Goal: Task Accomplishment & Management: Manage account settings

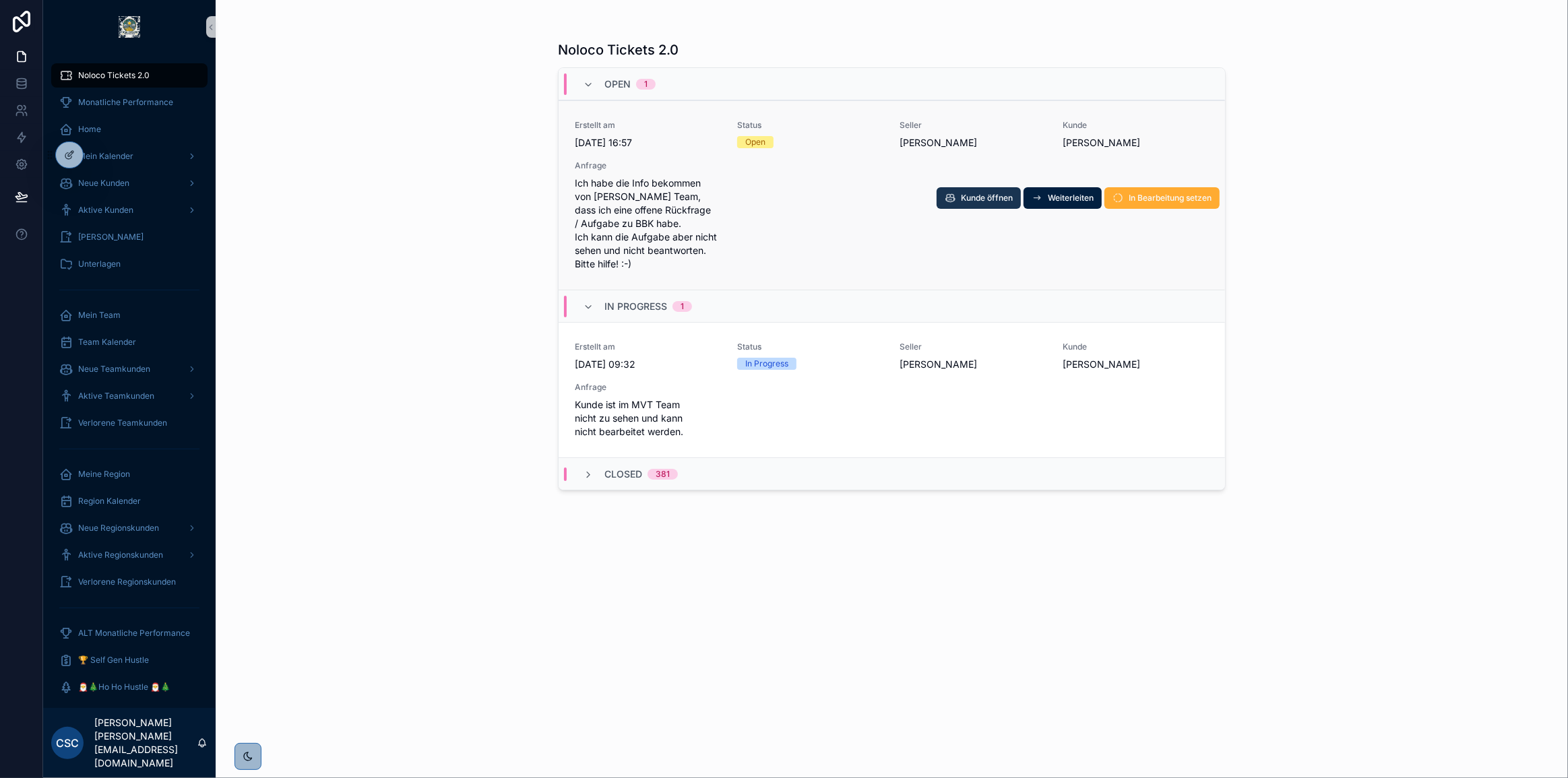
click at [993, 200] on span "Kunde öffnen" at bounding box center [987, 198] width 52 height 11
click at [1166, 200] on span "In Bearbeitung setzen" at bounding box center [1170, 198] width 83 height 11
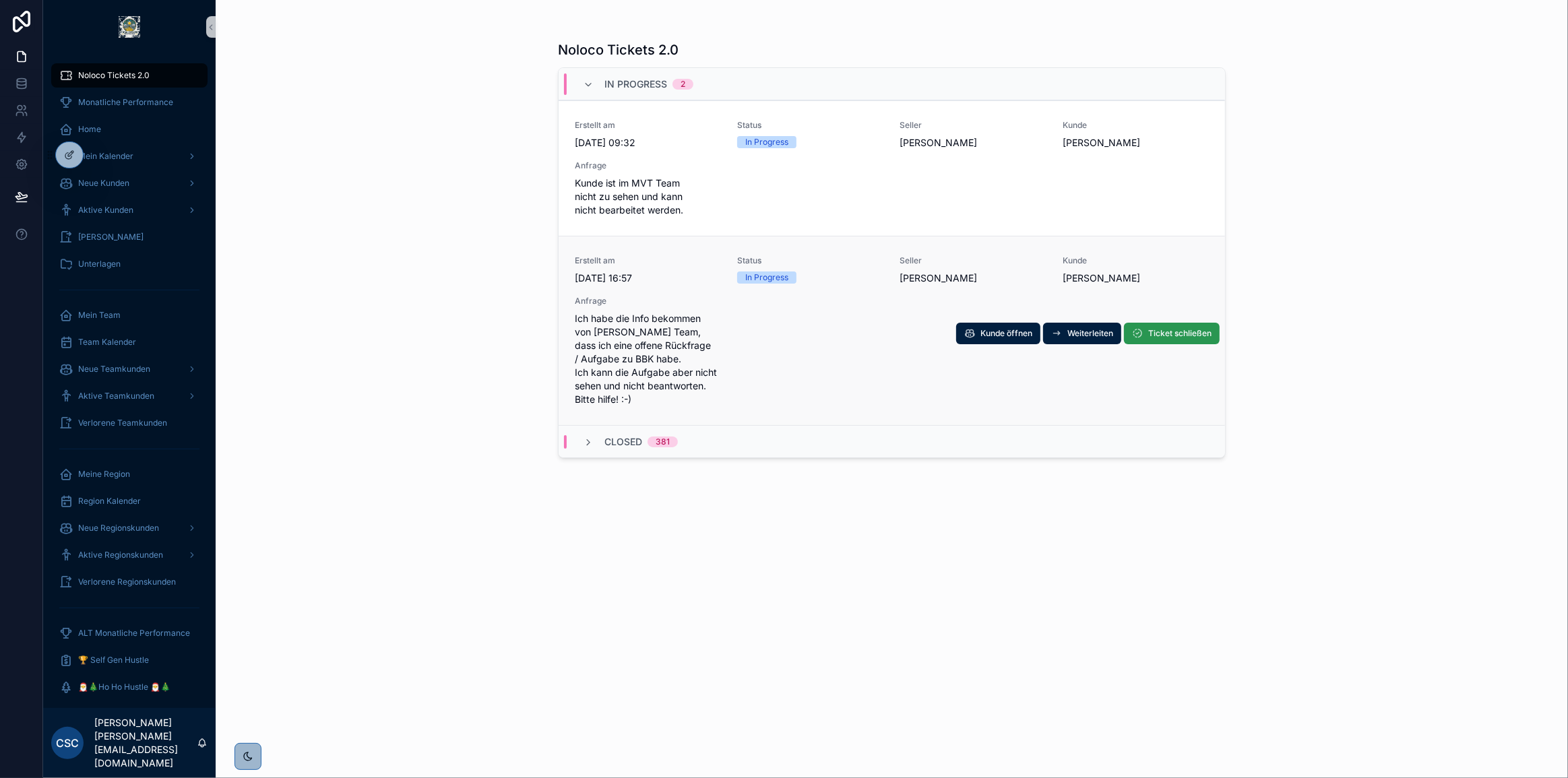
click at [1188, 339] on button "Ticket schließen" at bounding box center [1171, 334] width 96 height 22
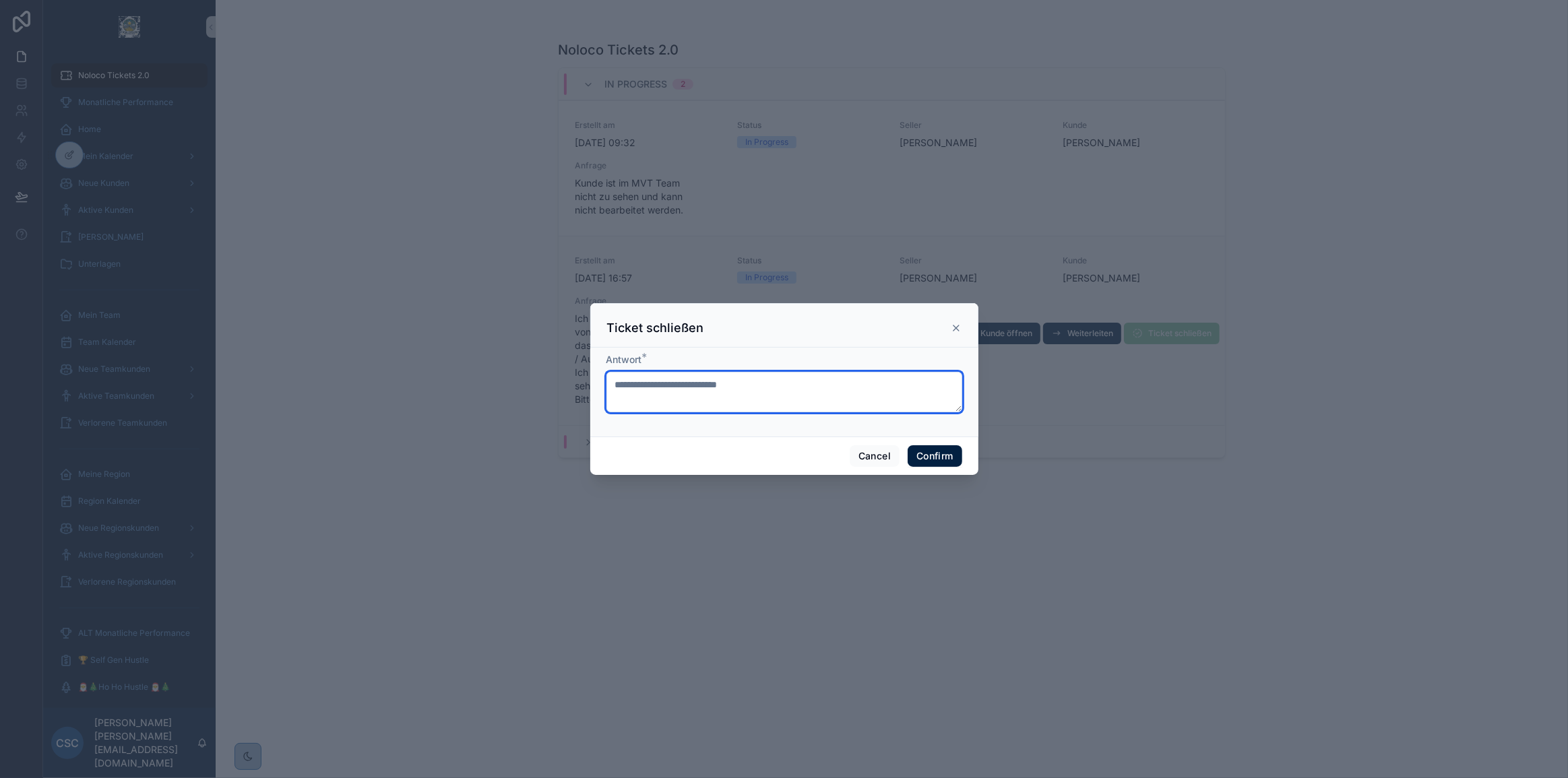
click at [730, 397] on textarea at bounding box center [784, 392] width 356 height 41
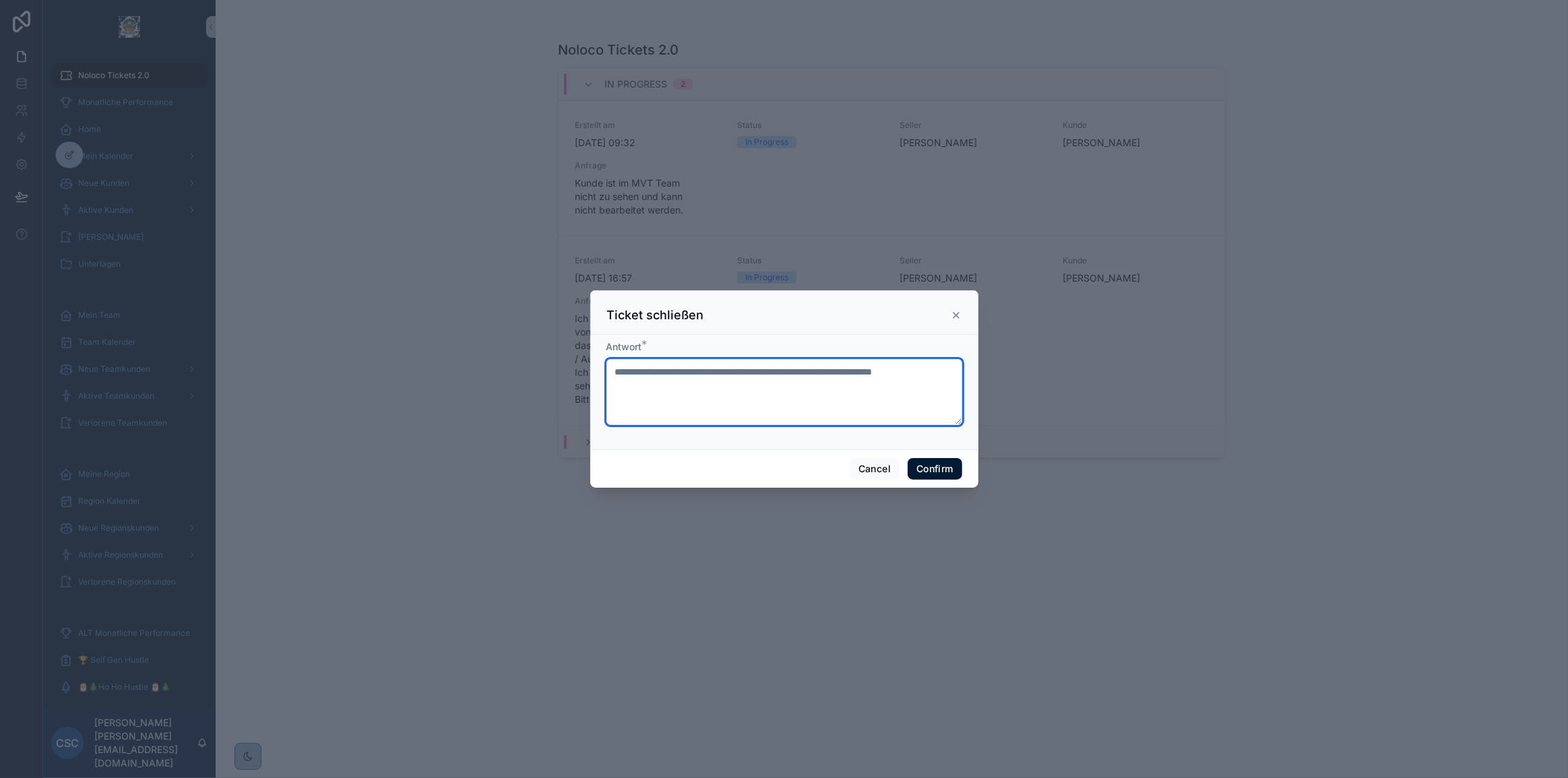
type textarea "**********"
click at [928, 469] on button "Confirm" at bounding box center [934, 469] width 54 height 22
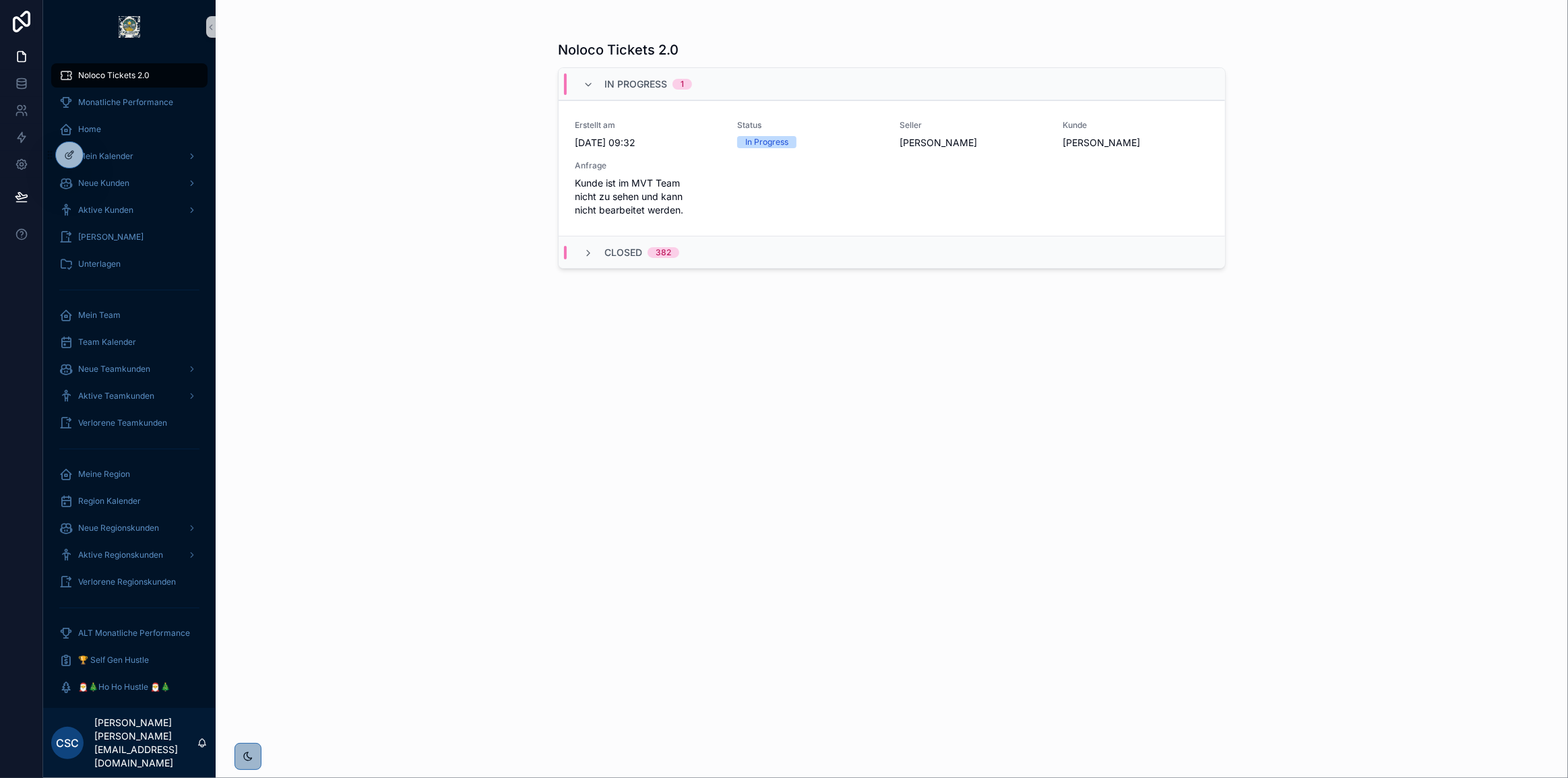
click at [1117, 473] on div "Noloco Tickets 2.0 In Progress 1 Erstellt am 29.8.2025 09:32 Status In Progress…" at bounding box center [891, 397] width 668 height 730
click at [865, 381] on div "Noloco Tickets 2.0 In Progress 1 Erstellt am 29.8.2025 09:32 Status In Progress…" at bounding box center [891, 397] width 668 height 730
click at [1200, 164] on button "Ticket schließen" at bounding box center [1171, 172] width 96 height 22
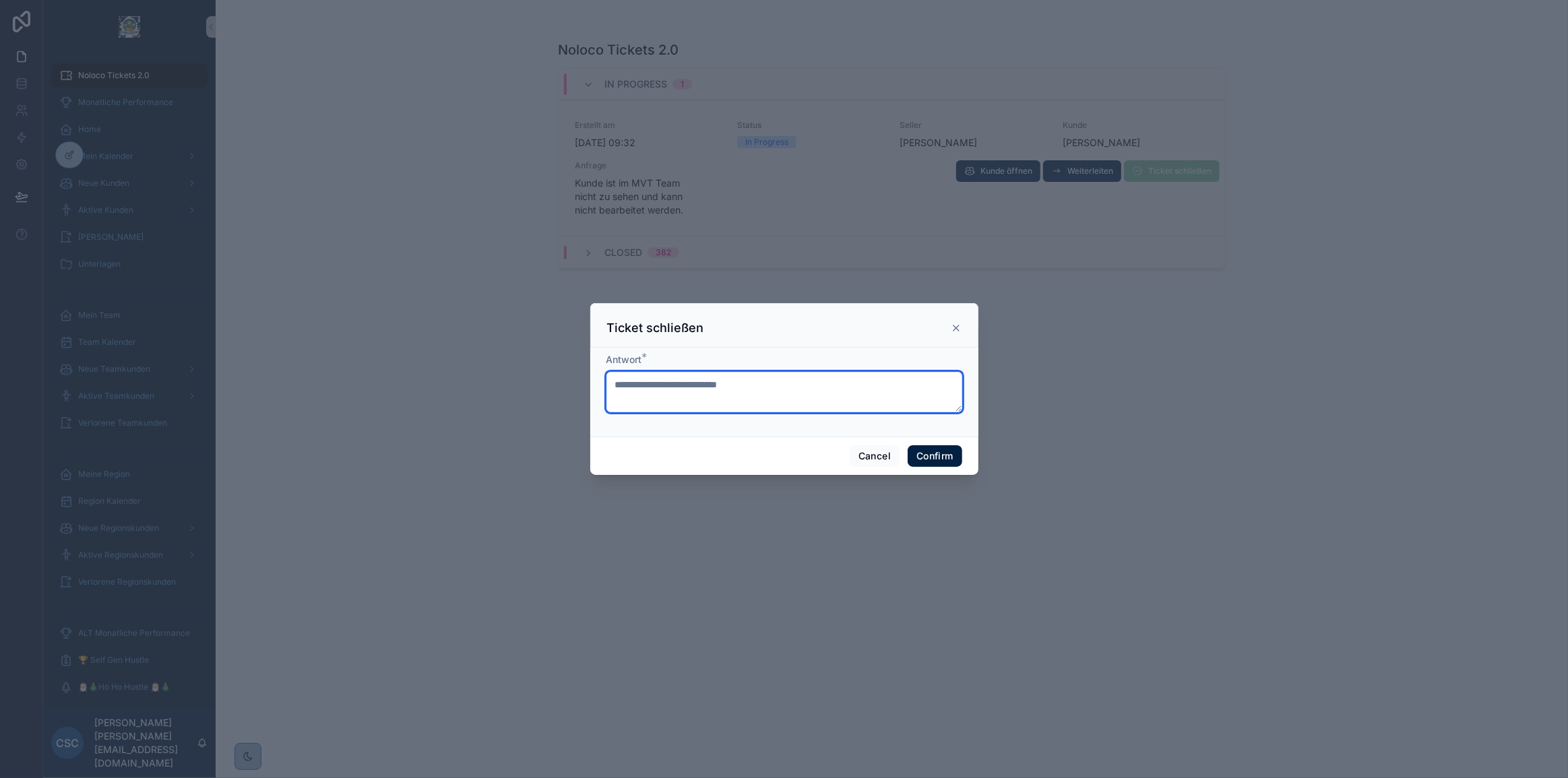
click at [729, 376] on textarea at bounding box center [784, 392] width 356 height 41
type textarea "**********"
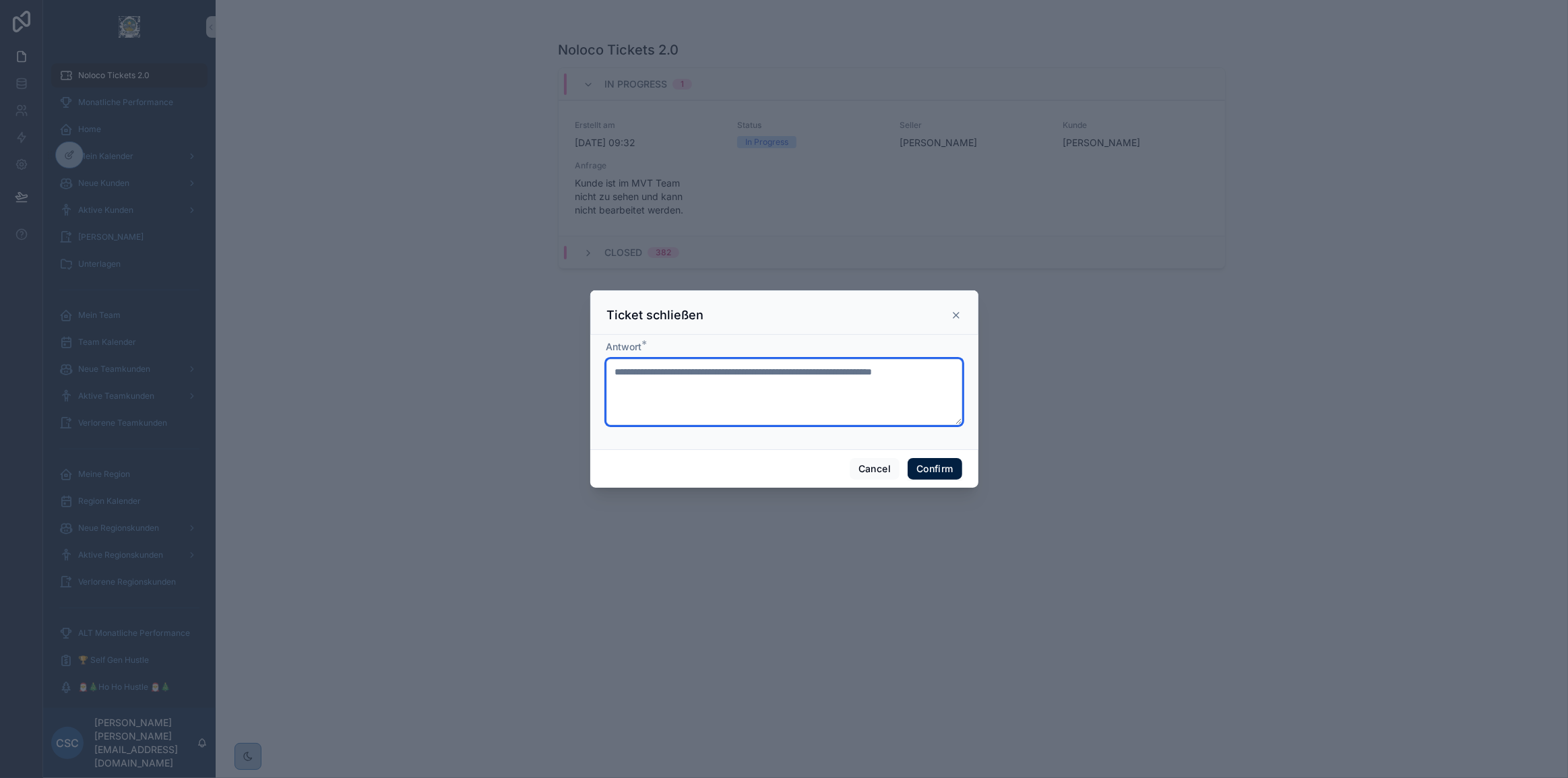
type textarea "**********"
click at [839, 394] on textarea "**********" at bounding box center [784, 392] width 356 height 66
drag, startPoint x: 852, startPoint y: 386, endPoint x: 522, endPoint y: 339, distance: 333.3
click at [522, 339] on div "**********" at bounding box center [784, 389] width 1568 height 778
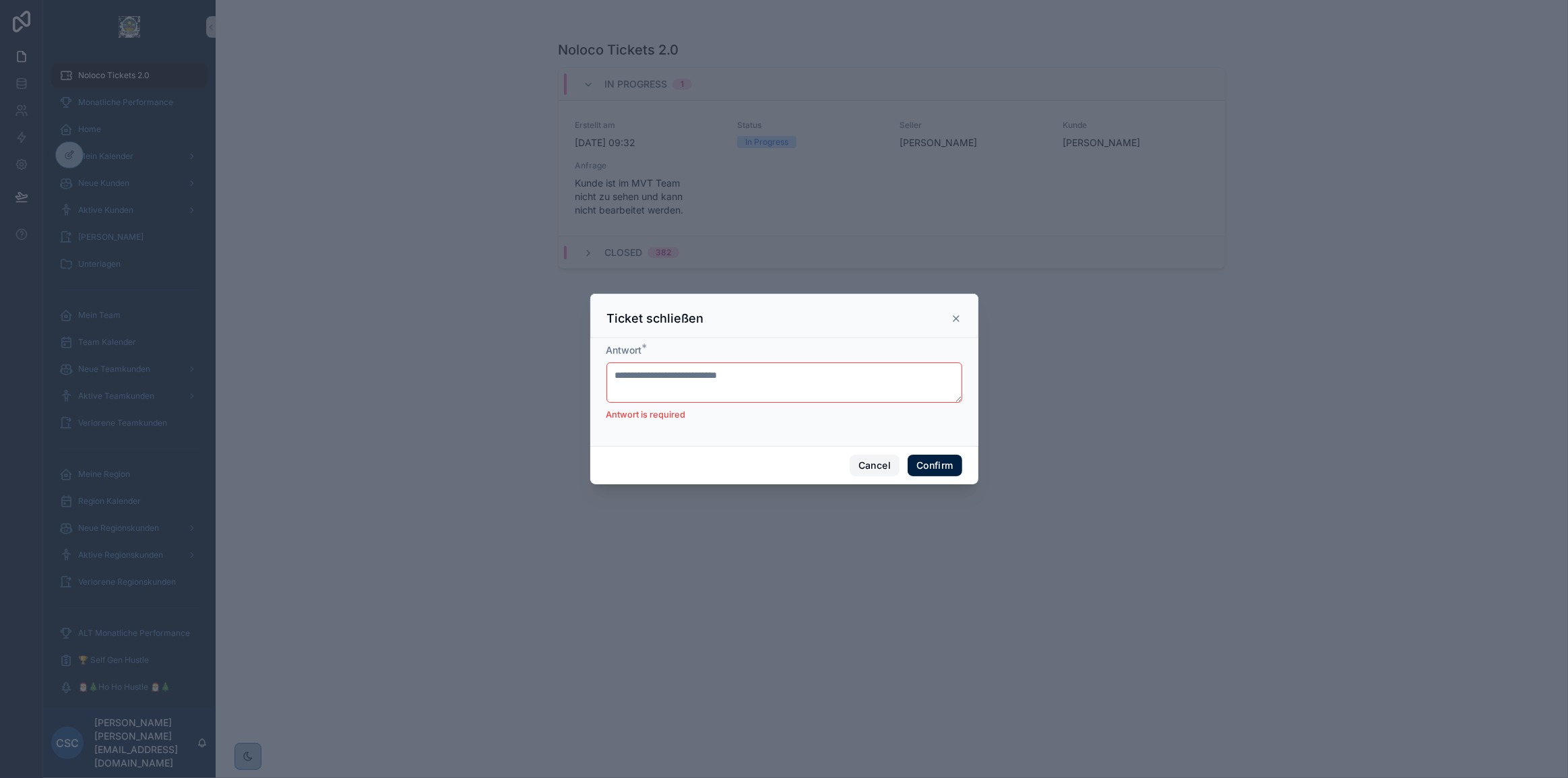
click at [873, 455] on button "Cancel" at bounding box center [874, 465] width 50 height 22
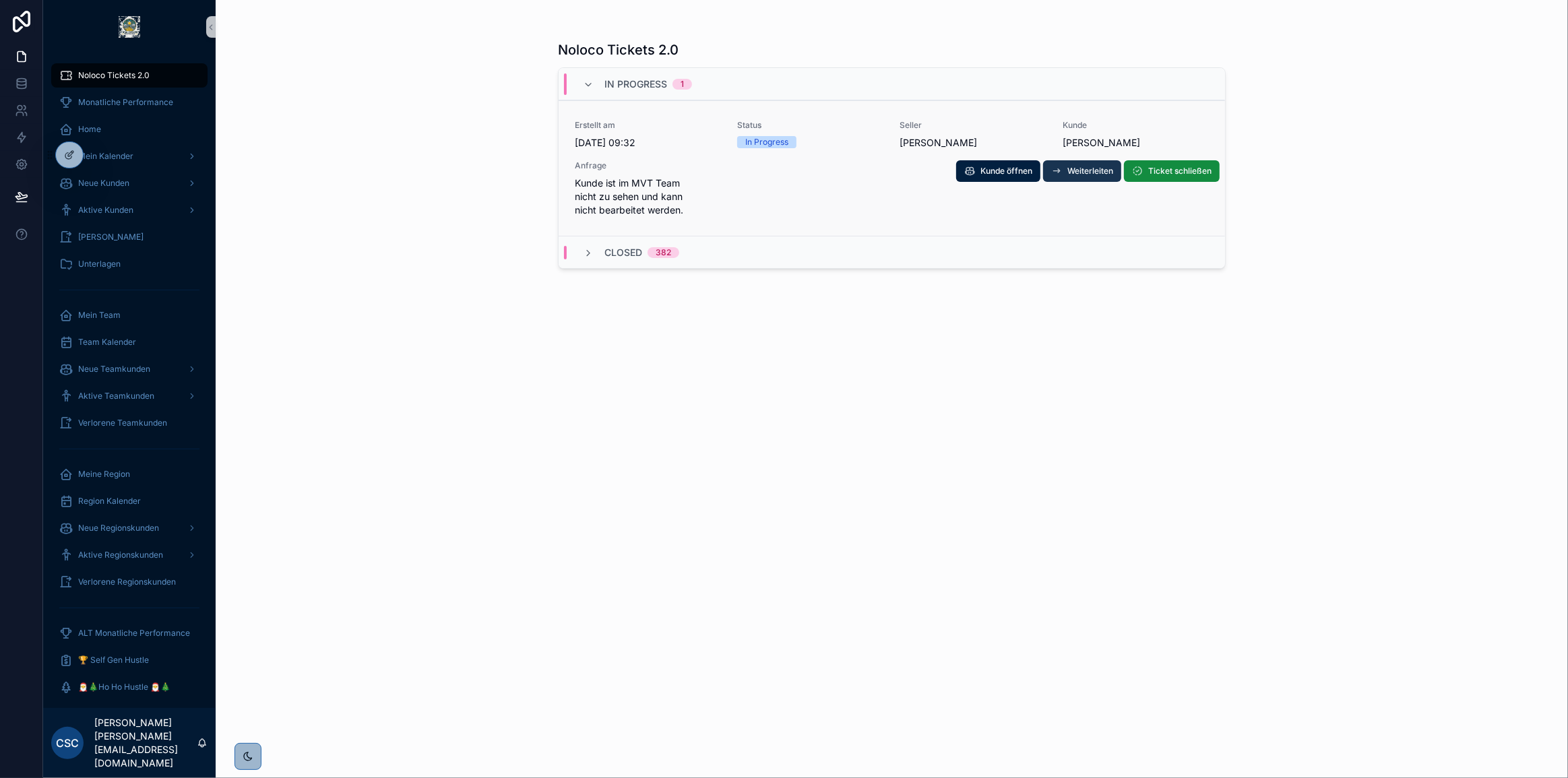
click at [1087, 168] on span "Weiterleiten" at bounding box center [1090, 171] width 46 height 11
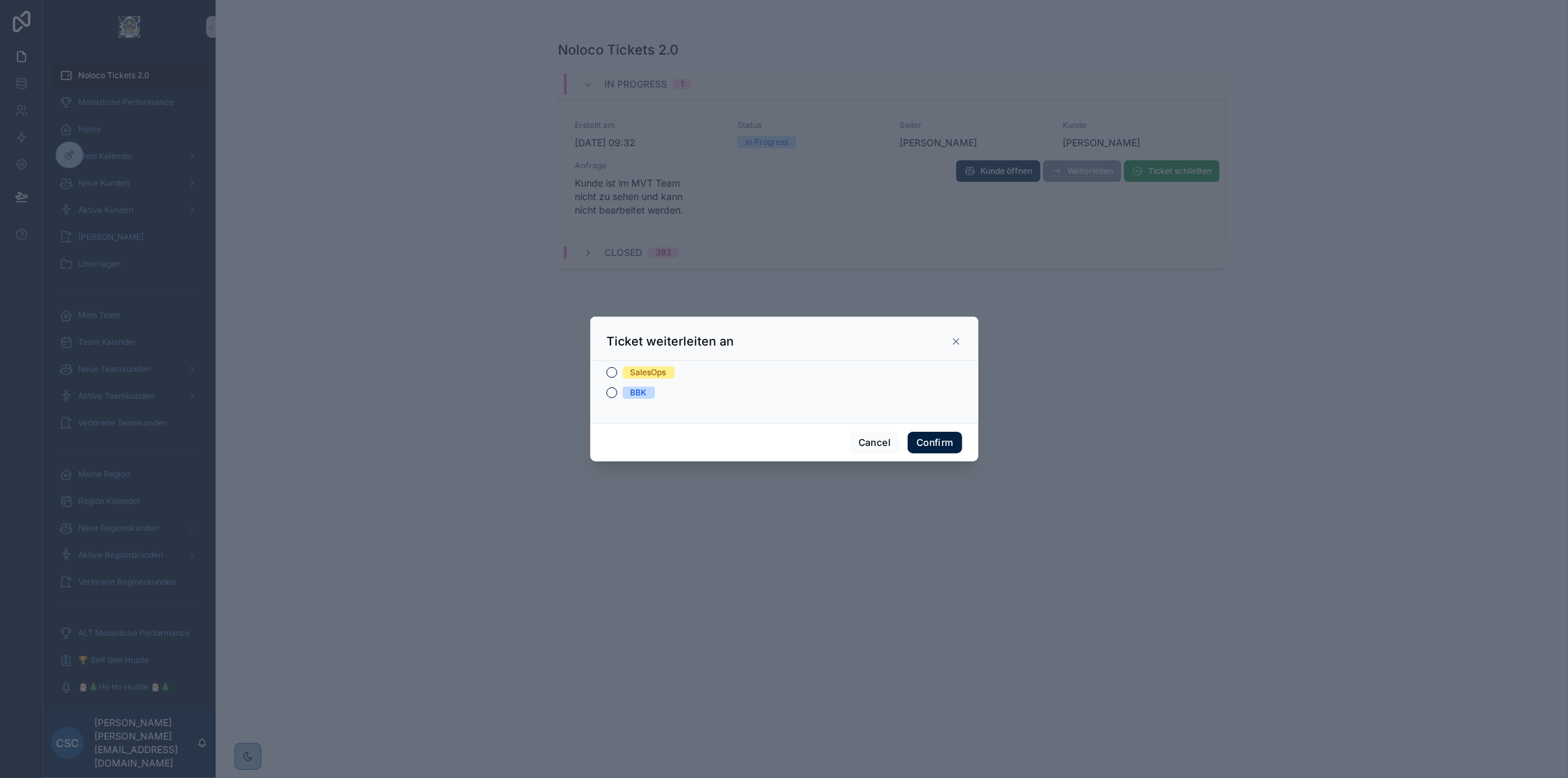
click at [640, 368] on div "SalesOps" at bounding box center [648, 373] width 35 height 12
click at [617, 368] on button "SalesOps" at bounding box center [611, 372] width 11 height 11
click at [934, 443] on button "Confirm" at bounding box center [934, 443] width 54 height 22
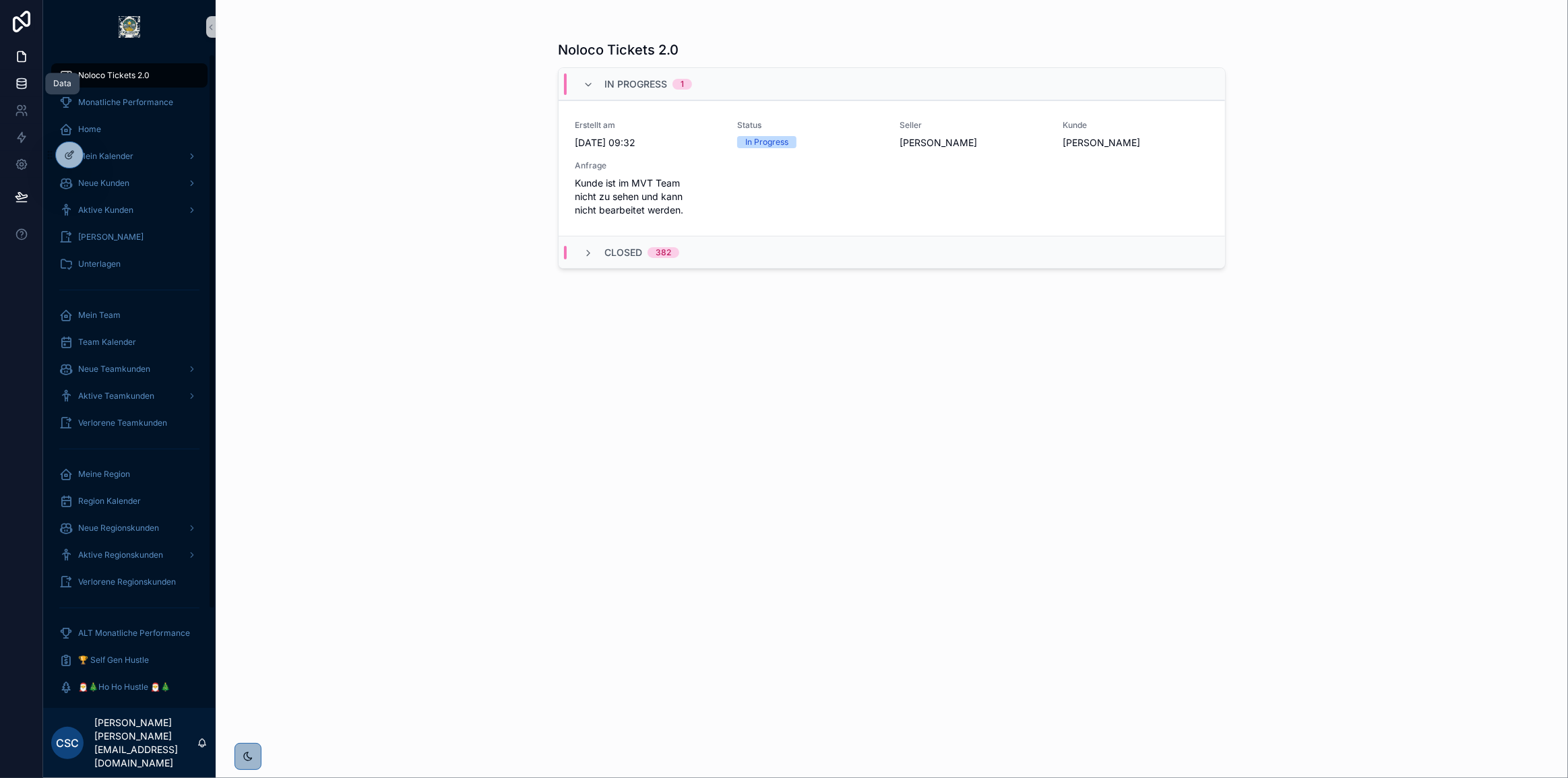
click at [10, 80] on link at bounding box center [21, 83] width 43 height 27
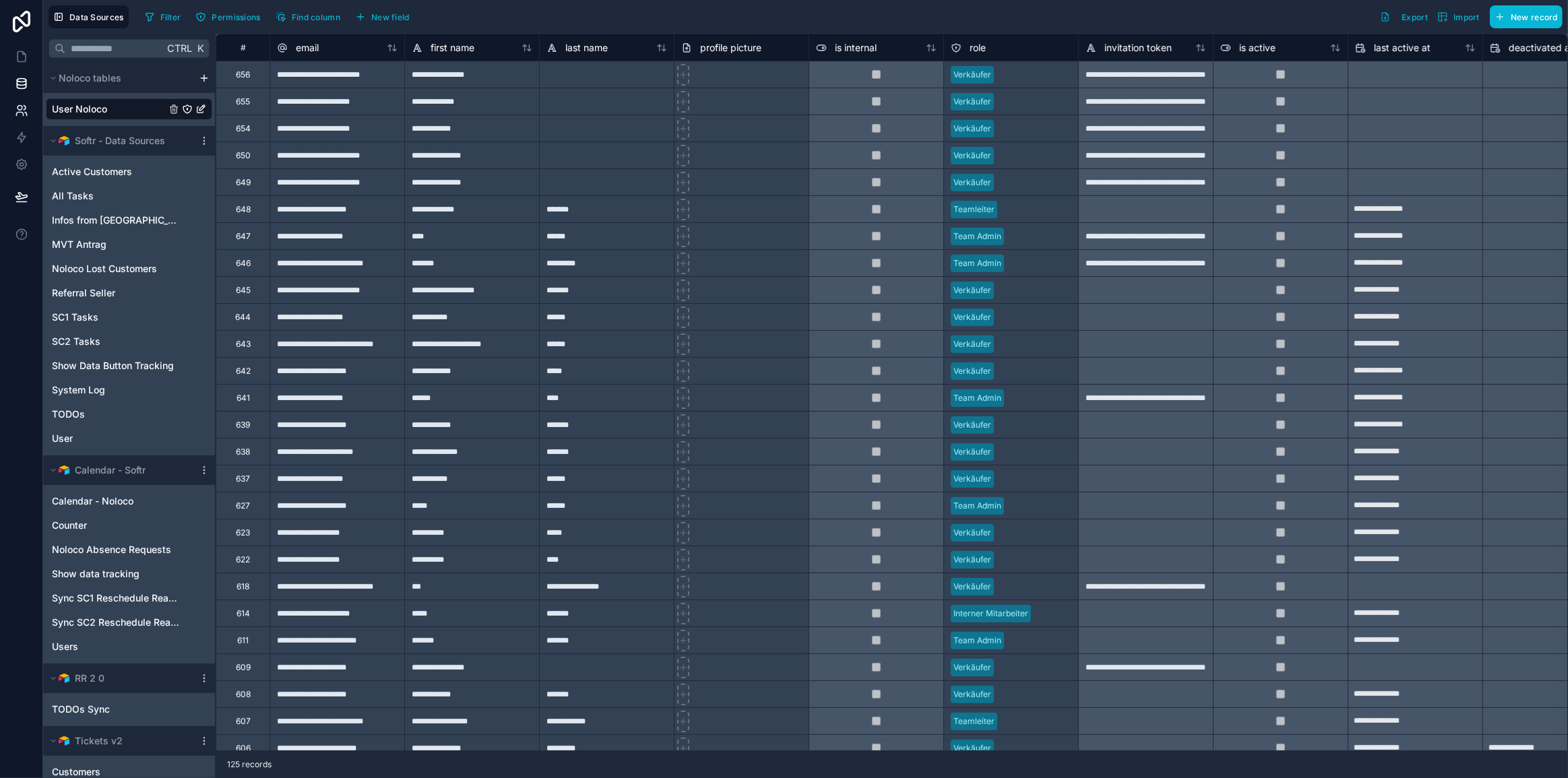
click at [25, 107] on icon at bounding box center [21, 110] width 14 height 14
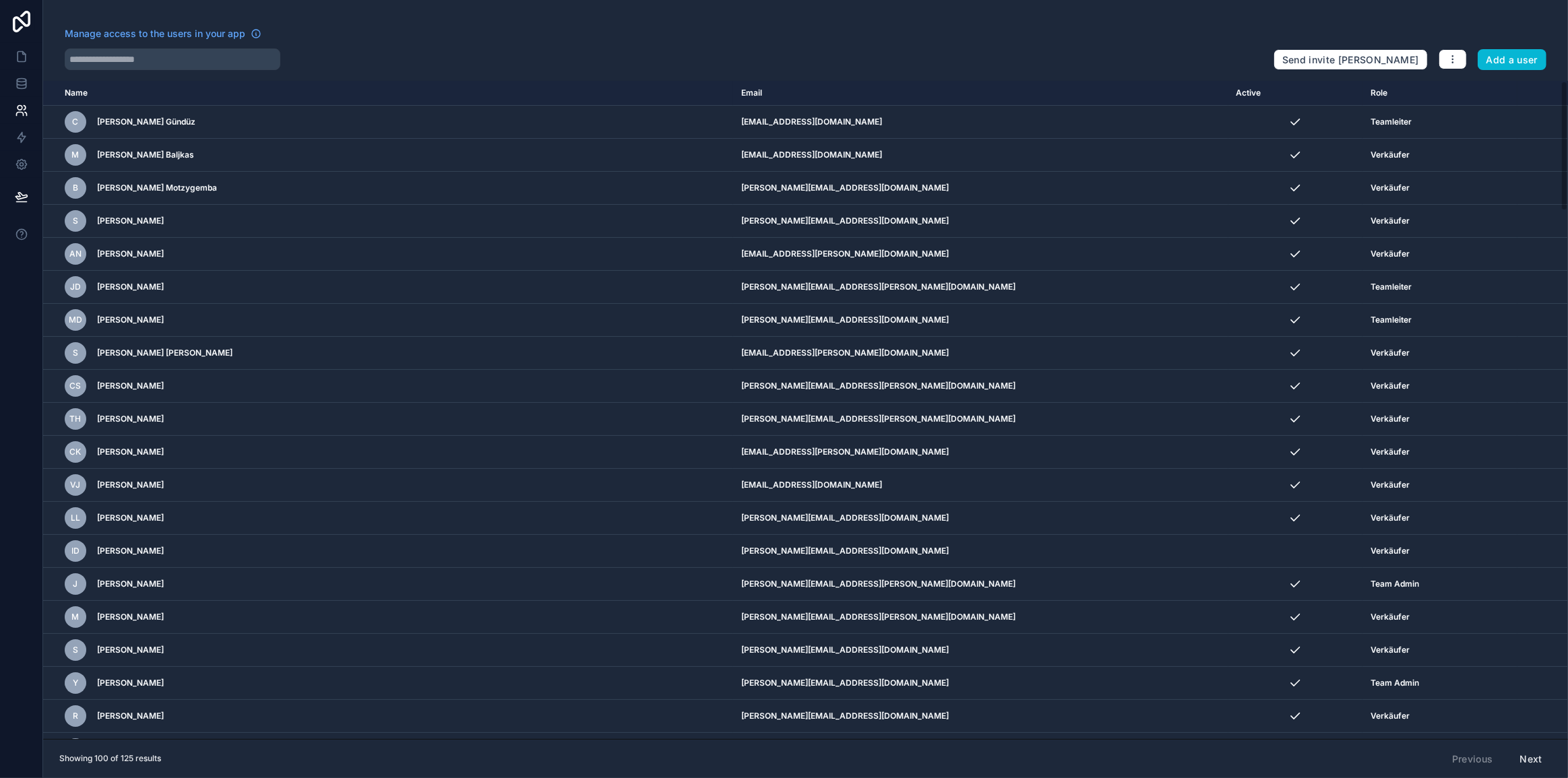
click at [1533, 766] on button "Next" at bounding box center [1531, 760] width 41 height 23
click at [1533, 766] on div "Previous Next" at bounding box center [1496, 760] width 109 height 23
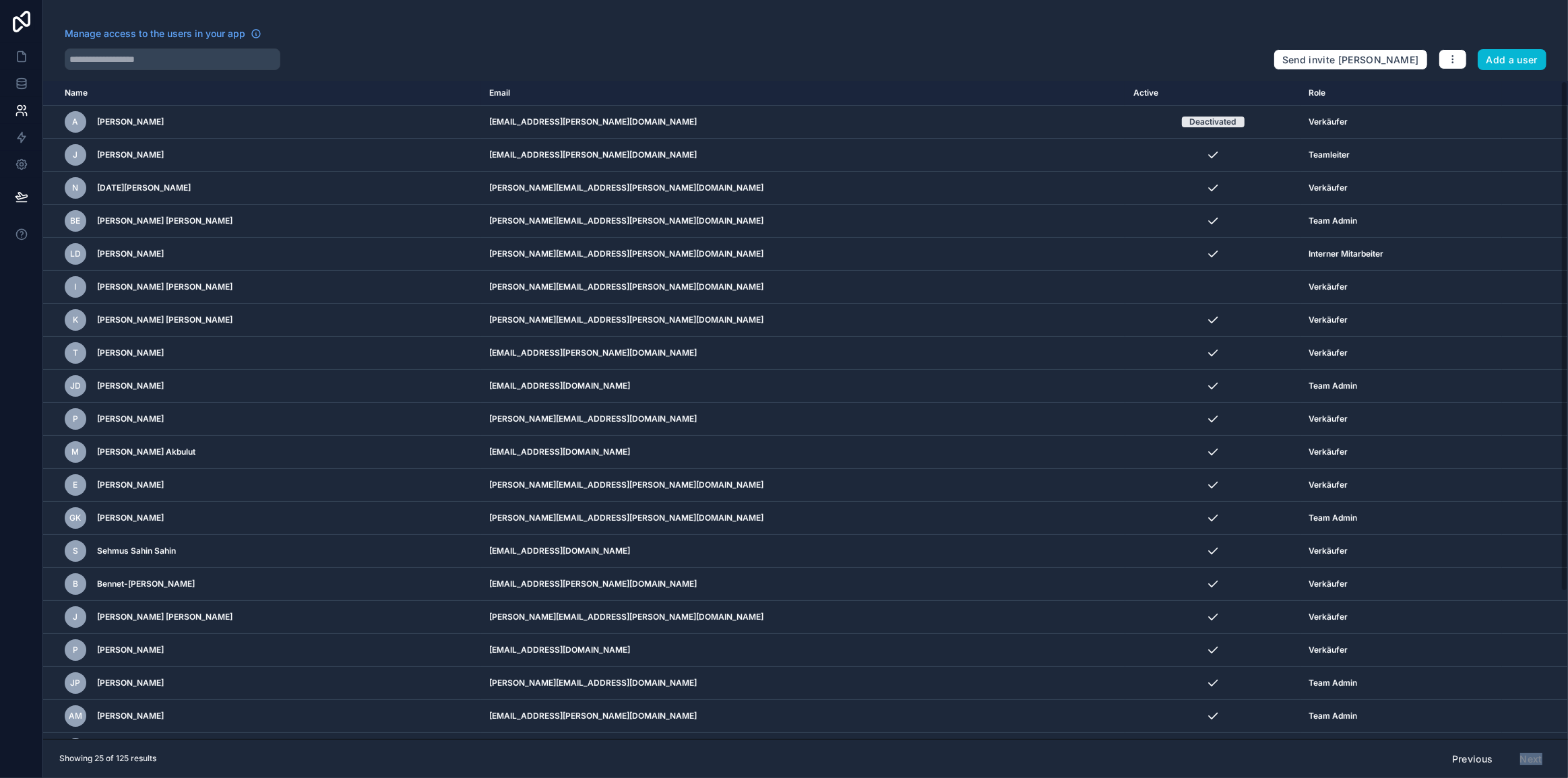
click at [1533, 766] on div "Previous Next" at bounding box center [1496, 760] width 109 height 23
click at [1535, 764] on div "Previous Next" at bounding box center [1496, 760] width 109 height 23
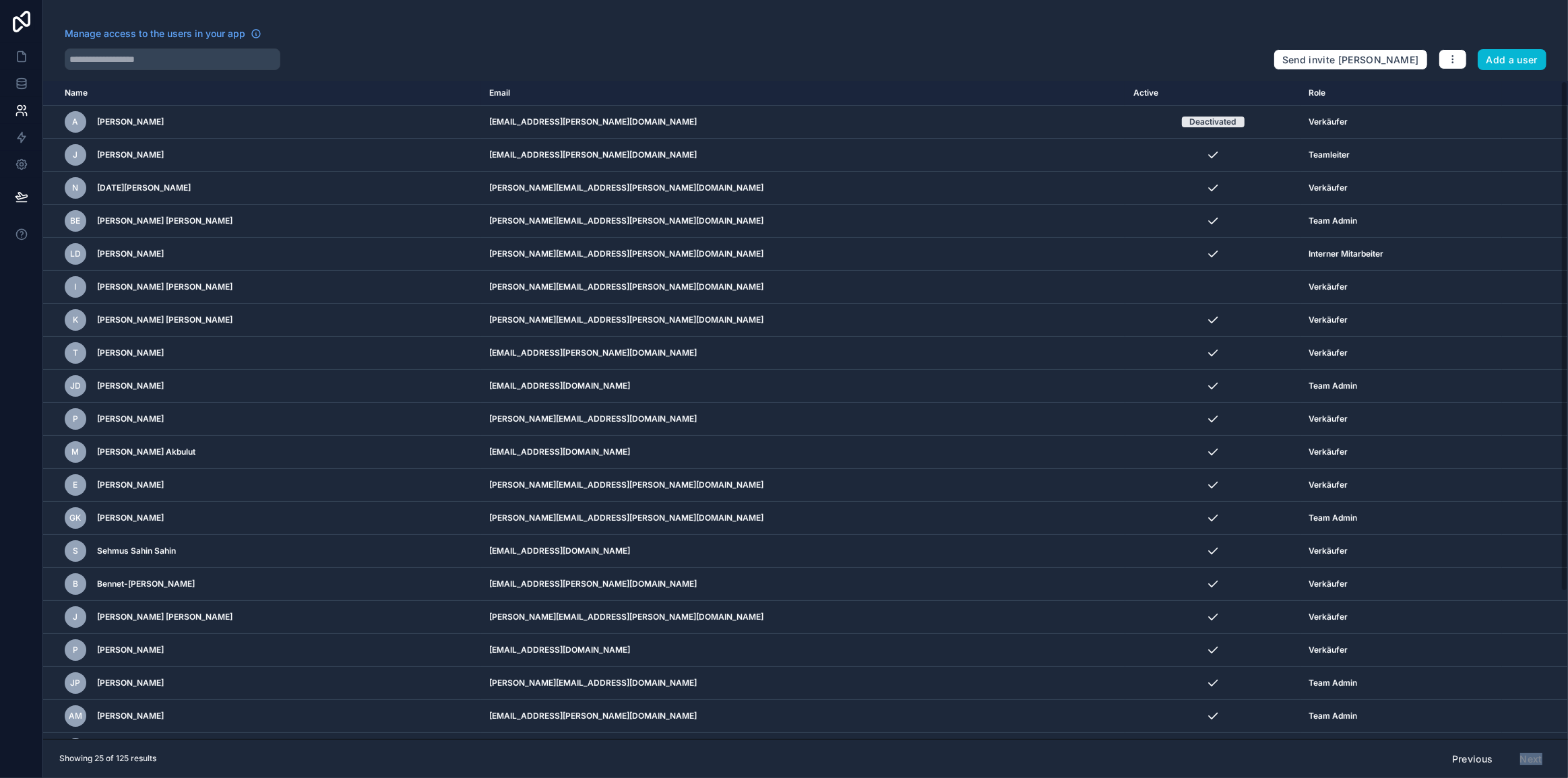
click at [1536, 761] on div "Previous Next" at bounding box center [1496, 760] width 109 height 23
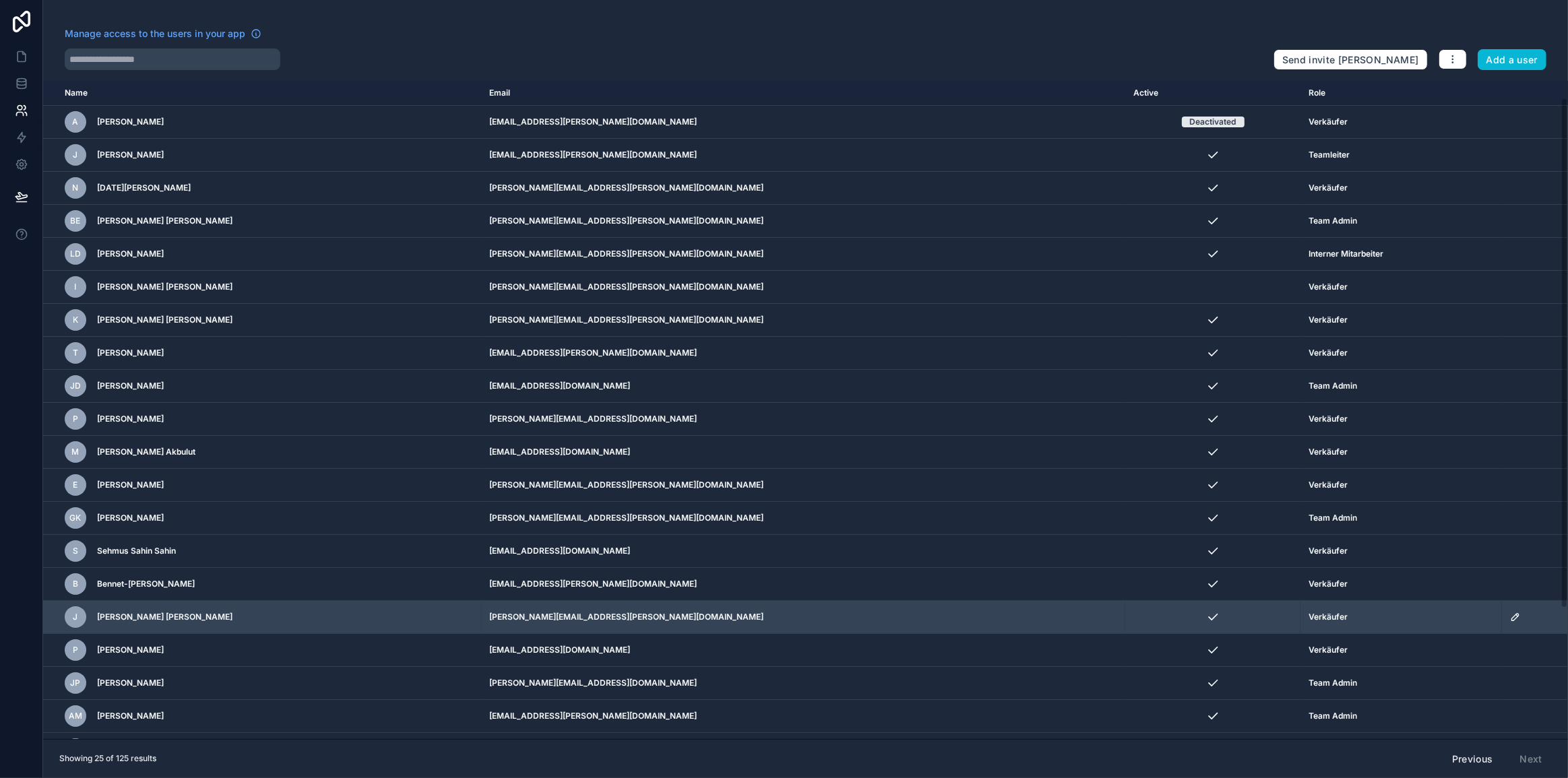
scroll to position [189, 0]
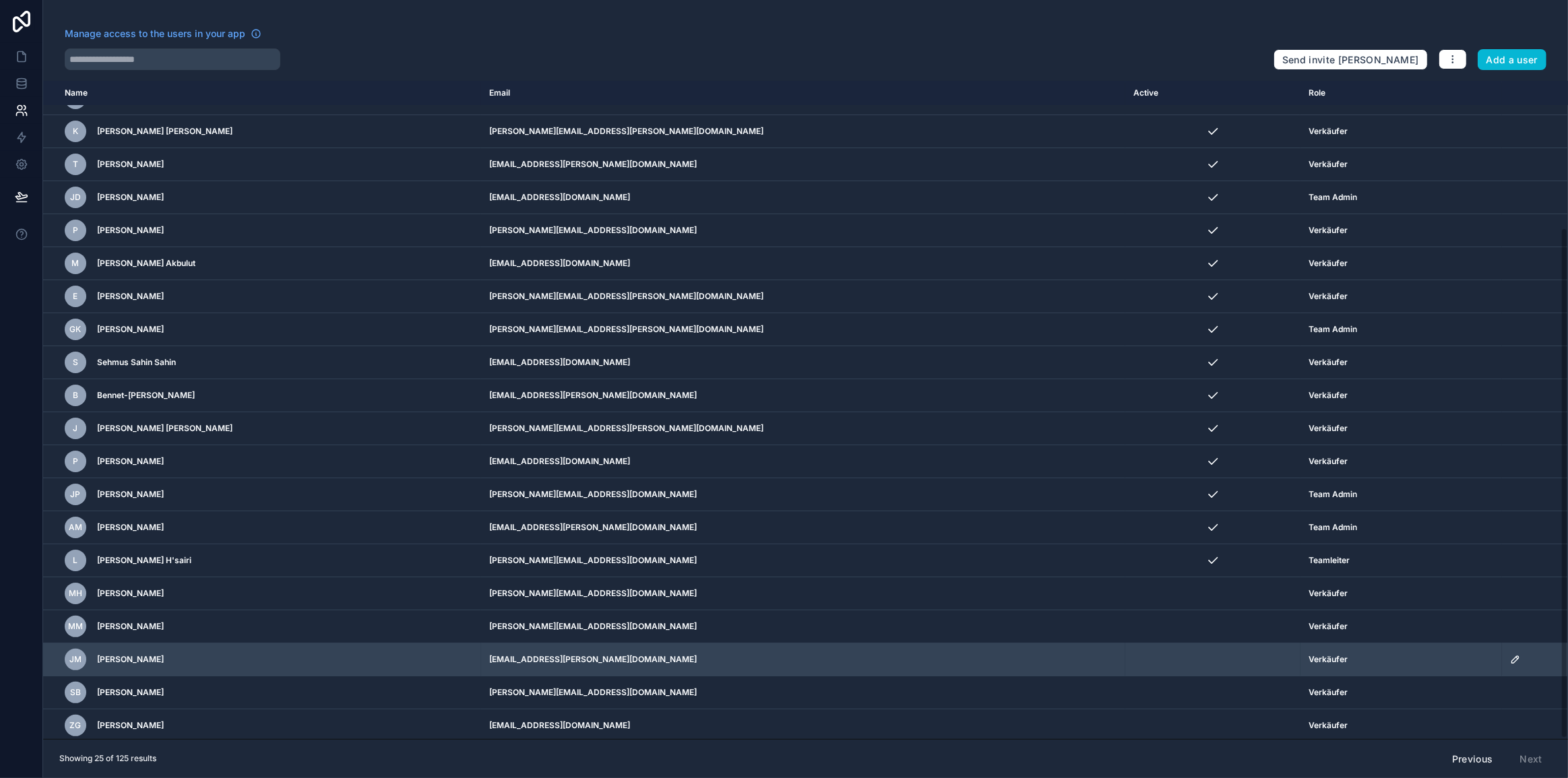
click at [1510, 654] on icon "scrollable content" at bounding box center [1515, 659] width 11 height 11
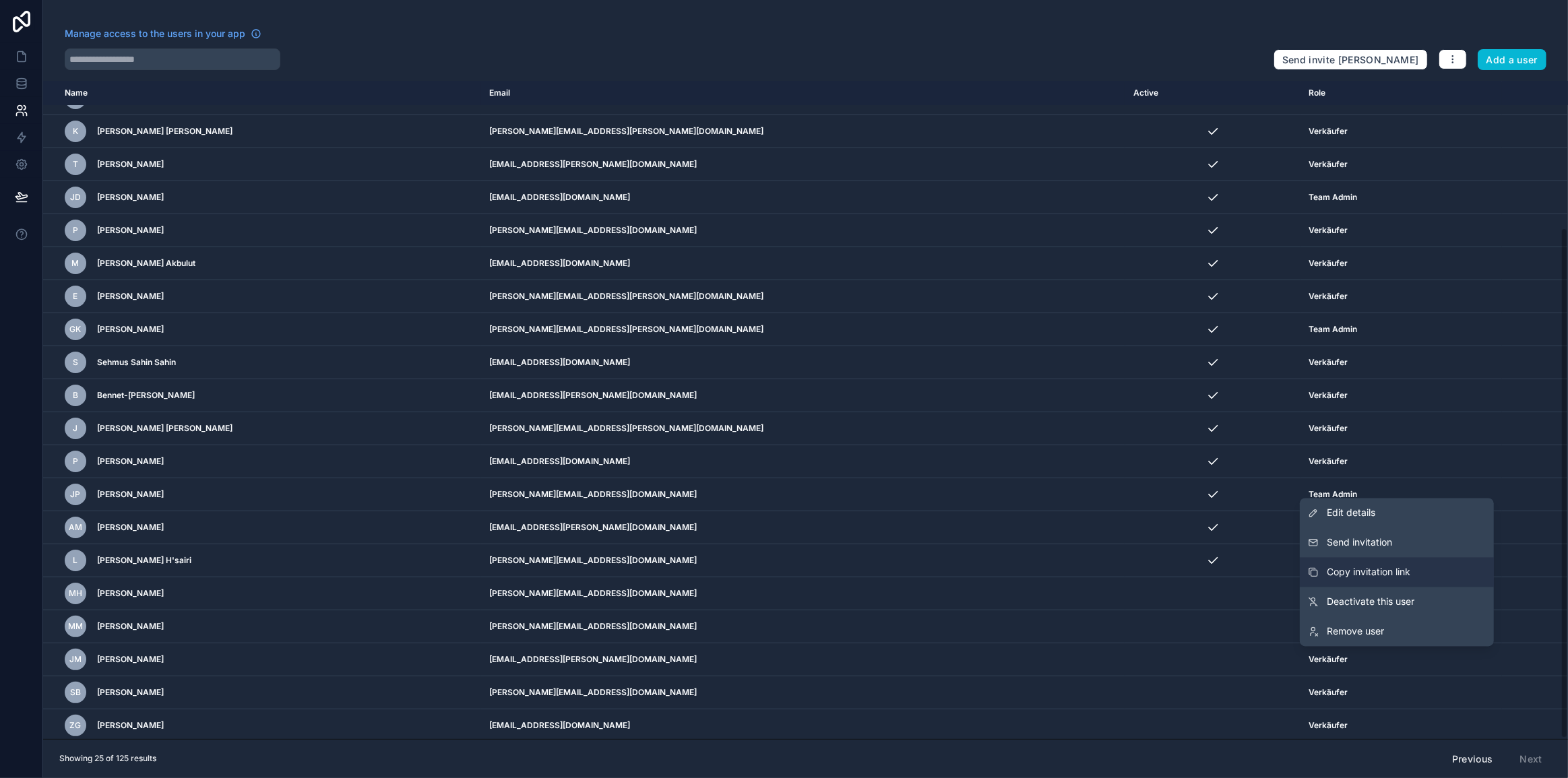
click at [1405, 569] on span "Copy invitation link" at bounding box center [1368, 572] width 83 height 14
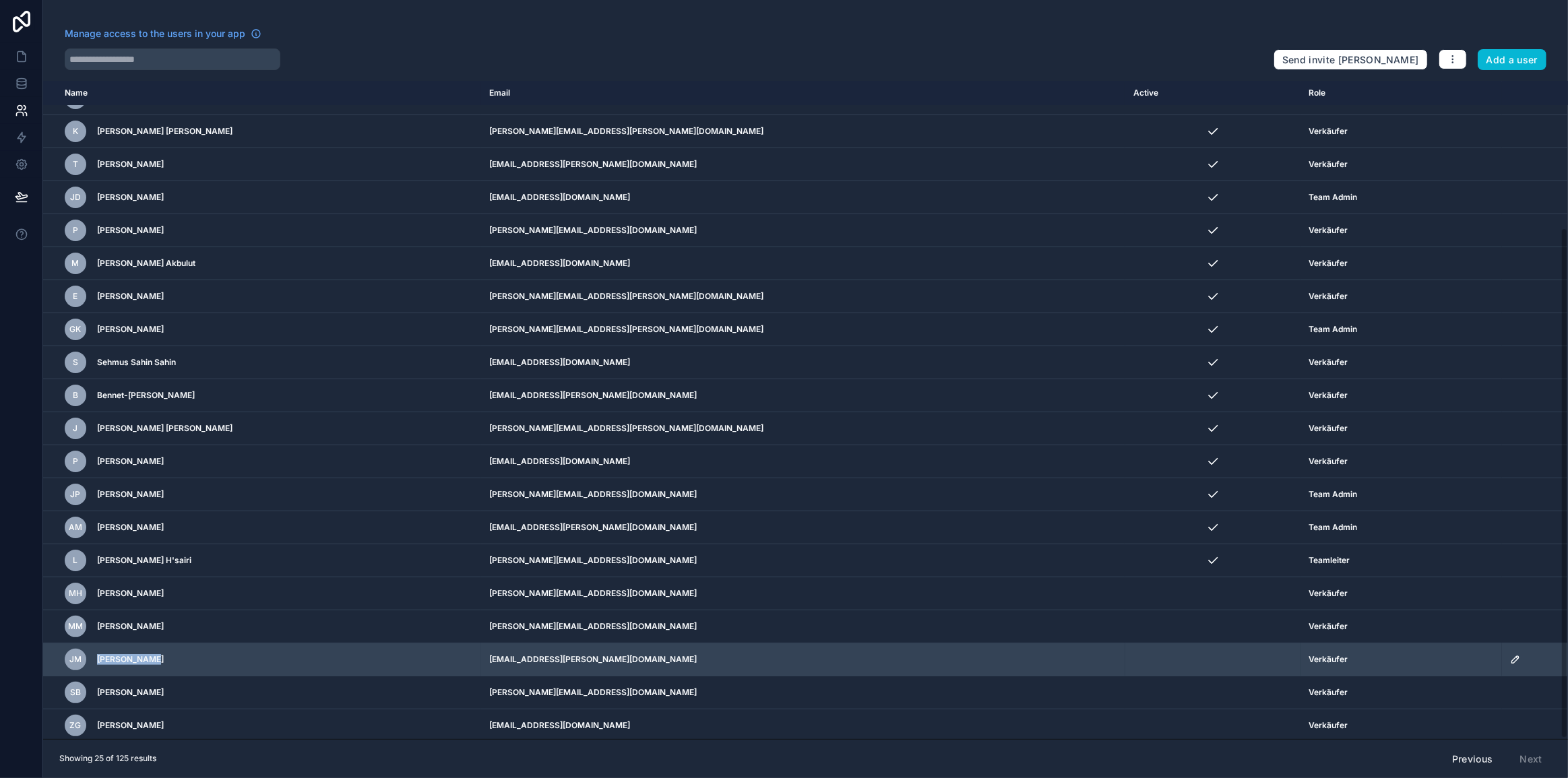
drag, startPoint x: 222, startPoint y: 646, endPoint x: 94, endPoint y: 651, distance: 128.1
click at [94, 651] on td "JM Jörg Mehring" at bounding box center [262, 660] width 438 height 33
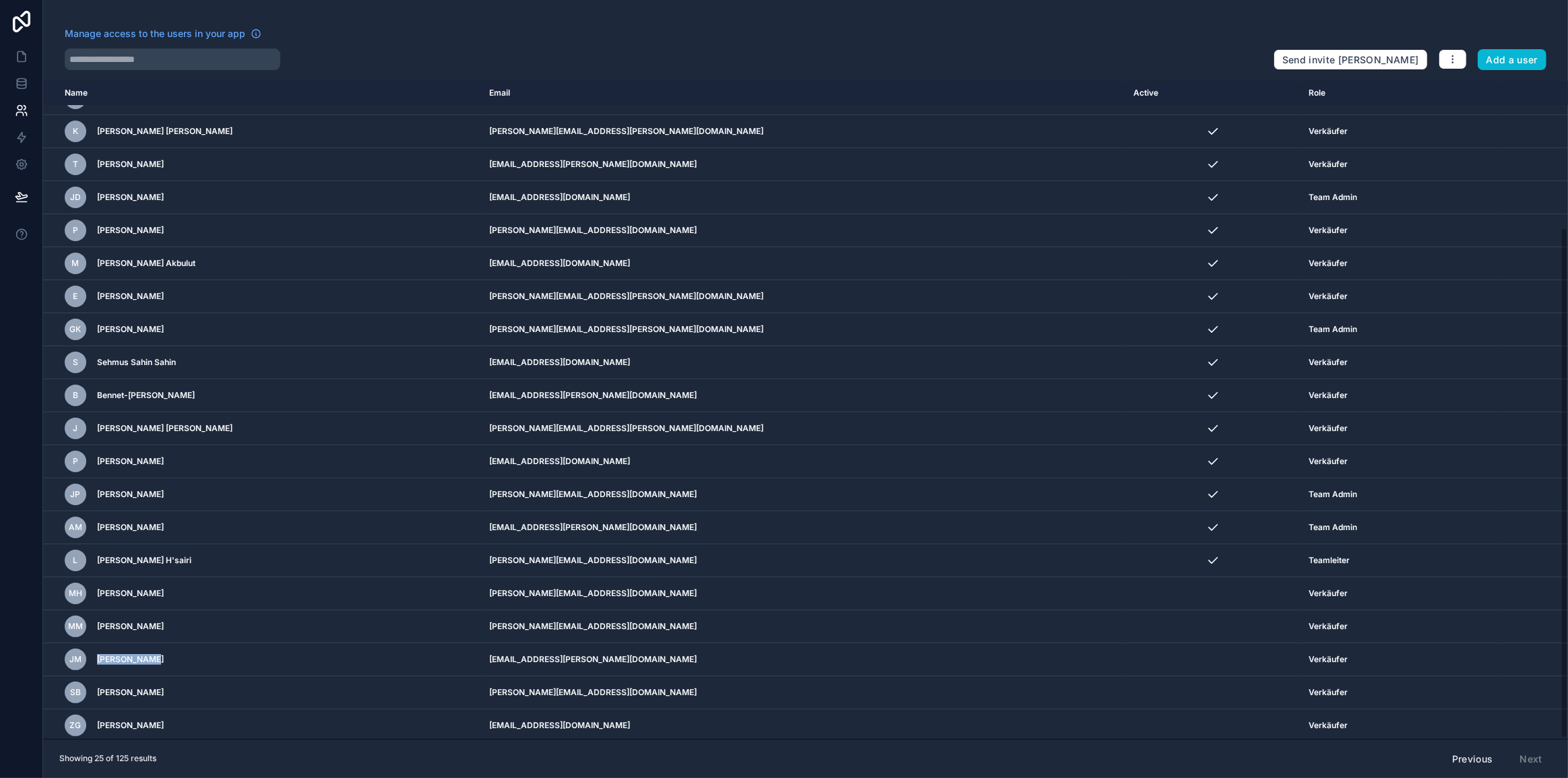
copy span "[PERSON_NAME]"
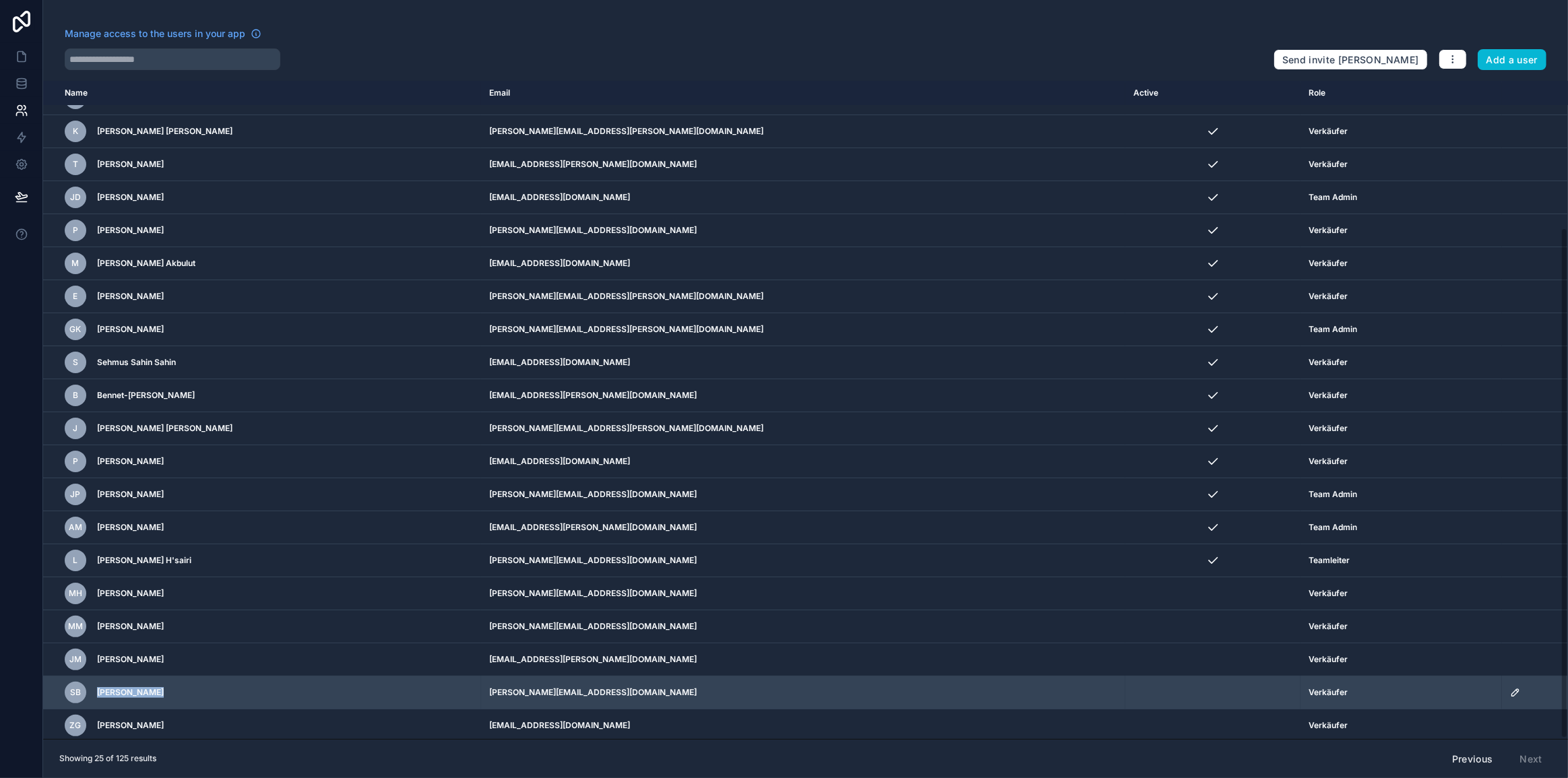
drag, startPoint x: 201, startPoint y: 693, endPoint x: 94, endPoint y: 688, distance: 107.1
click at [94, 688] on div "SB Sebastian Bui" at bounding box center [258, 693] width 388 height 22
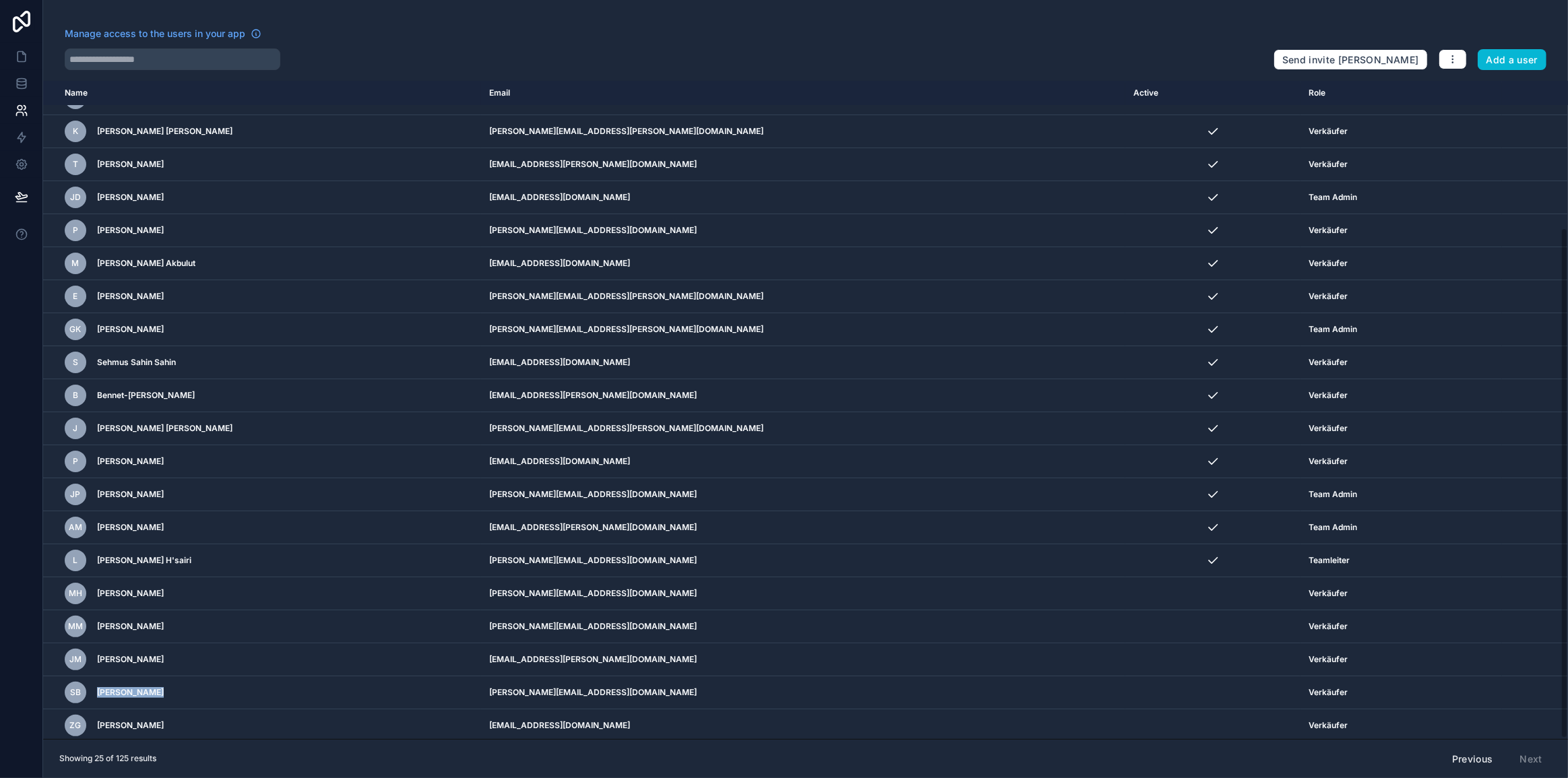
copy span "[PERSON_NAME]"
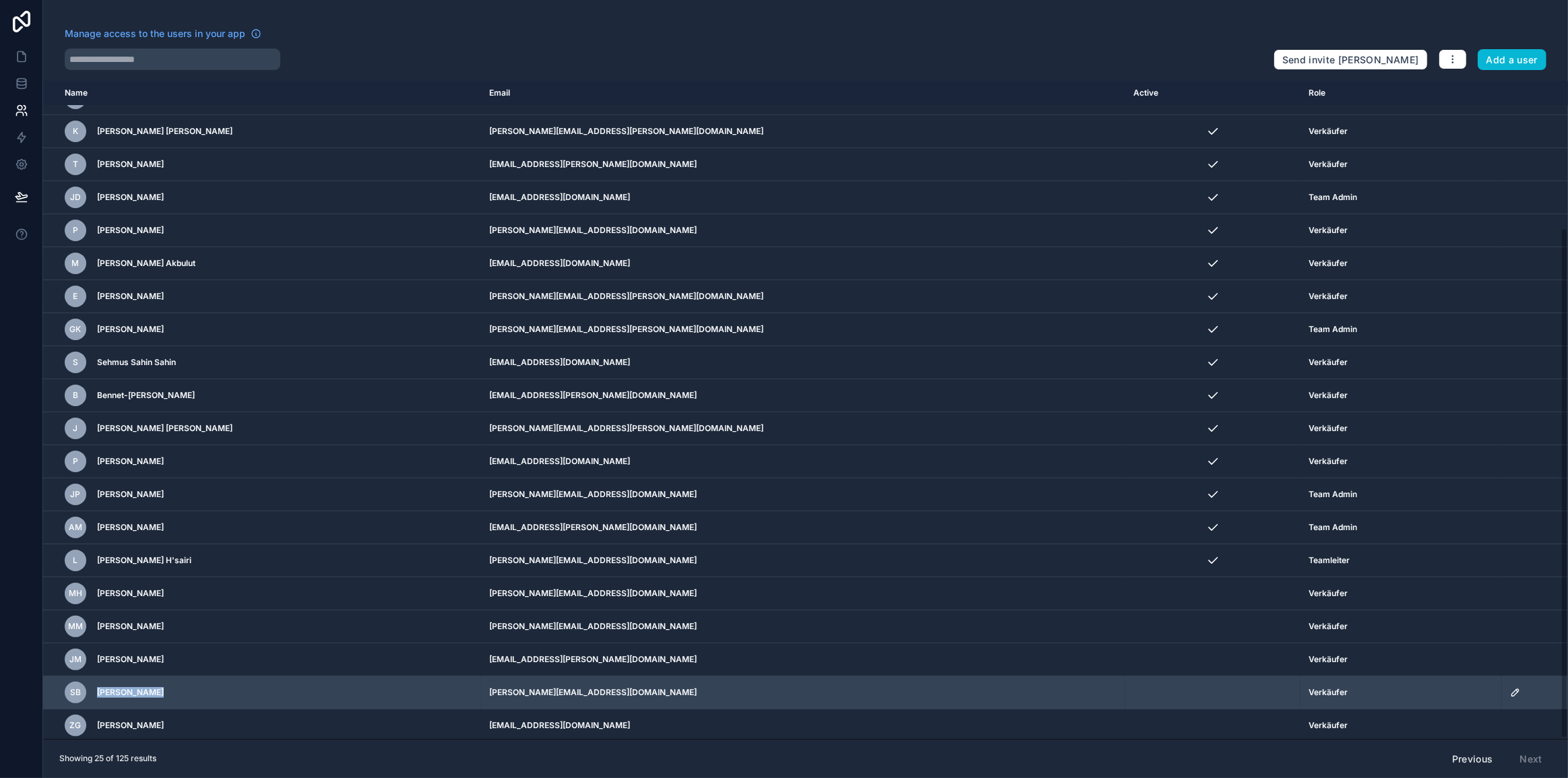
click at [1510, 688] on icon "scrollable content" at bounding box center [1515, 693] width 11 height 11
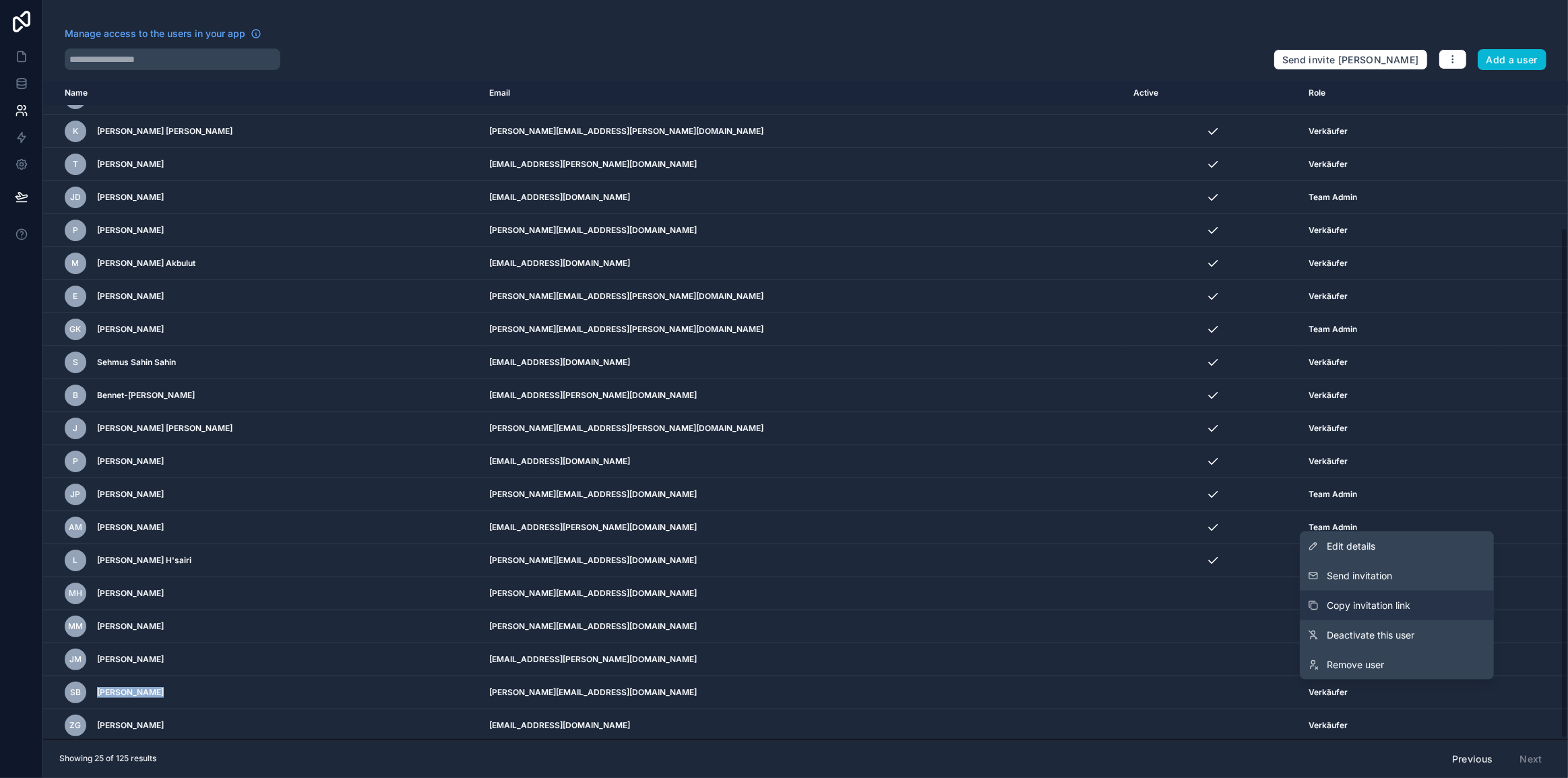
click at [1418, 603] on button "Copy invitation link" at bounding box center [1397, 606] width 194 height 30
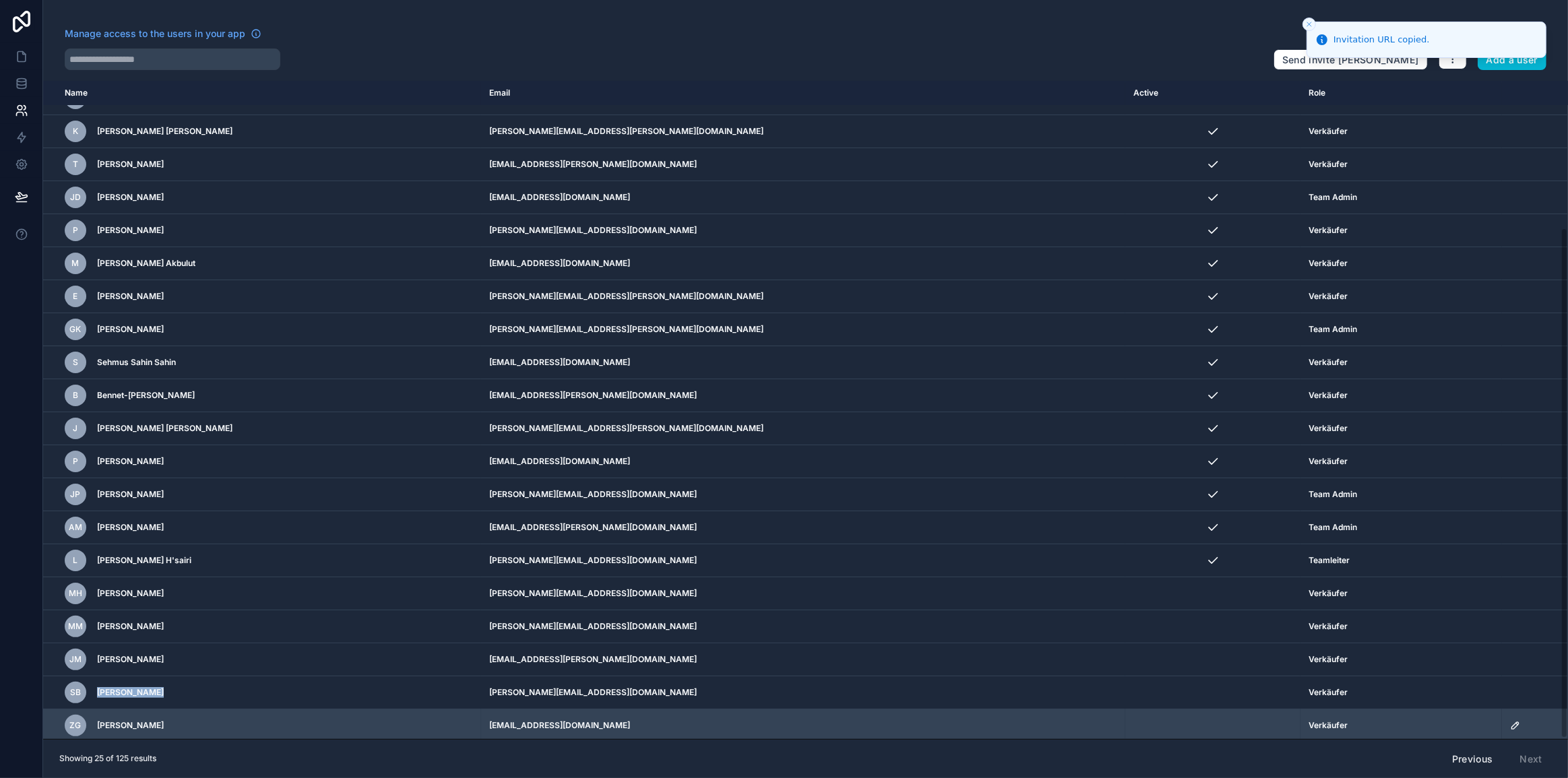
drag, startPoint x: 191, startPoint y: 737, endPoint x: 95, endPoint y: 722, distance: 97.2
click at [95, 722] on td "ZG Zsolt Goldermann" at bounding box center [262, 726] width 438 height 33
copy span "[PERSON_NAME]"
click at [1510, 721] on icon "scrollable content" at bounding box center [1515, 725] width 11 height 11
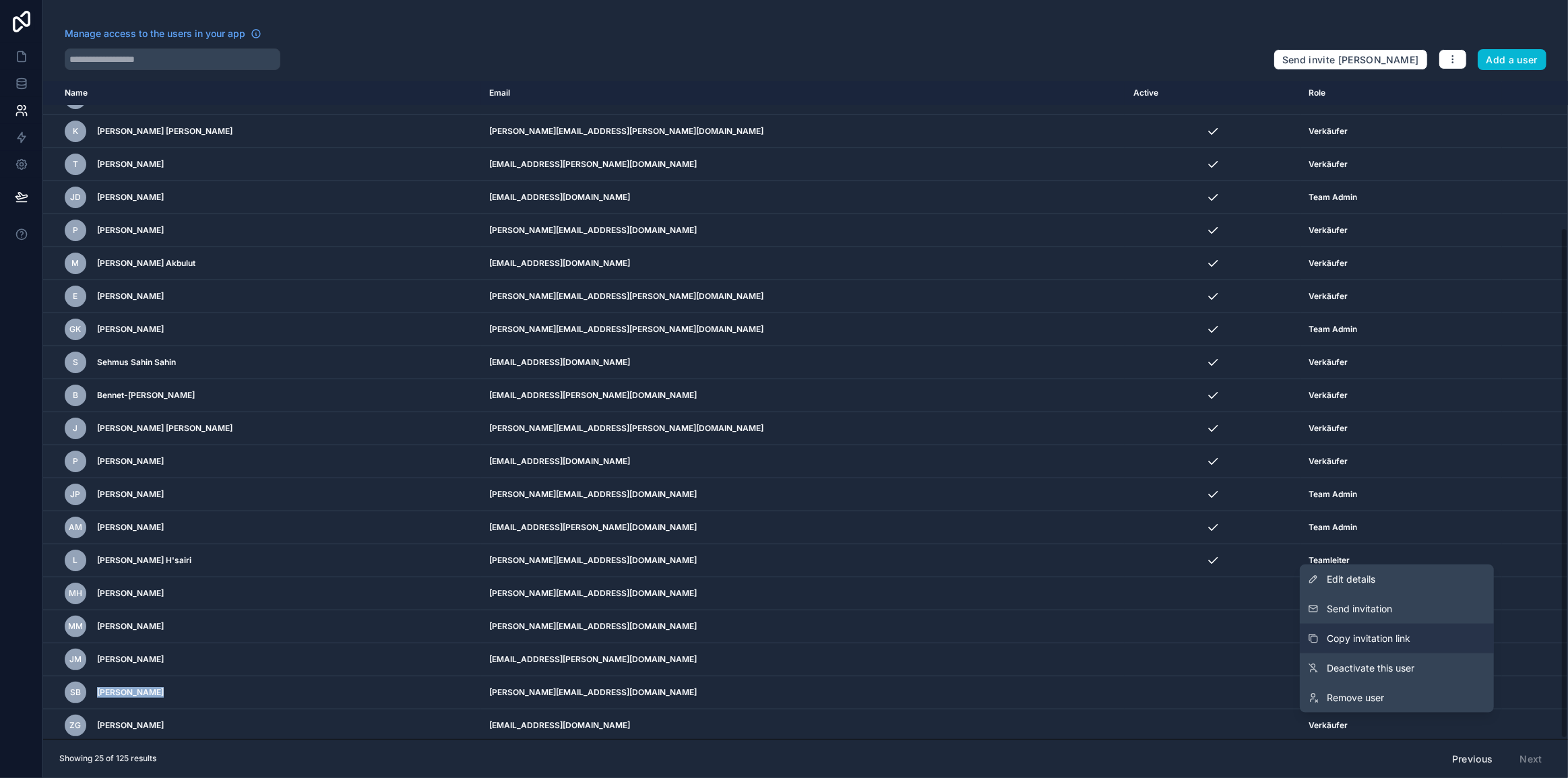
click at [1402, 635] on span "Copy invitation link" at bounding box center [1368, 638] width 83 height 14
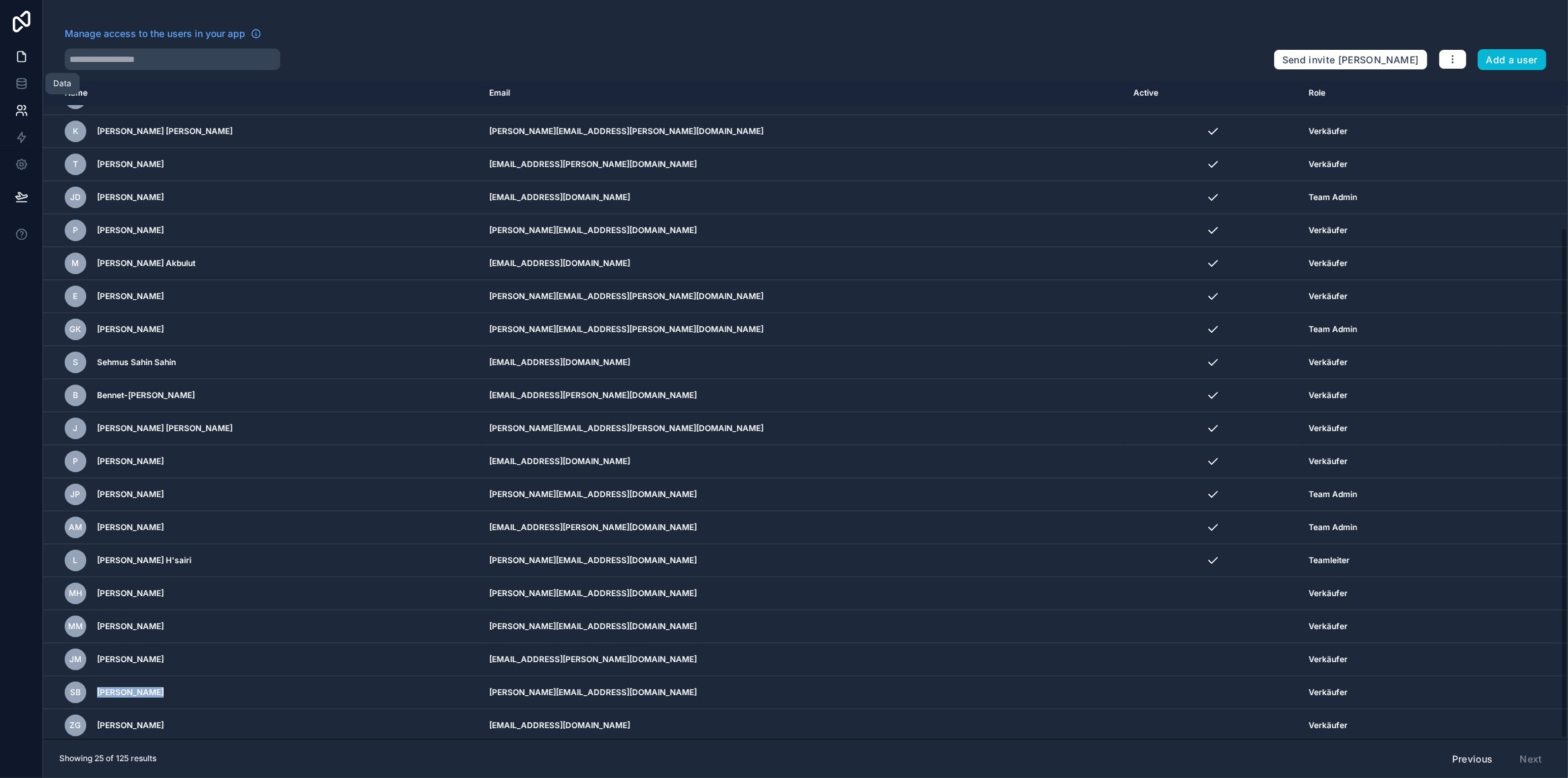
click at [24, 54] on icon at bounding box center [24, 54] width 3 height 3
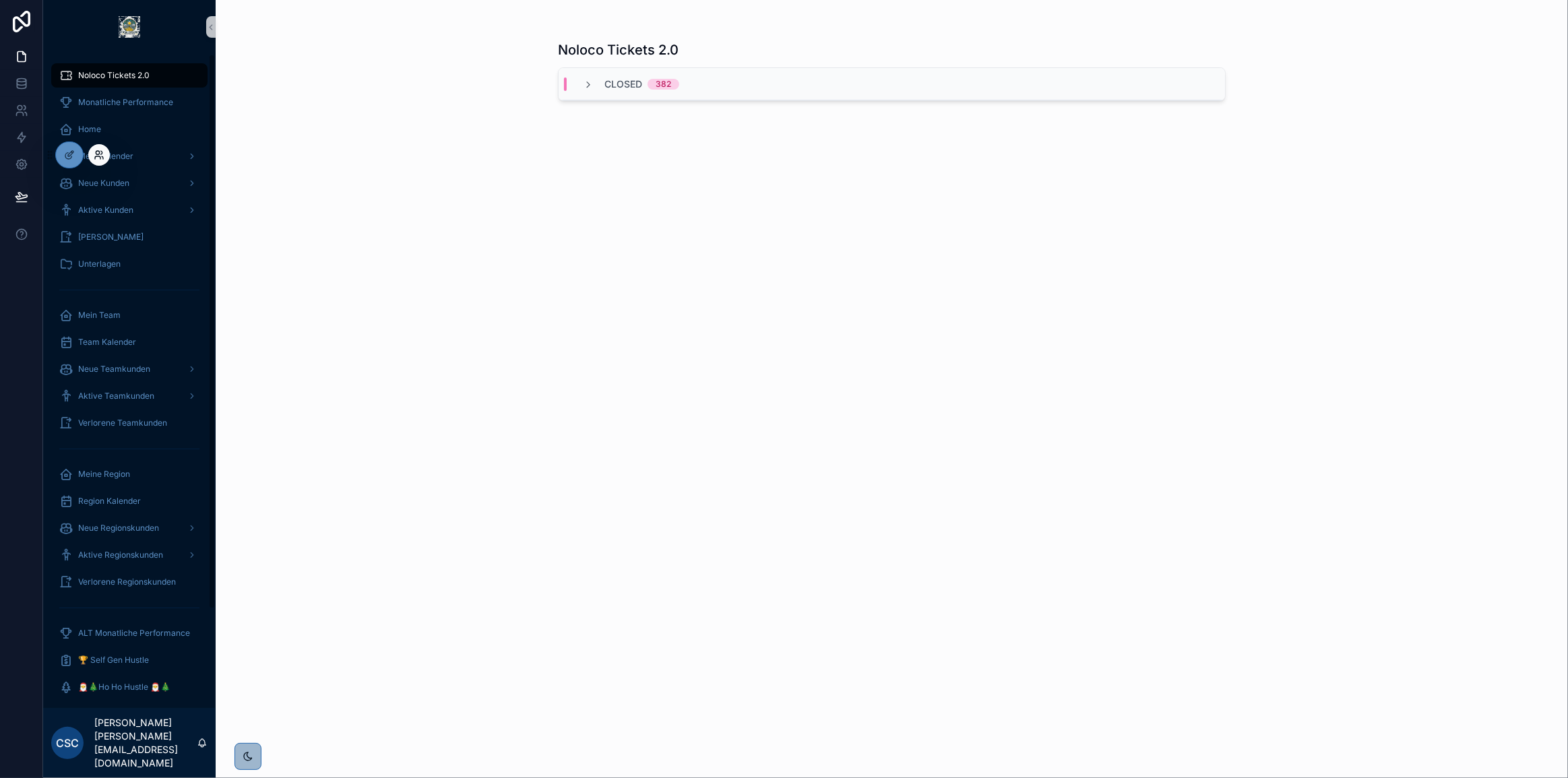
click at [97, 154] on icon at bounding box center [97, 153] width 4 height 4
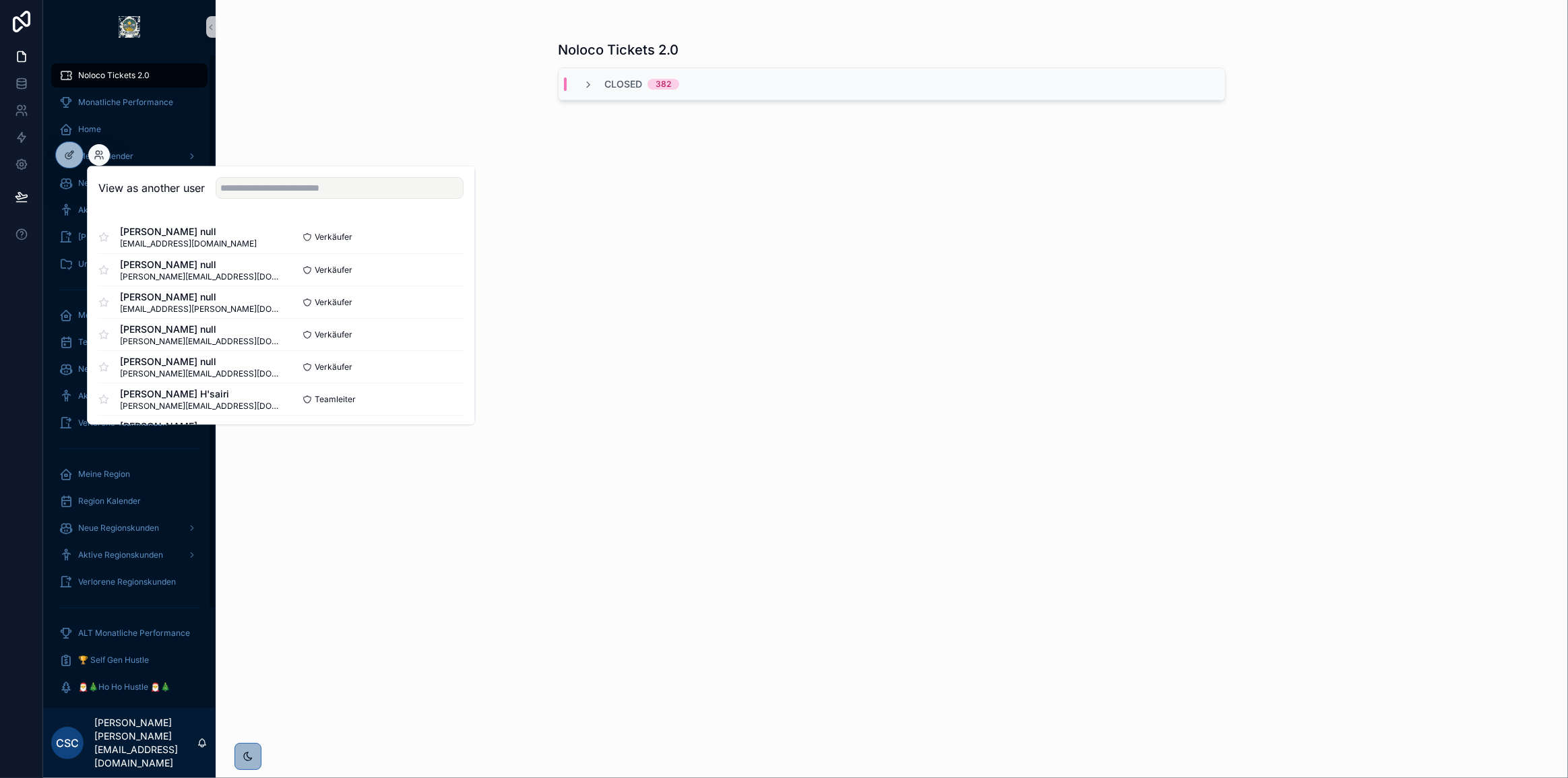
click at [318, 174] on div "View as another user" at bounding box center [281, 188] width 386 height 44
click at [318, 180] on input "text" at bounding box center [339, 188] width 248 height 22
type input "*"
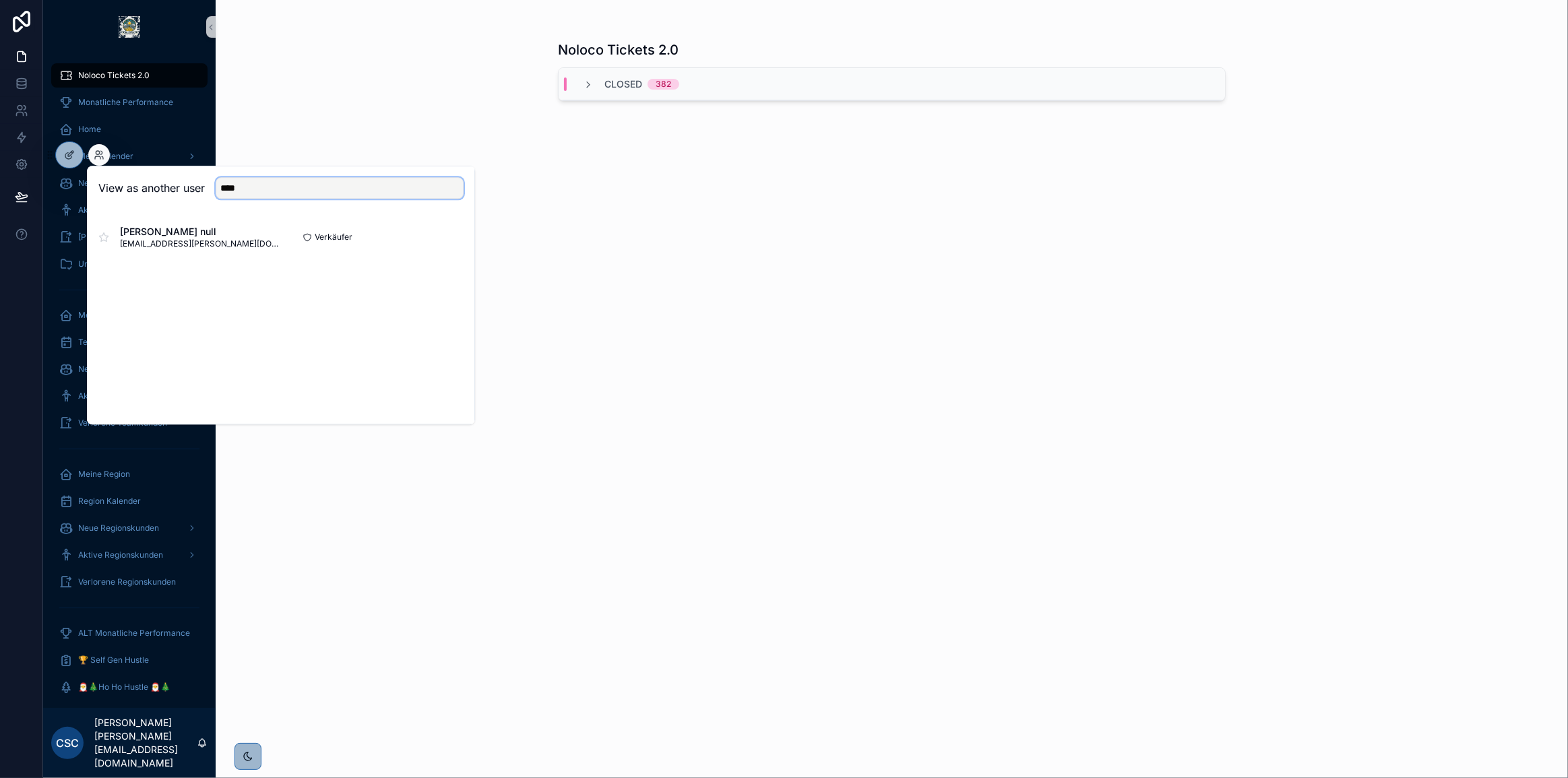
type input "****"
click at [454, 235] on button "Select" at bounding box center [446, 237] width 35 height 20
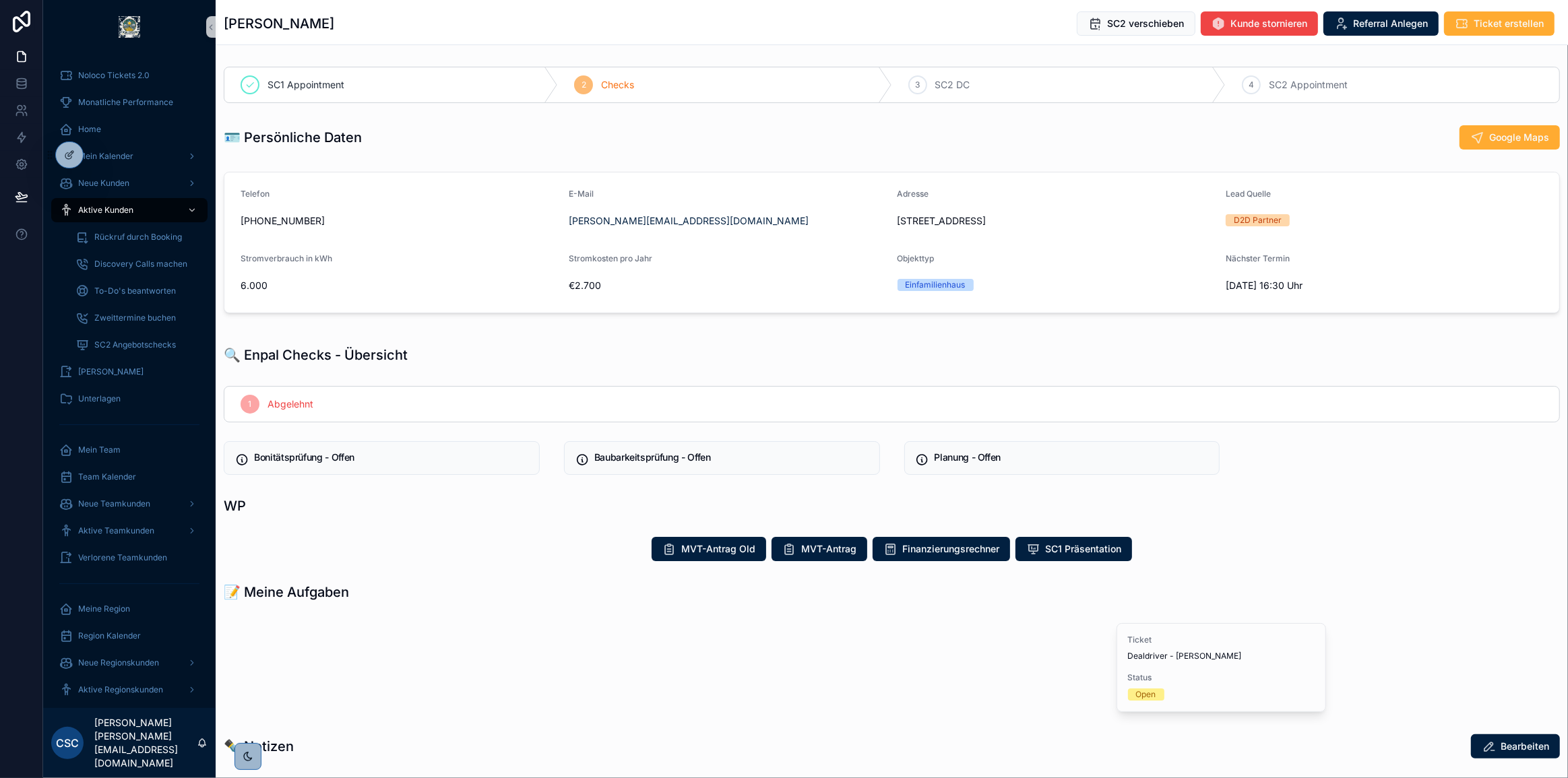
drag, startPoint x: 363, startPoint y: 18, endPoint x: 226, endPoint y: 22, distance: 137.1
click at [226, 22] on div "[PERSON_NAME] SC2 verschieben Kunde stornieren Referral Anlegen Ticket erstellen" at bounding box center [891, 23] width 1336 height 25
copy h1 "[PERSON_NAME]"
copy h1 "Sandra Burandt"
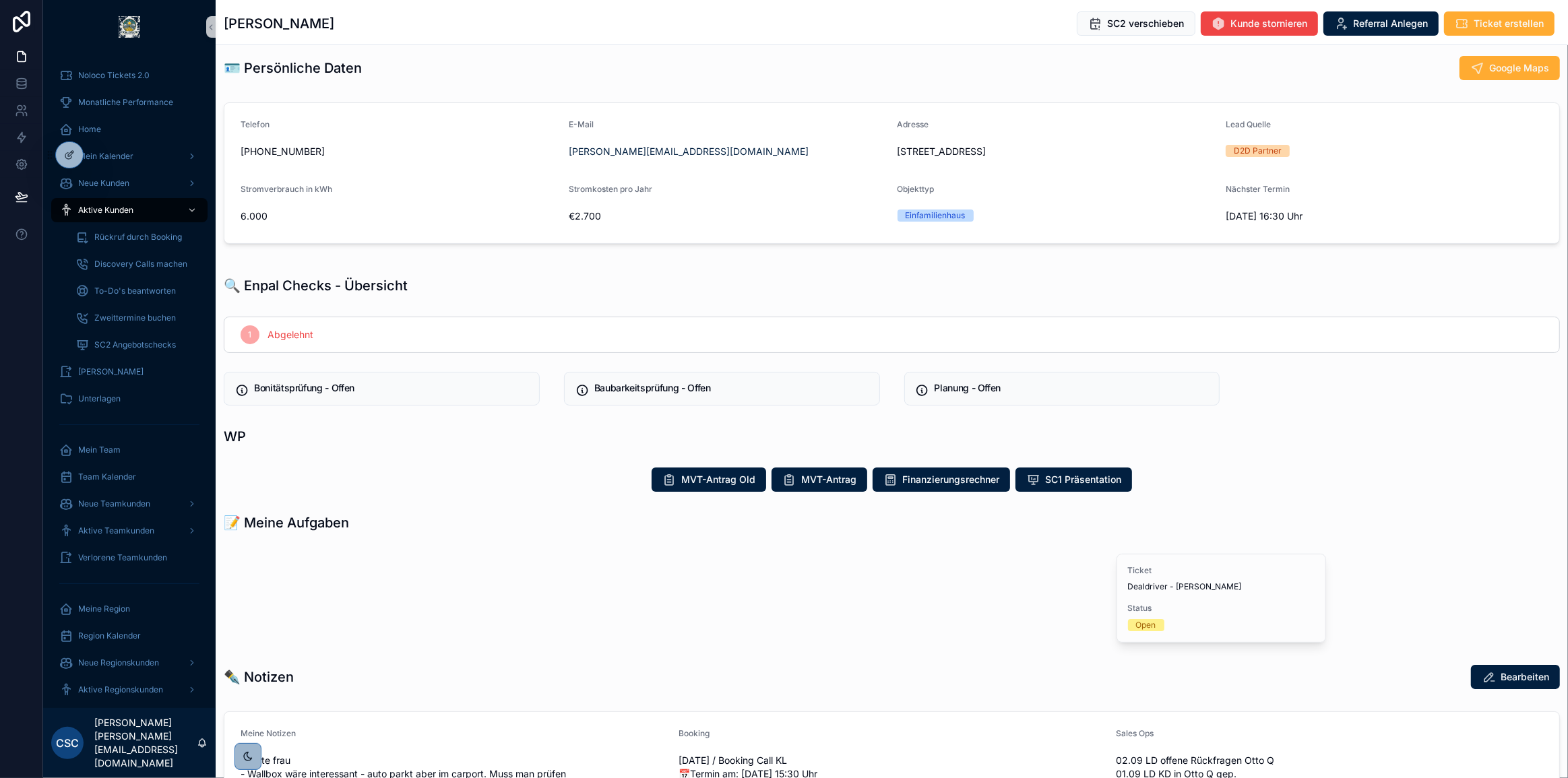
scroll to position [245, 0]
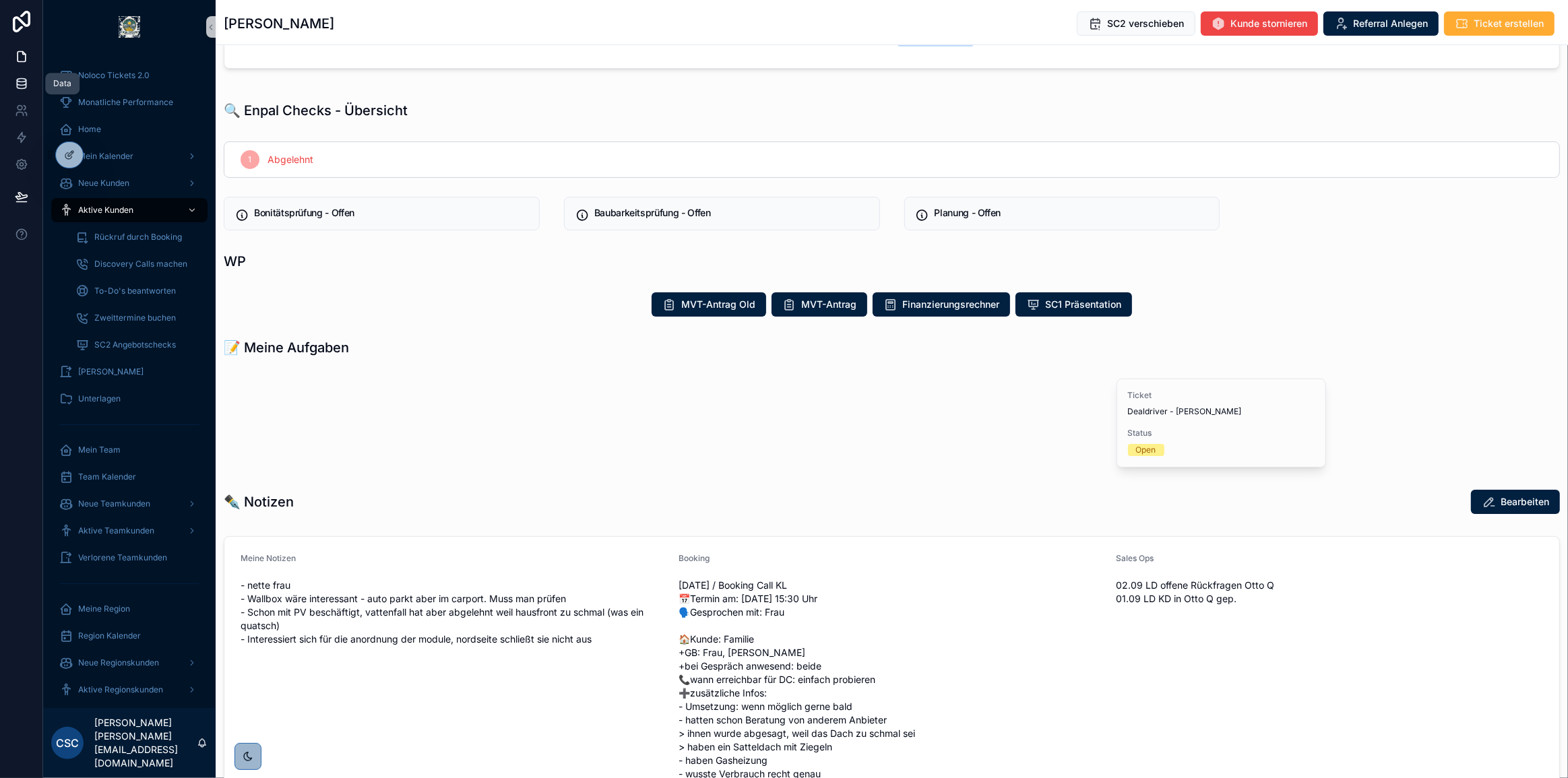
click at [20, 93] on link at bounding box center [21, 83] width 43 height 27
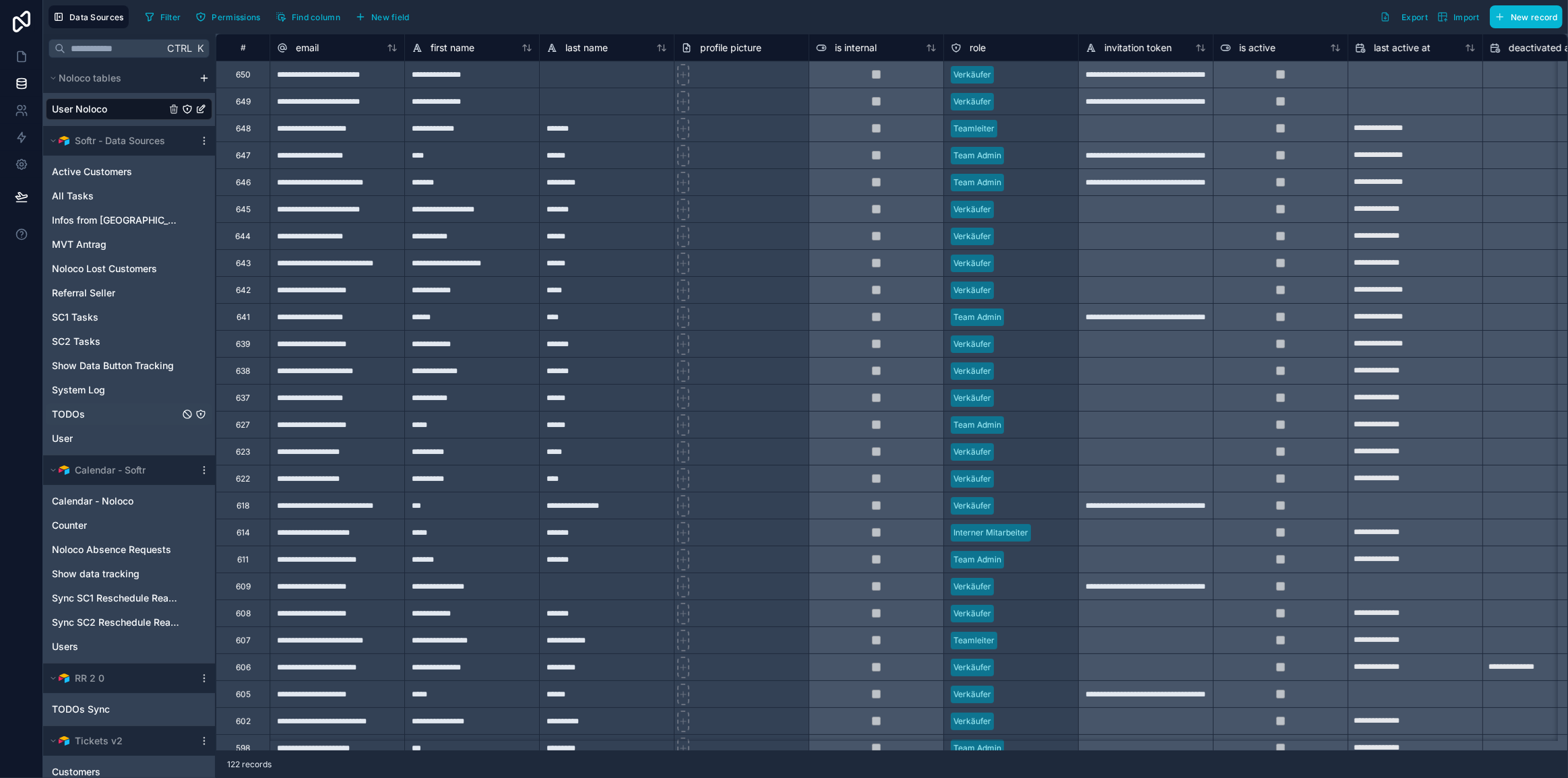
click at [88, 406] on div "TODOs" at bounding box center [129, 415] width 166 height 22
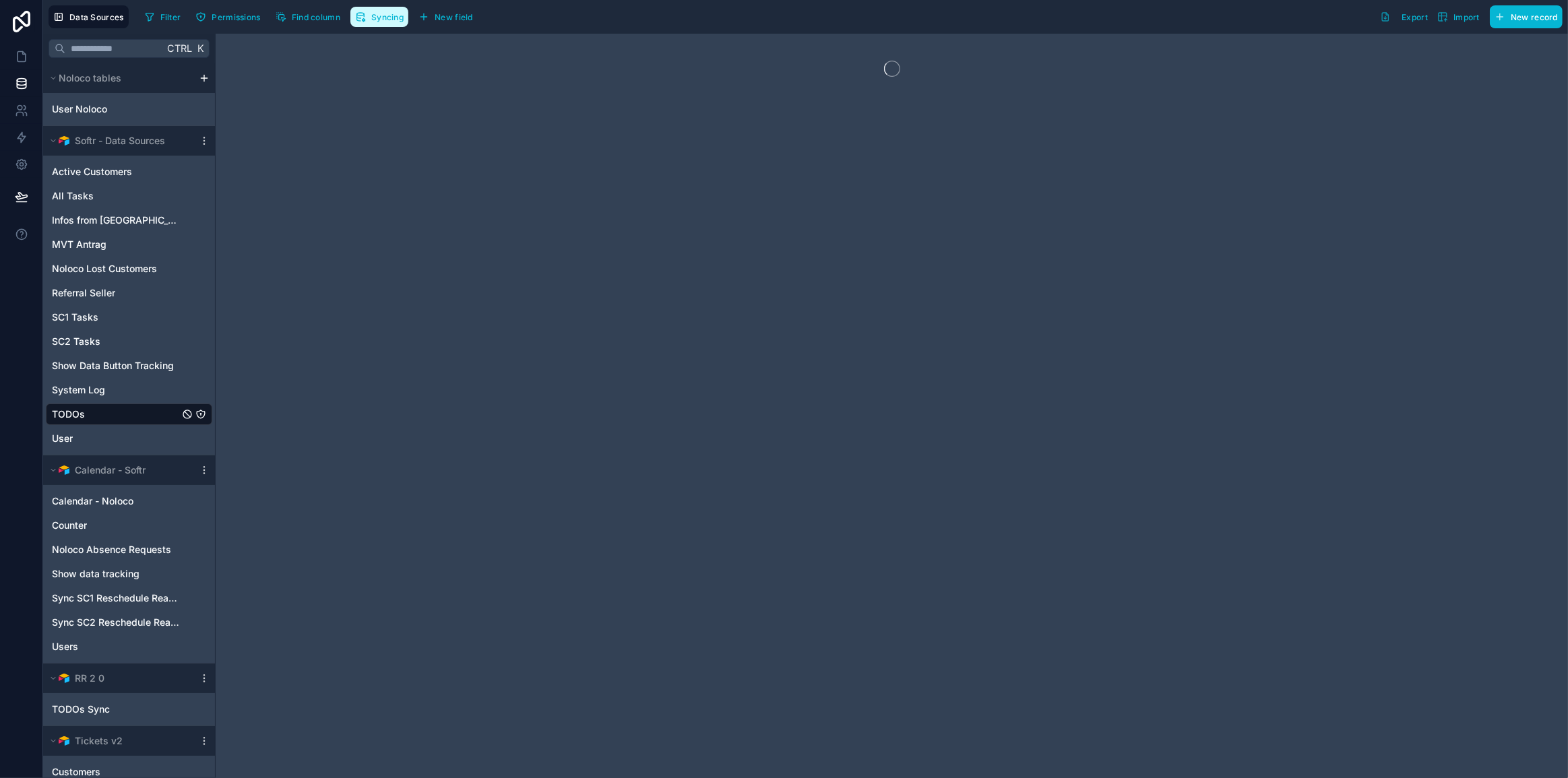
click at [388, 17] on span "Syncing" at bounding box center [387, 17] width 33 height 10
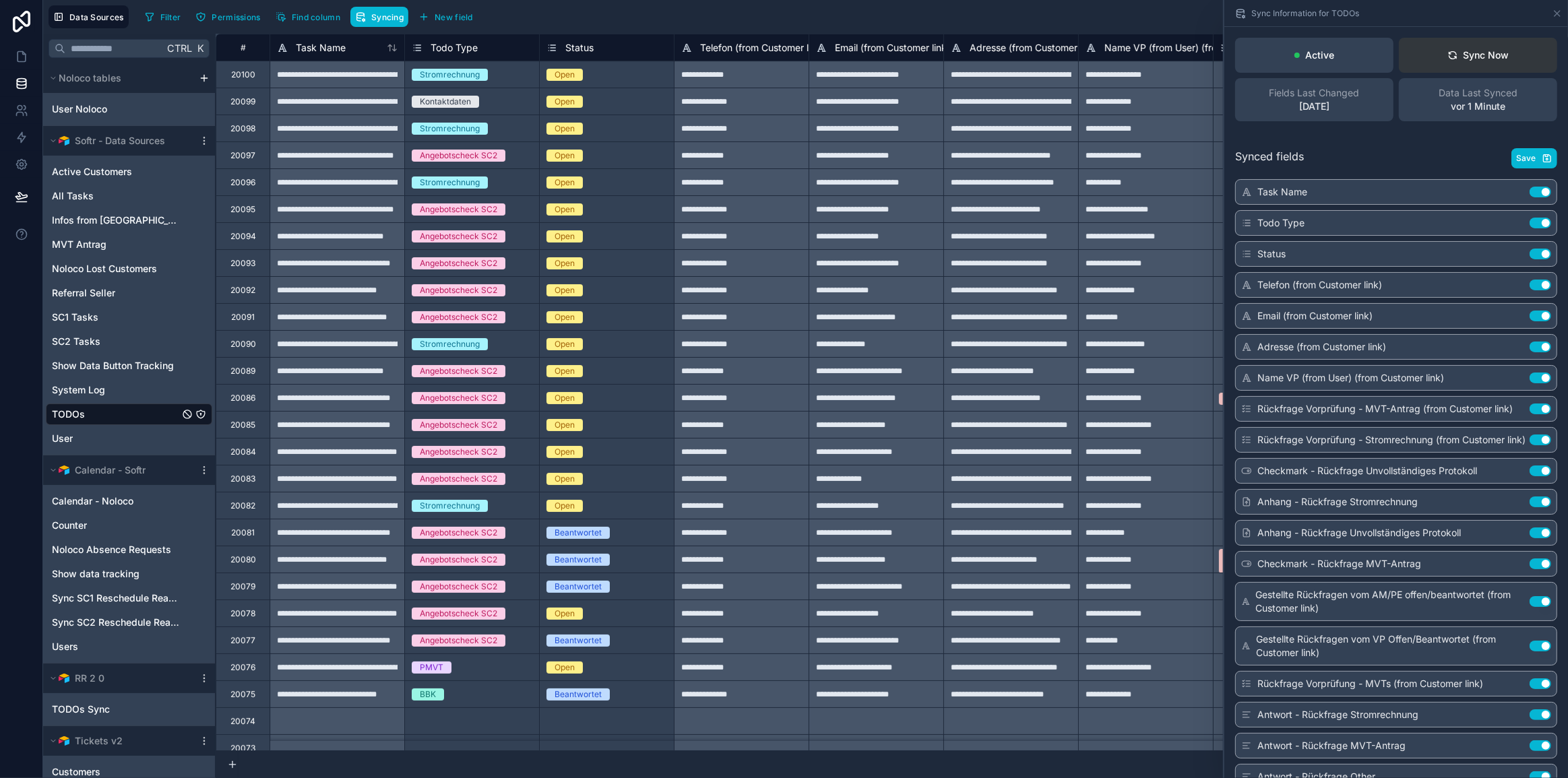
click at [1453, 57] on div "Sync Now" at bounding box center [1478, 55] width 62 height 14
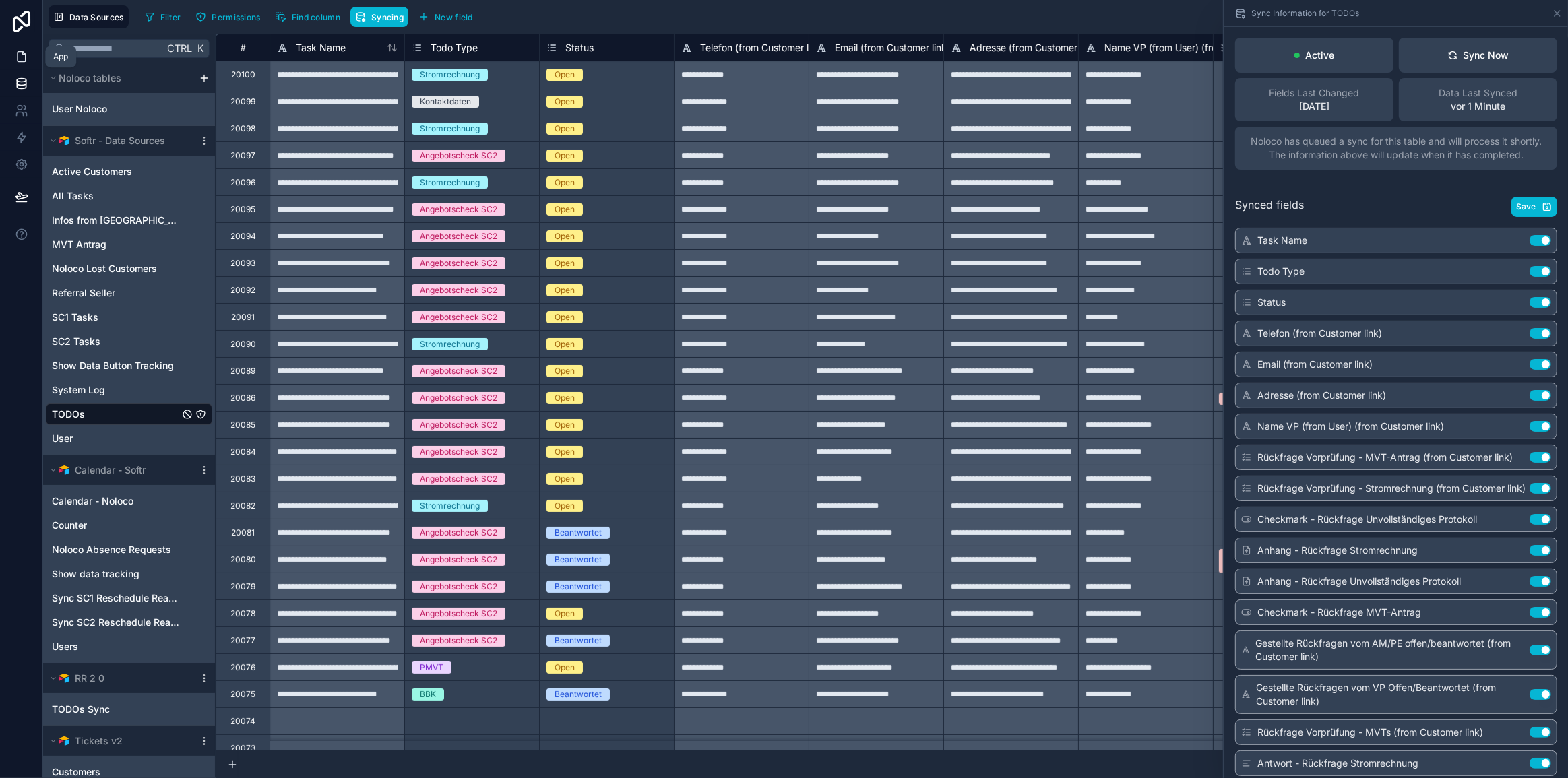
click at [26, 54] on icon at bounding box center [21, 56] width 14 height 14
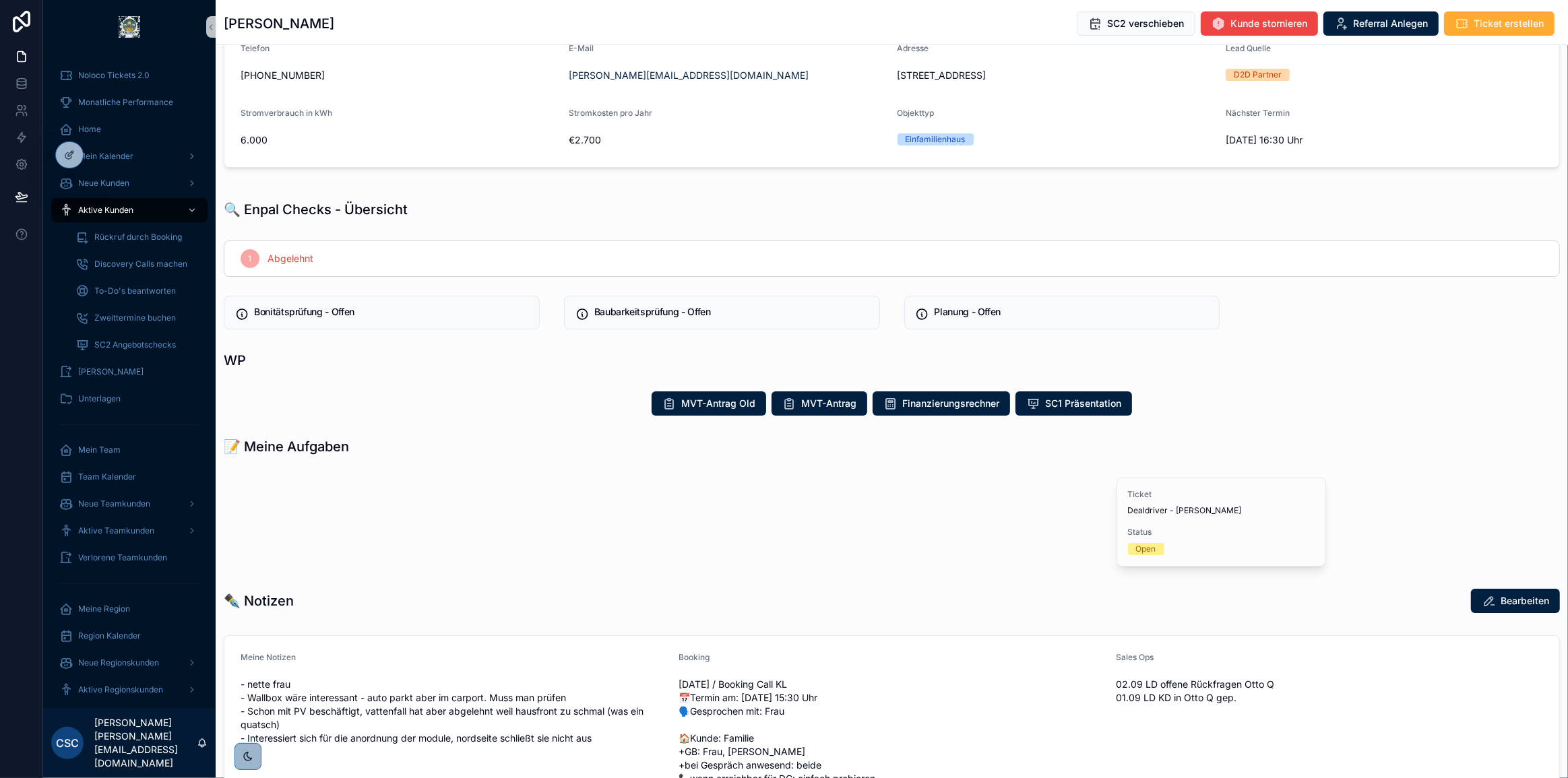
scroll to position [183, 0]
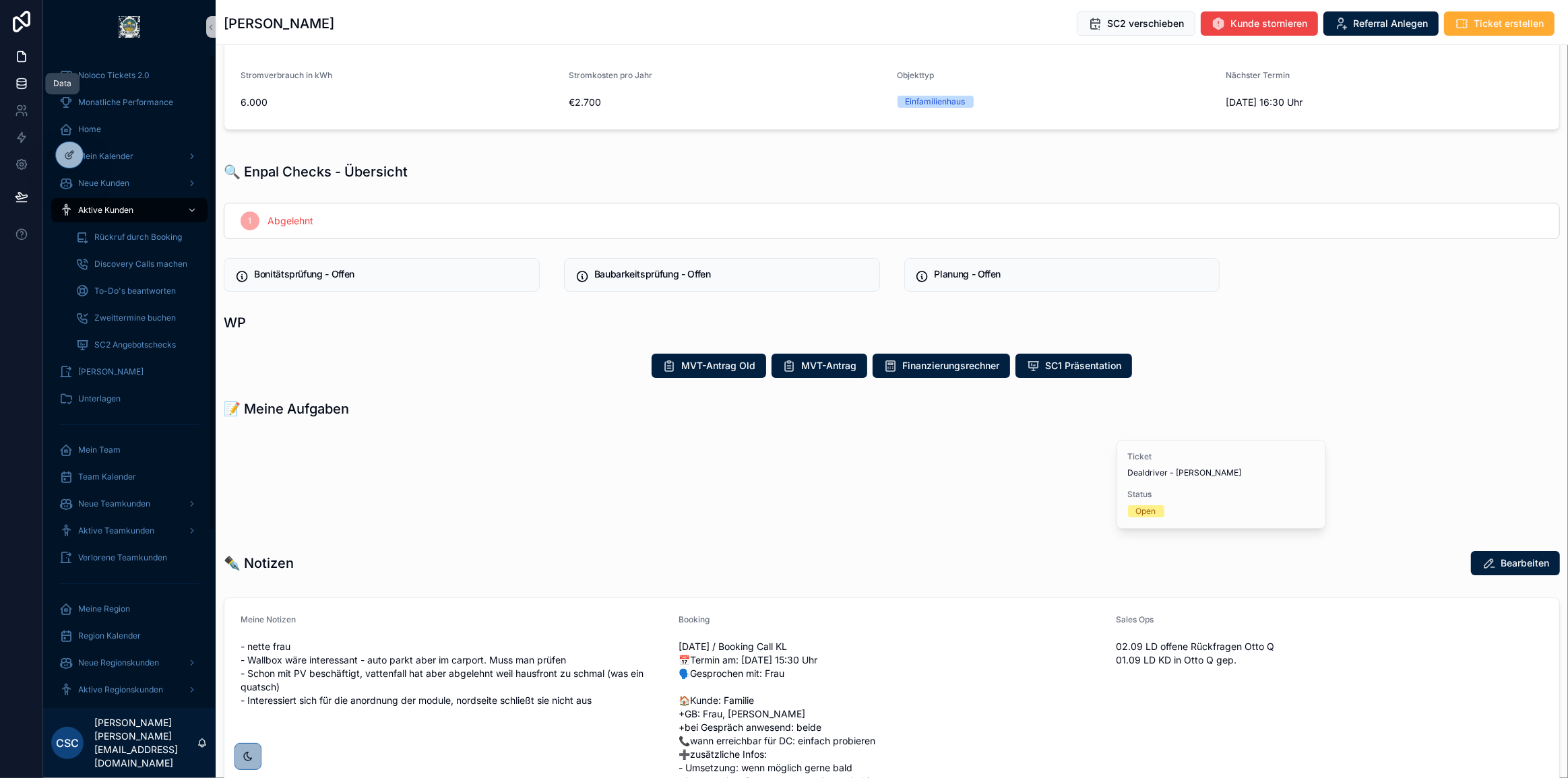
click at [22, 85] on icon at bounding box center [21, 83] width 9 height 5
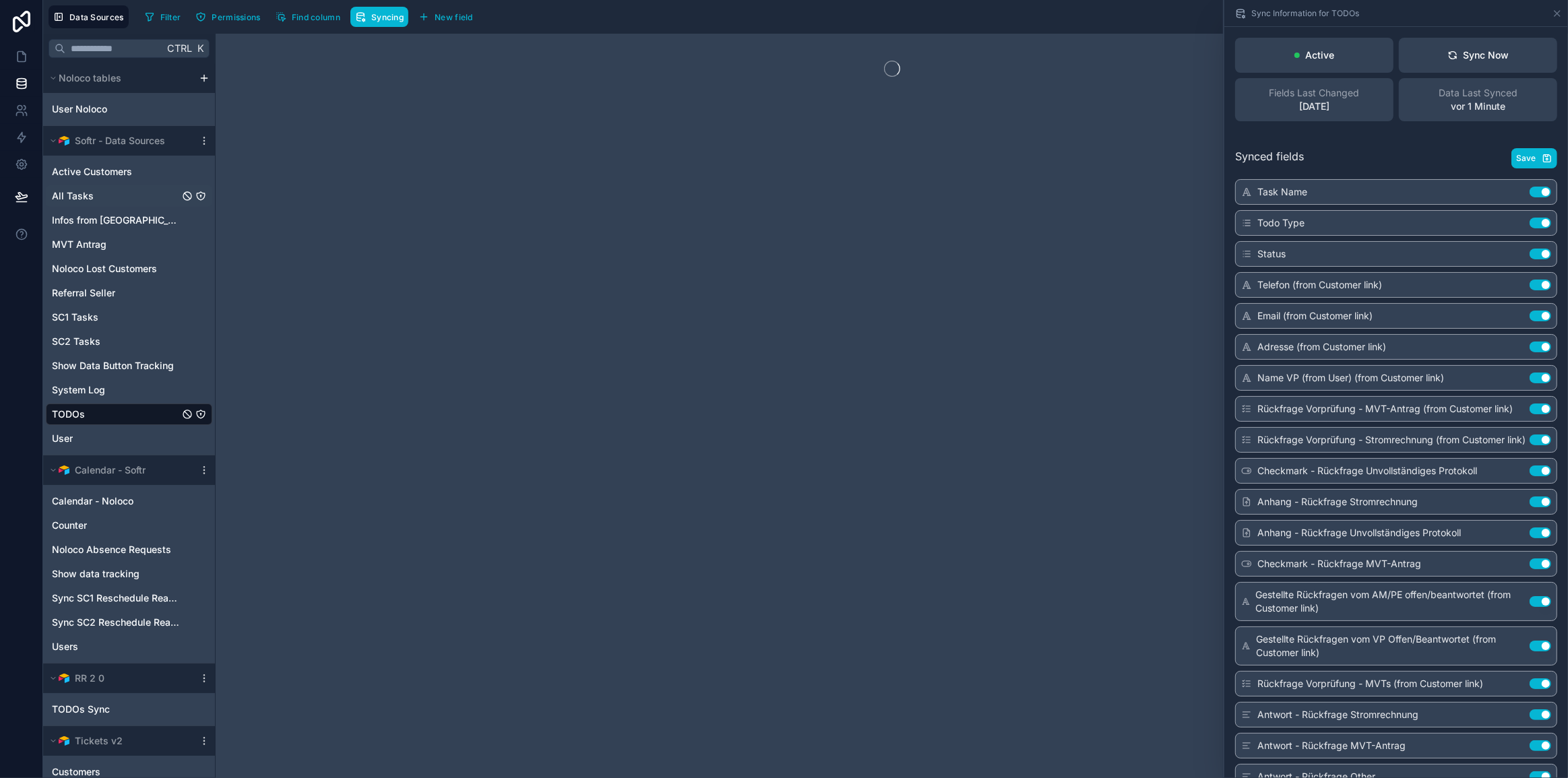
click at [98, 197] on div "All Tasks" at bounding box center [129, 196] width 166 height 22
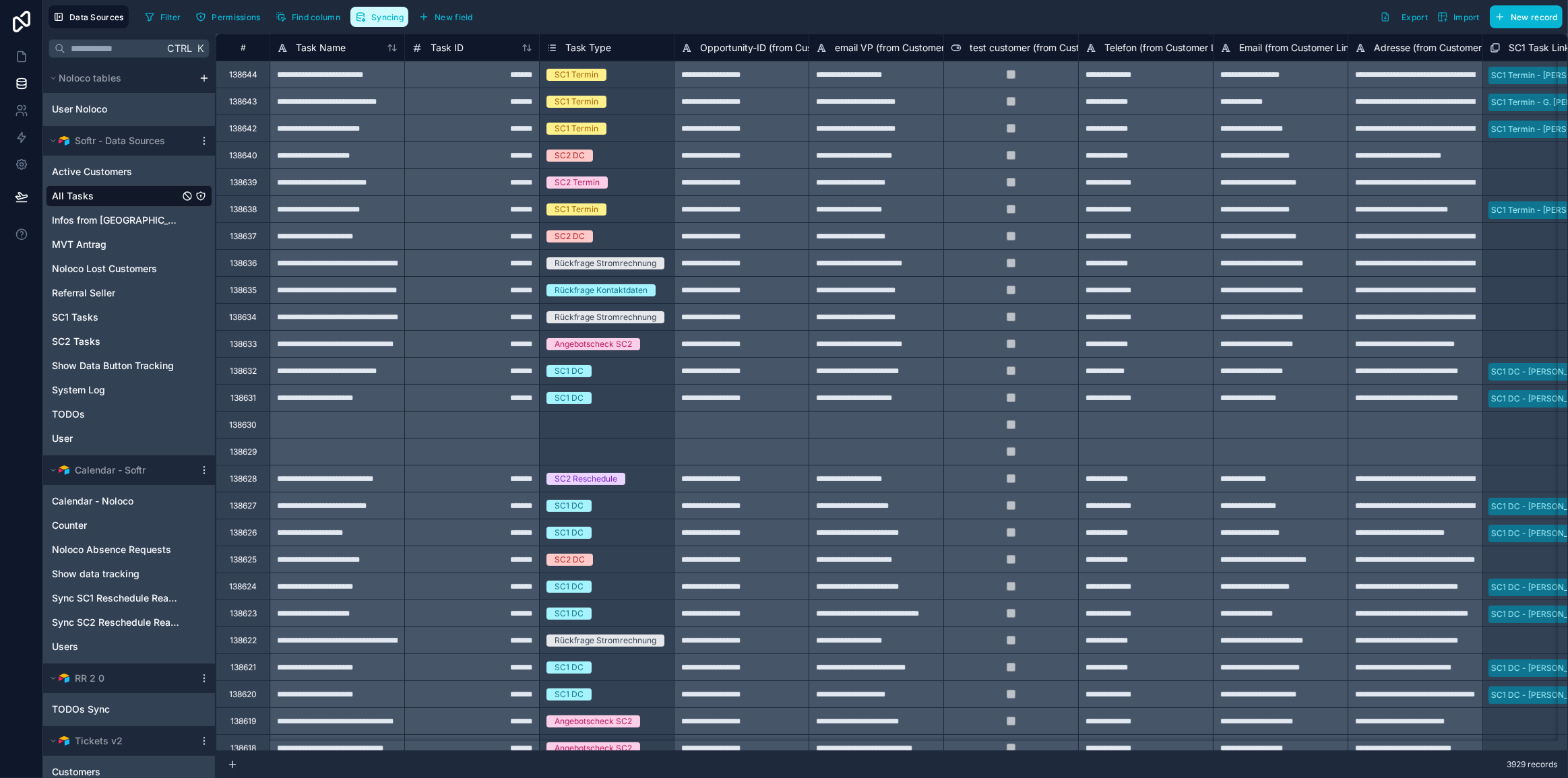
click at [391, 14] on span "Syncing" at bounding box center [387, 17] width 33 height 10
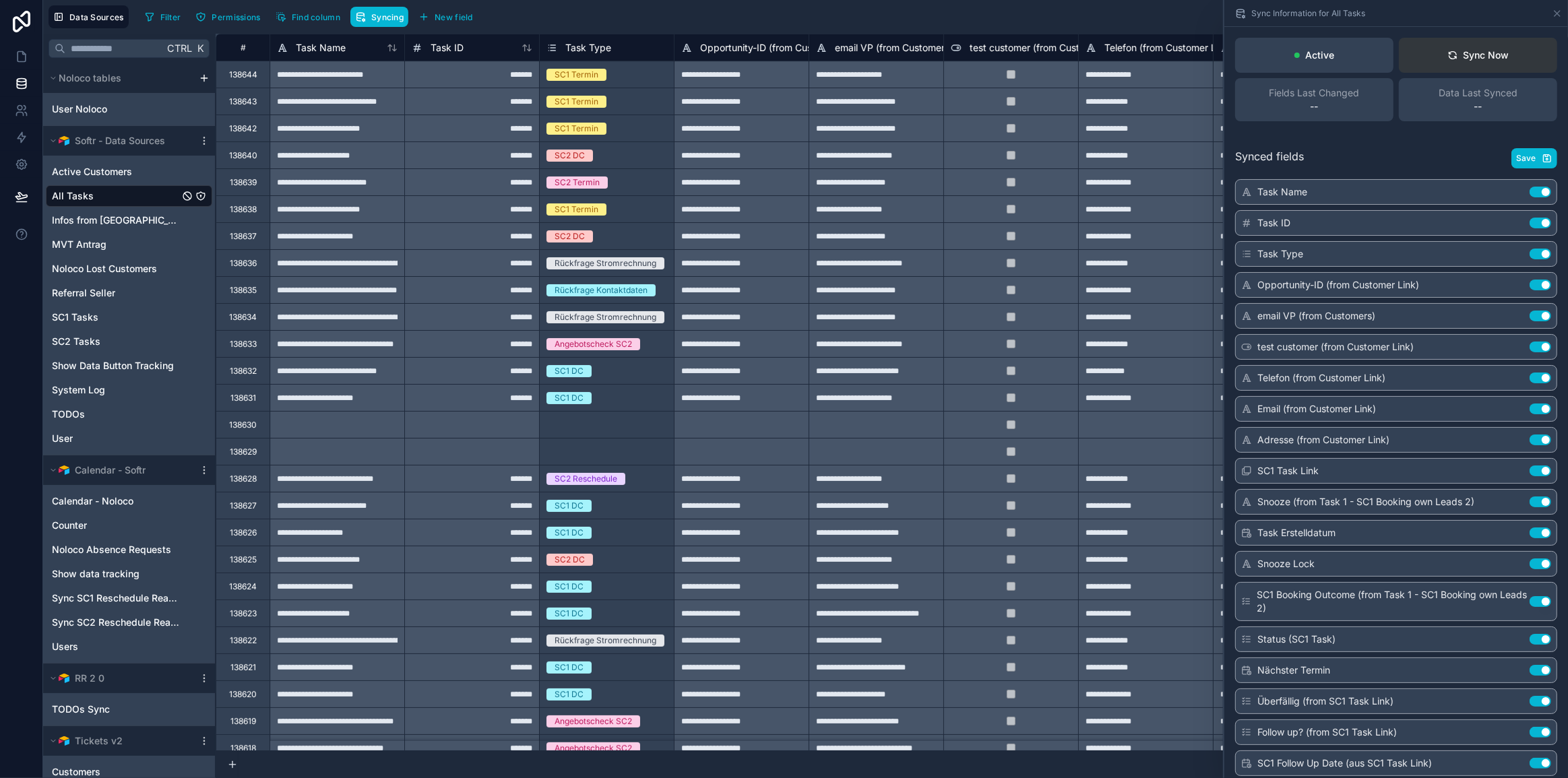
click at [1509, 54] on button "Sync Now" at bounding box center [1478, 55] width 158 height 35
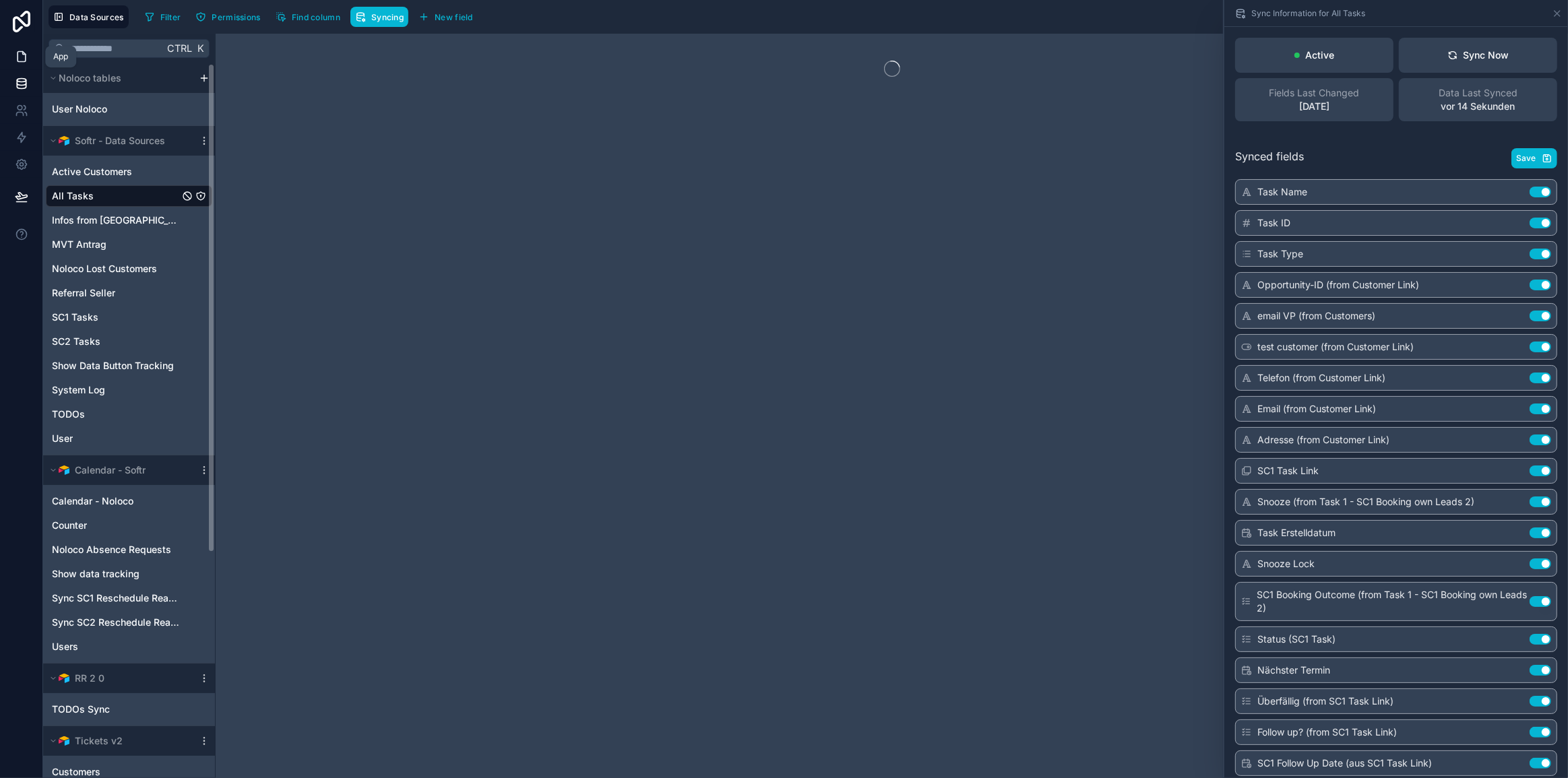
click at [22, 52] on icon at bounding box center [21, 57] width 8 height 10
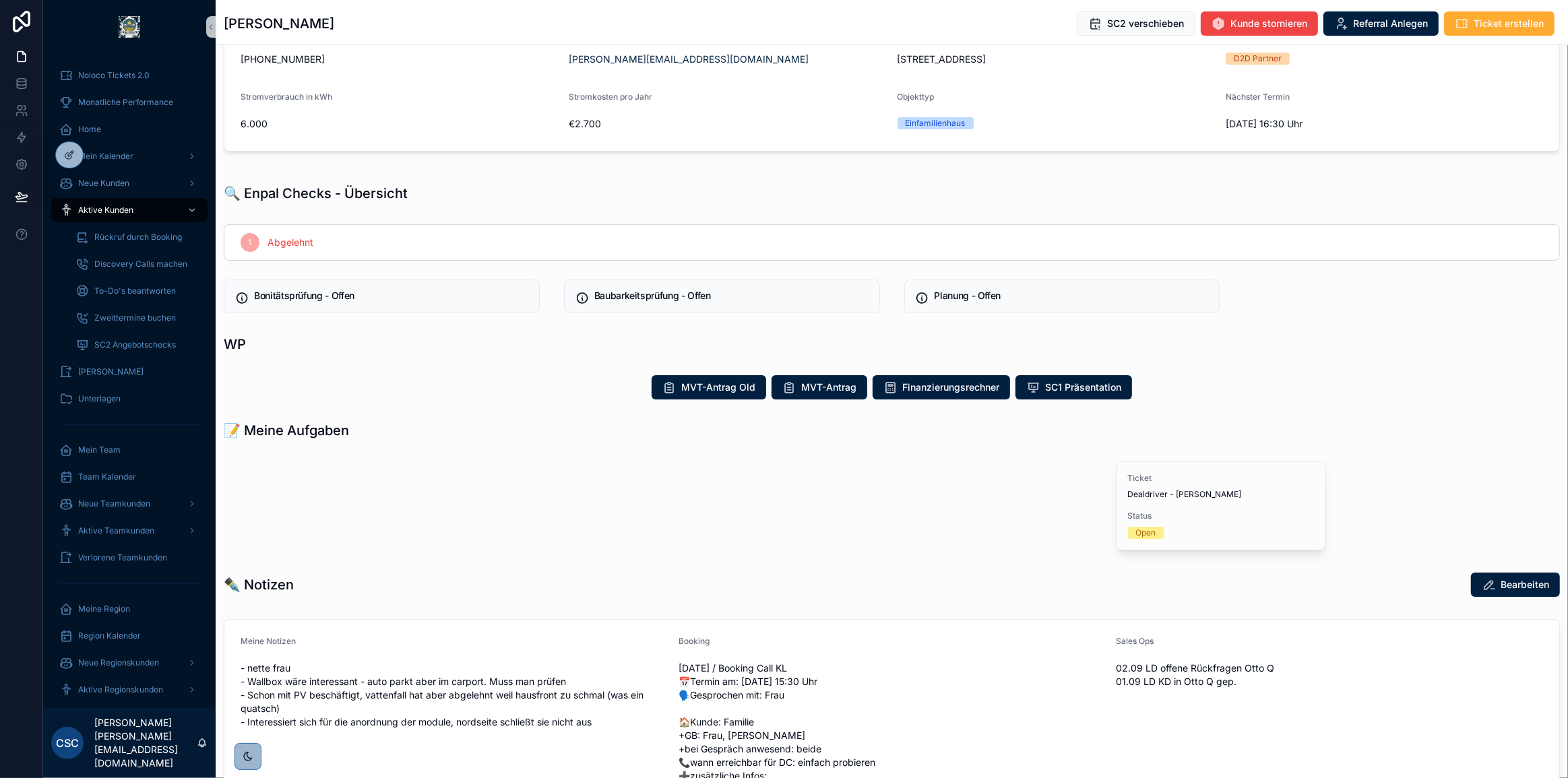
scroll to position [183, 0]
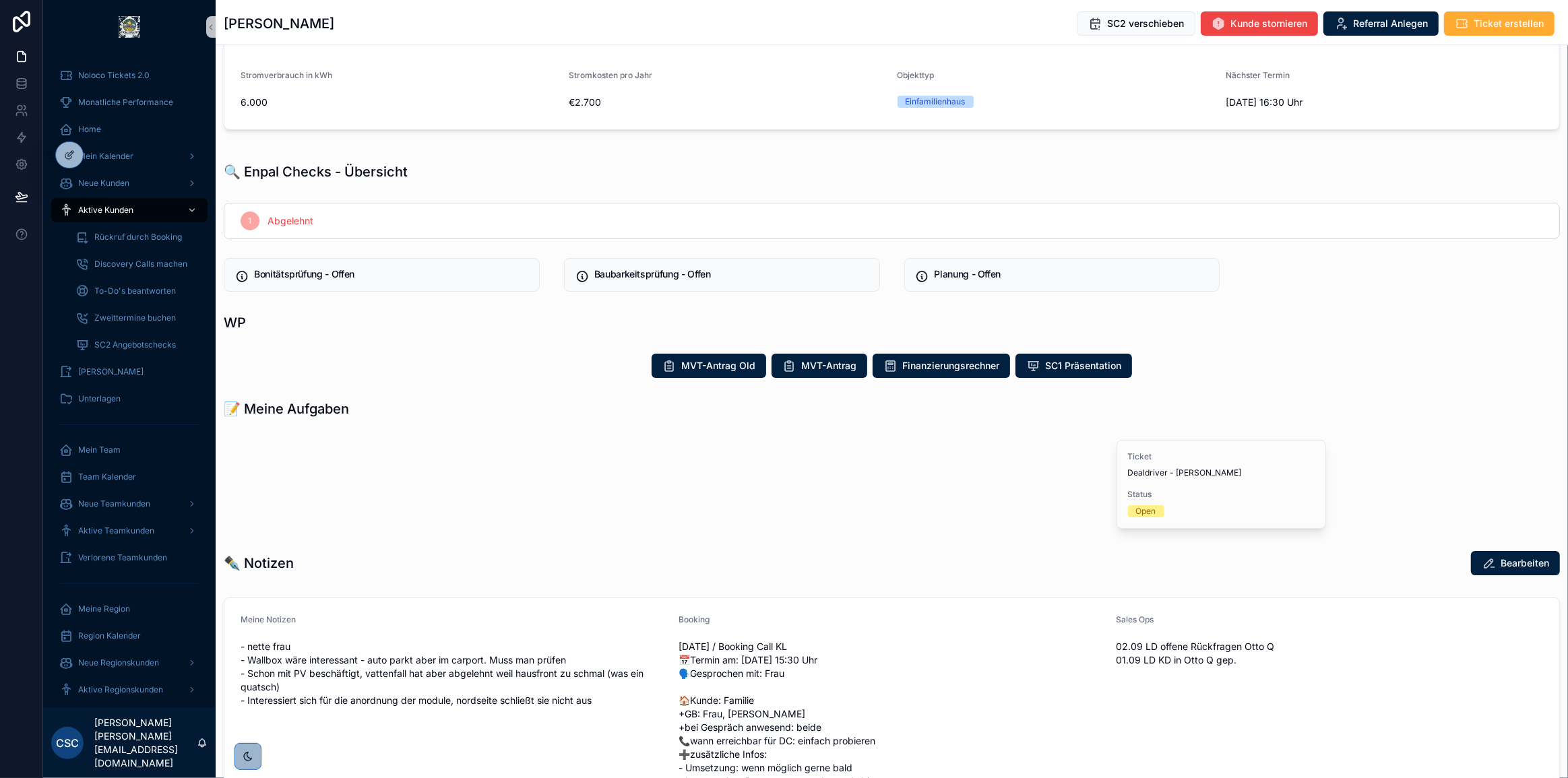
click at [838, 484] on div "scrollable content" at bounding box center [884, 485] width 446 height 100
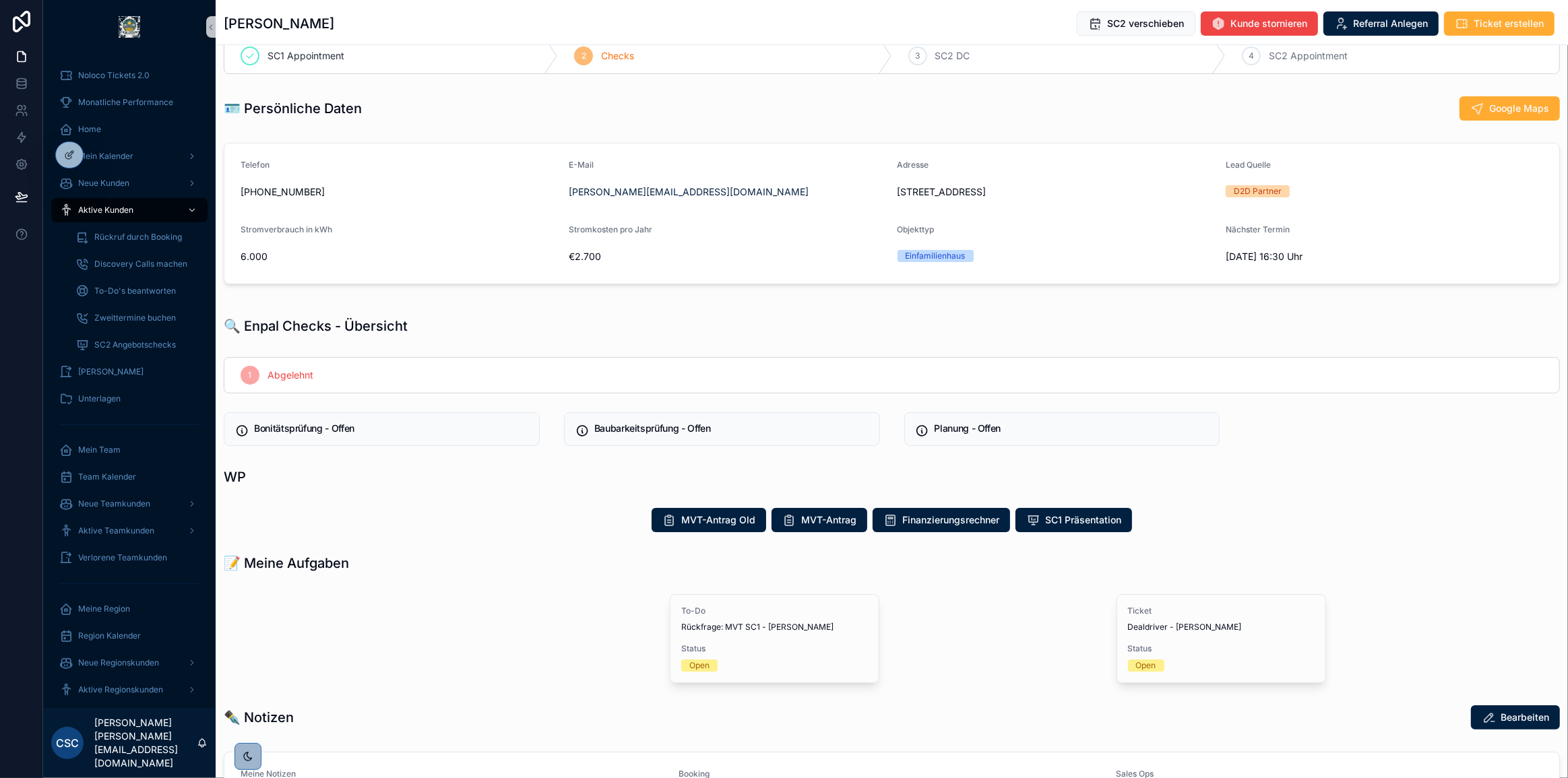
scroll to position [61, 0]
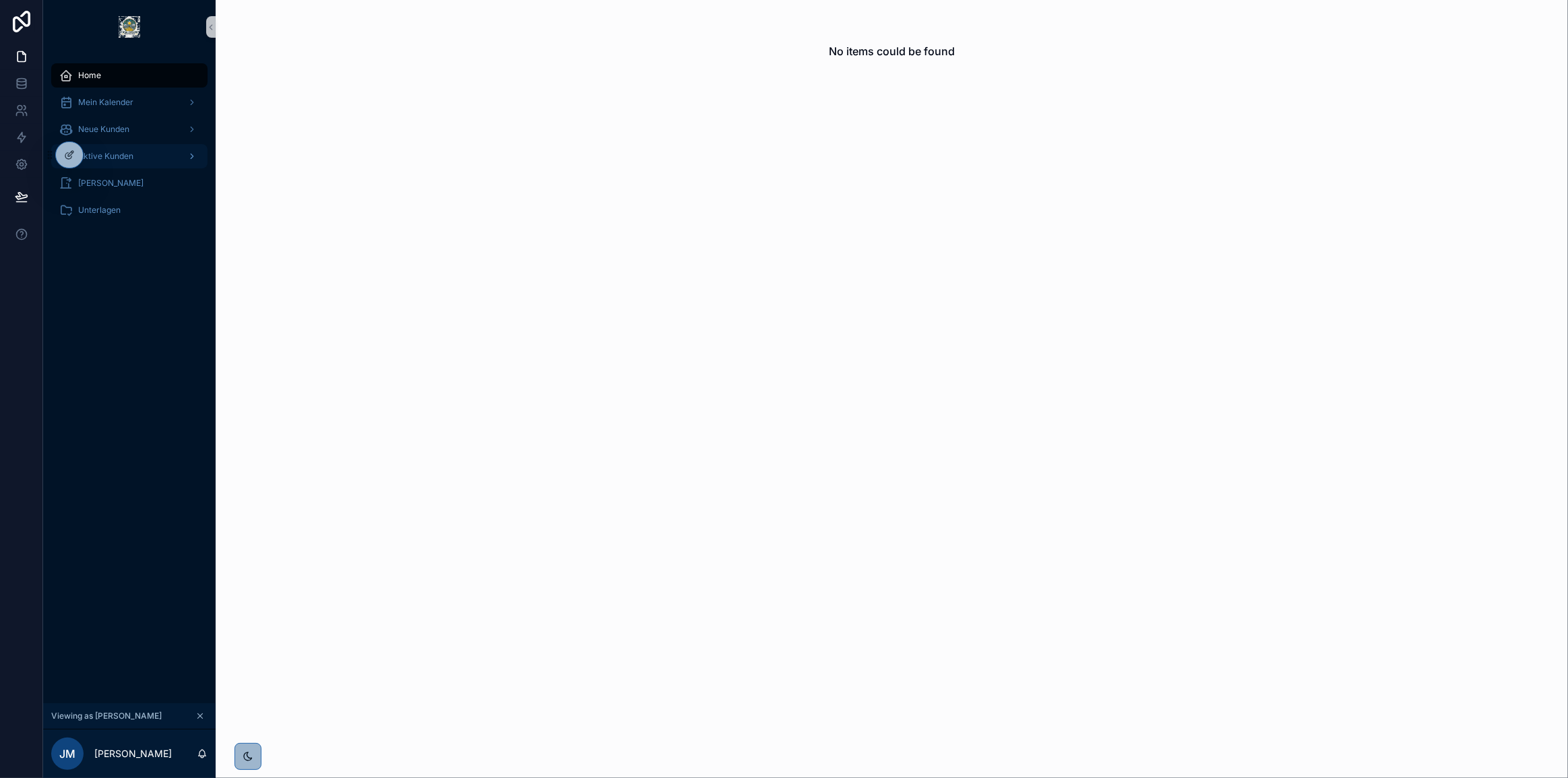
drag, startPoint x: 137, startPoint y: 149, endPoint x: 148, endPoint y: 151, distance: 11.2
click at [137, 149] on div "Aktive Kunden" at bounding box center [130, 156] width 140 height 22
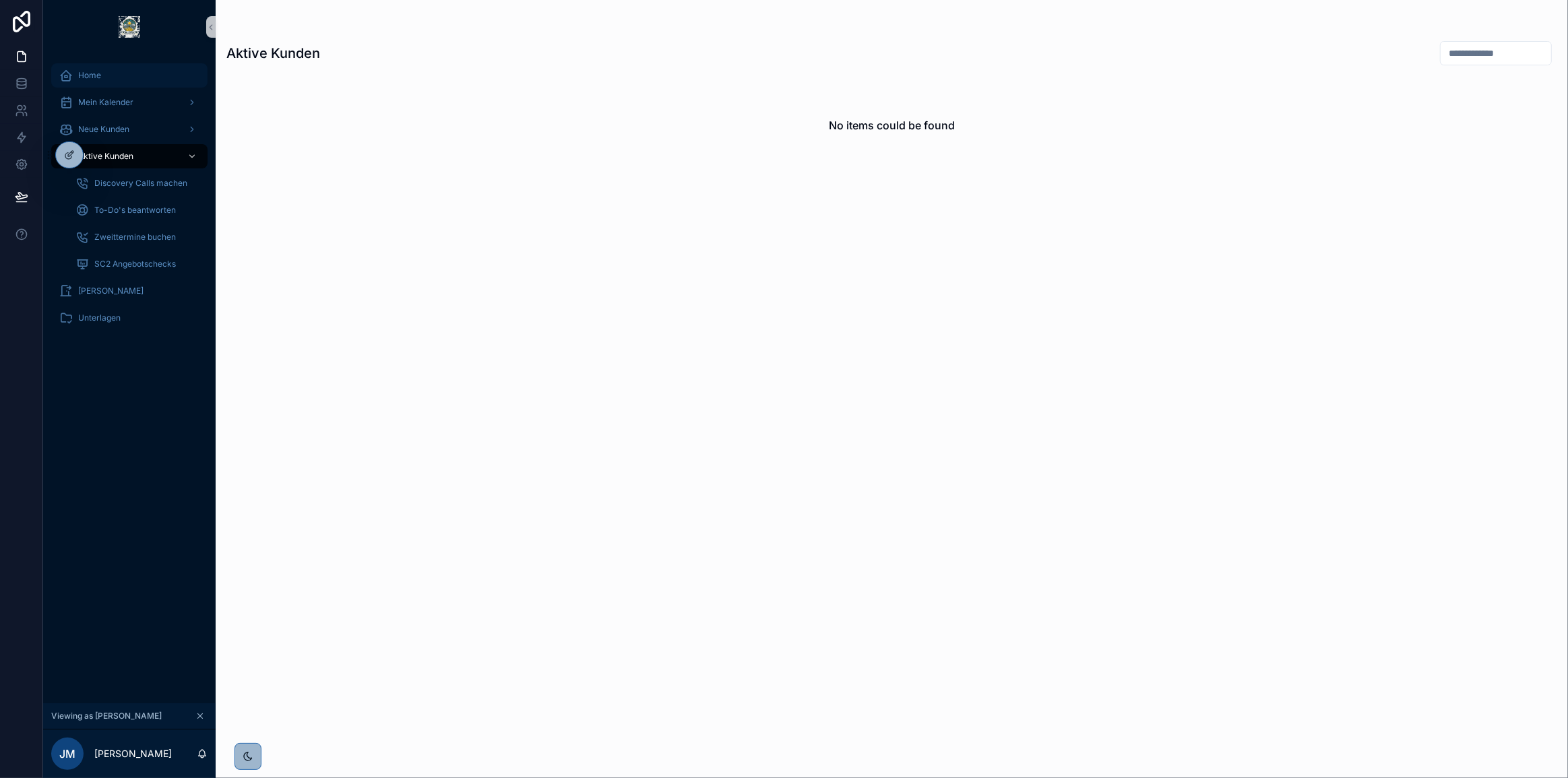
click at [135, 72] on div "Home" at bounding box center [130, 75] width 140 height 22
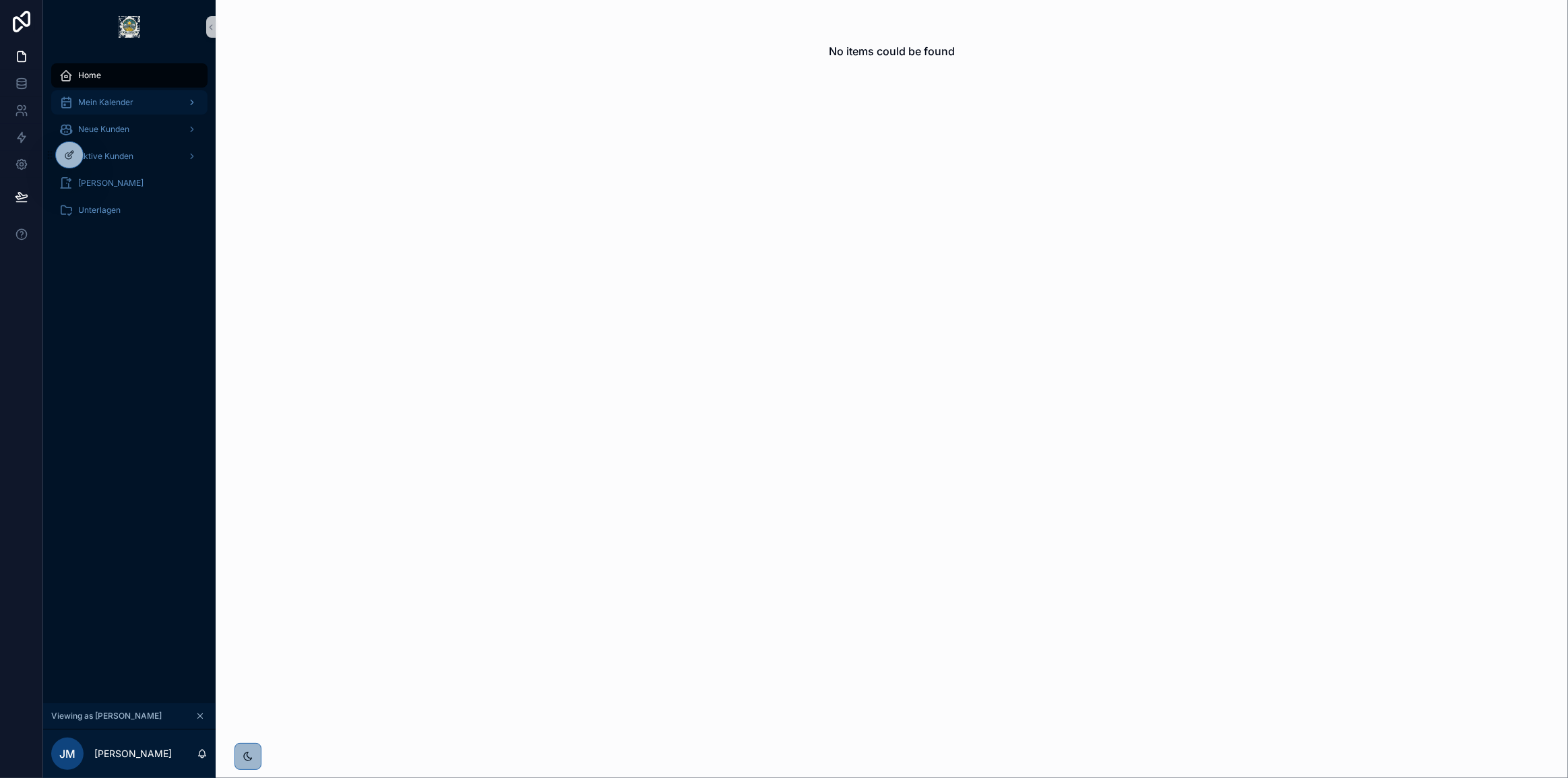
click at [135, 96] on div "Mein Kalender" at bounding box center [130, 103] width 140 height 22
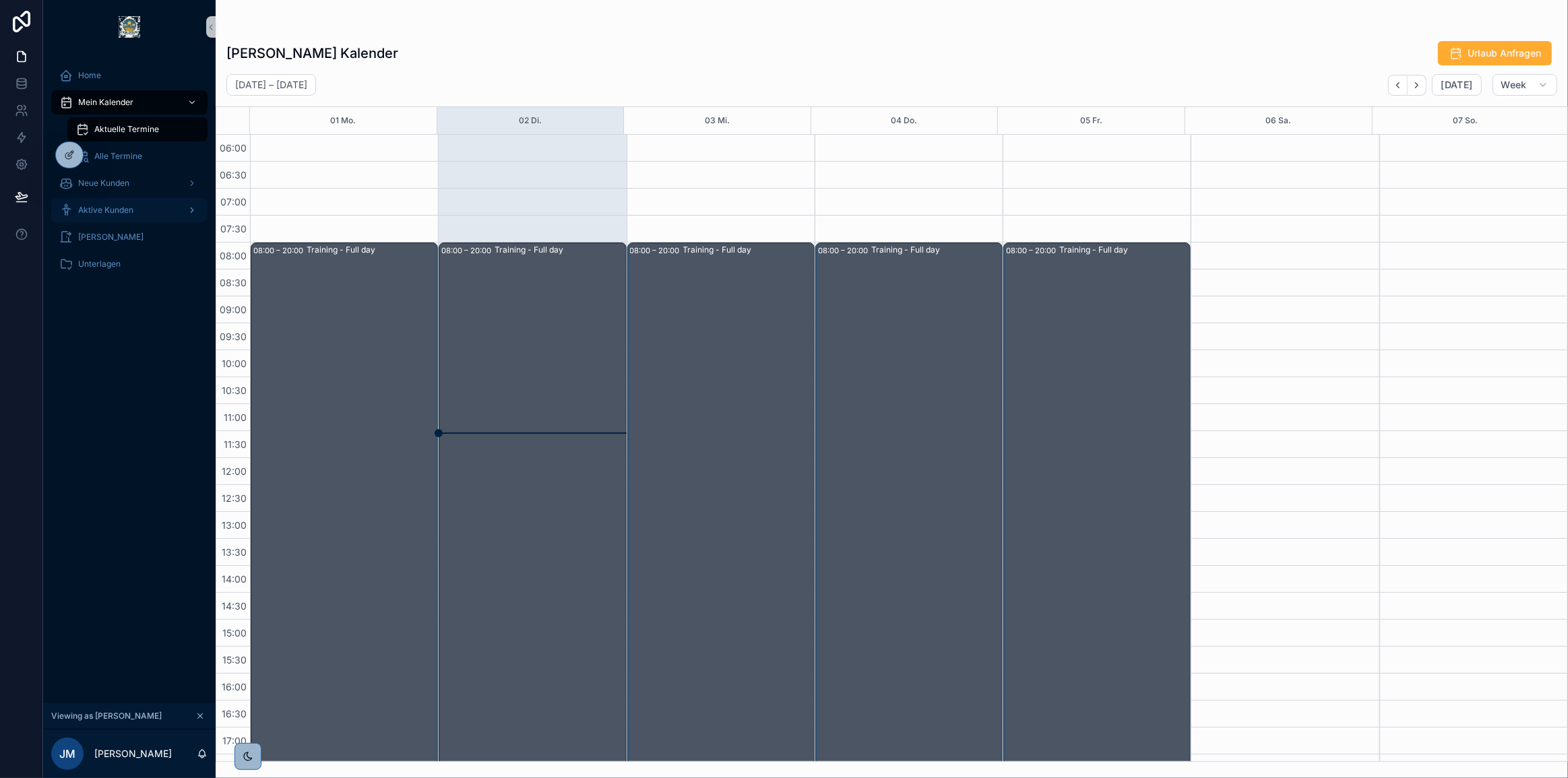
click at [124, 206] on span "Aktive Kunden" at bounding box center [106, 210] width 55 height 11
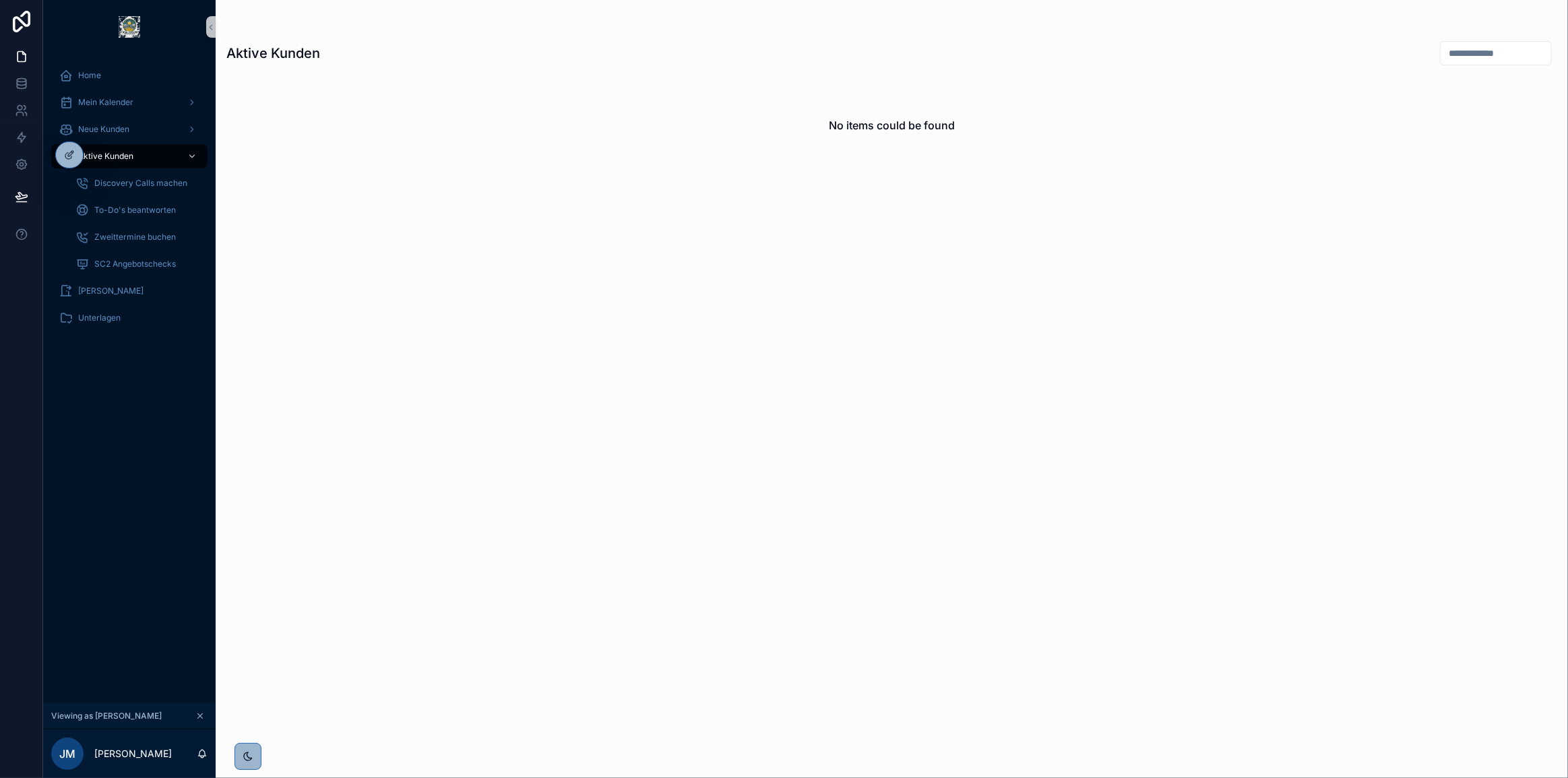
click at [703, 288] on div "No items could be found" at bounding box center [891, 418] width 1352 height 688
click at [22, 77] on icon at bounding box center [21, 83] width 14 height 14
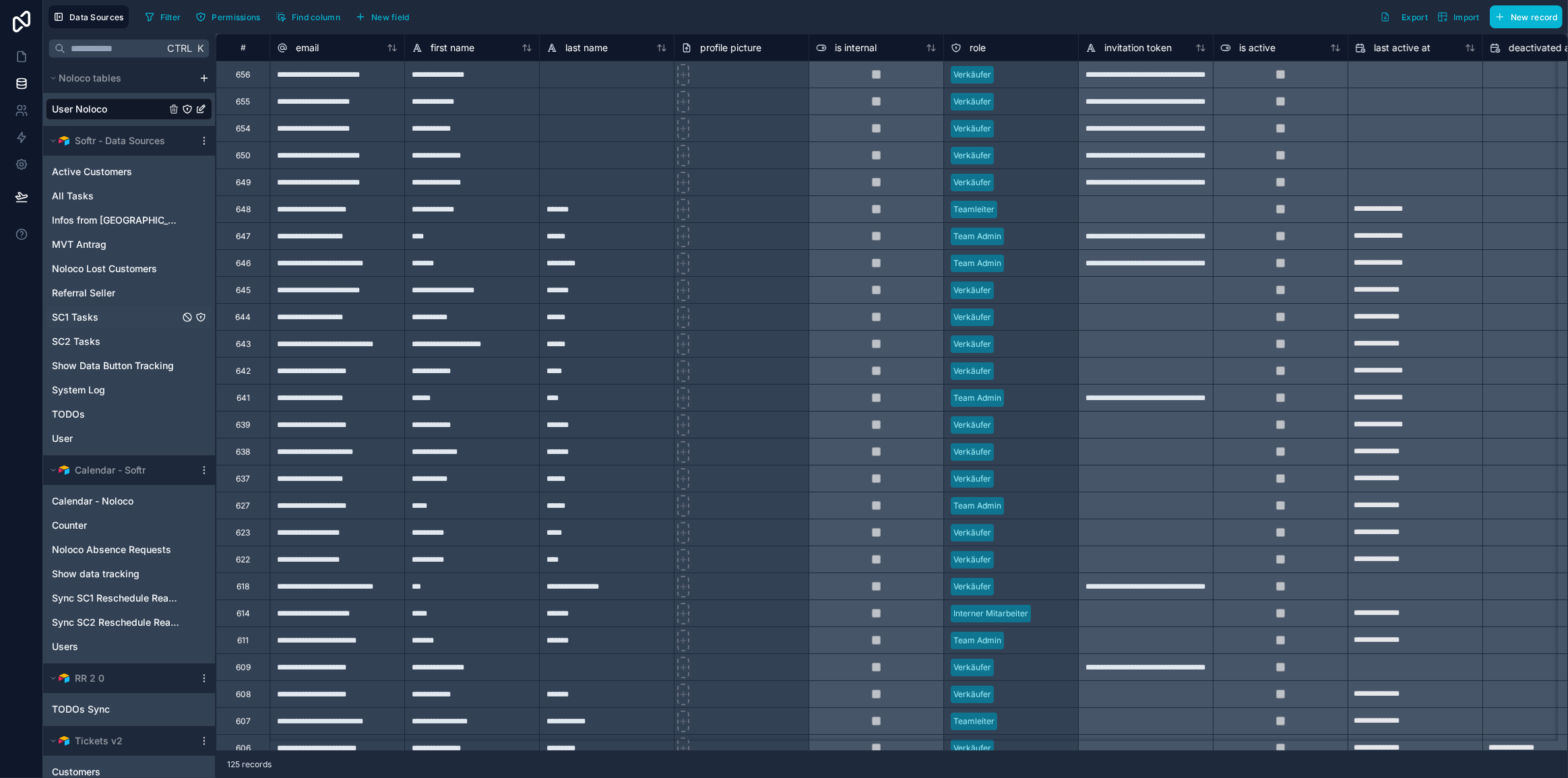
click at [99, 318] on div "SC1 Tasks" at bounding box center [129, 318] width 166 height 22
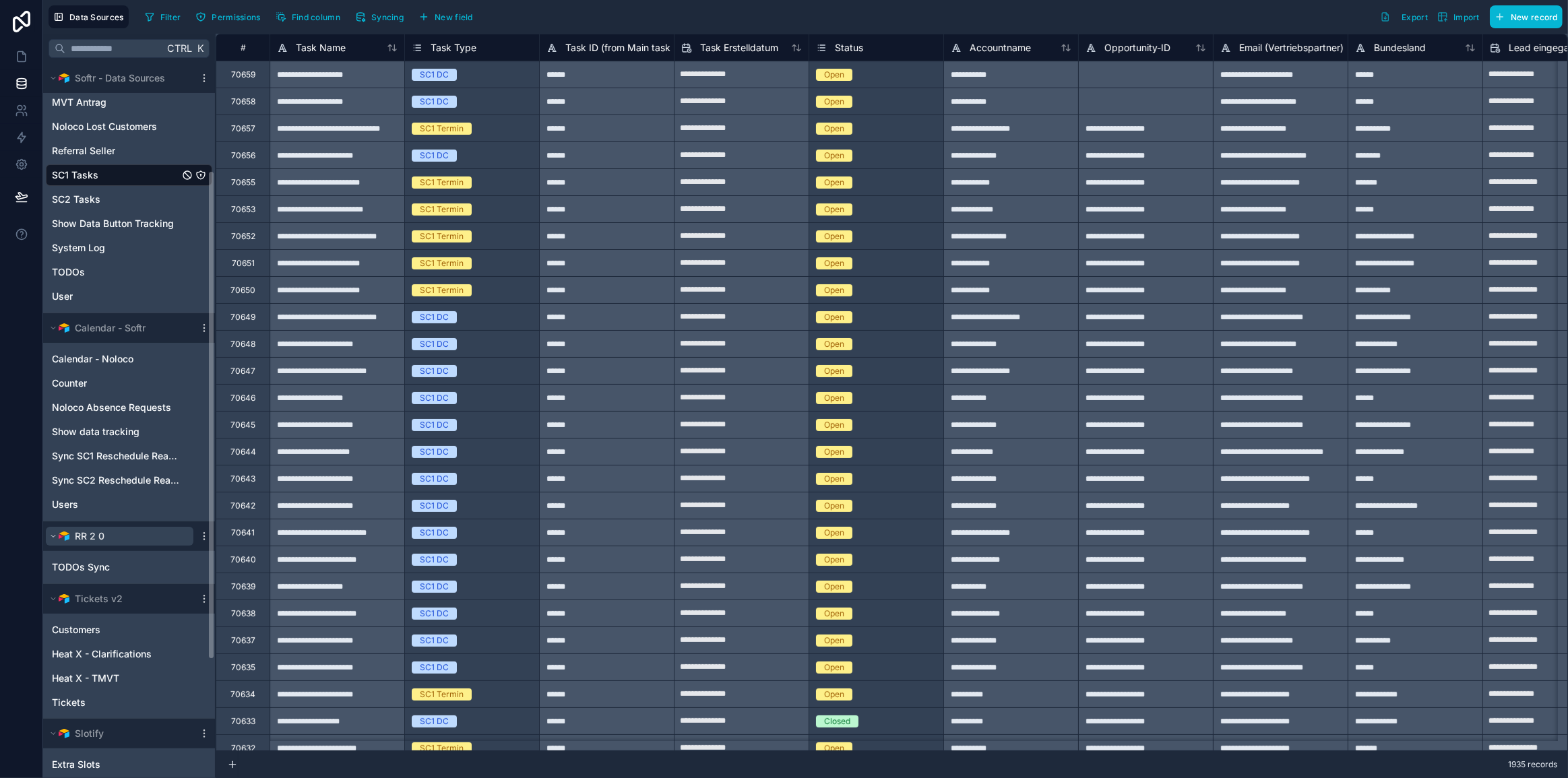
scroll to position [84, 0]
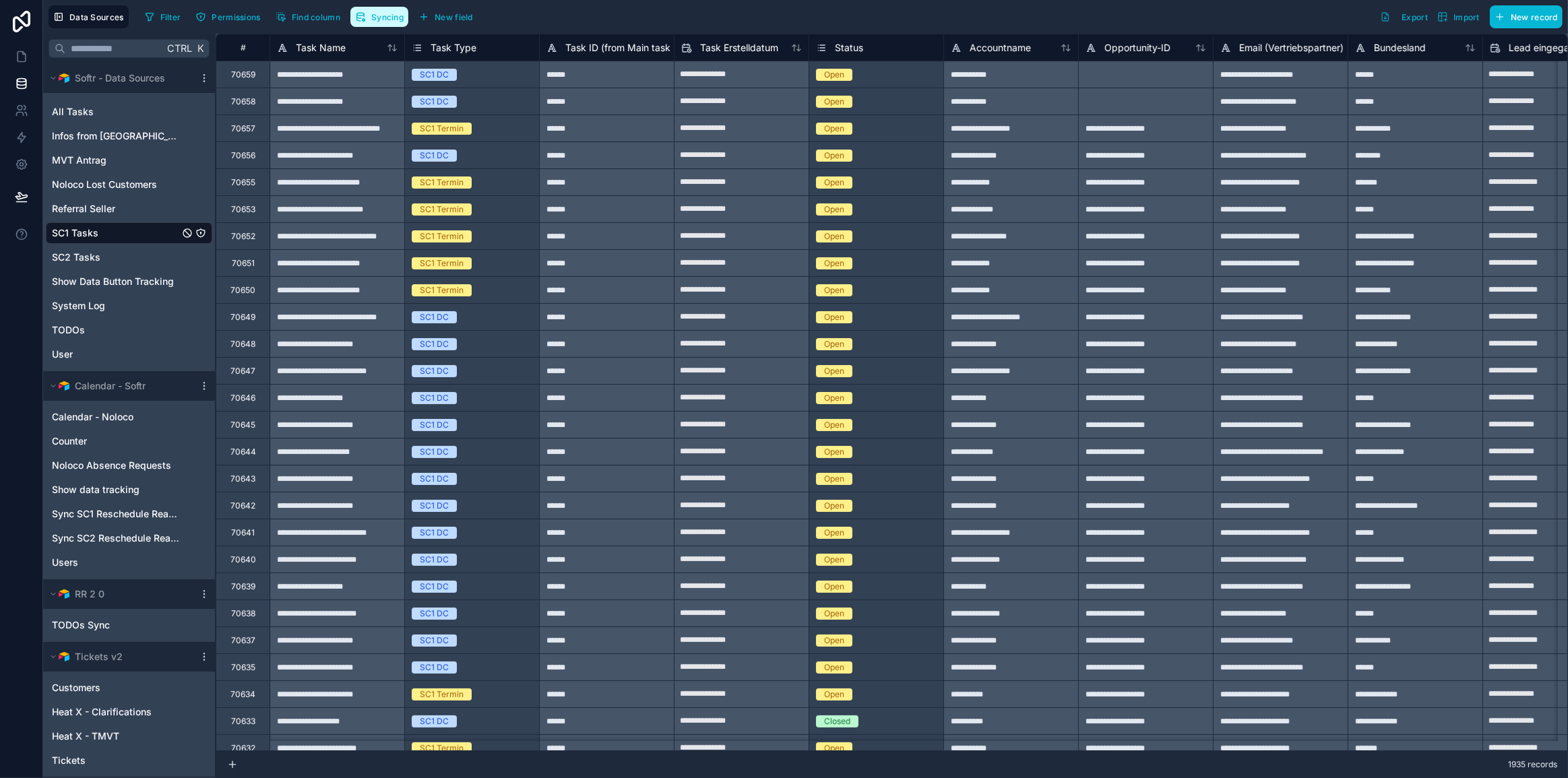
click at [377, 7] on button "Syncing" at bounding box center [379, 17] width 58 height 20
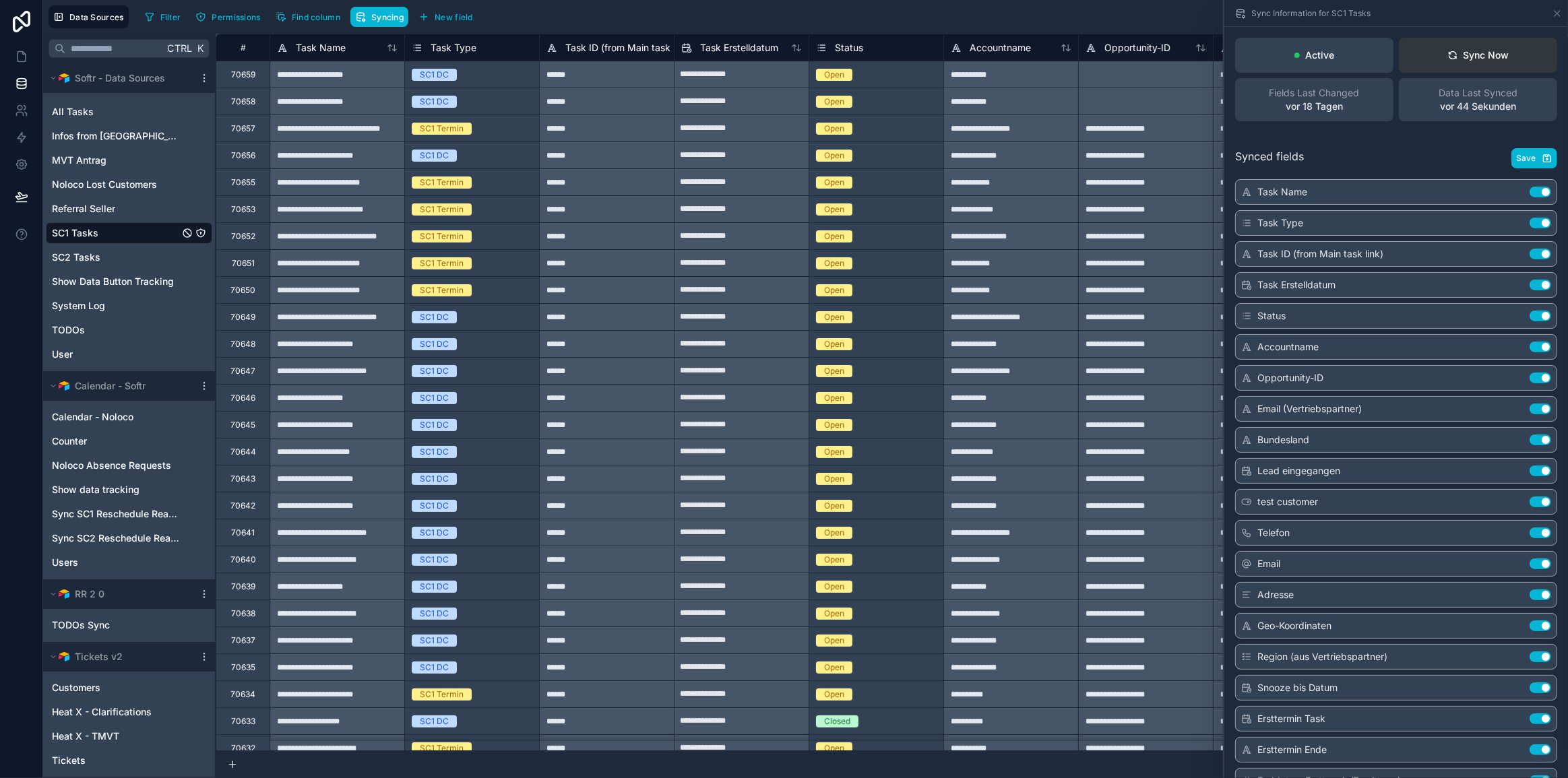
click at [1514, 57] on button "Sync Now" at bounding box center [1478, 55] width 158 height 35
click at [1481, 72] on button "Sync Now" at bounding box center [1478, 55] width 158 height 35
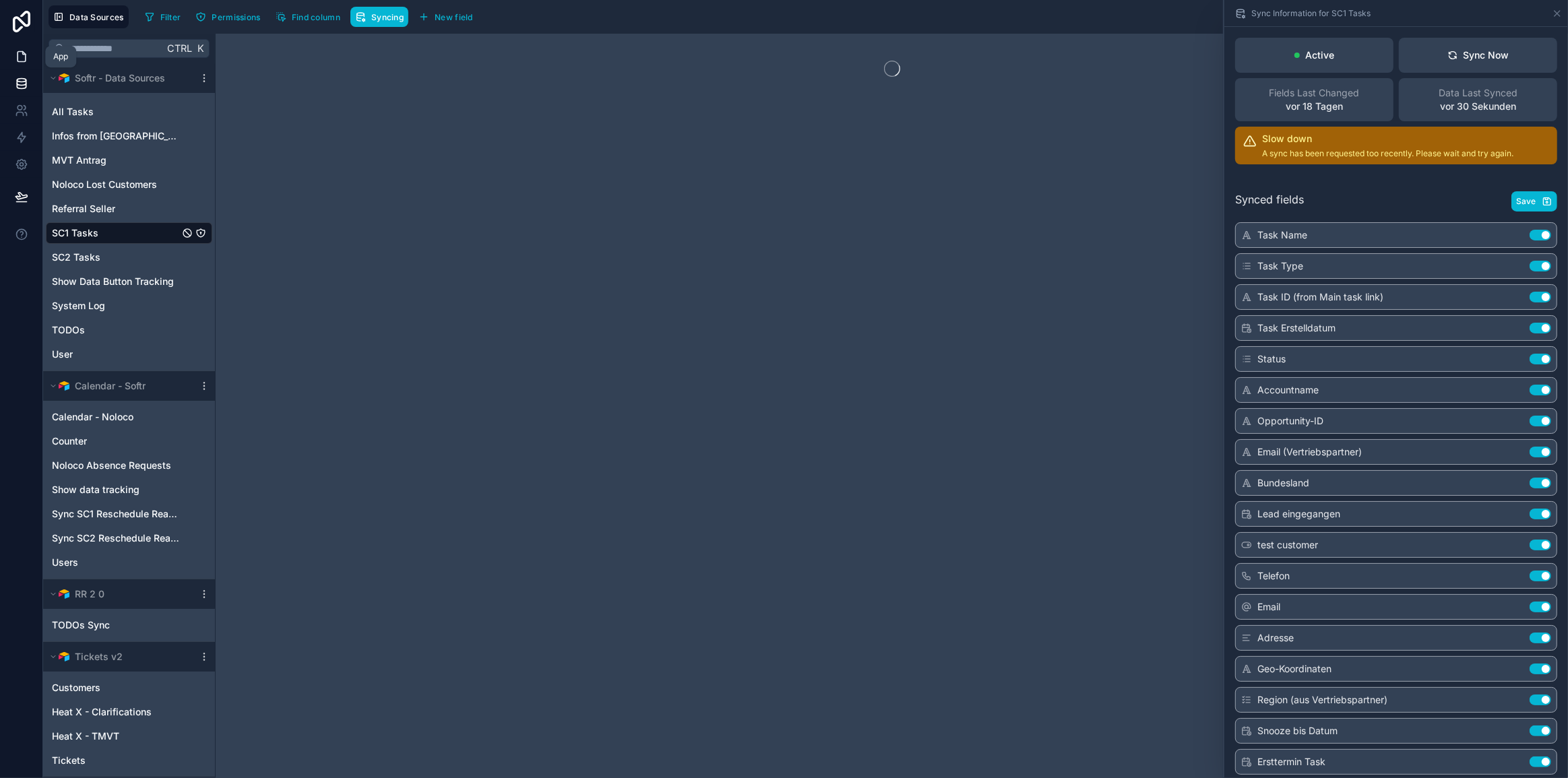
click at [25, 52] on icon at bounding box center [21, 56] width 14 height 14
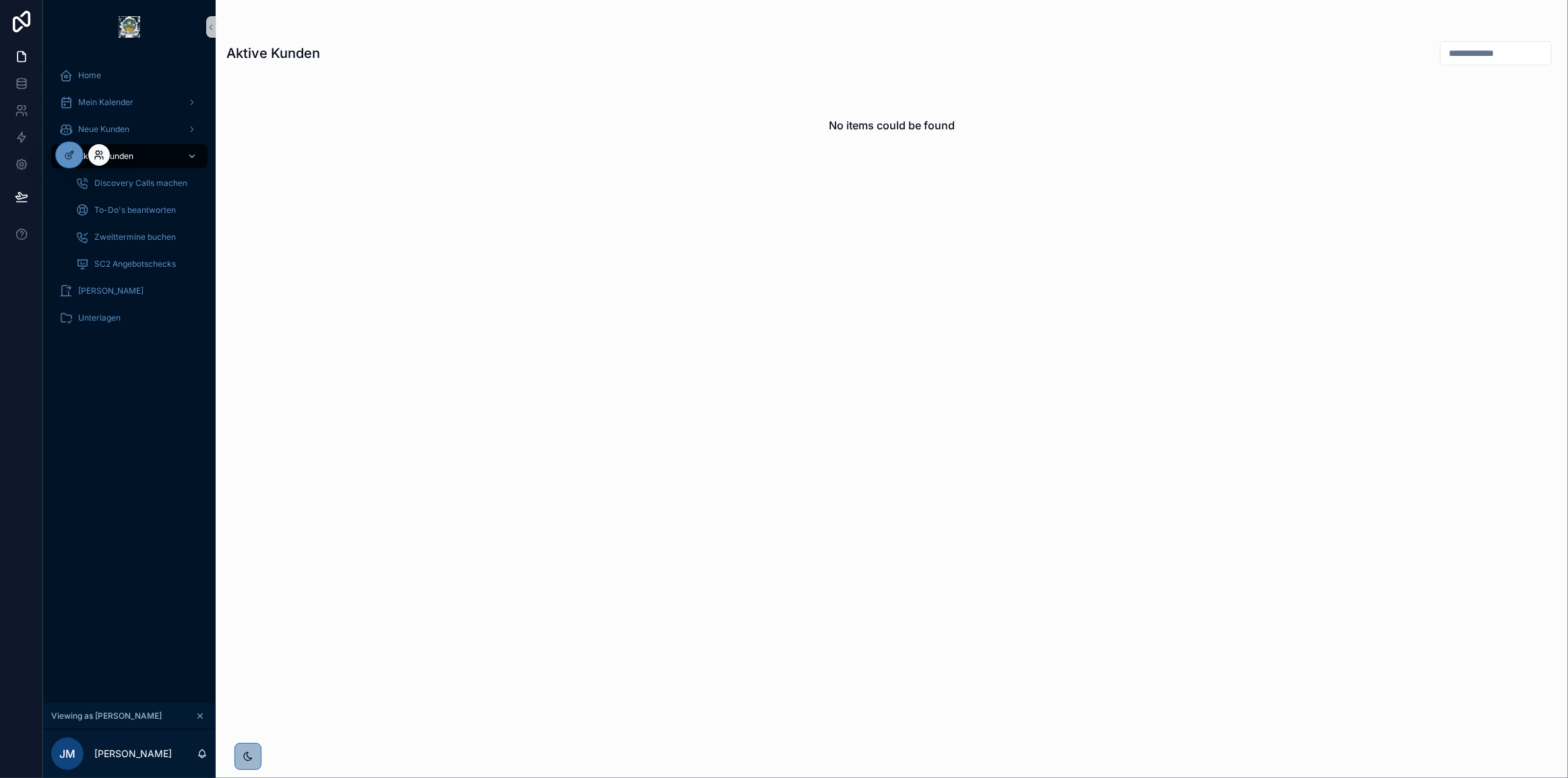
click at [101, 151] on icon at bounding box center [102, 153] width 1 height 4
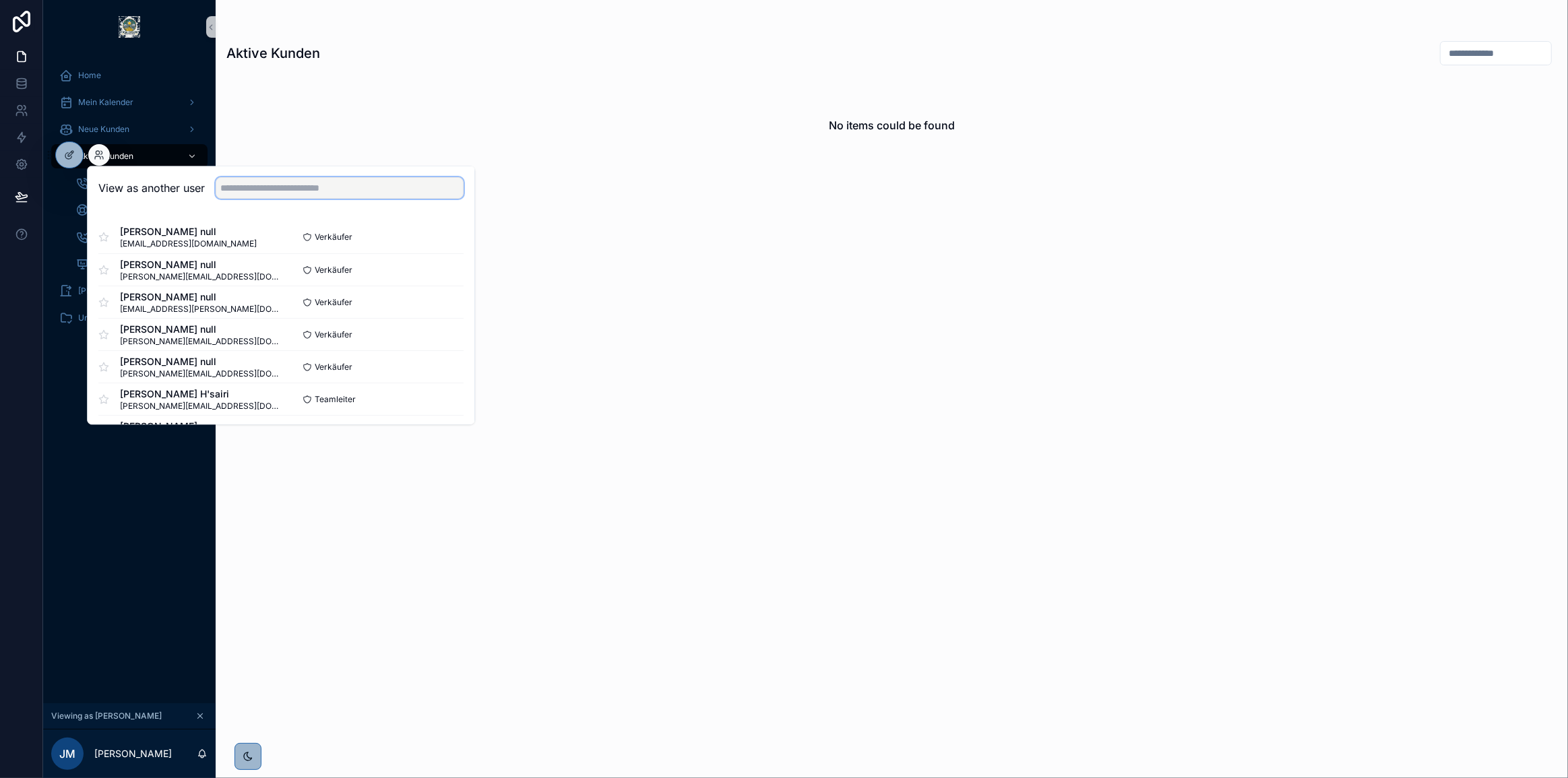
click at [276, 187] on input "text" at bounding box center [339, 188] width 248 height 22
click at [438, 267] on button "Select" at bounding box center [446, 269] width 35 height 20
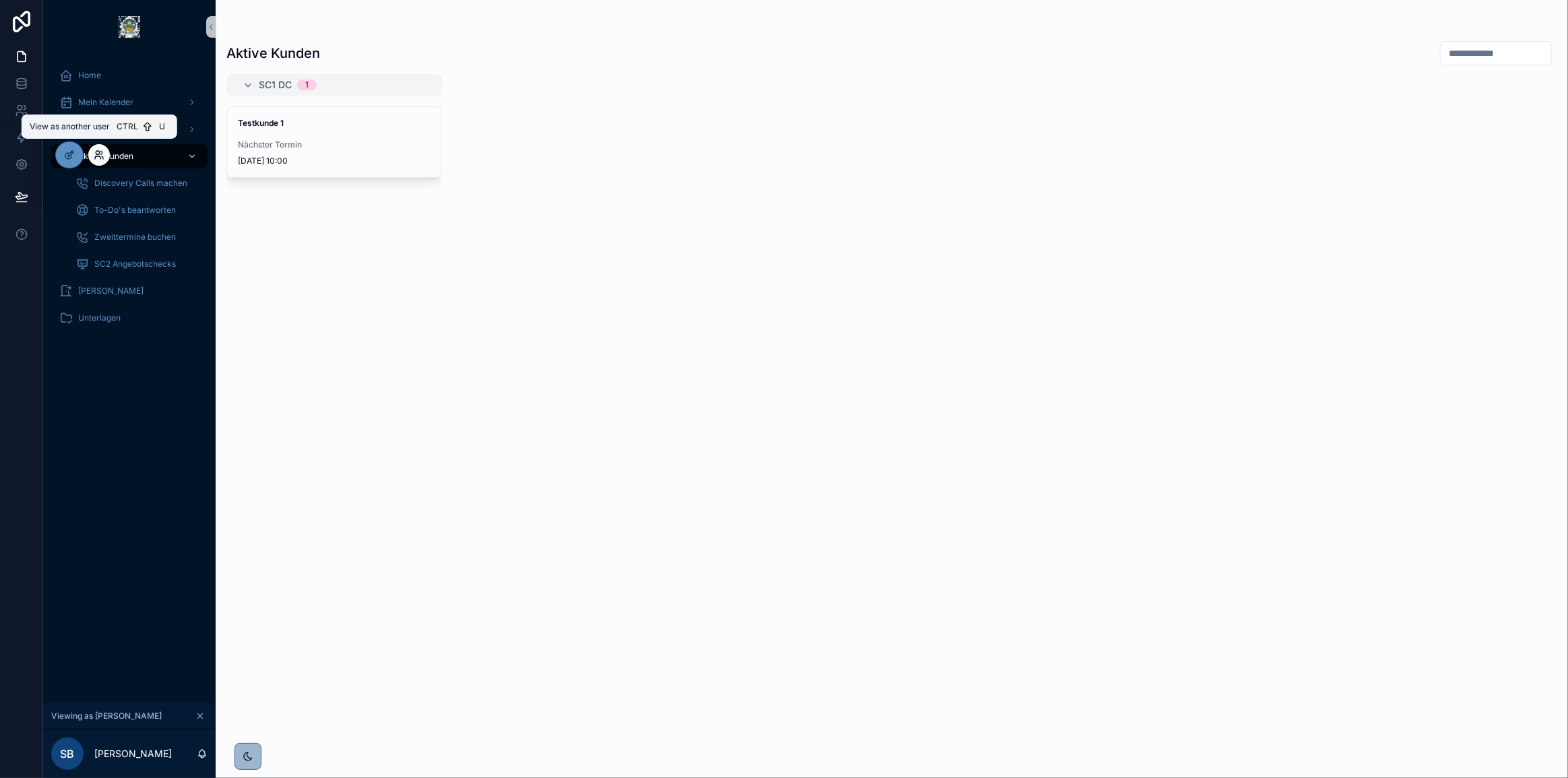
click at [101, 151] on icon at bounding box center [102, 153] width 1 height 4
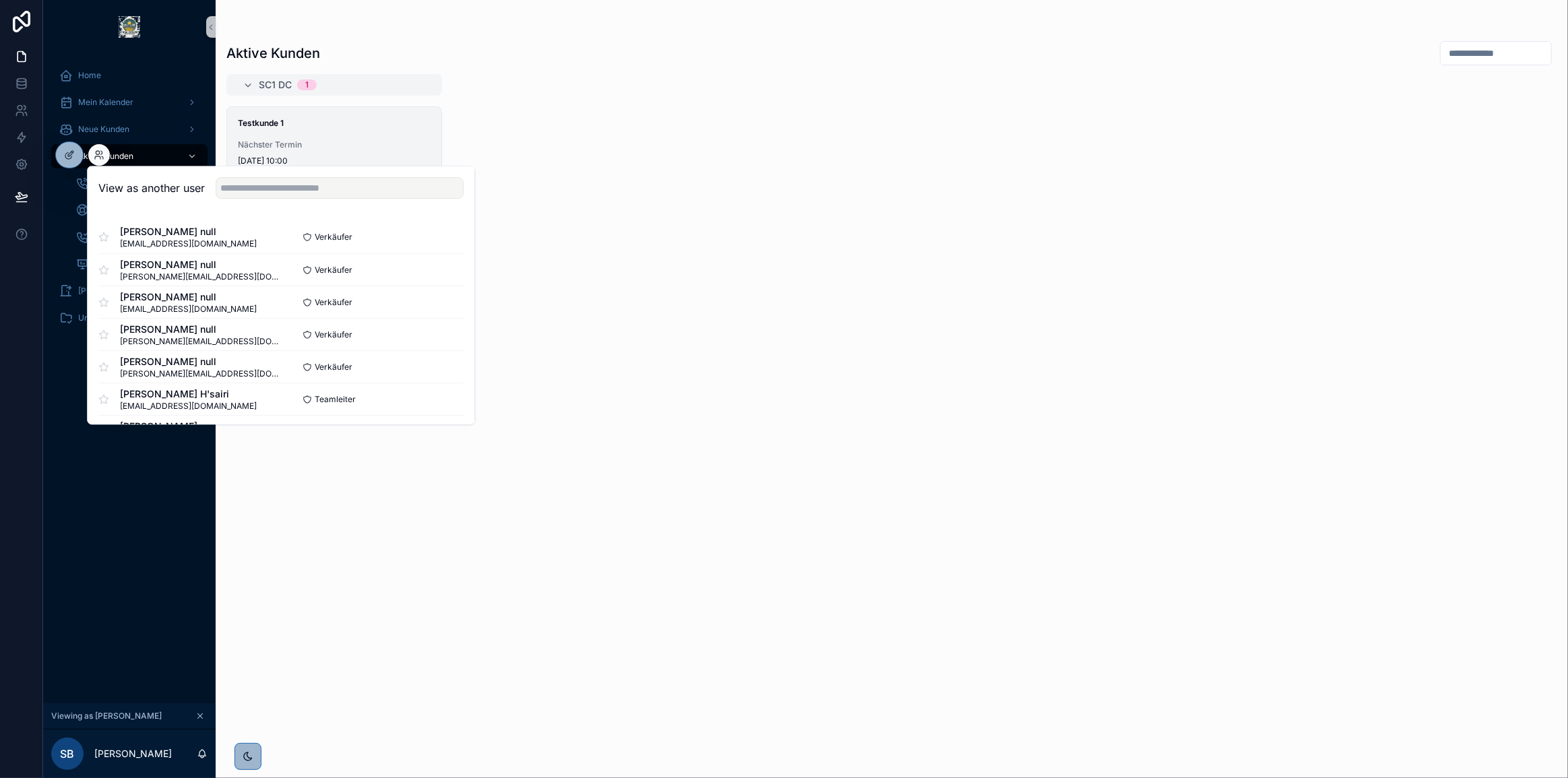
click at [342, 135] on div "Testkunde 1 Nächster Termin [DATE] 10:00" at bounding box center [334, 142] width 214 height 70
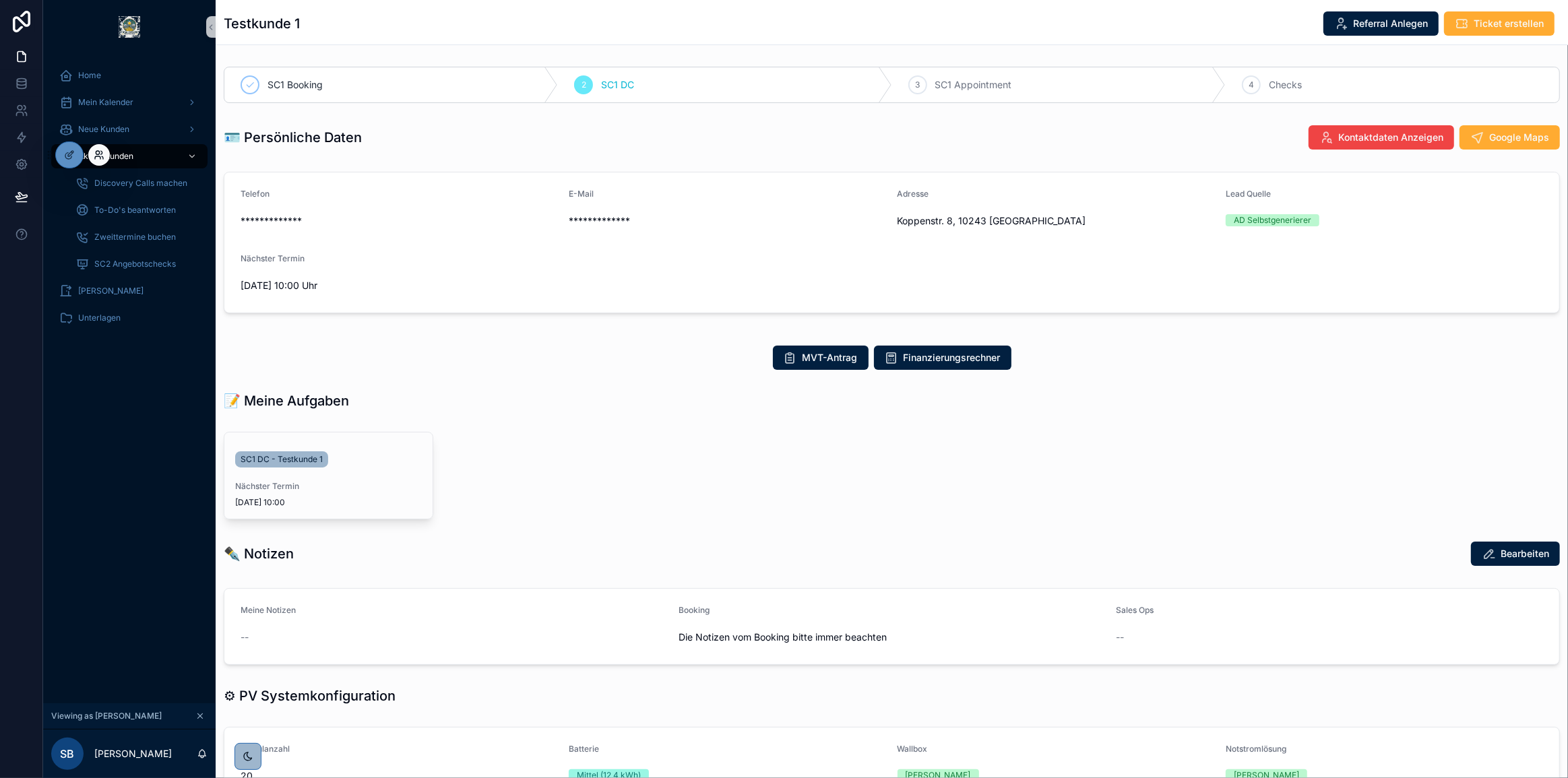
click at [106, 153] on div at bounding box center [99, 155] width 22 height 22
click at [101, 154] on icon at bounding box center [102, 153] width 1 height 4
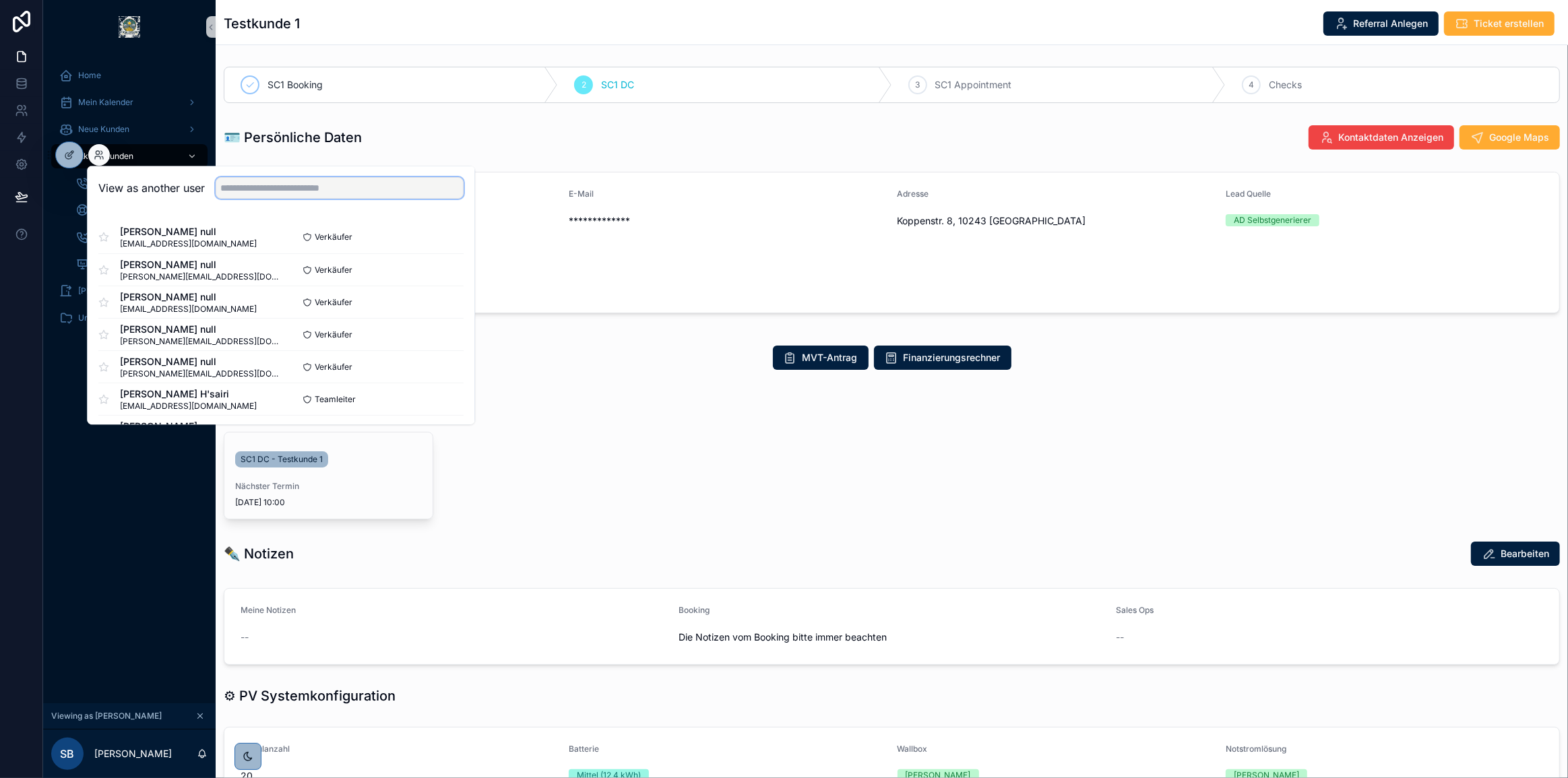
click at [369, 185] on input "text" at bounding box center [339, 188] width 248 height 22
type input "*******"
click at [446, 305] on button "Select" at bounding box center [446, 302] width 35 height 20
drag, startPoint x: 441, startPoint y: 298, endPoint x: 472, endPoint y: 308, distance: 32.6
click at [0, 0] on button "Select" at bounding box center [0, 0] width 0 height 0
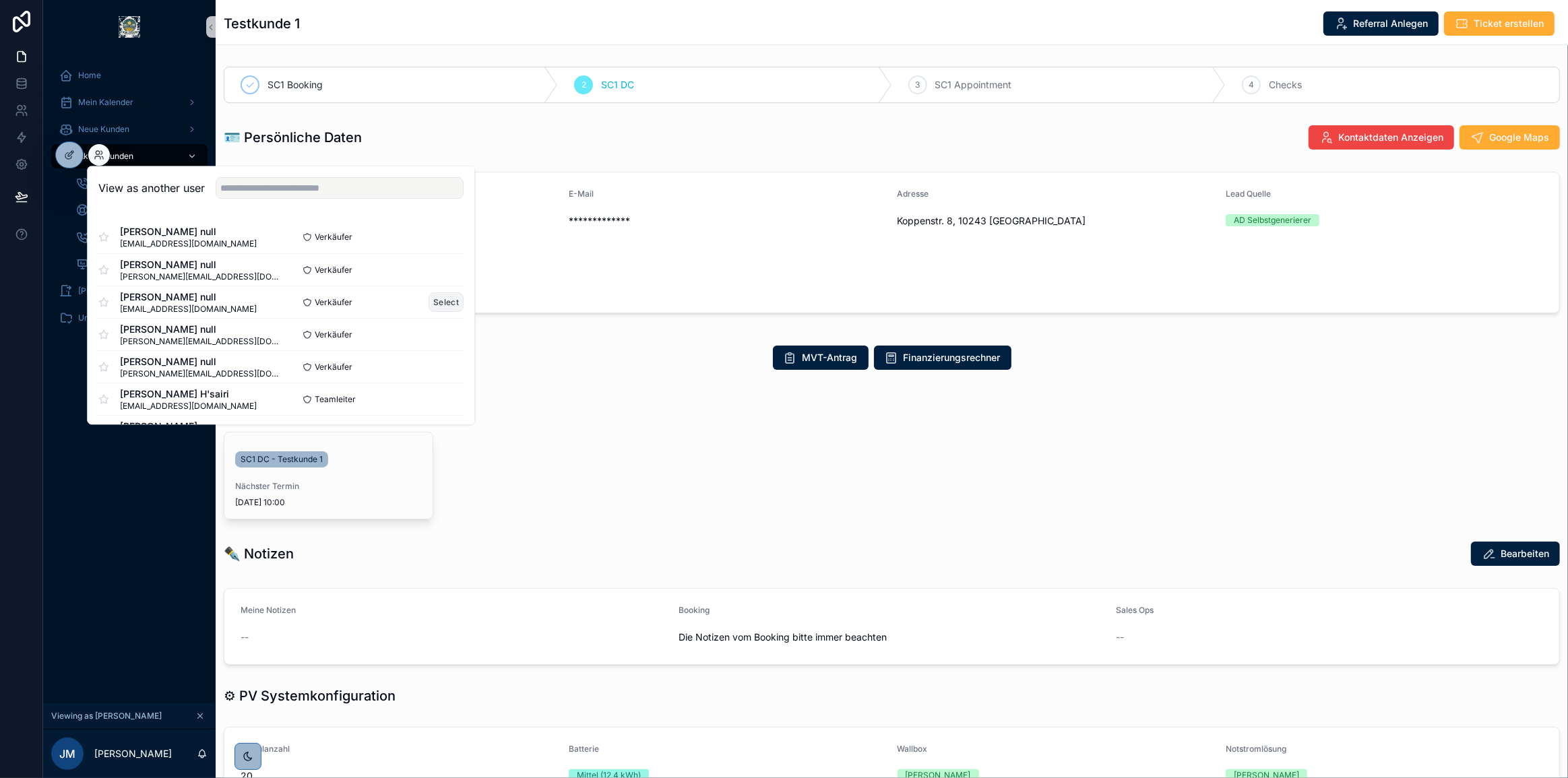
click at [436, 302] on button "Select" at bounding box center [446, 302] width 35 height 20
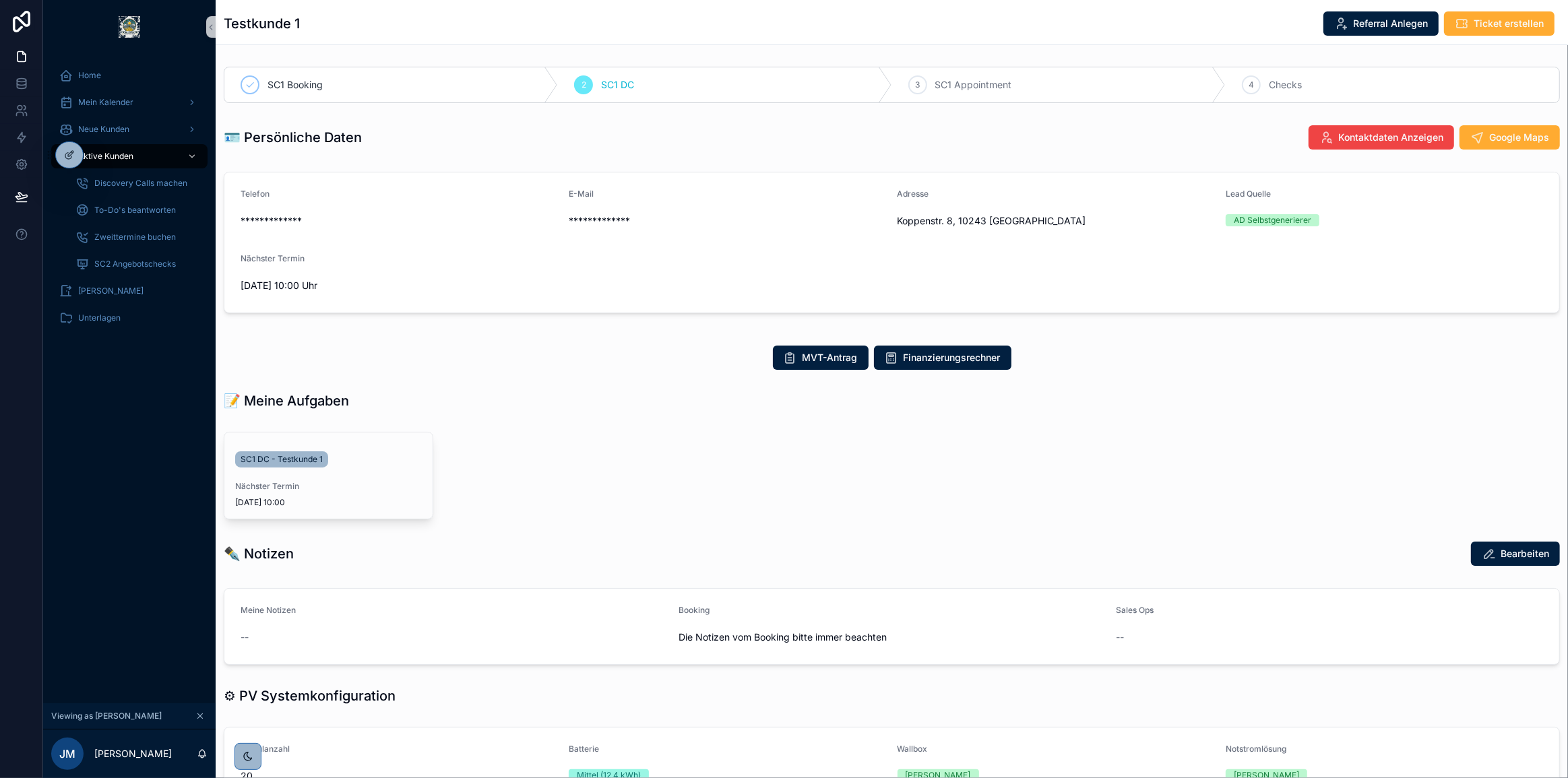
click at [639, 439] on div "SC1 DC - Testkunde 1 Nächster Termin [DATE] 10:00" at bounding box center [438, 475] width 430 height 88
click at [118, 148] on div "Aktive Kunden" at bounding box center [130, 156] width 140 height 22
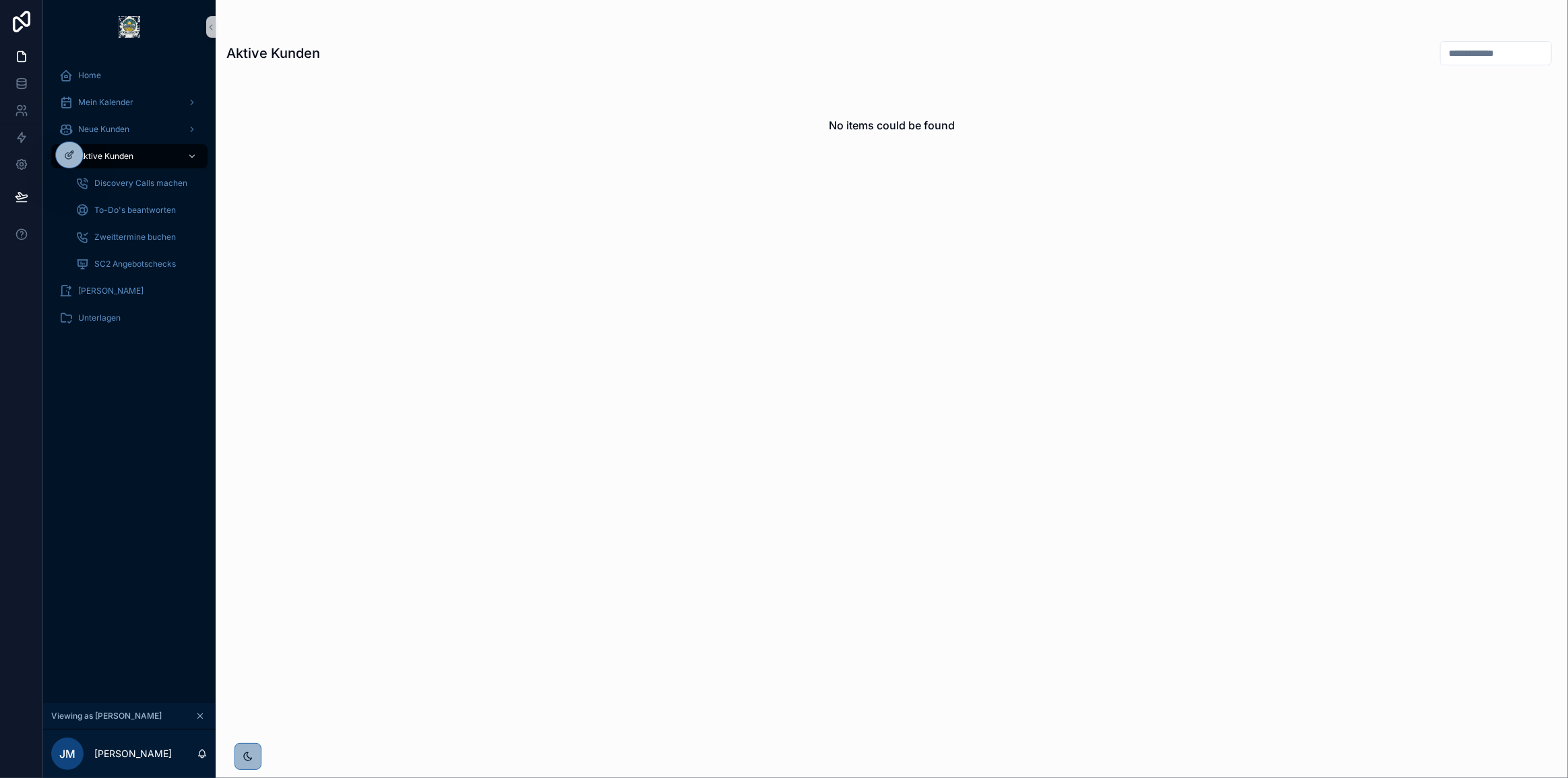
drag, startPoint x: 132, startPoint y: 614, endPoint x: 140, endPoint y: 592, distance: 23.4
click at [132, 612] on div "Home Mein Kalender Neue Kunden Aktive Kunden Discovery Calls machen To-Do's bea…" at bounding box center [130, 379] width 172 height 650
click at [135, 158] on div "Aktive Kunden" at bounding box center [130, 156] width 140 height 22
click at [135, 172] on div "Discovery Calls machen" at bounding box center [137, 183] width 124 height 22
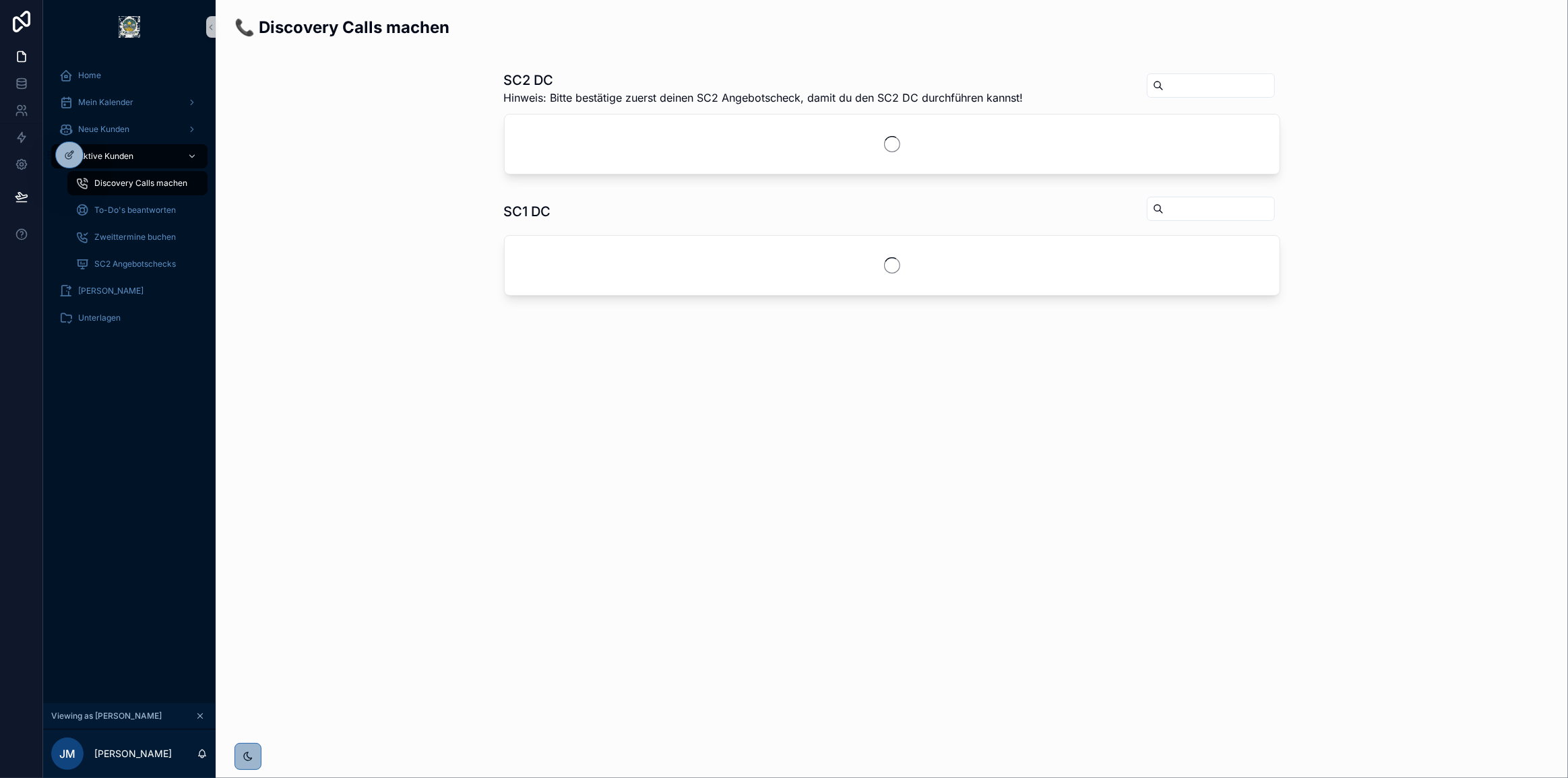
click at [146, 185] on span "Discovery Calls machen" at bounding box center [140, 183] width 93 height 11
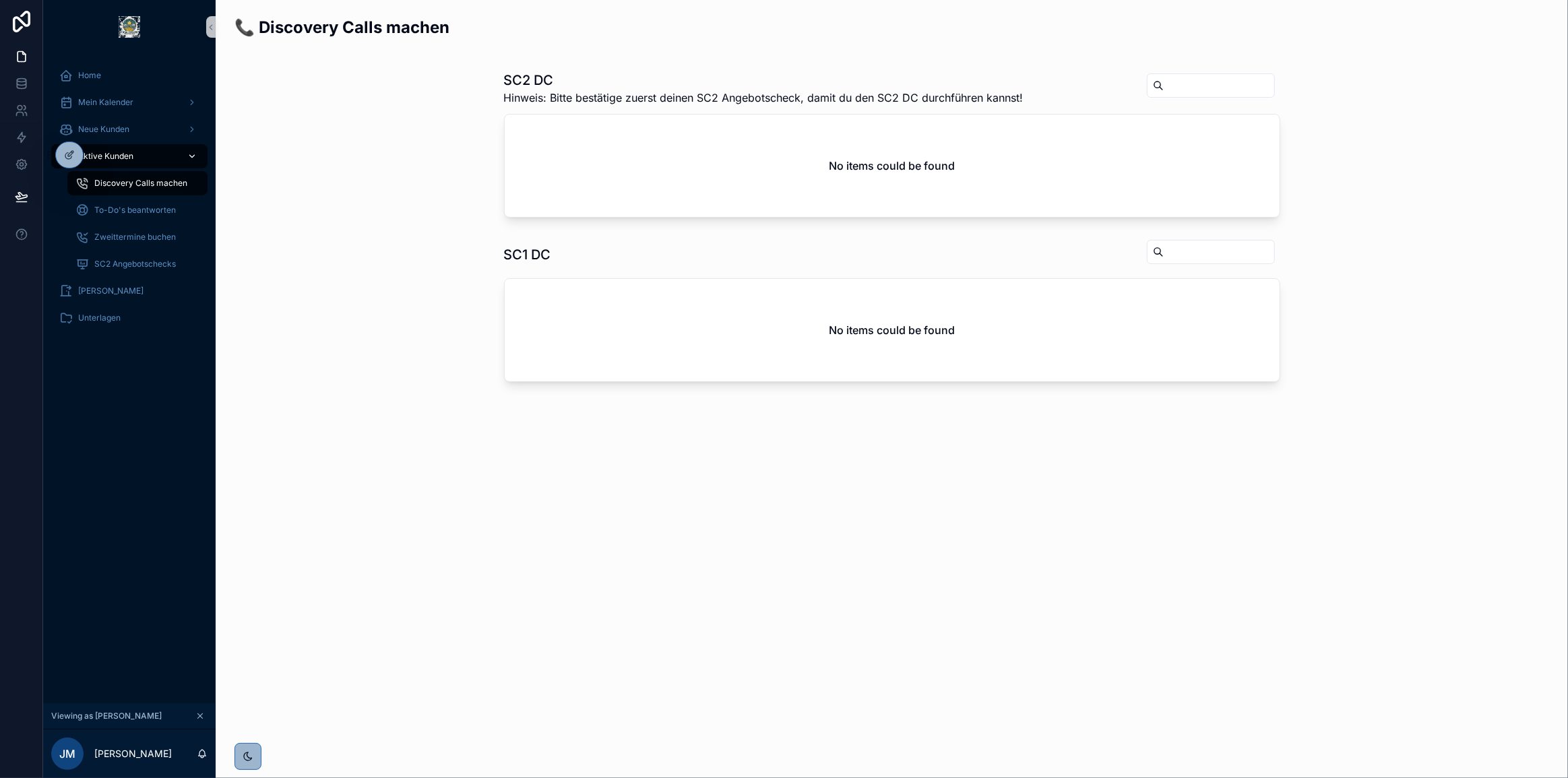
click at [110, 155] on span "Aktive Kunden" at bounding box center [106, 156] width 55 height 11
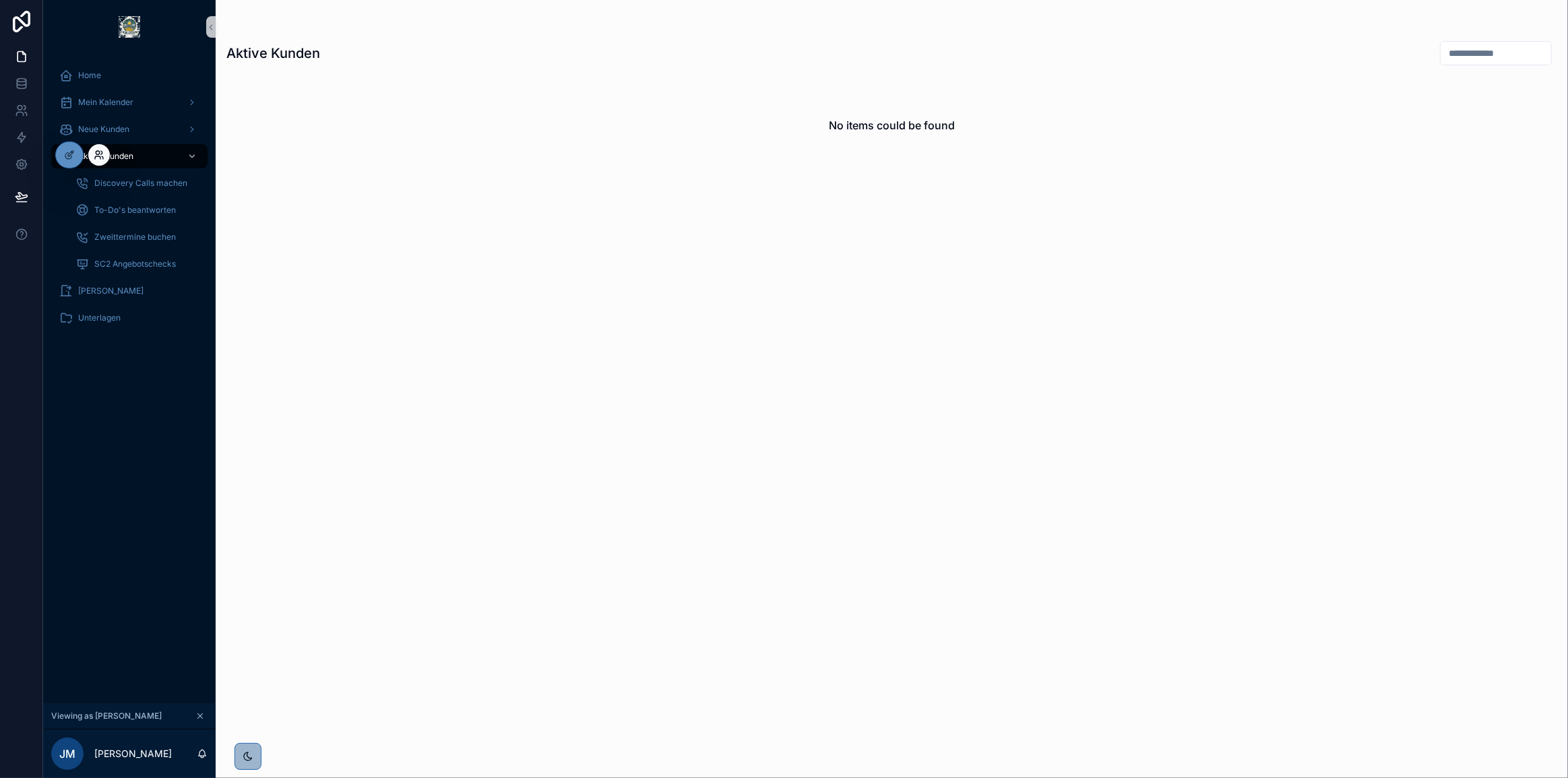
click at [101, 151] on icon at bounding box center [98, 155] width 11 height 11
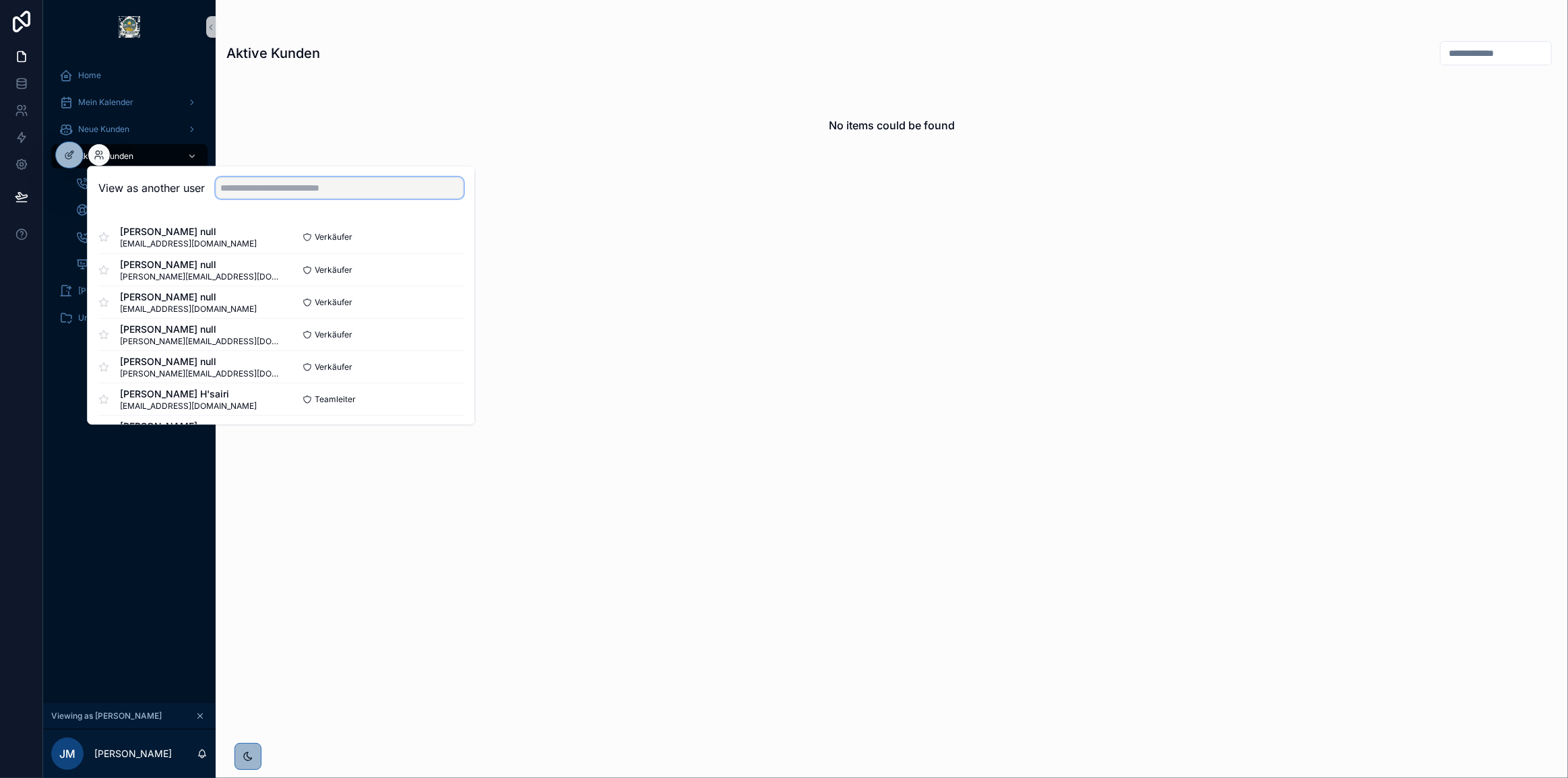
click at [250, 189] on input "text" at bounding box center [339, 188] width 248 height 22
click at [438, 234] on button "Select" at bounding box center [446, 237] width 35 height 20
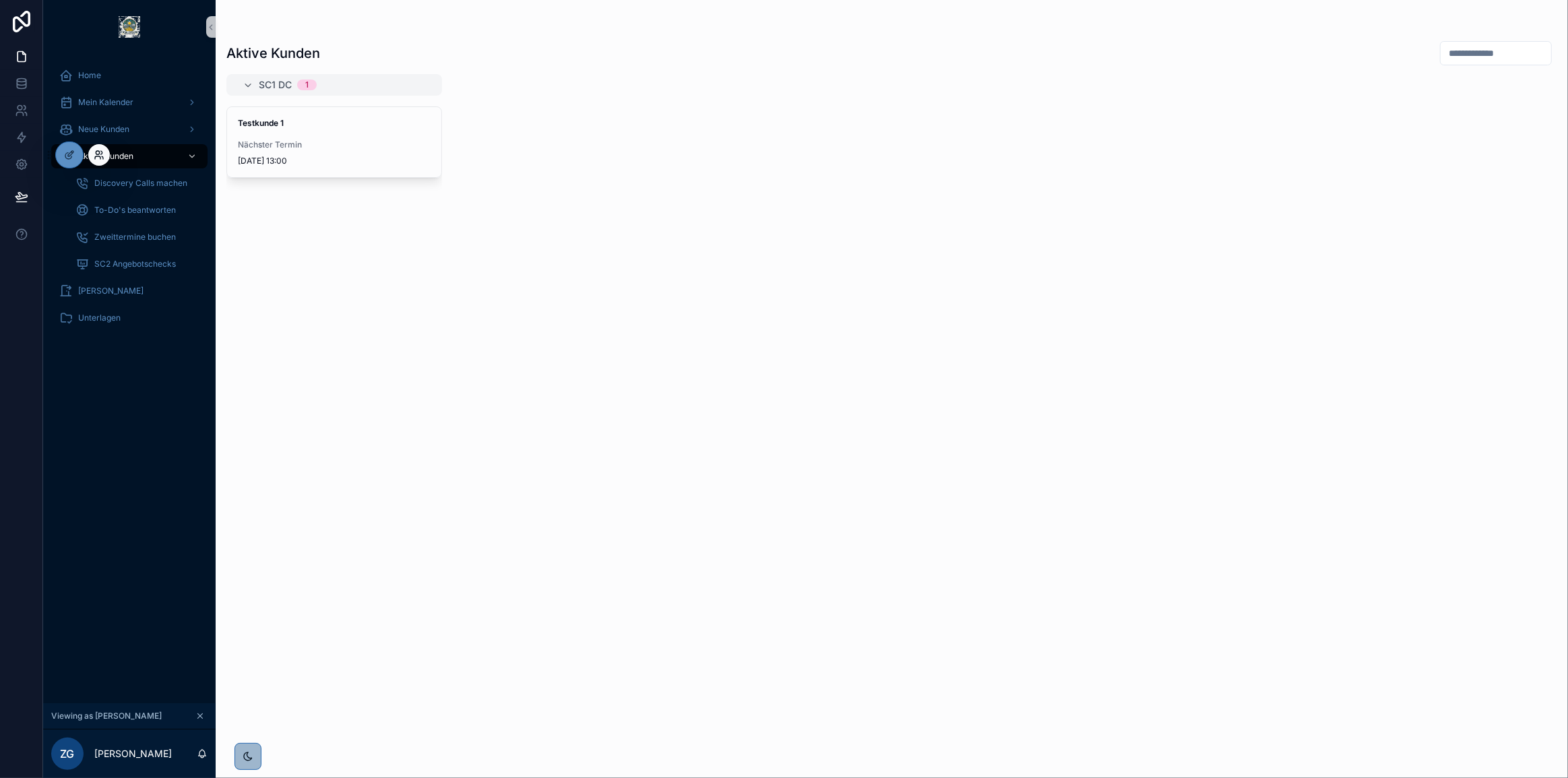
click at [98, 151] on icon at bounding box center [97, 153] width 4 height 4
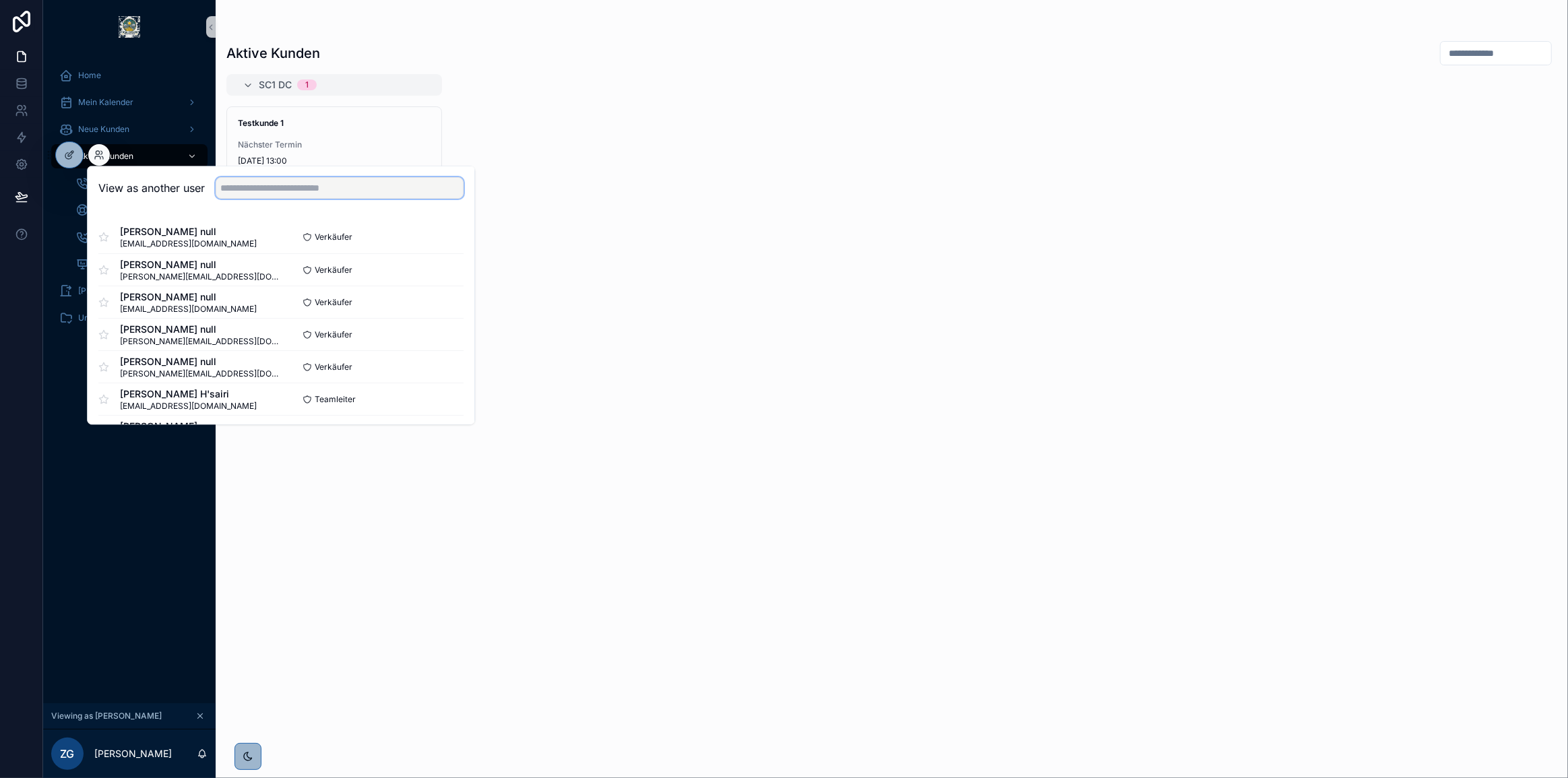
click at [275, 196] on input "text" at bounding box center [339, 188] width 248 height 22
click at [682, 224] on div "SC1 DC 1 Testkunde 1 Nächster Termin [DATE] 13:00" at bounding box center [891, 418] width 1352 height 688
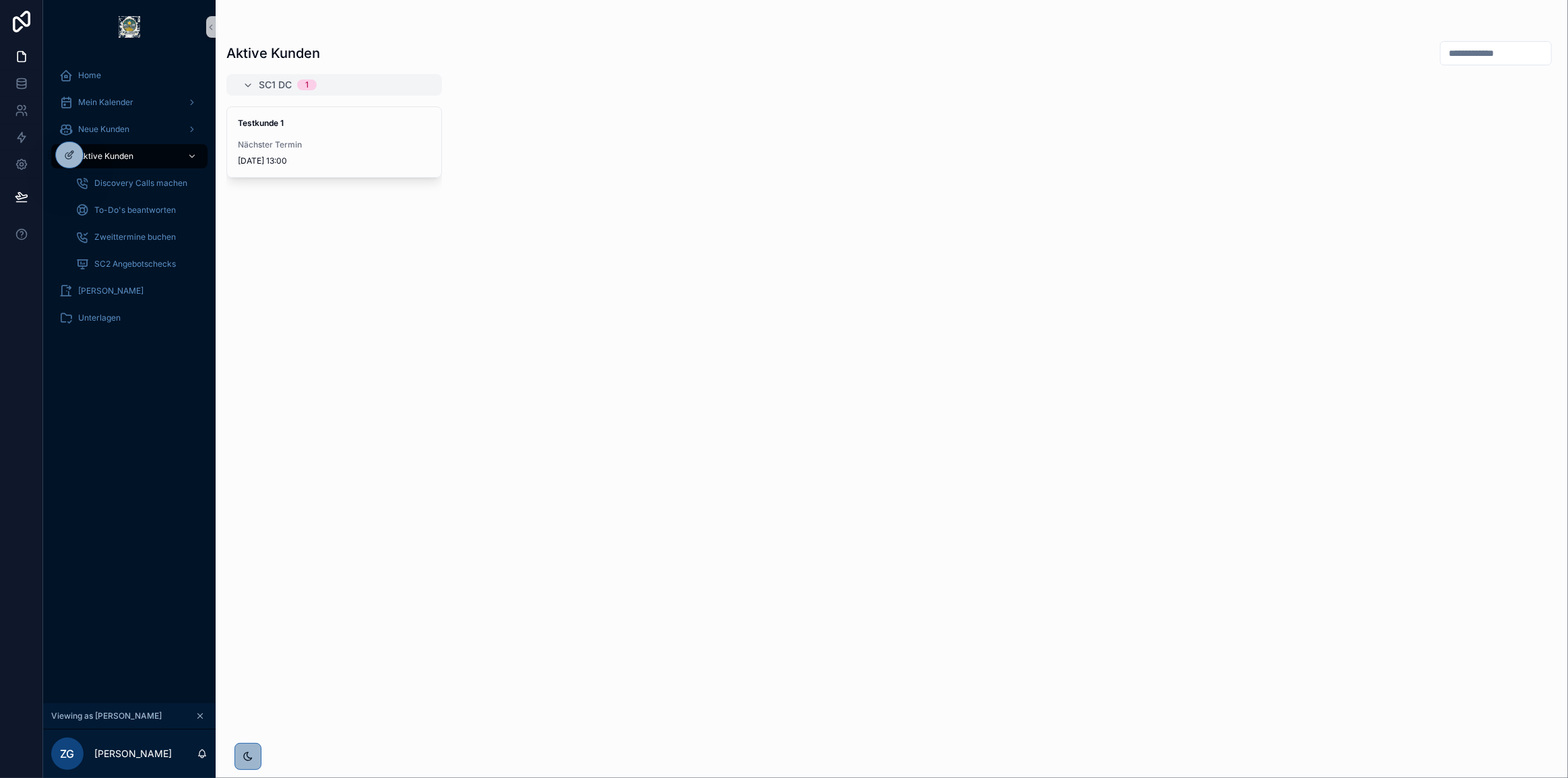
click at [711, 406] on div "SC1 DC 1 Testkunde 1 Nächster Termin [DATE] 13:00" at bounding box center [891, 418] width 1352 height 688
click at [101, 154] on icon at bounding box center [102, 153] width 1 height 4
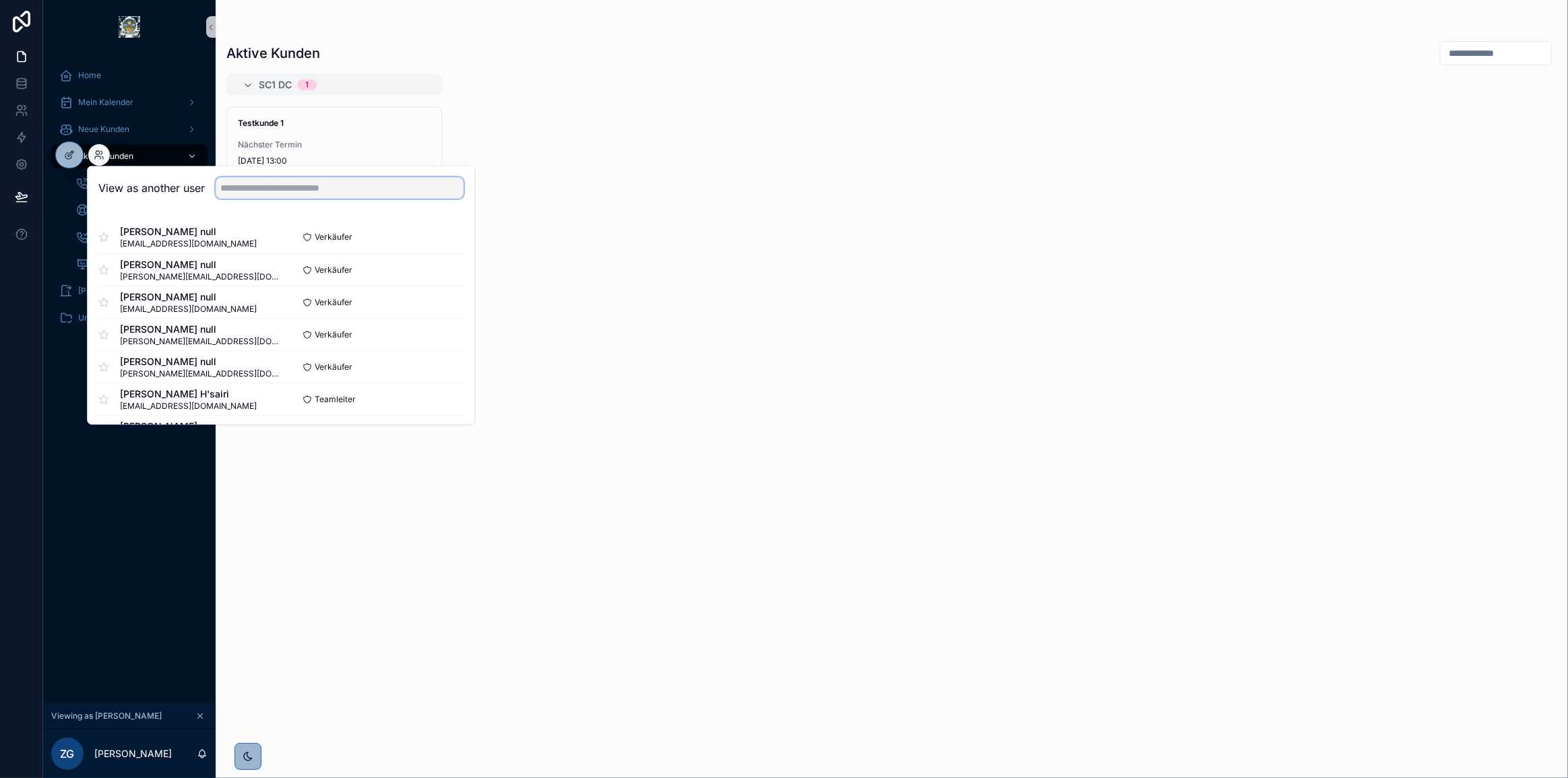
click at [306, 183] on input "text" at bounding box center [339, 188] width 248 height 22
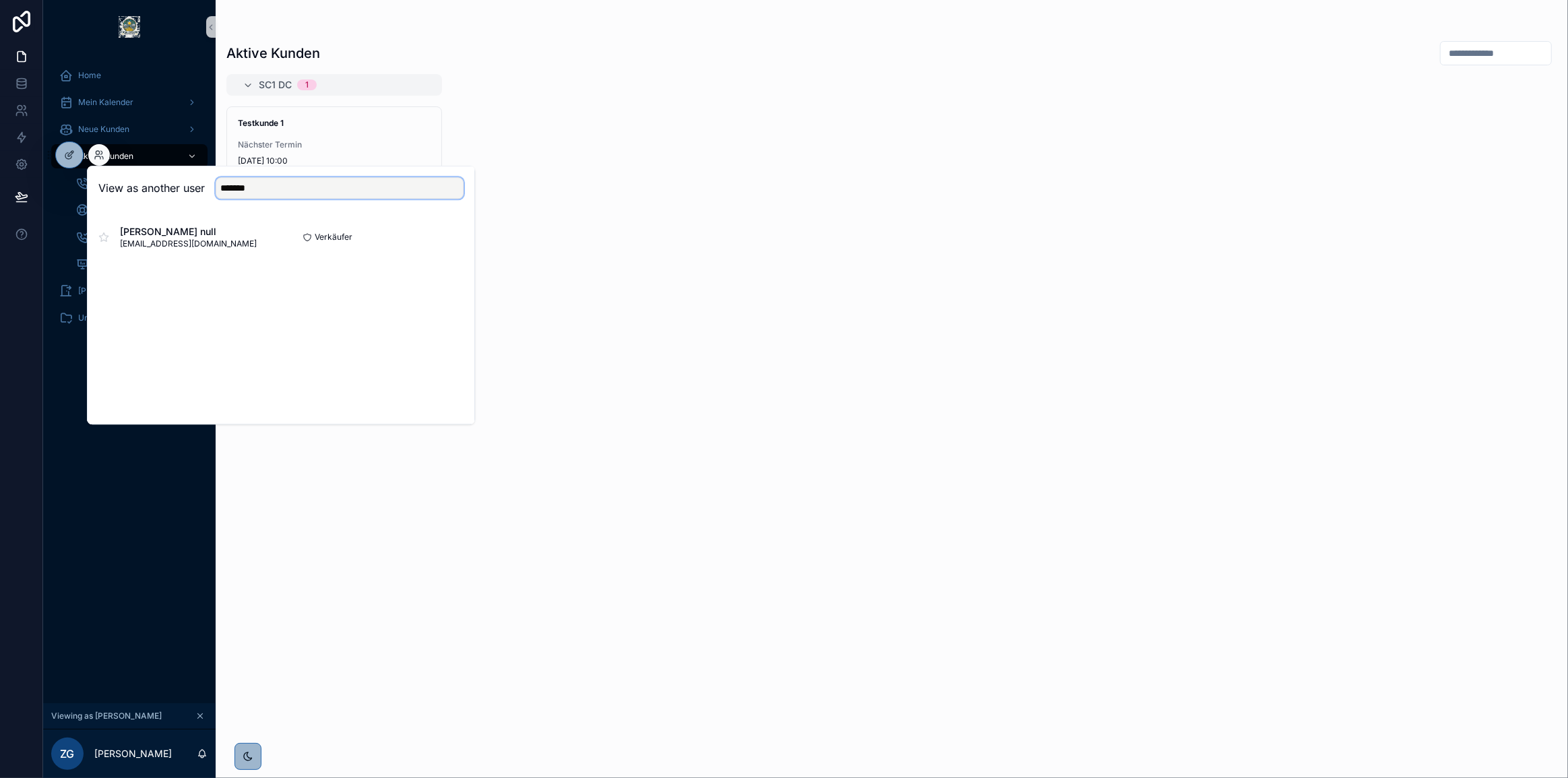
type input "*******"
drag, startPoint x: 444, startPoint y: 232, endPoint x: 693, endPoint y: 394, distance: 297.1
click at [0, 0] on button "Select" at bounding box center [0, 0] width 0 height 0
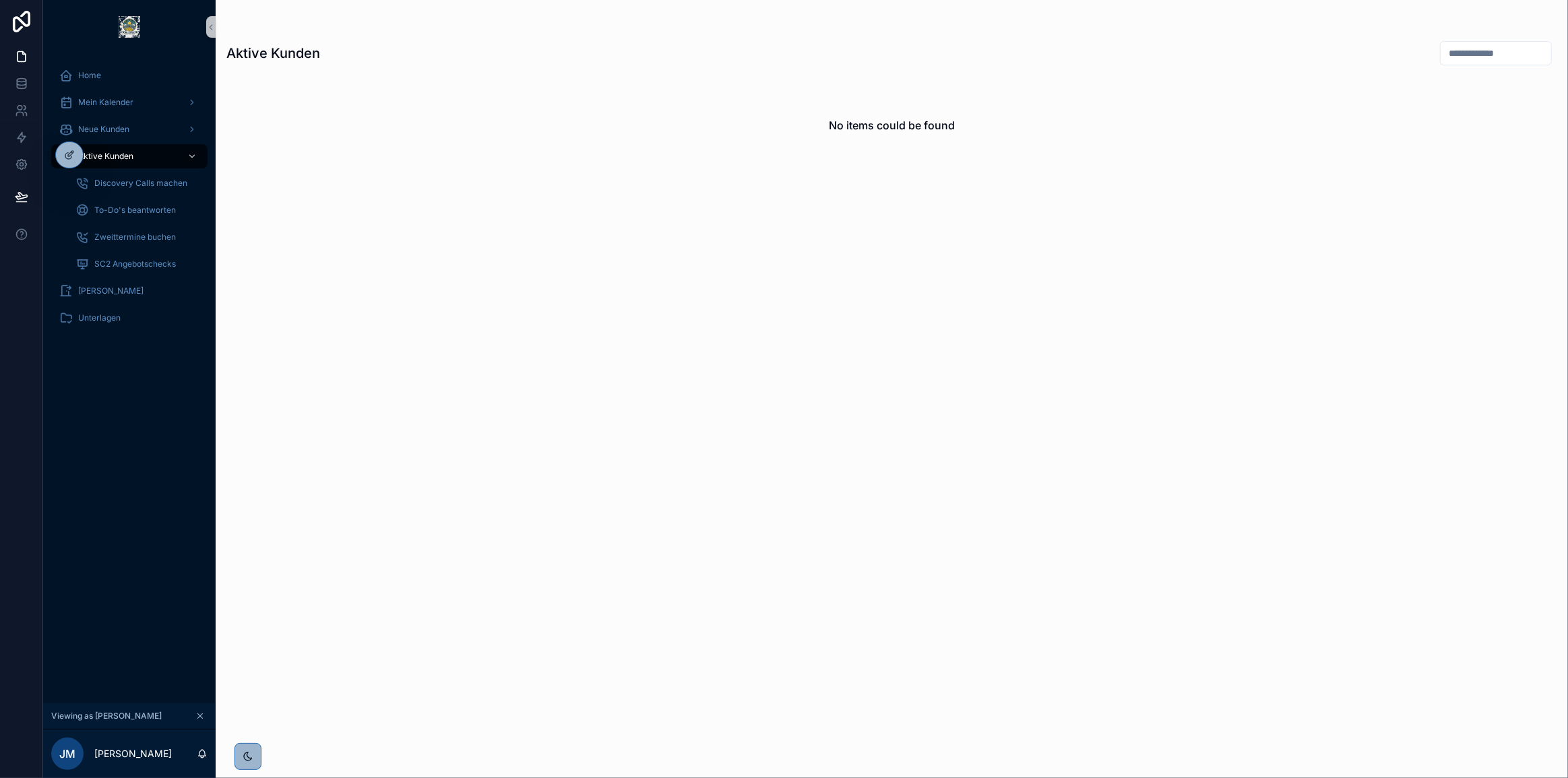
click at [387, 538] on div "No items could be found" at bounding box center [891, 418] width 1352 height 688
click at [147, 185] on span "Discovery Calls machen" at bounding box center [140, 183] width 93 height 11
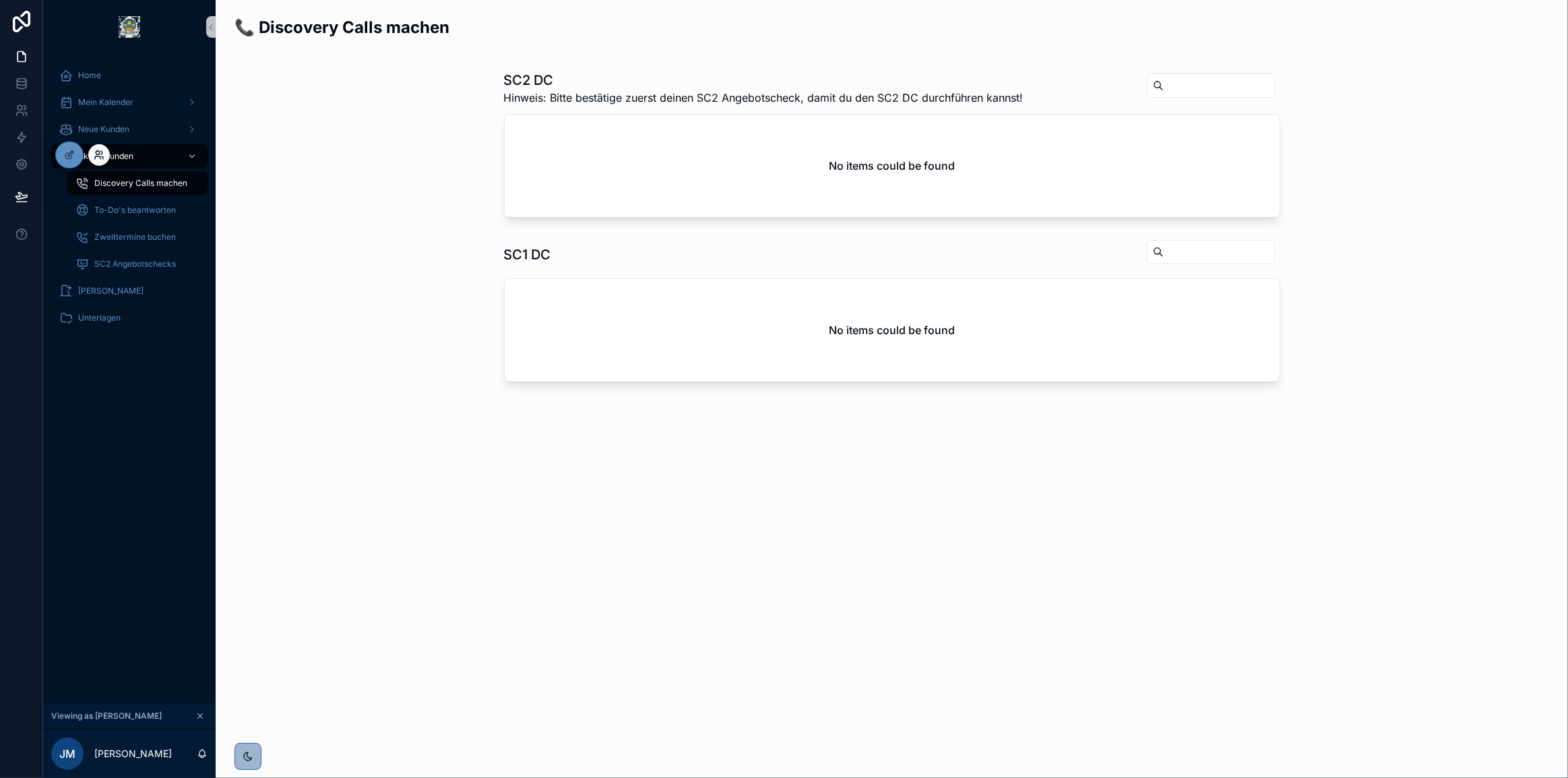
click at [101, 153] on icon at bounding box center [98, 155] width 11 height 11
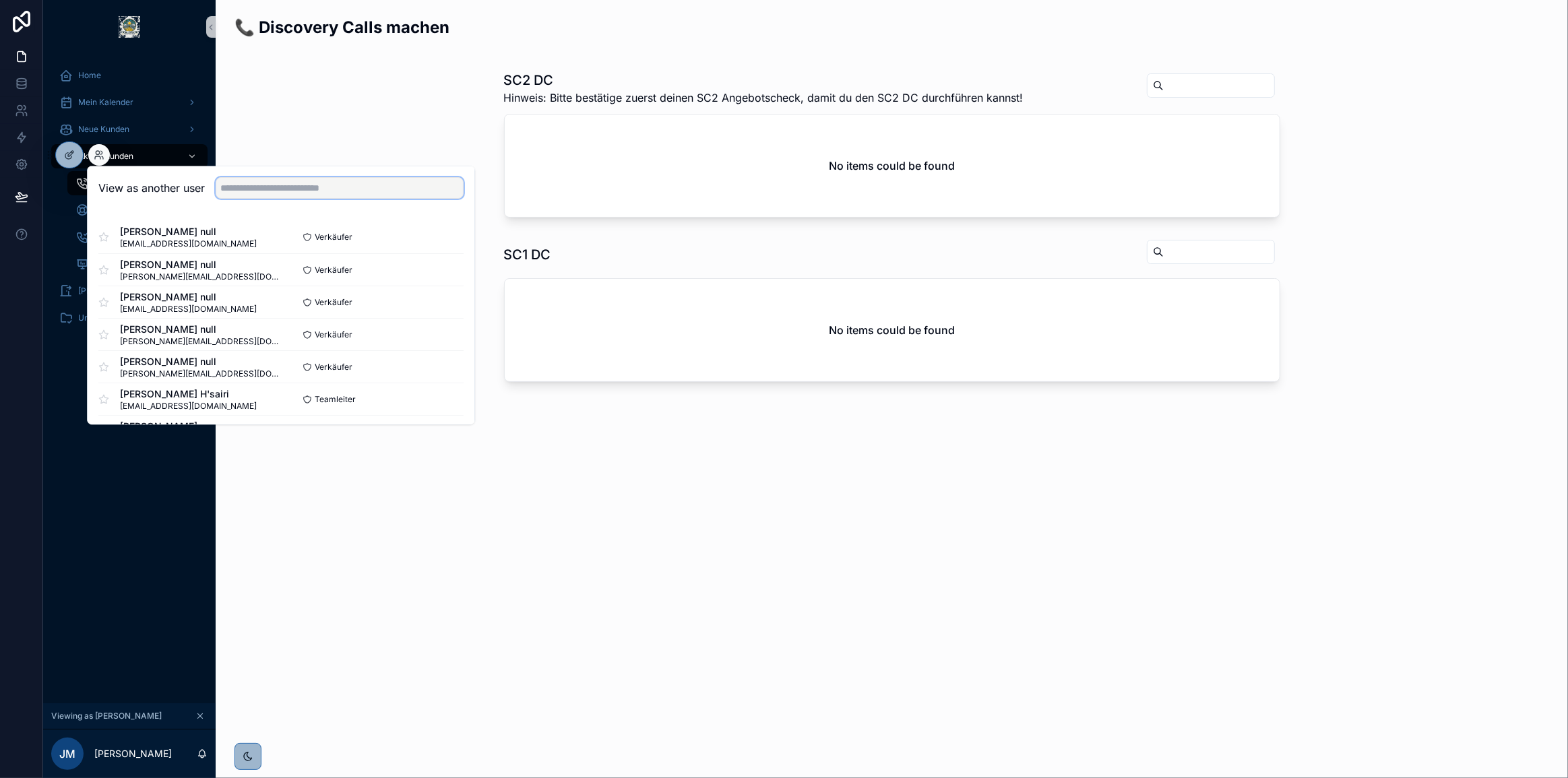
click at [258, 180] on input "text" at bounding box center [339, 188] width 248 height 22
click at [431, 236] on button "Select" at bounding box center [446, 237] width 35 height 20
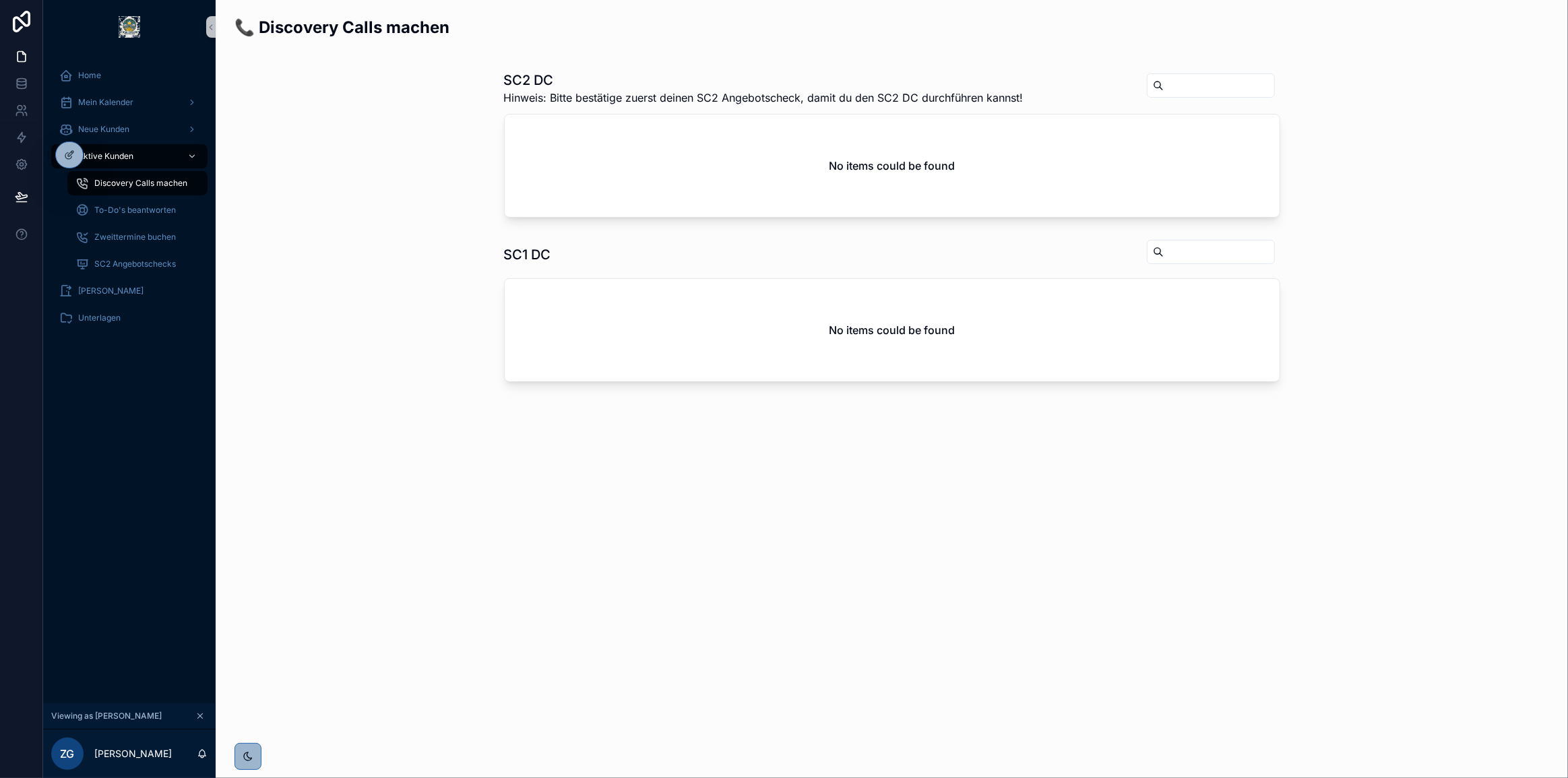
click at [729, 481] on div "📞 Discovery Calls machen SC2 DC Hinweis: Bitte bestätige zuerst deinen SC2 Ange…" at bounding box center [891, 248] width 1352 height 495
click at [111, 209] on span "To-Do's beantworten" at bounding box center [135, 210] width 82 height 11
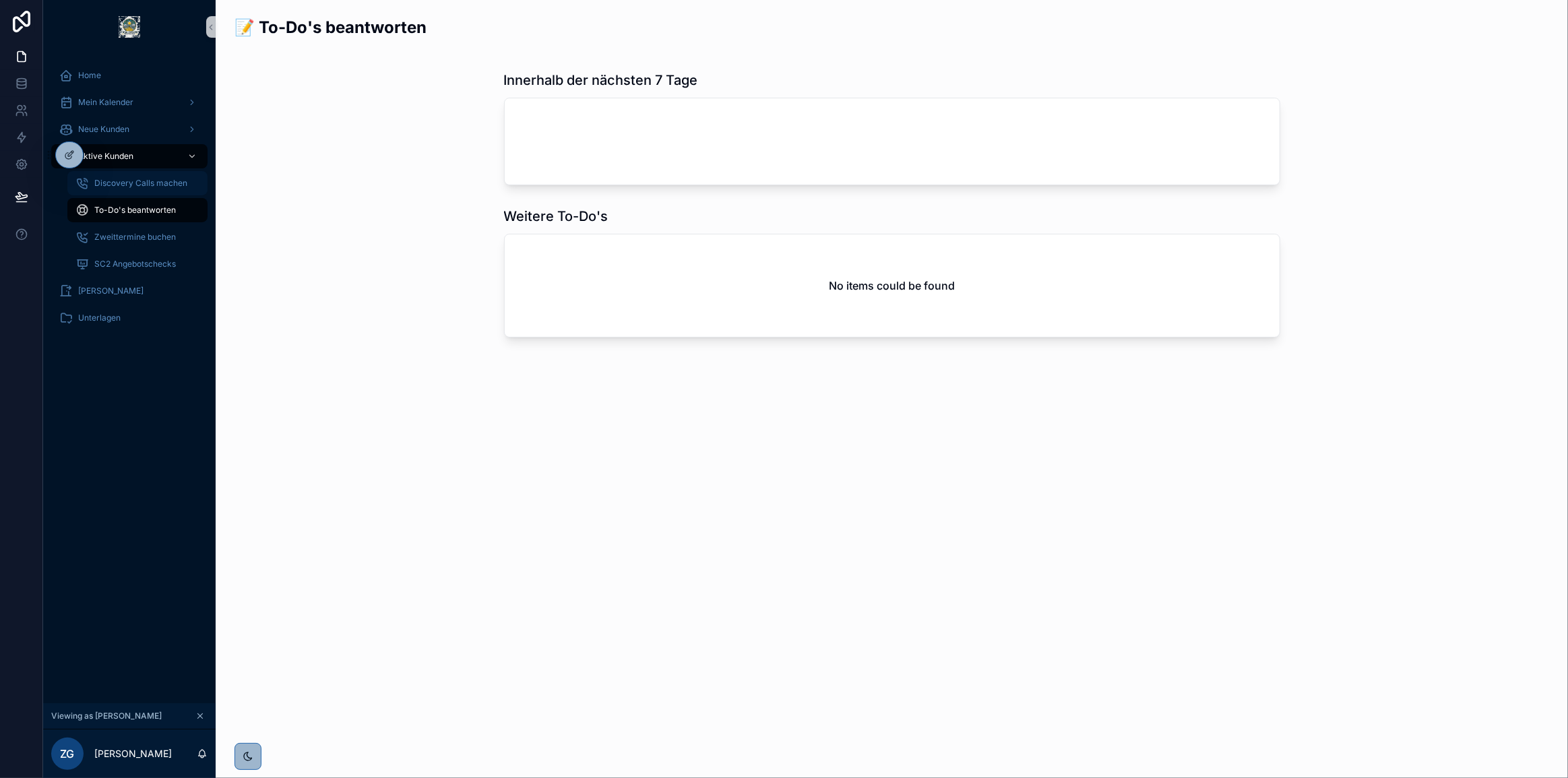
click at [137, 188] on span "Discovery Calls machen" at bounding box center [140, 183] width 93 height 11
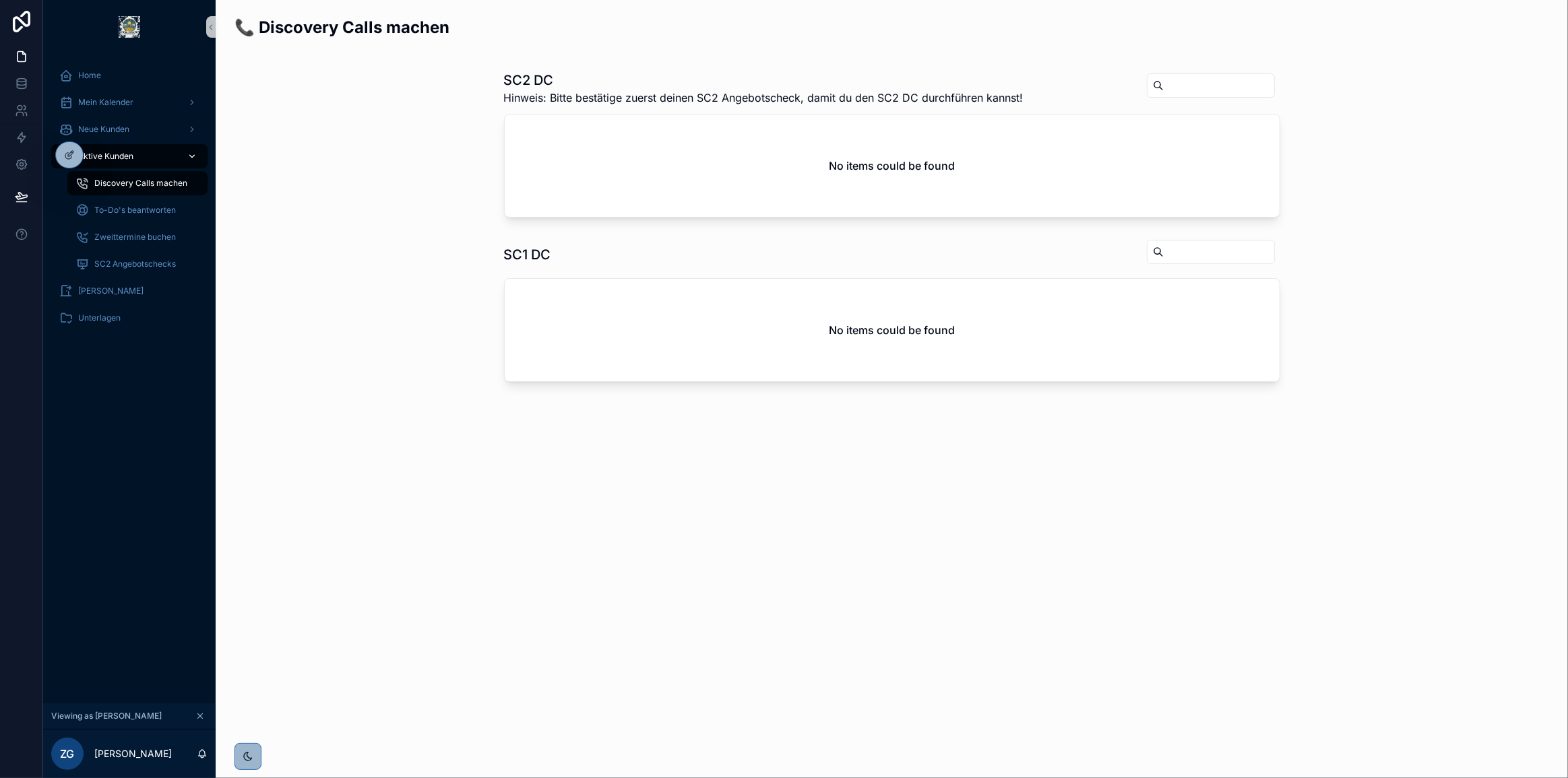
click at [129, 158] on span "Aktive Kunden" at bounding box center [106, 156] width 55 height 11
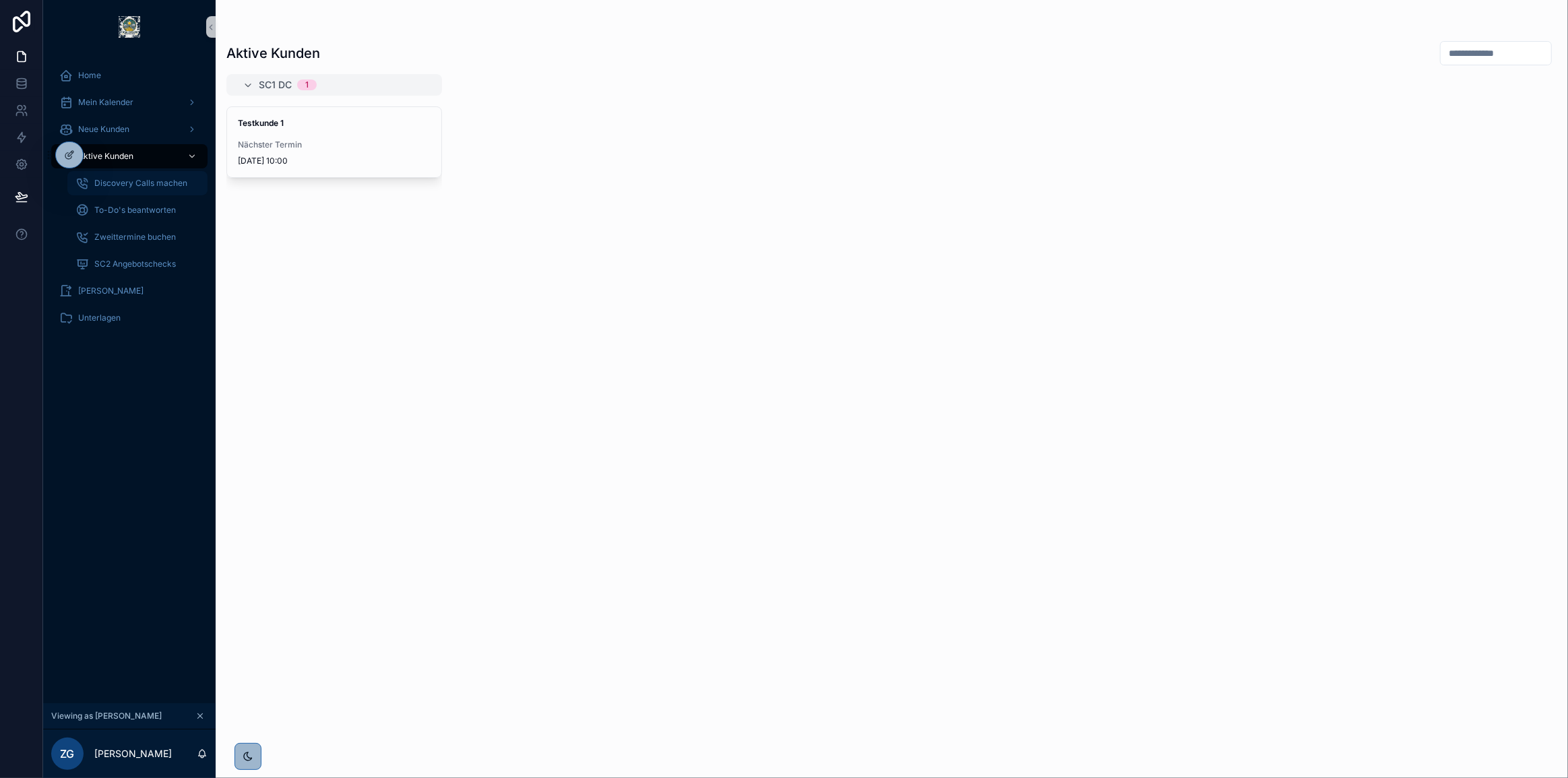
click at [128, 182] on span "Discovery Calls machen" at bounding box center [140, 183] width 93 height 11
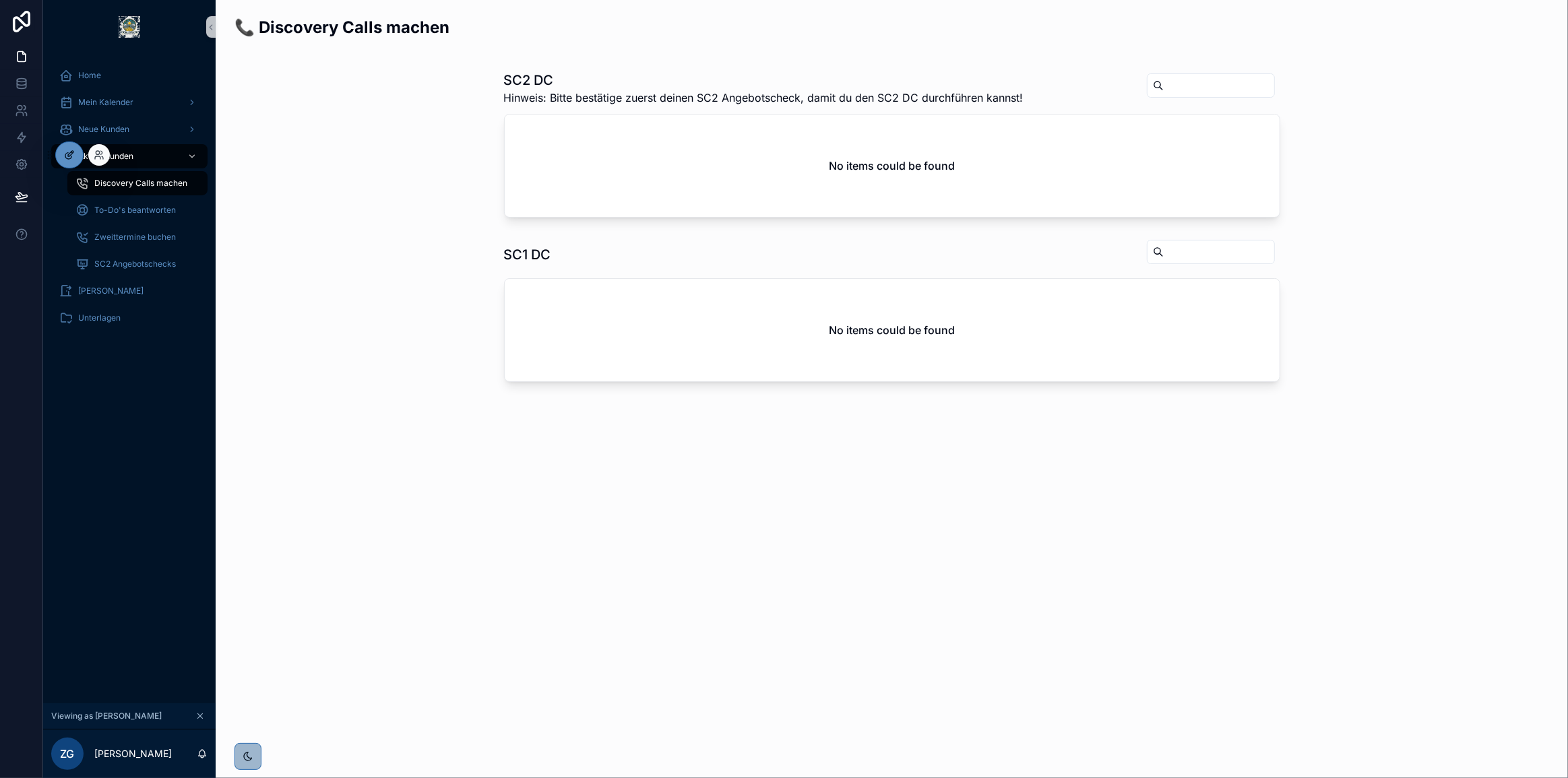
click at [65, 155] on icon at bounding box center [68, 156] width 6 height 6
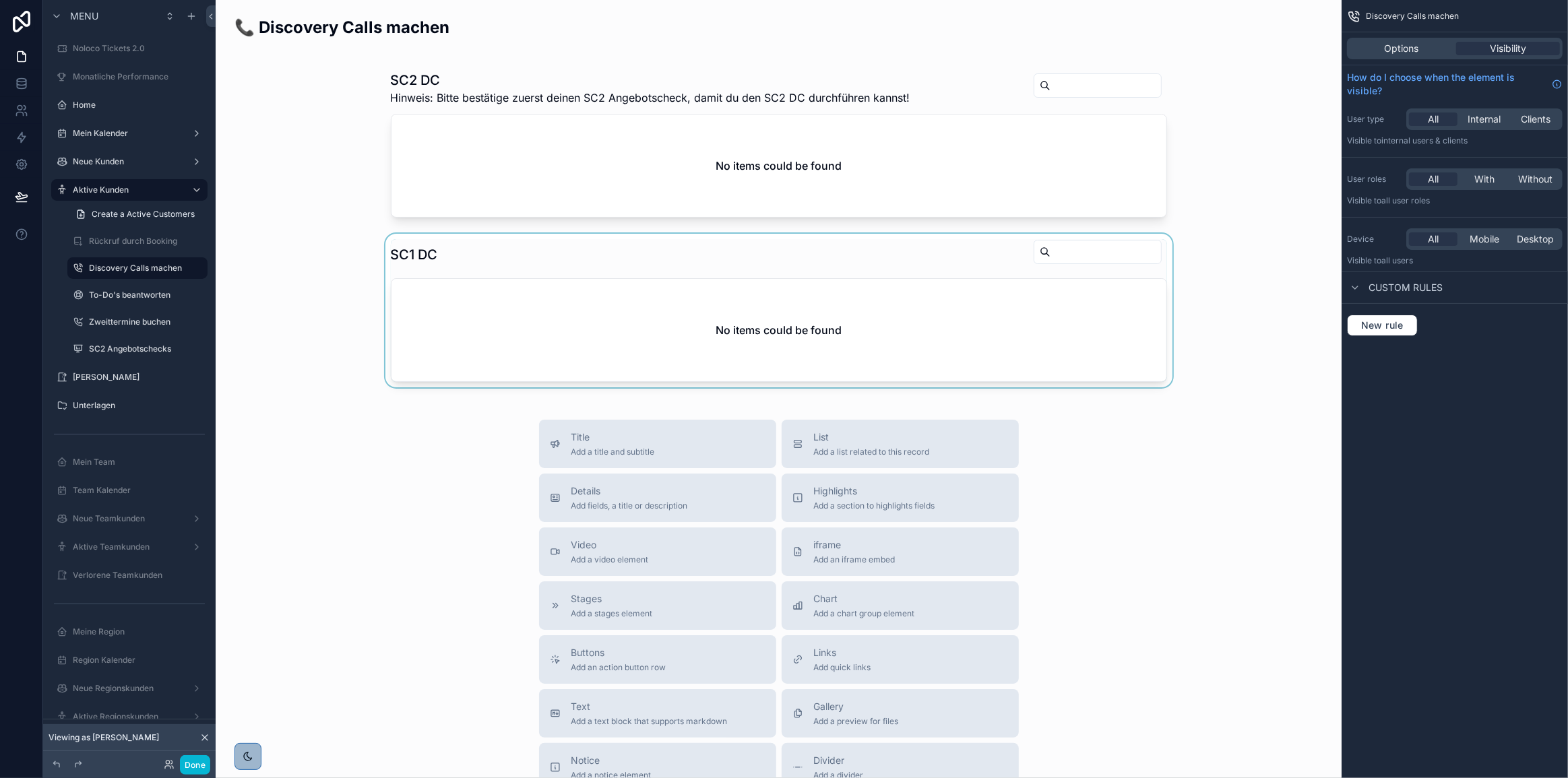
click at [807, 344] on div "scrollable content" at bounding box center [779, 310] width 1104 height 153
click at [1381, 44] on span "General" at bounding box center [1375, 48] width 34 height 14
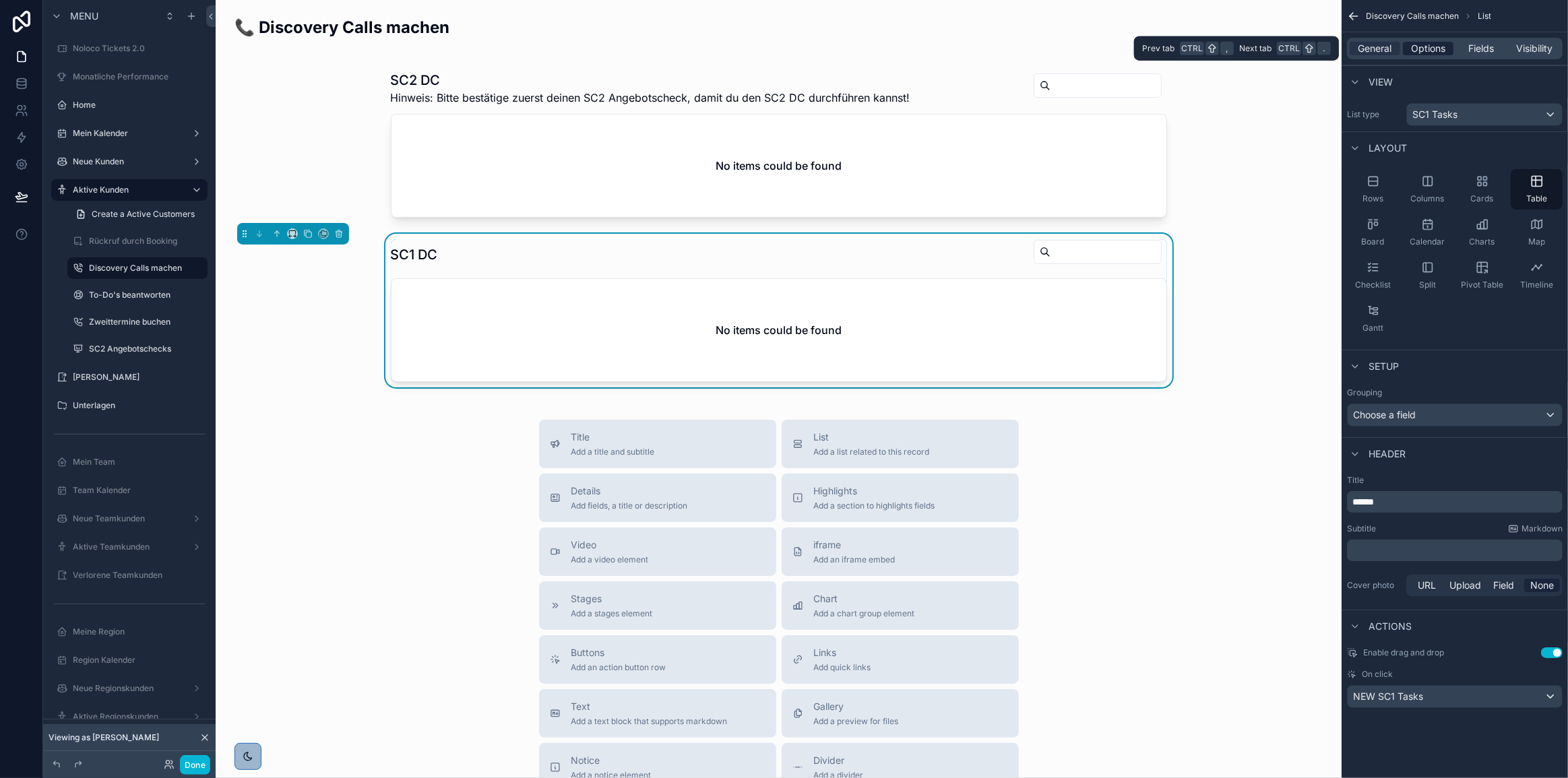
click at [1433, 45] on span "Options" at bounding box center [1428, 48] width 34 height 14
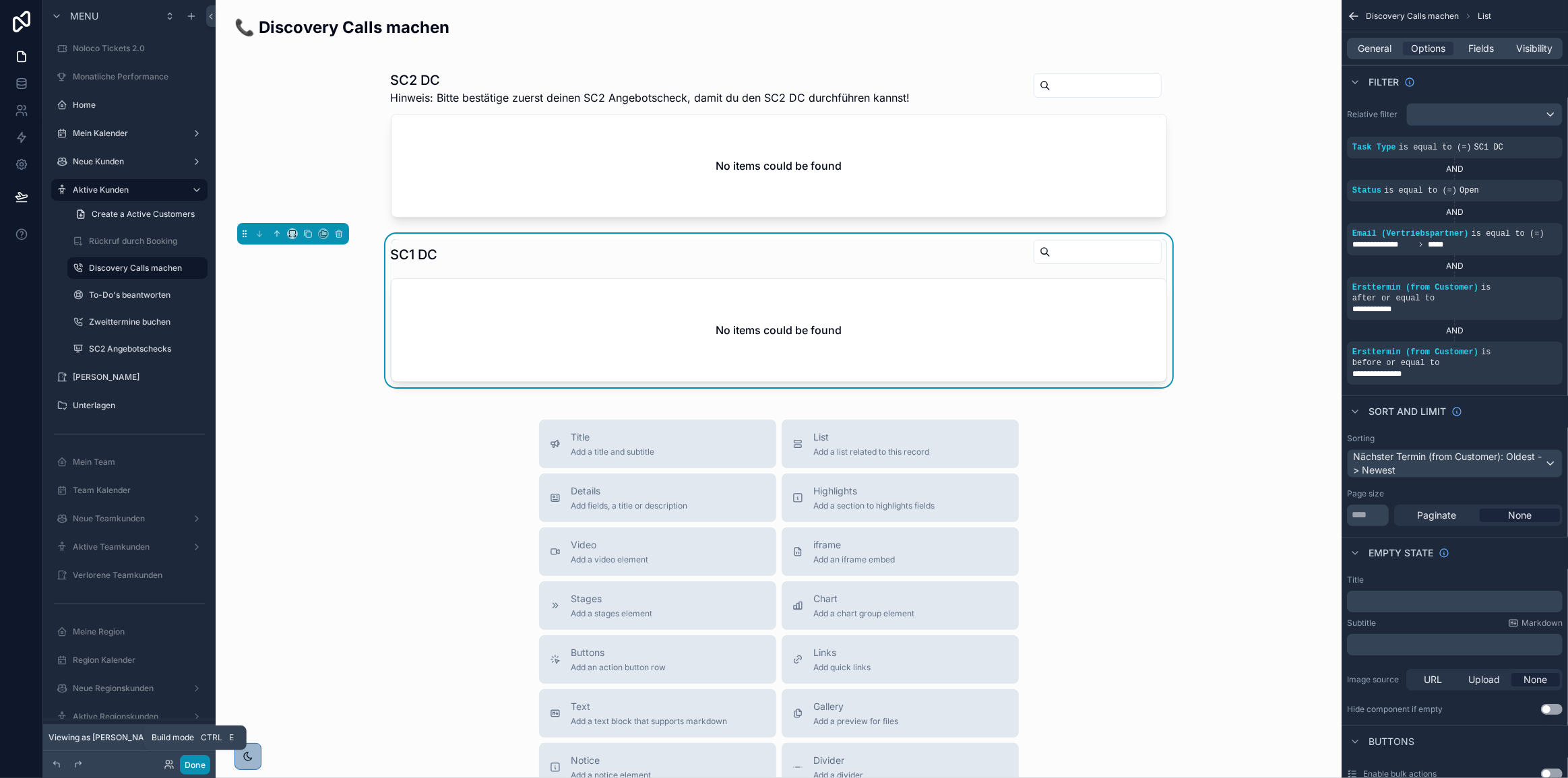
click at [189, 764] on button "Done" at bounding box center [195, 765] width 30 height 20
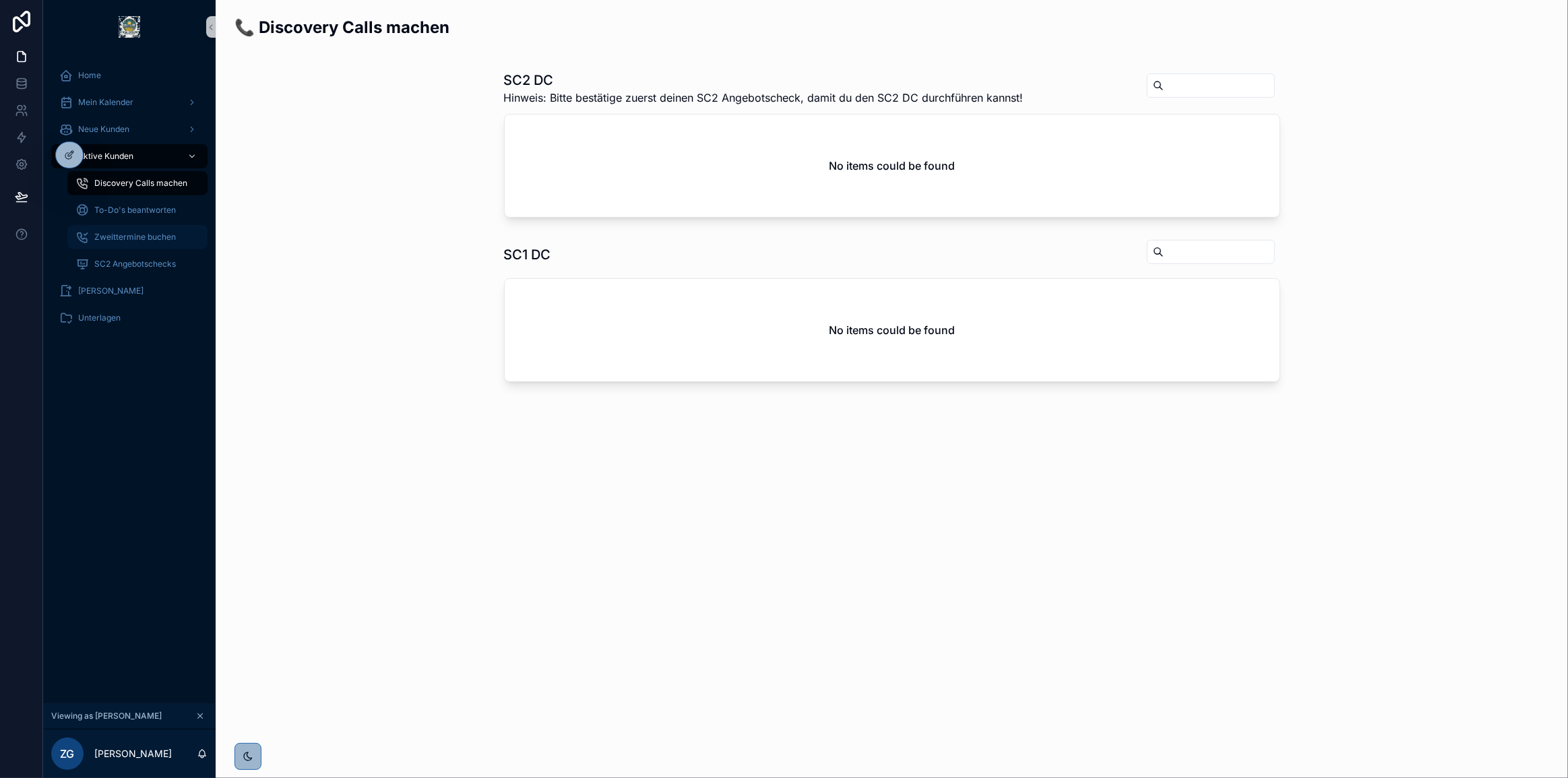
click at [131, 239] on span "Zweittermine buchen" at bounding box center [135, 237] width 82 height 11
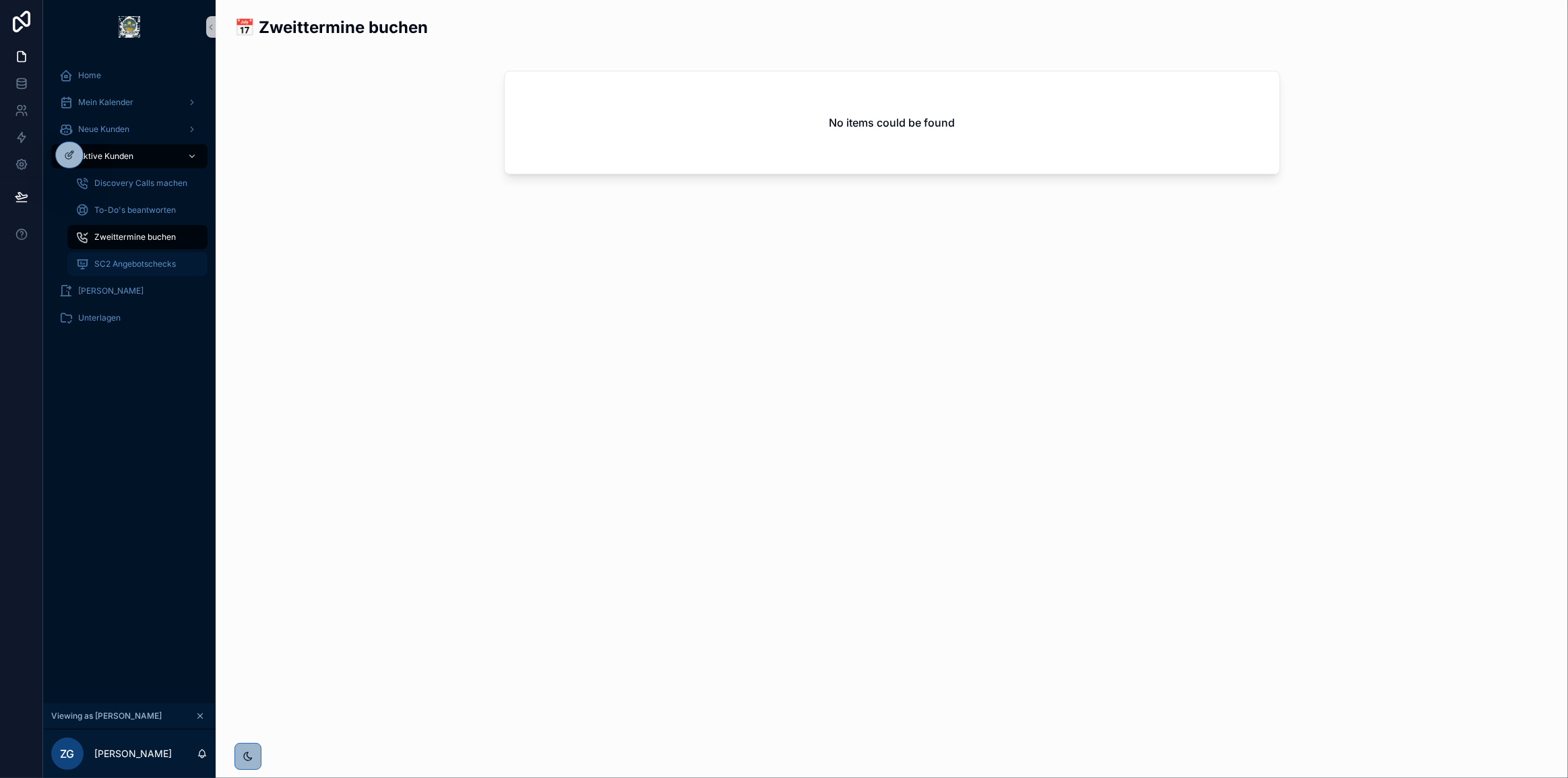
click at [143, 266] on span "SC2 Angebotschecks" at bounding box center [135, 264] width 82 height 11
click at [127, 156] on span "Aktive Kunden" at bounding box center [106, 156] width 55 height 11
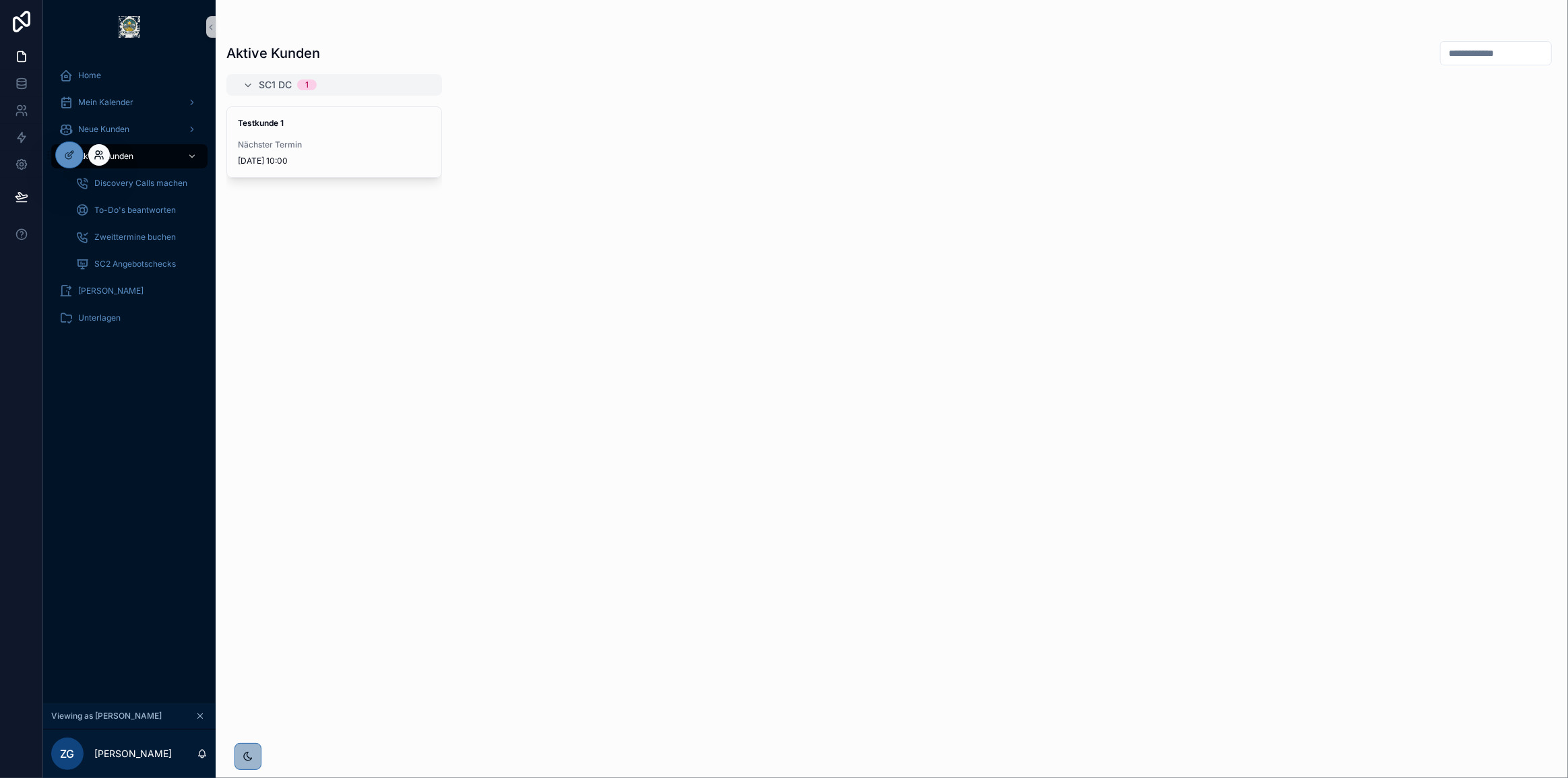
click at [103, 156] on icon at bounding box center [98, 155] width 11 height 11
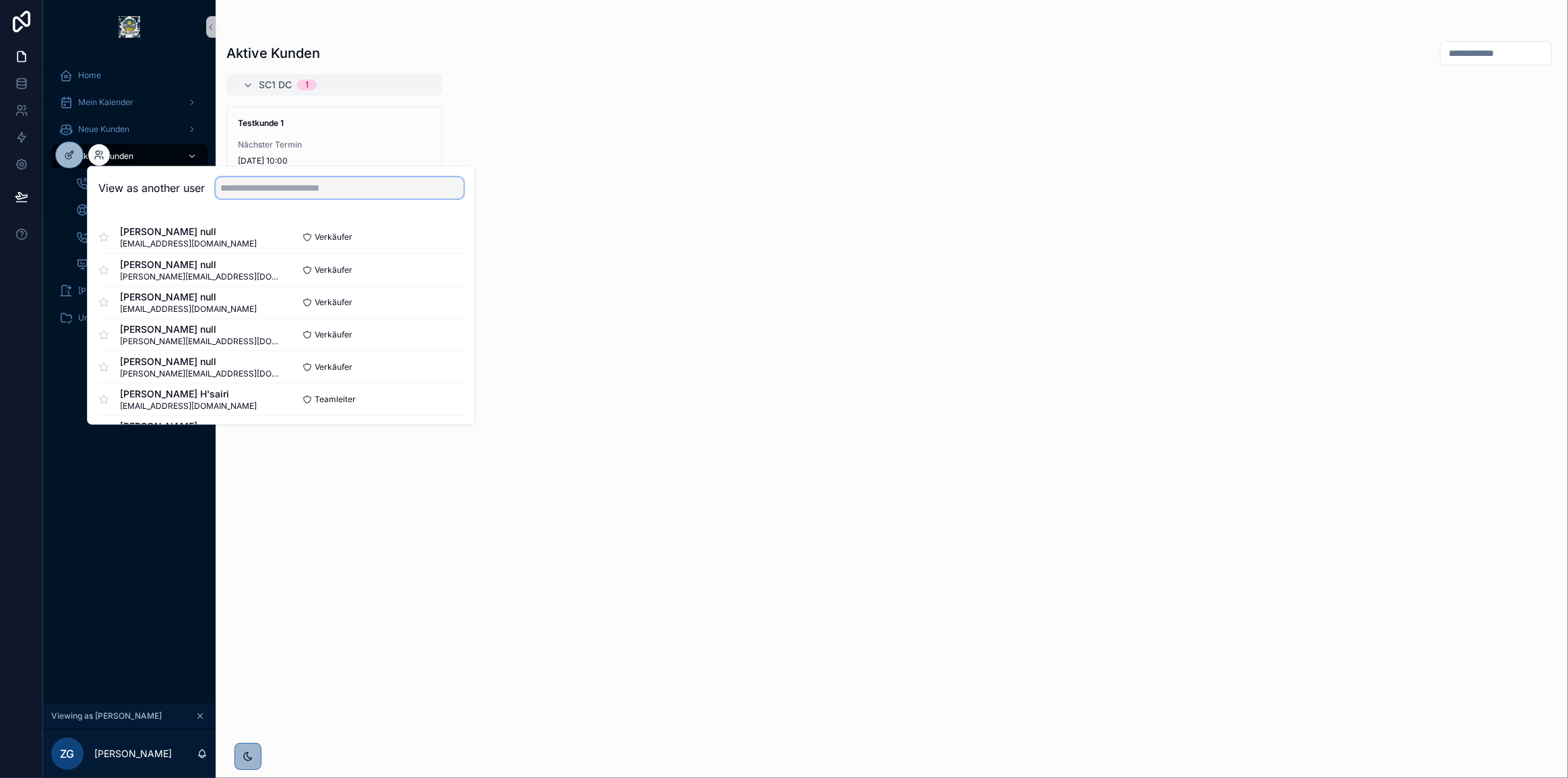
click at [276, 187] on input "text" at bounding box center [339, 188] width 248 height 22
type input "******"
click at [433, 266] on button "Select" at bounding box center [446, 269] width 35 height 20
click at [721, 403] on div "No items could be found" at bounding box center [891, 418] width 1352 height 688
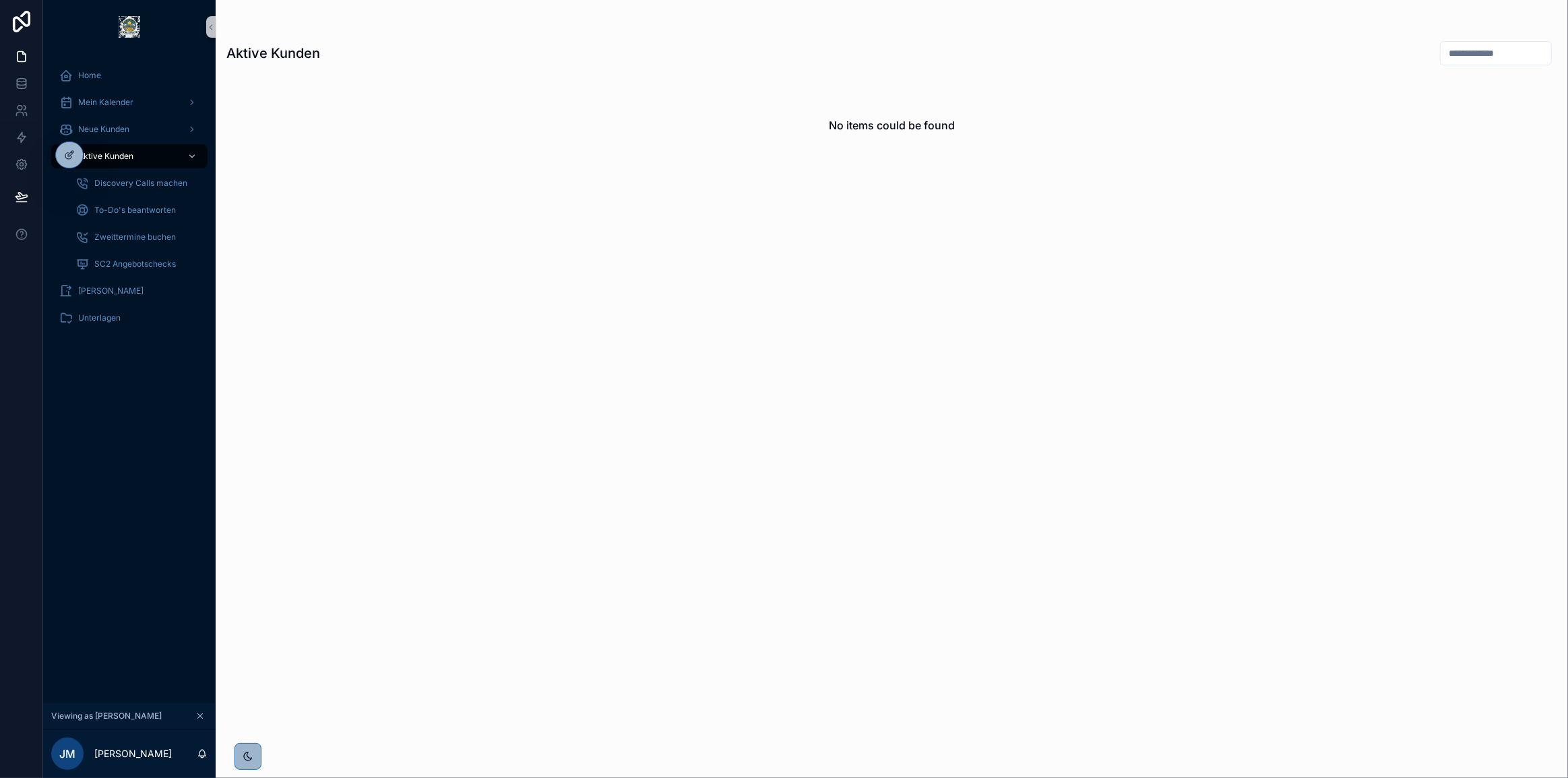
click at [772, 160] on div "No items could be found" at bounding box center [891, 125] width 1331 height 103
click at [67, 148] on div at bounding box center [69, 154] width 27 height 25
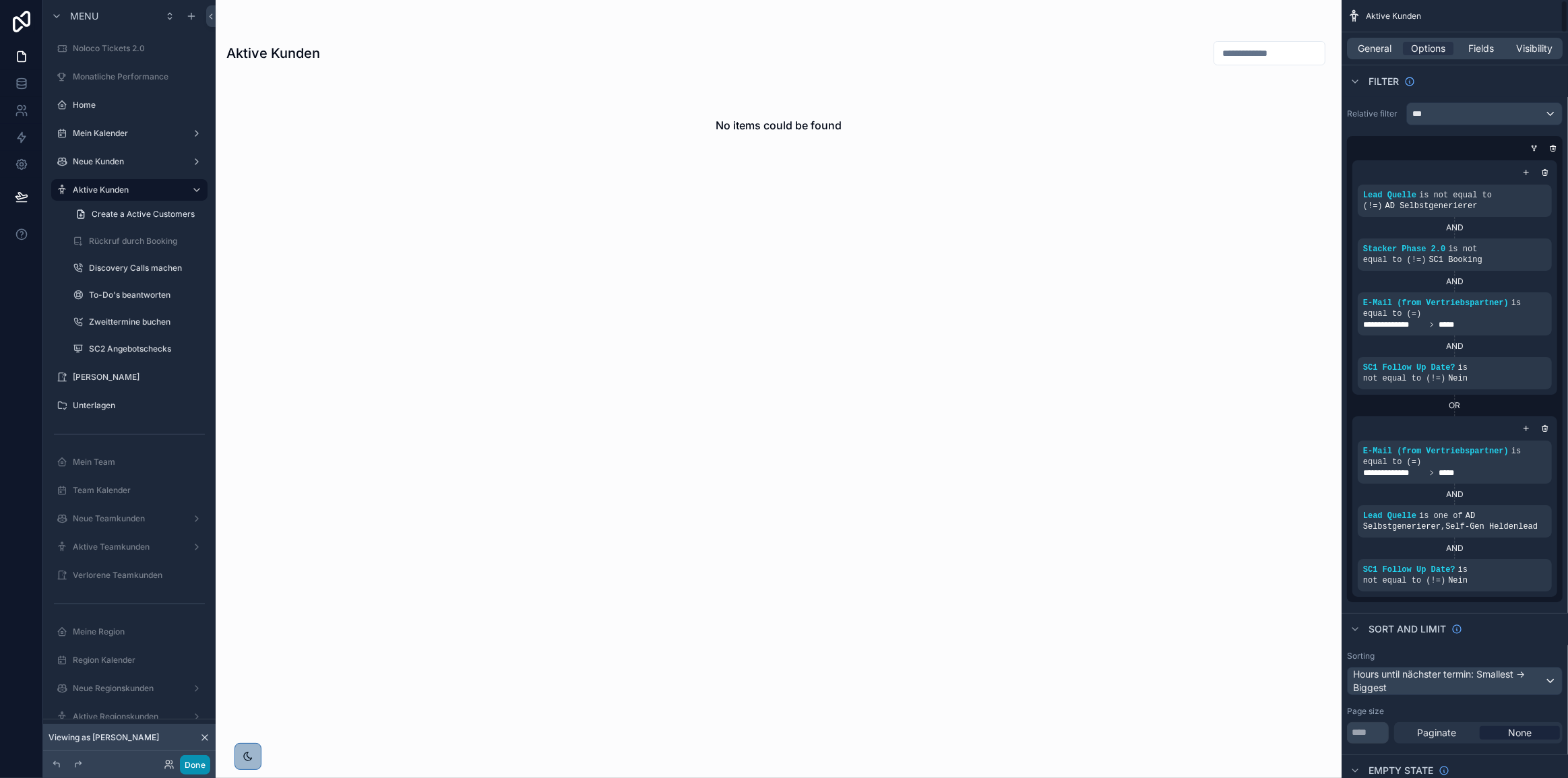
drag, startPoint x: 188, startPoint y: 756, endPoint x: 252, endPoint y: 770, distance: 65.5
click at [188, 756] on button "Done" at bounding box center [195, 765] width 30 height 20
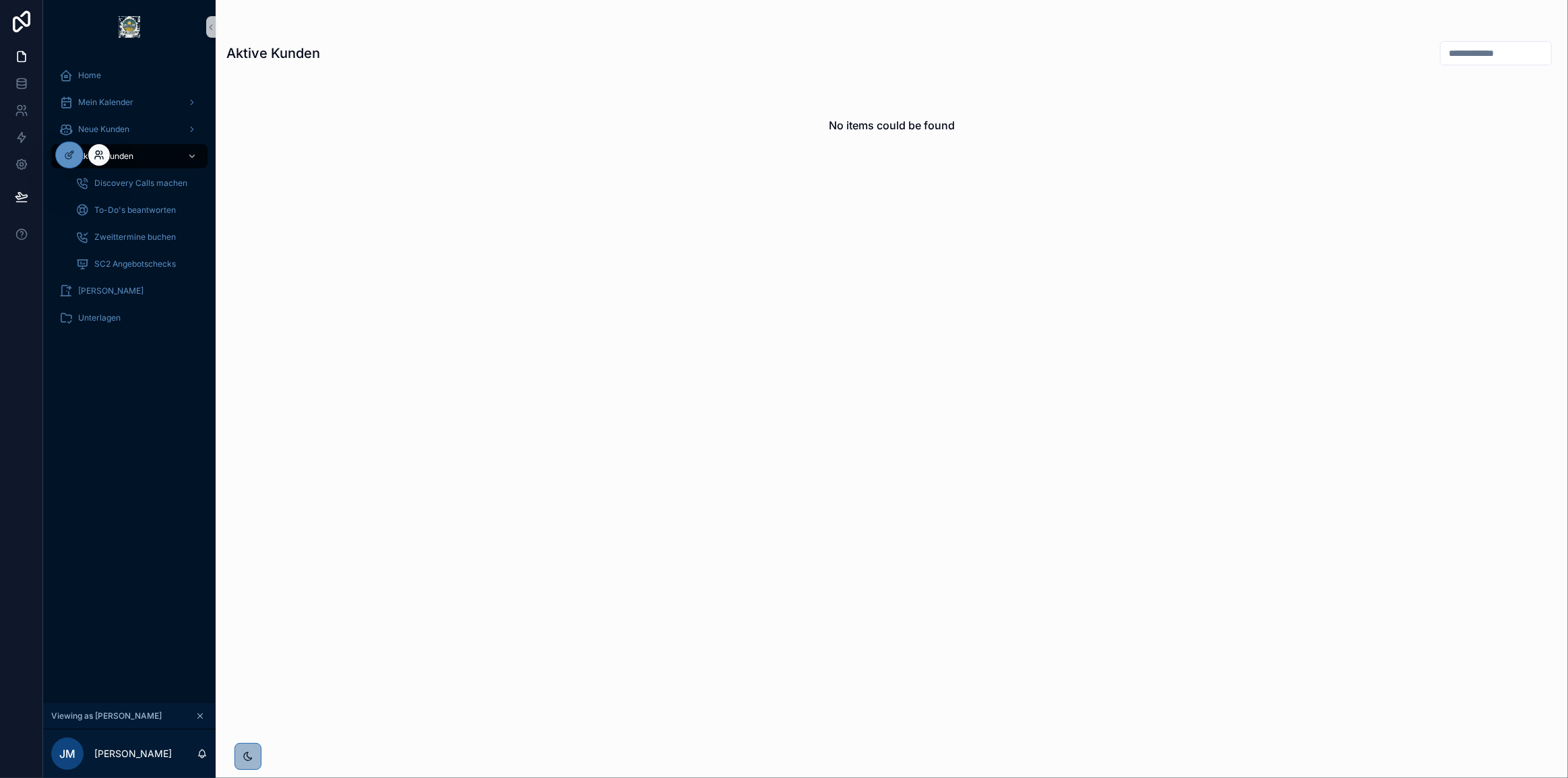
click at [103, 151] on icon at bounding box center [98, 155] width 11 height 11
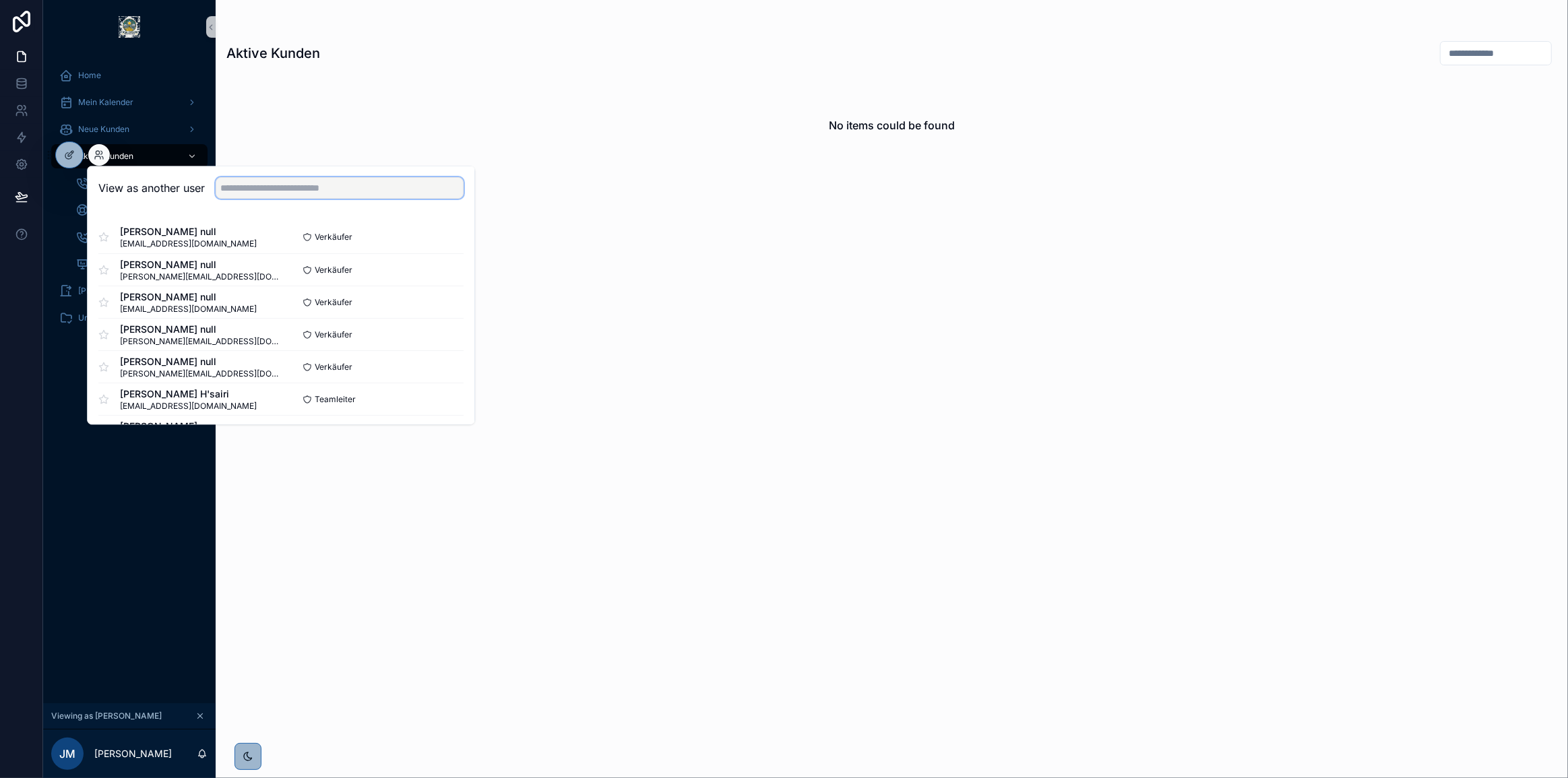
click at [273, 195] on input "text" at bounding box center [339, 188] width 248 height 22
drag, startPoint x: 162, startPoint y: 541, endPoint x: 193, endPoint y: 541, distance: 31.0
click at [162, 541] on div "Home Mein Kalender Neue Kunden Aktive Kunden Discovery Calls machen To-Do's bea…" at bounding box center [130, 379] width 172 height 650
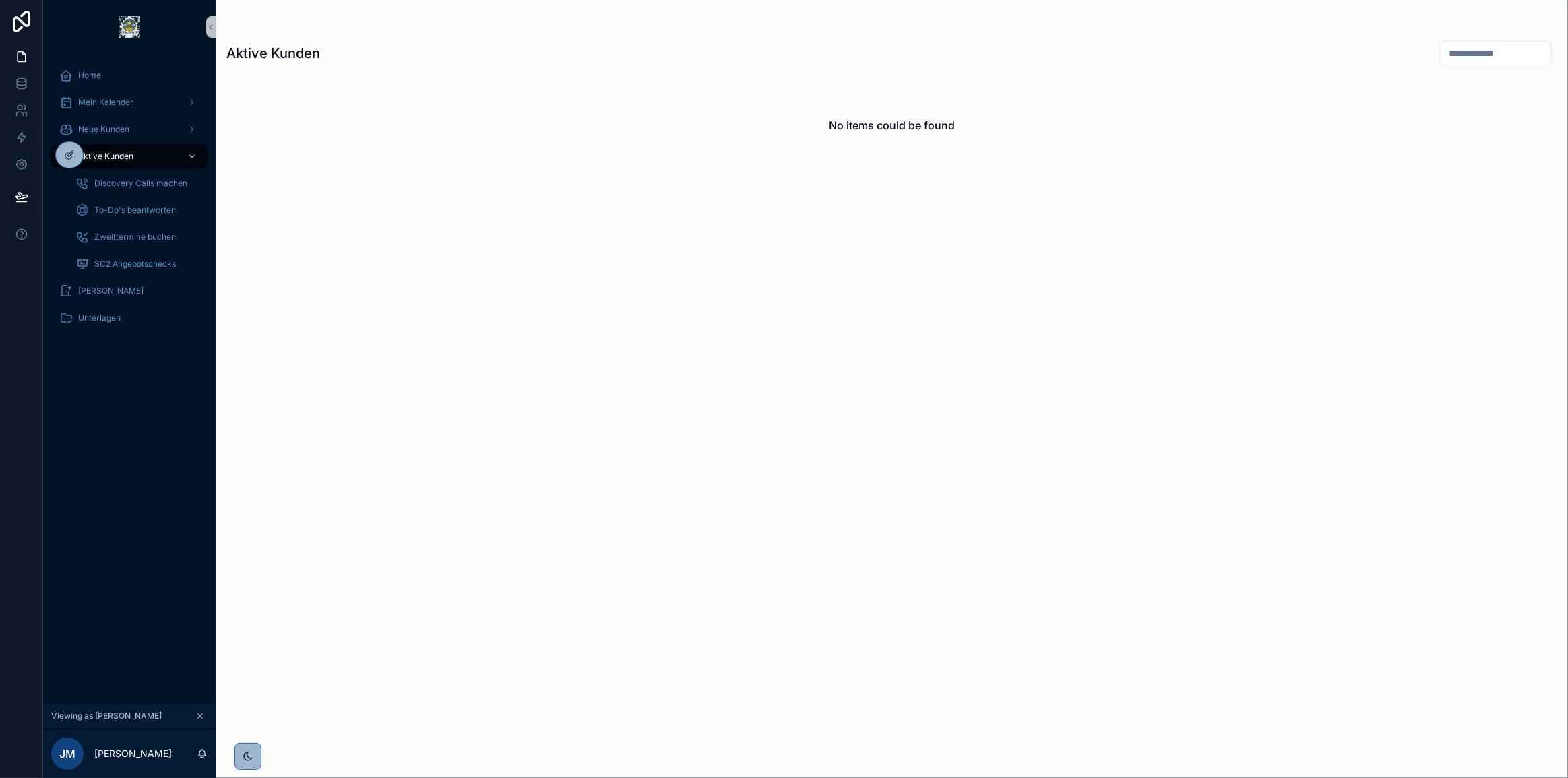
click at [189, 481] on div "Home Mein Kalender Neue Kunden Aktive Kunden Discovery Calls machen To-Do's bea…" at bounding box center [130, 379] width 172 height 650
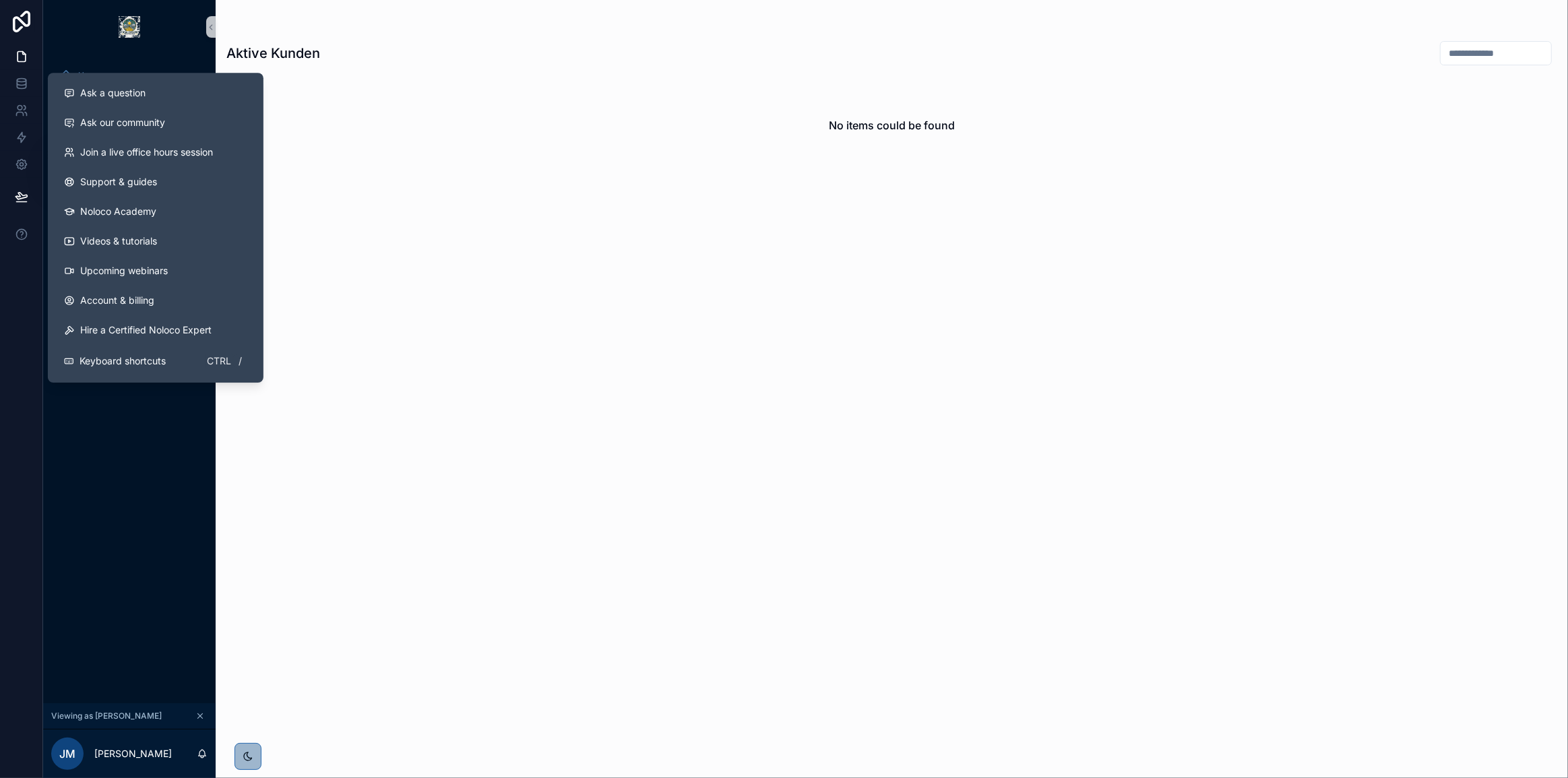
click at [111, 580] on div "Home Mein Kalender Neue Kunden Aktive Kunden Discovery Calls machen To-Do's bea…" at bounding box center [130, 379] width 172 height 650
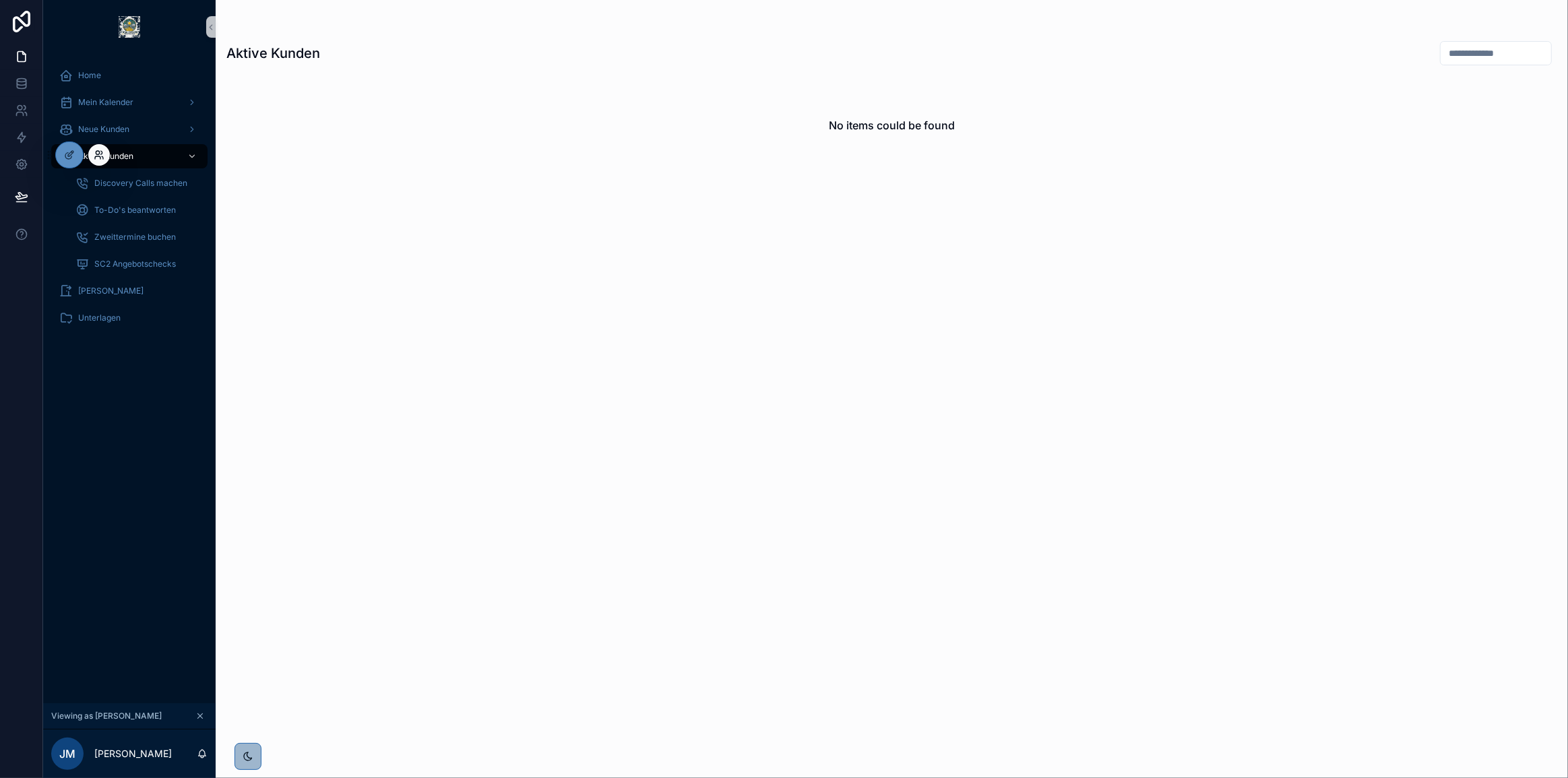
click at [98, 153] on icon at bounding box center [98, 155] width 11 height 11
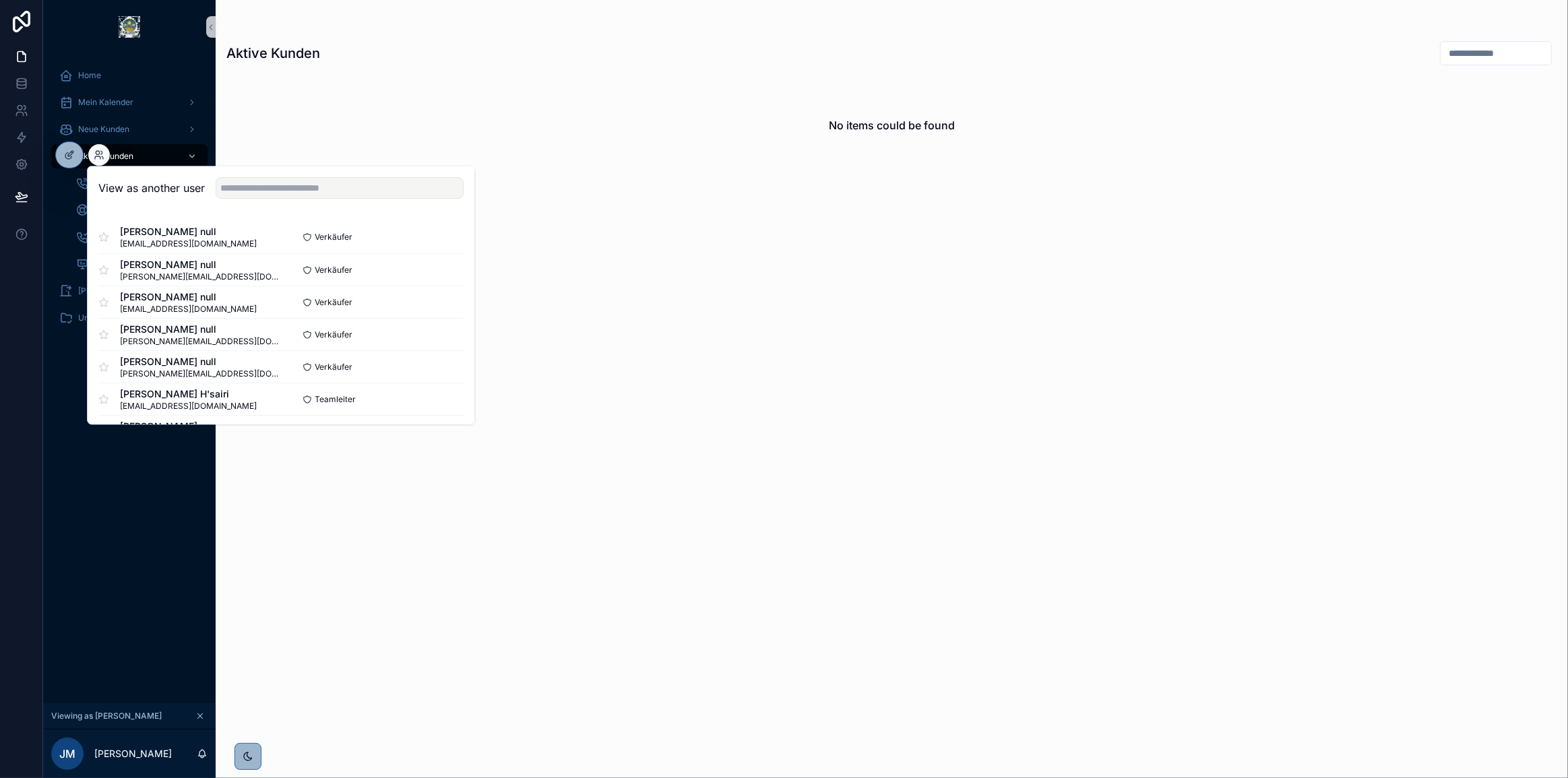
drag, startPoint x: 259, startPoint y: 170, endPoint x: 269, endPoint y: 180, distance: 14.1
click at [259, 170] on div "View as another user" at bounding box center [281, 188] width 386 height 44
click at [270, 181] on input "text" at bounding box center [339, 188] width 248 height 22
click at [439, 258] on div "Sebastian Bui null sebastian.bui@enpal.de Verkäufer Select" at bounding box center [281, 269] width 365 height 33
click at [439, 262] on button "Select" at bounding box center [446, 269] width 35 height 20
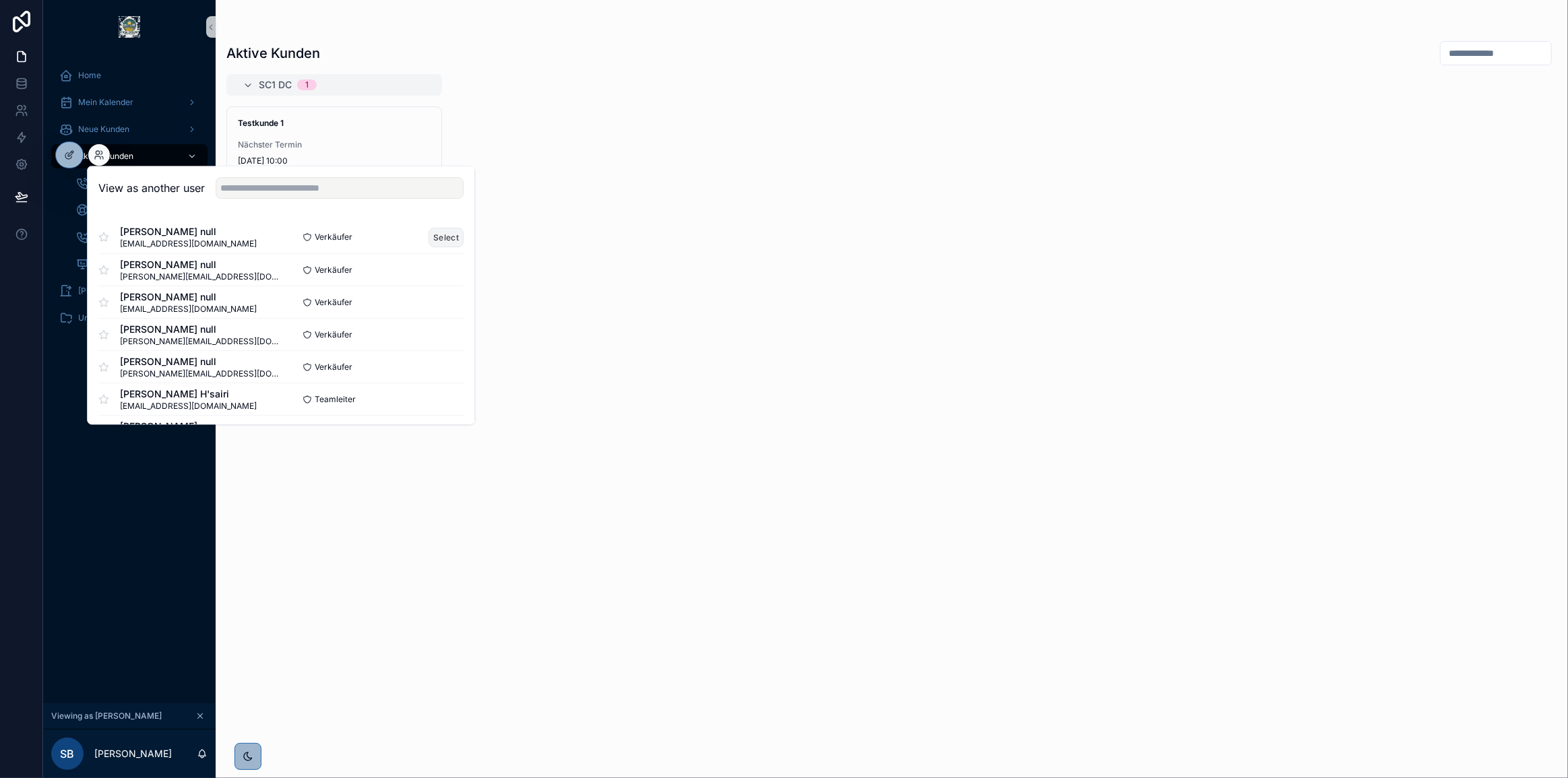
click at [445, 235] on button "Select" at bounding box center [446, 237] width 35 height 20
drag, startPoint x: 57, startPoint y: 541, endPoint x: 86, endPoint y: 345, distance: 198.1
click at [67, 538] on div "Home Mein Kalender Neue Kunden Aktive Kunden Discovery Calls machen To-Do's bea…" at bounding box center [130, 379] width 172 height 650
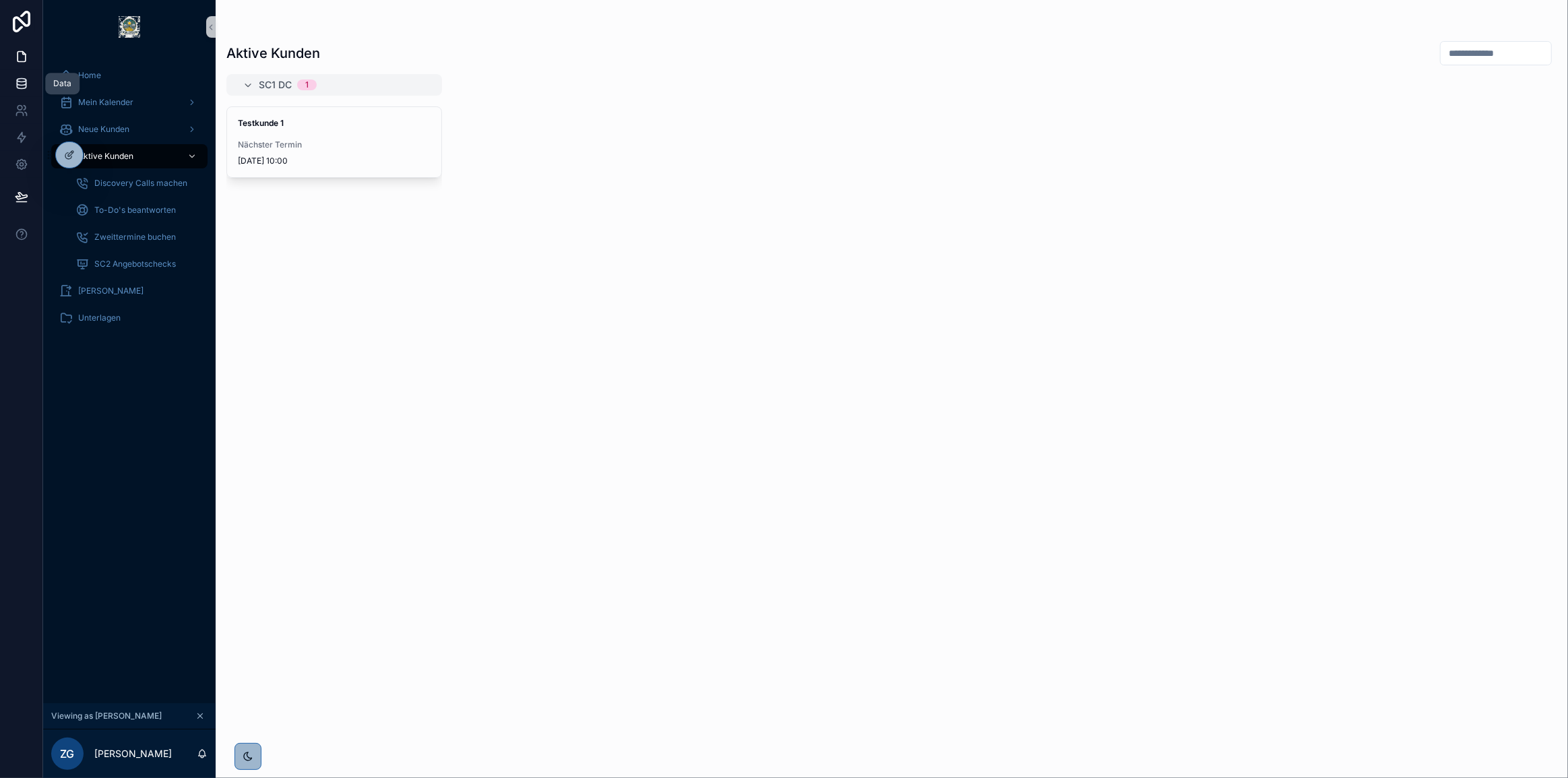
click at [20, 88] on icon at bounding box center [21, 85] width 9 height 5
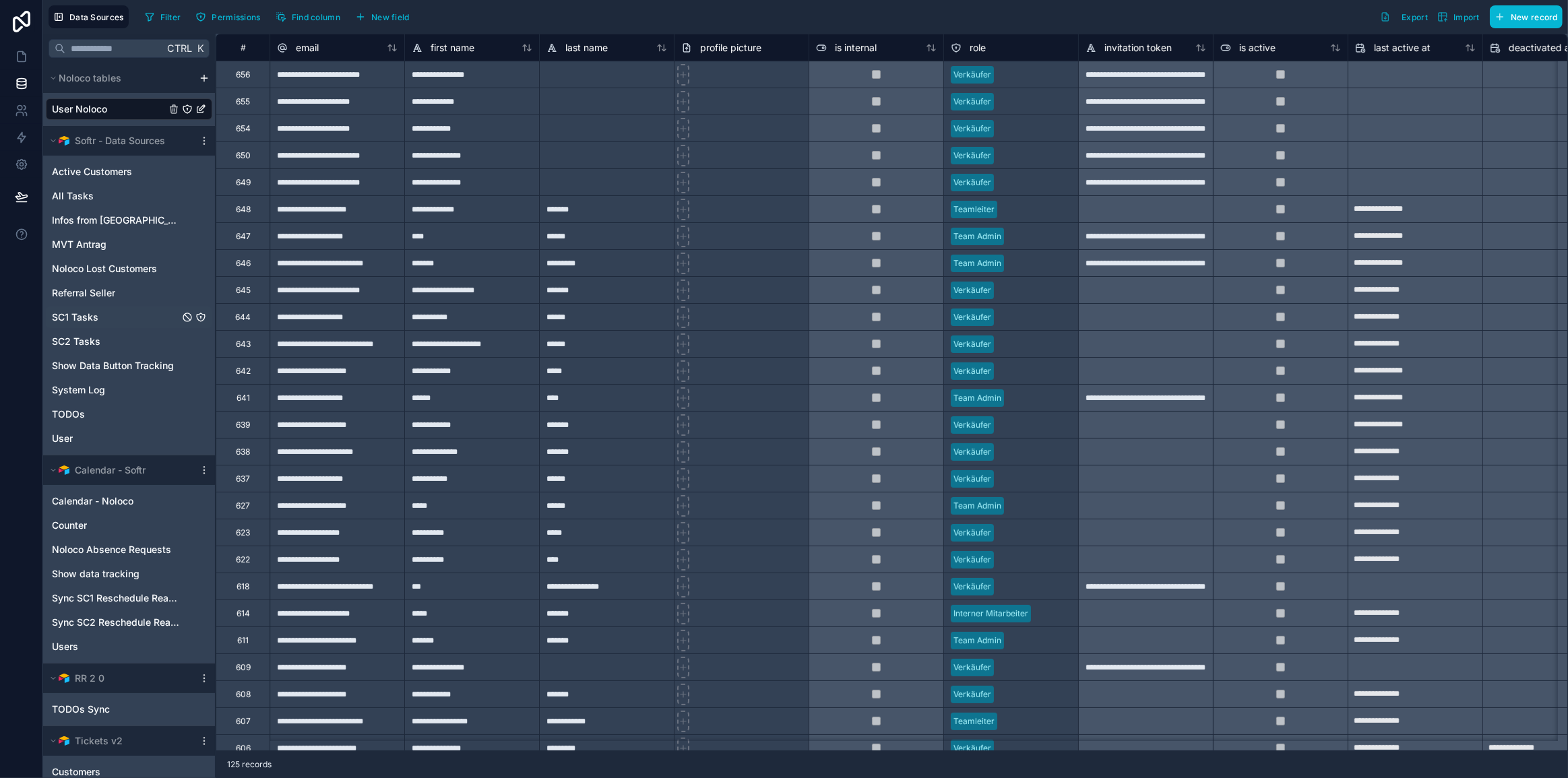
click at [91, 315] on span "SC1 Tasks" at bounding box center [75, 317] width 46 height 14
click at [113, 171] on span "Active Customers" at bounding box center [92, 172] width 80 height 14
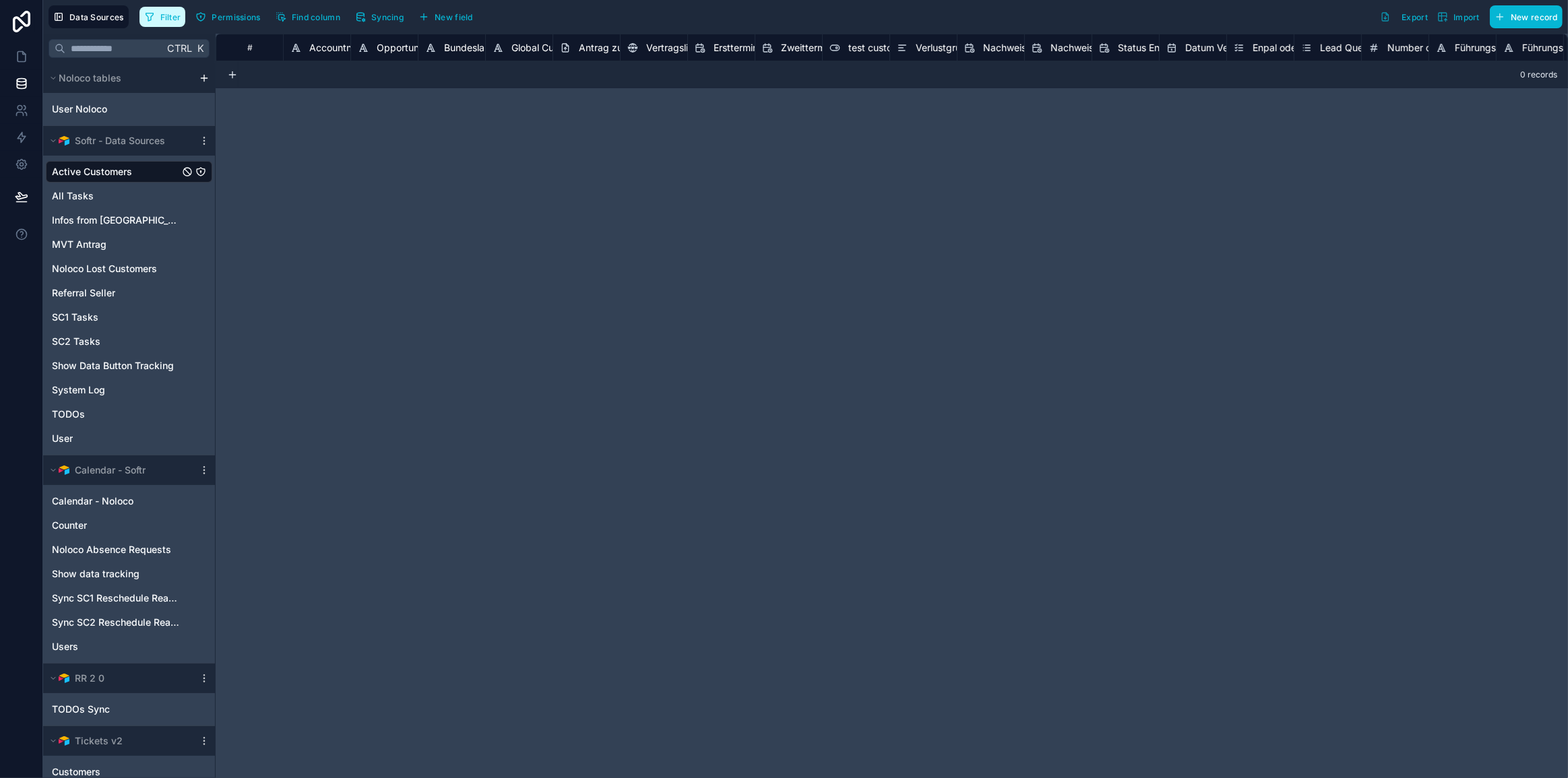
click at [165, 14] on span "Filter" at bounding box center [171, 17] width 21 height 10
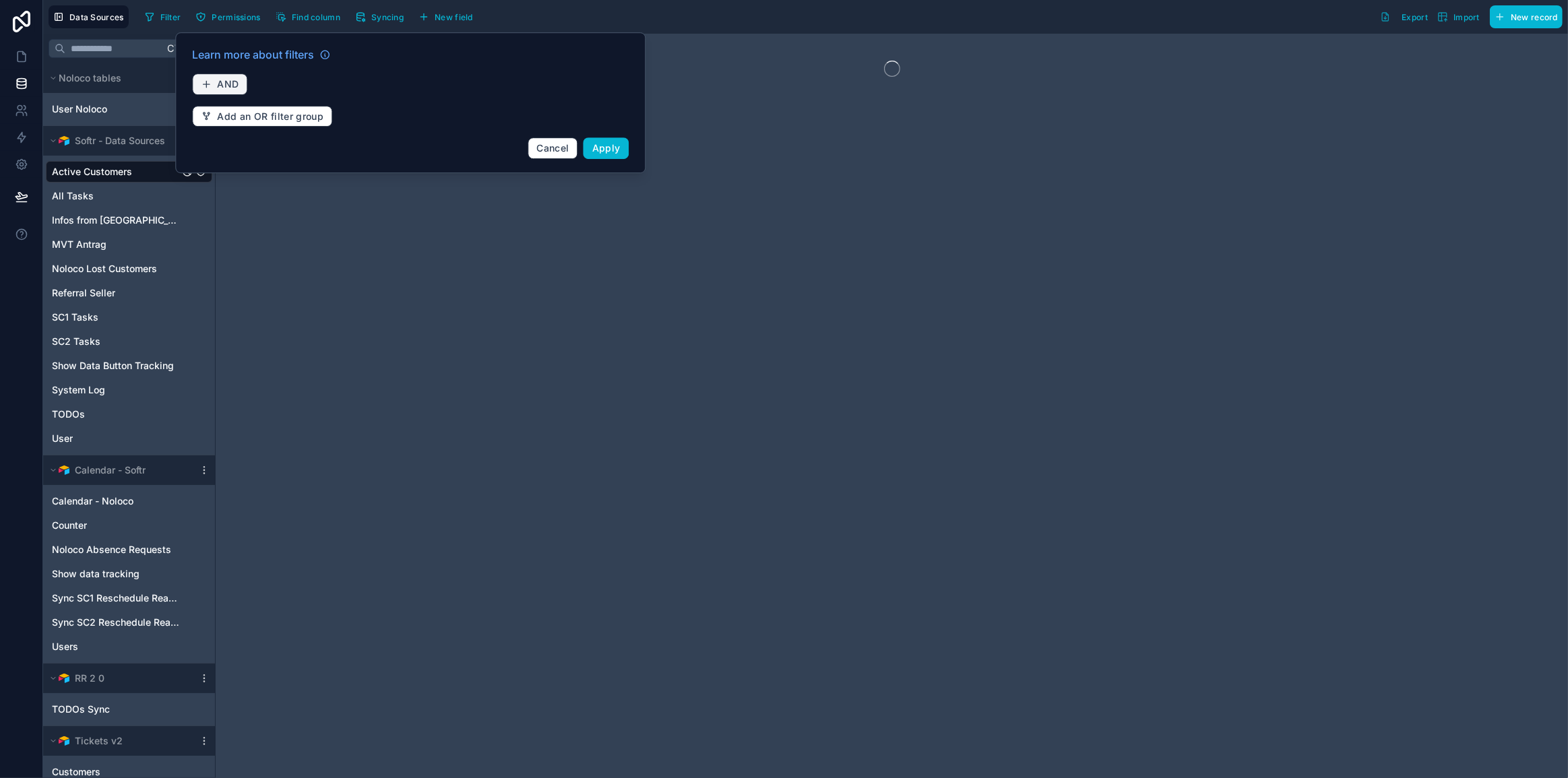
click at [224, 82] on span "AND" at bounding box center [228, 84] width 22 height 12
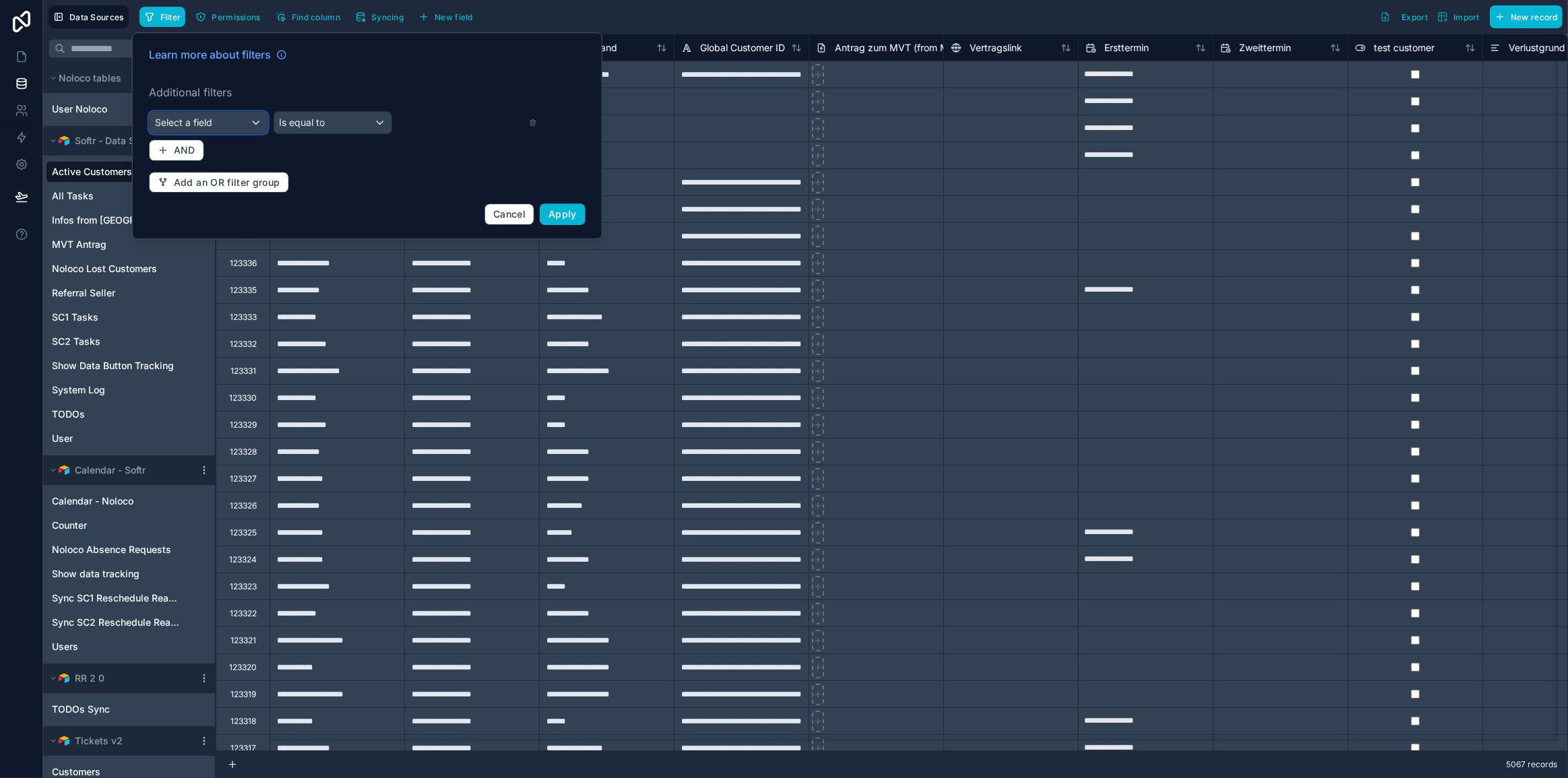
click at [213, 124] on div "Select a field" at bounding box center [208, 123] width 118 height 22
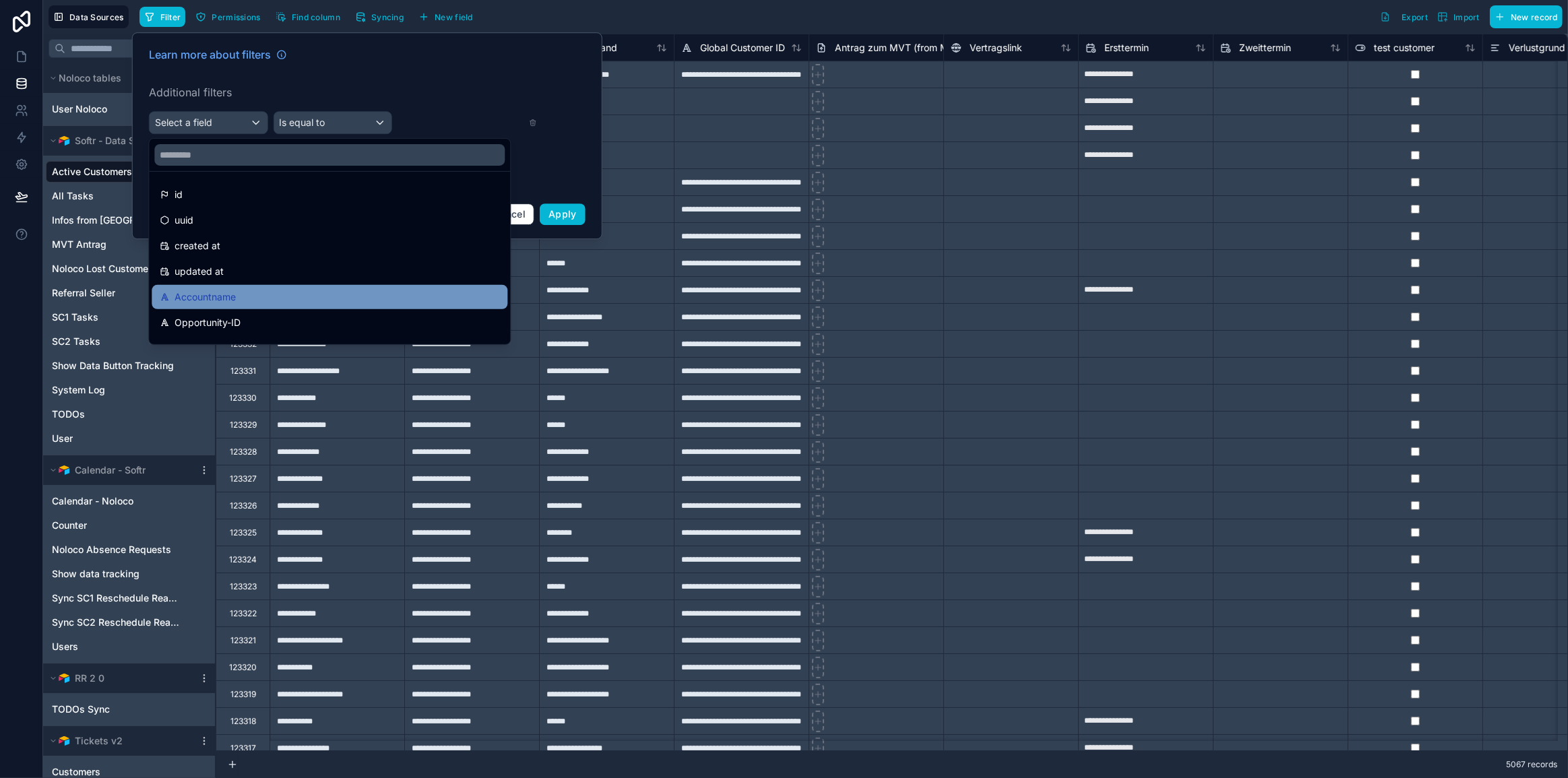
click at [239, 292] on div "Accountname" at bounding box center [329, 297] width 339 height 16
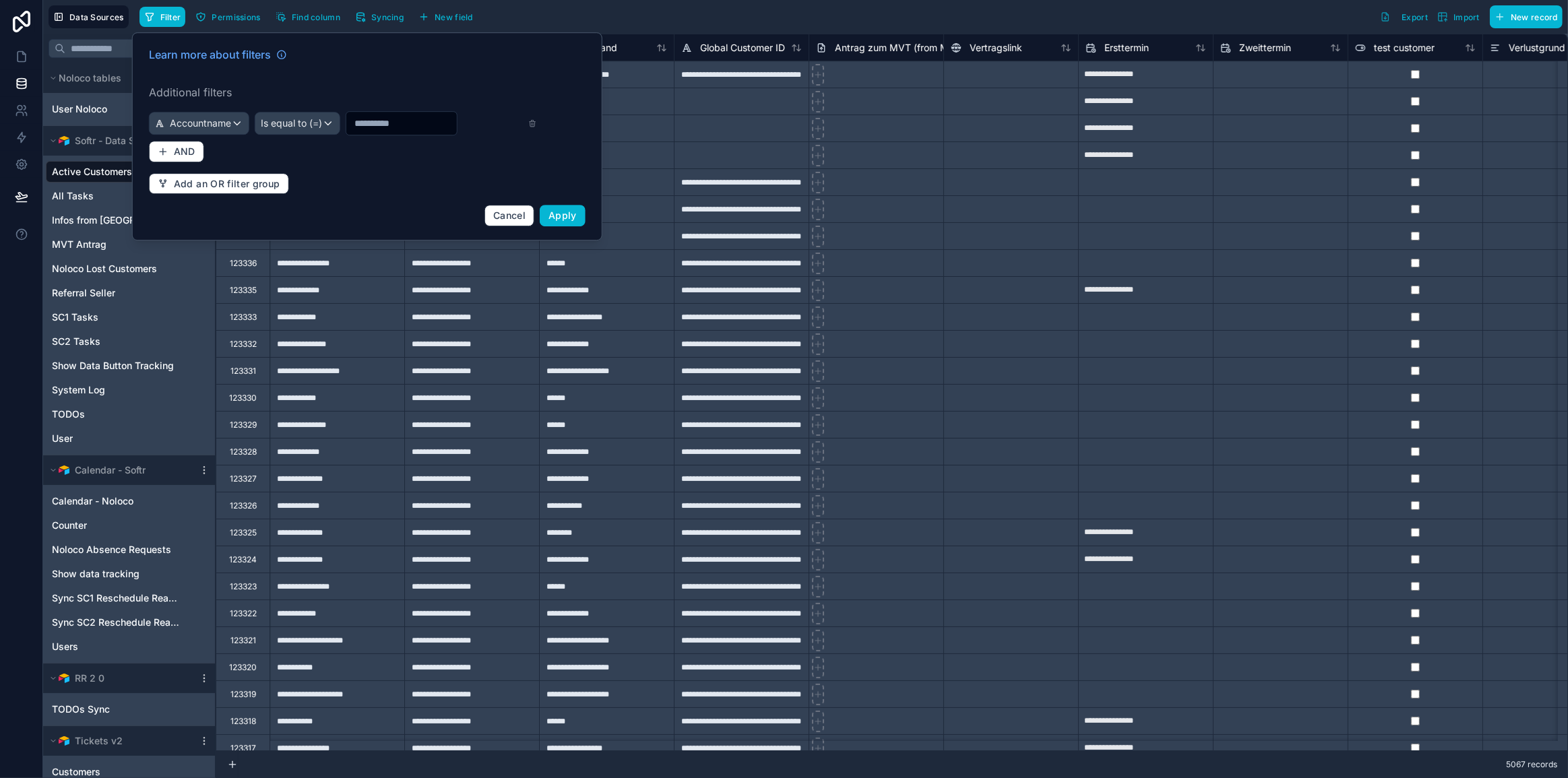
click at [402, 122] on input "text" at bounding box center [402, 123] width 111 height 19
type input "**********"
click at [582, 215] on button "Apply" at bounding box center [562, 216] width 46 height 22
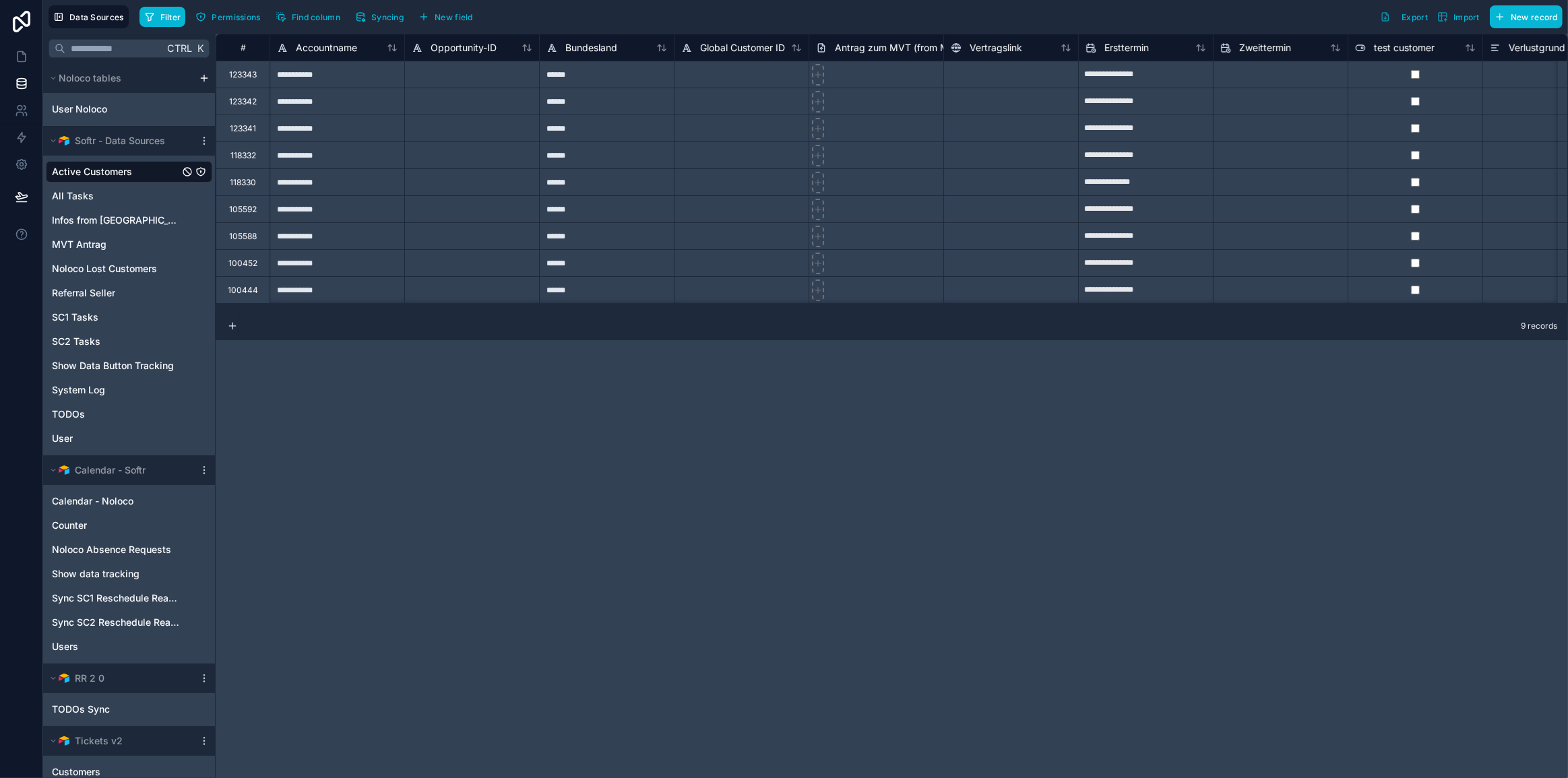
click at [1383, 685] on div "**********" at bounding box center [891, 406] width 1352 height 745
drag, startPoint x: 1344, startPoint y: 640, endPoint x: 1294, endPoint y: 640, distance: 50.0
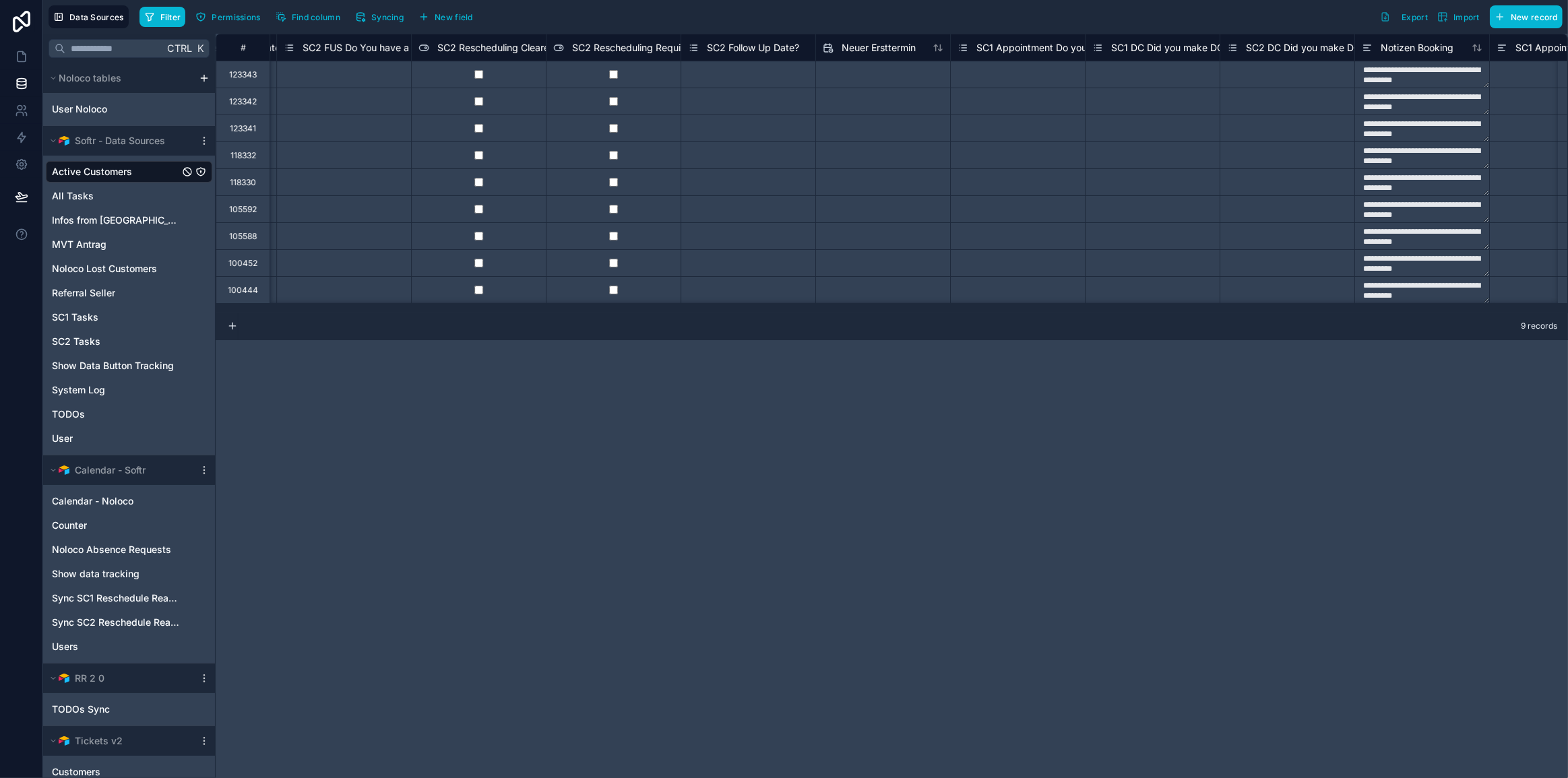
scroll to position [0, 10807]
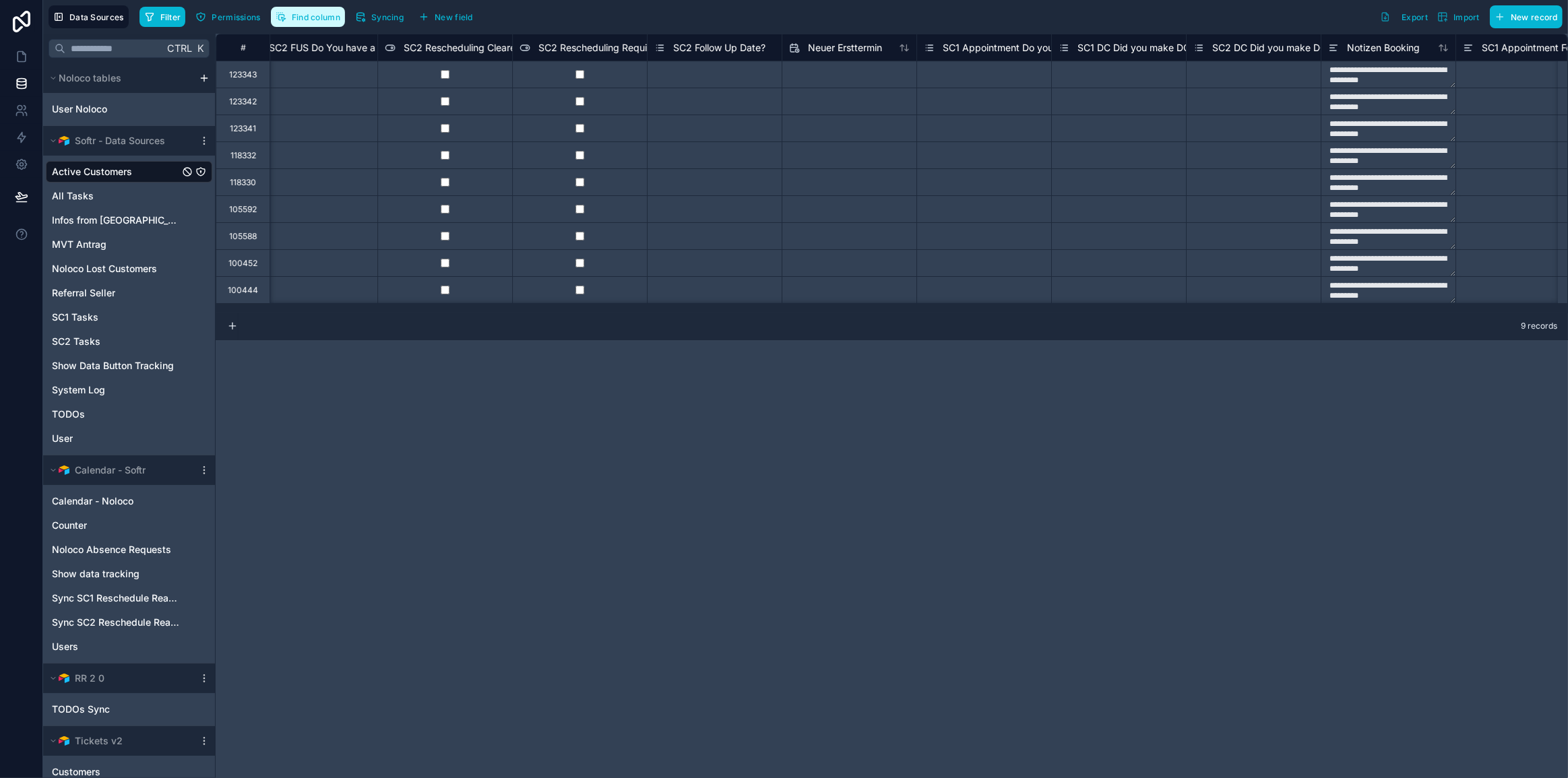
drag, startPoint x: 318, startPoint y: 18, endPoint x: 332, endPoint y: 20, distance: 14.1
click at [318, 18] on span "Find column" at bounding box center [315, 17] width 48 height 10
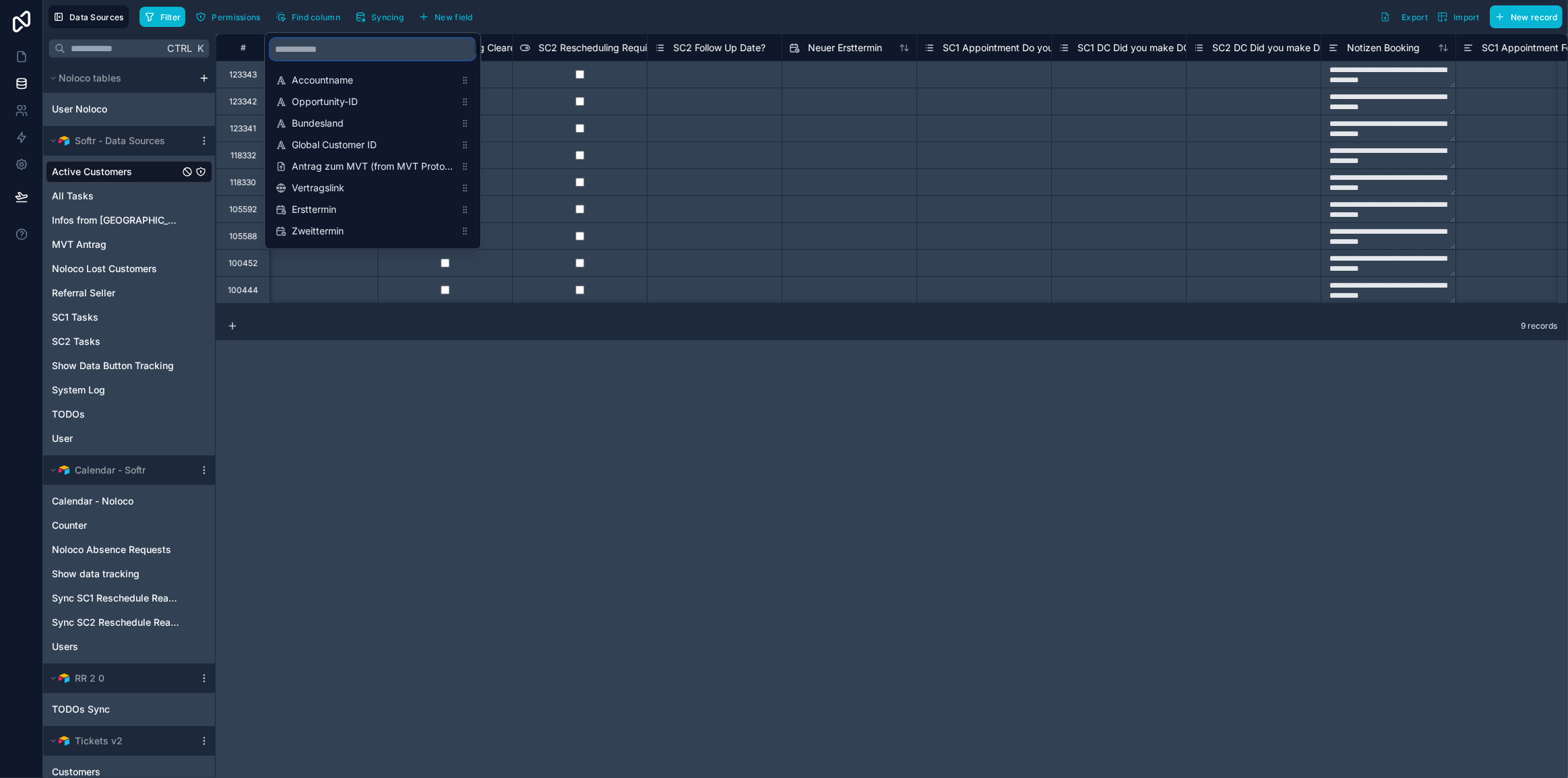
click at [370, 53] on input "scrollable content" at bounding box center [372, 49] width 205 height 22
type input "*******"
click at [342, 105] on span "Name VP (from User) (from Vertriebspartner)" at bounding box center [373, 101] width 163 height 14
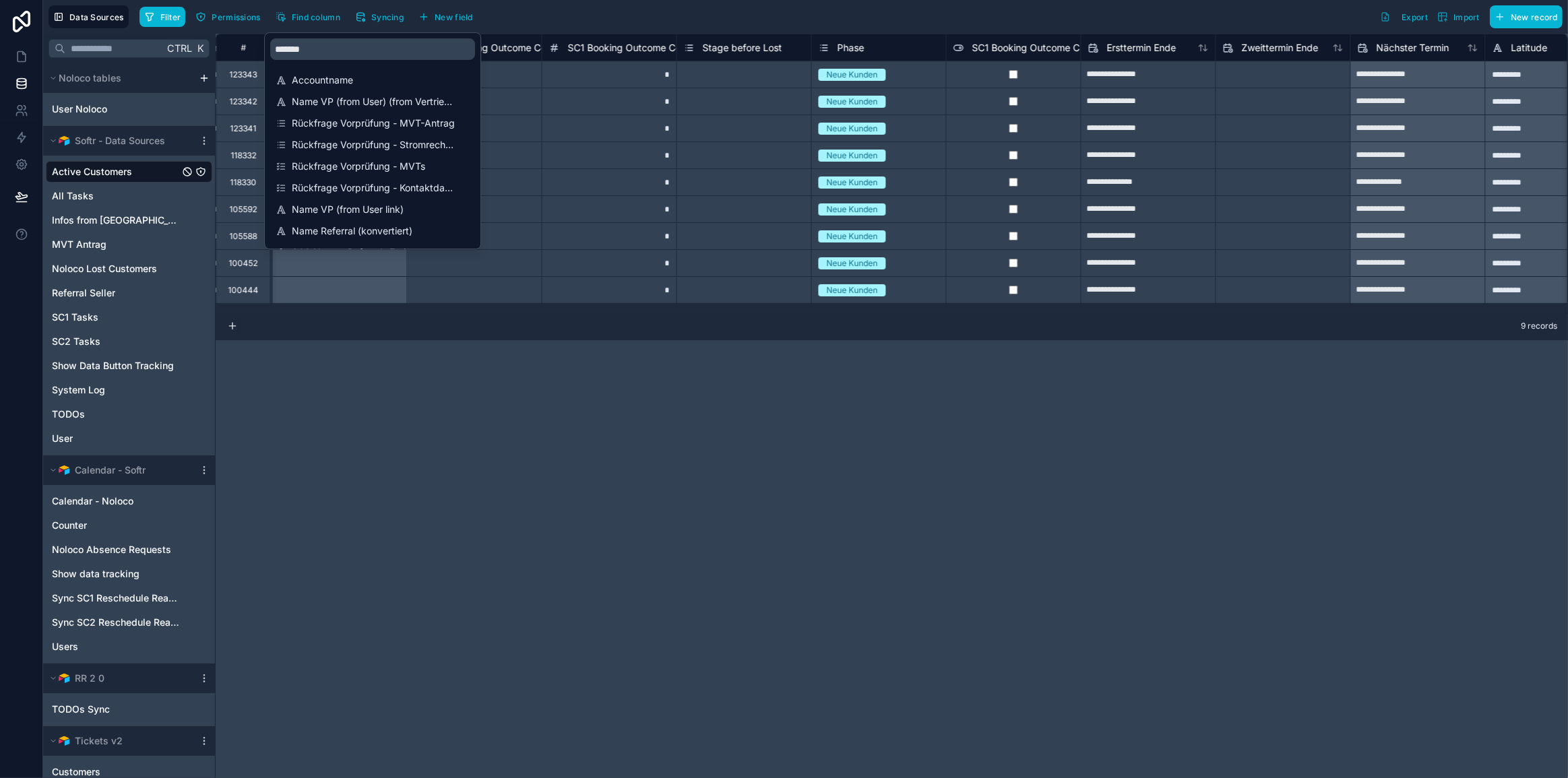
scroll to position [0, 20346]
click at [993, 423] on div "**********" at bounding box center [891, 406] width 1352 height 745
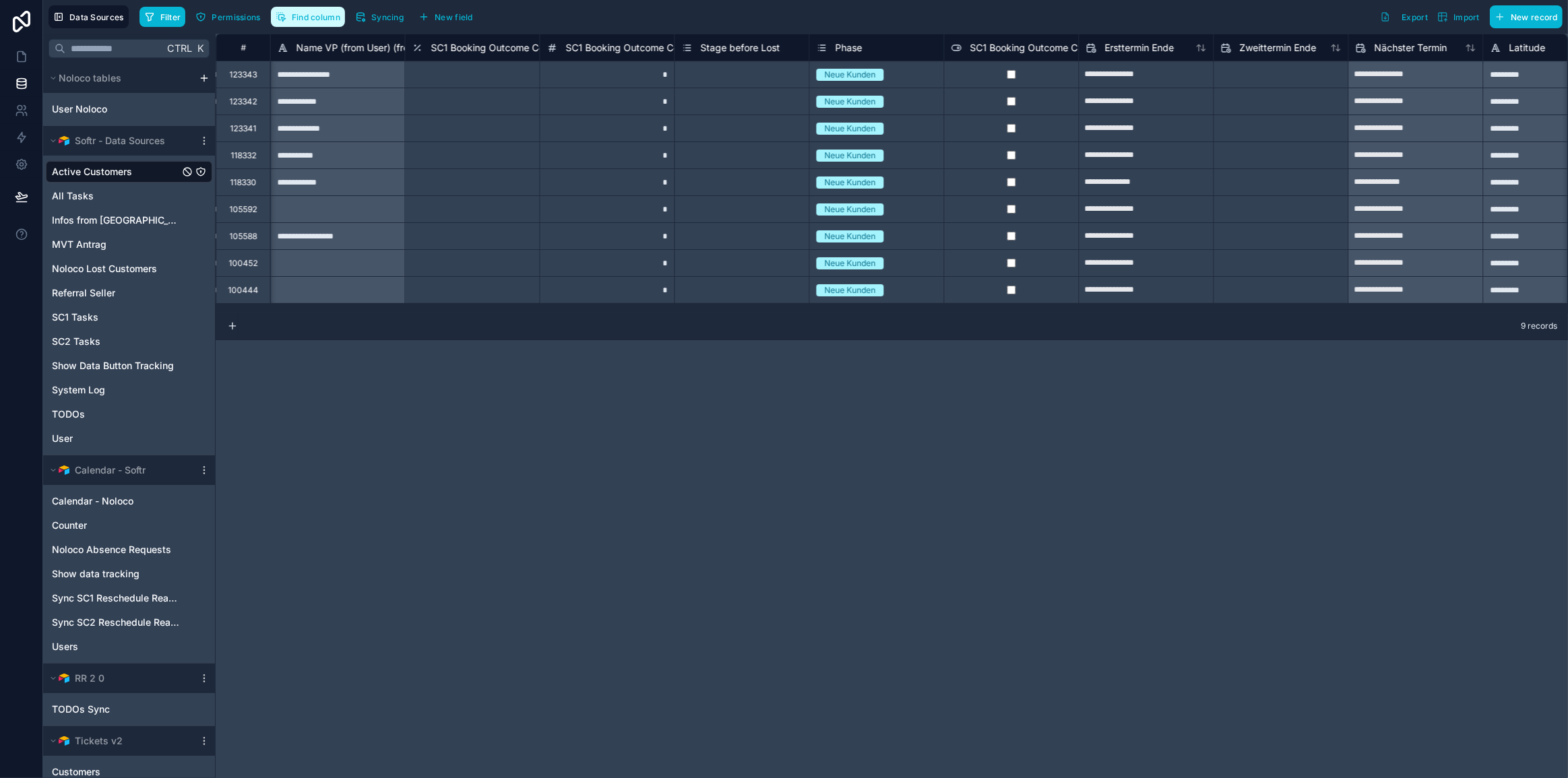
click at [321, 18] on span "Find column" at bounding box center [315, 17] width 48 height 10
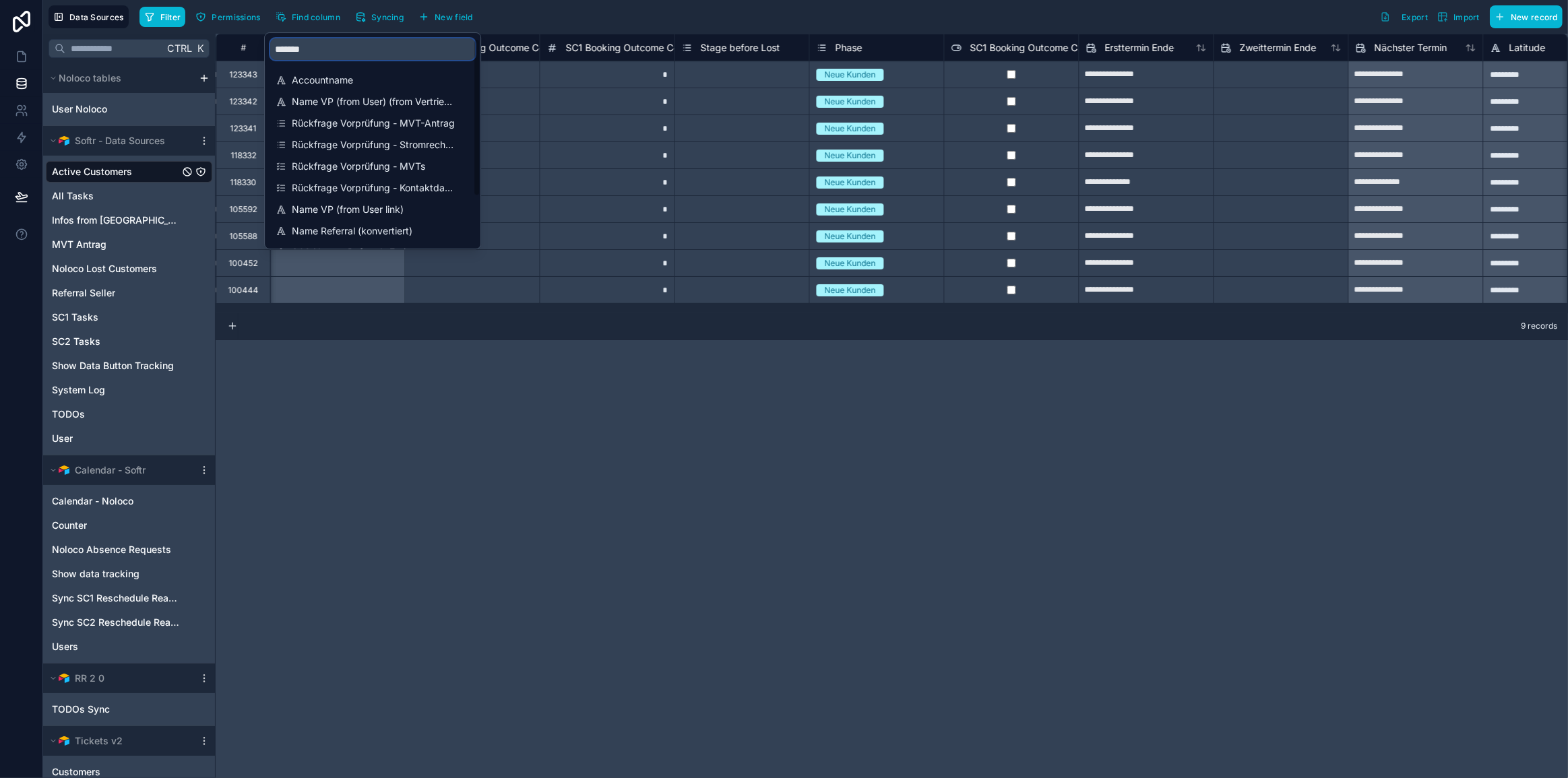
click at [343, 47] on input "*******" at bounding box center [372, 49] width 205 height 22
type input "*"
type input "******"
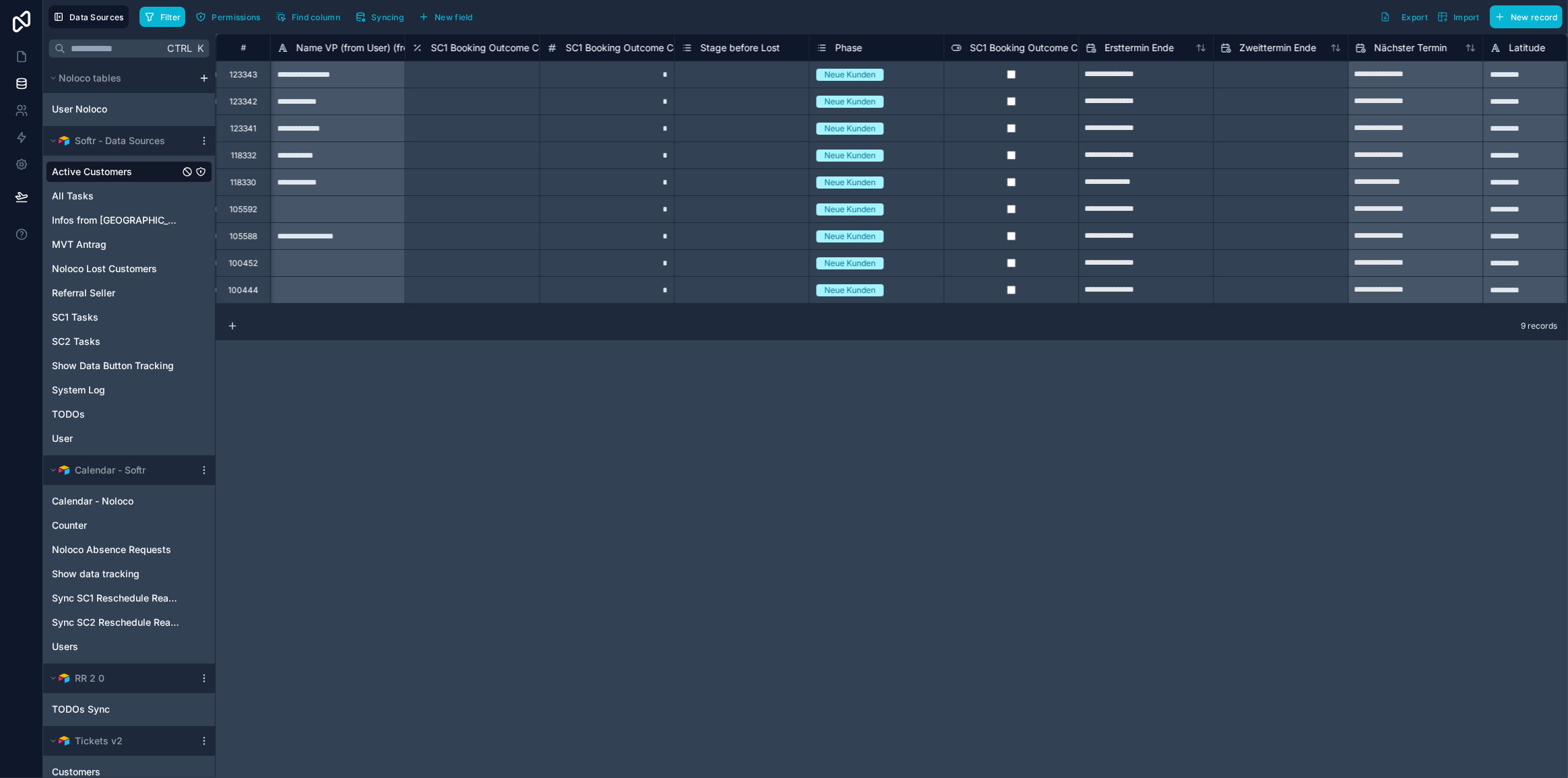
click at [548, 536] on div "**********" at bounding box center [891, 406] width 1352 height 745
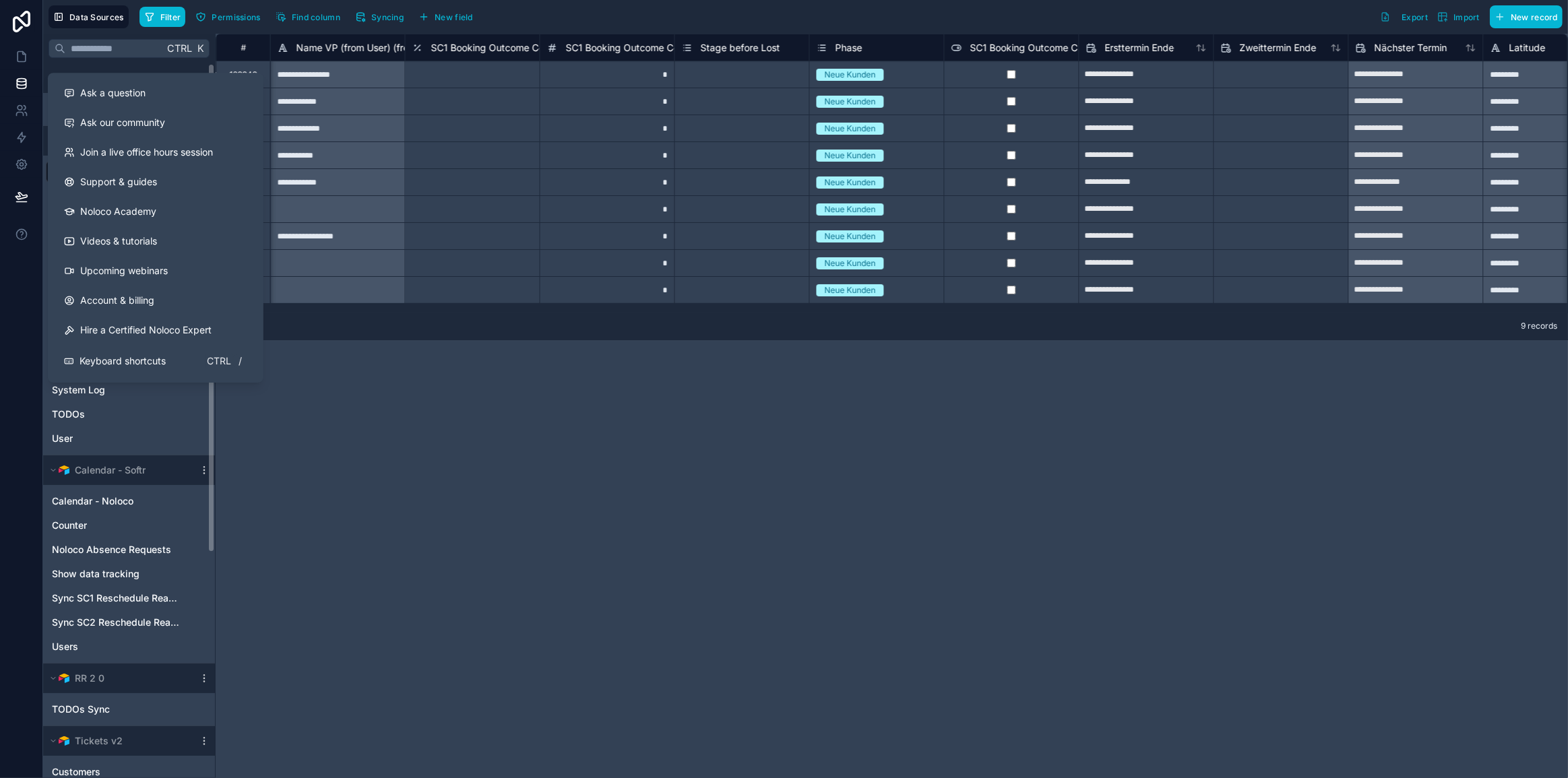
click at [506, 426] on div "**********" at bounding box center [891, 406] width 1352 height 745
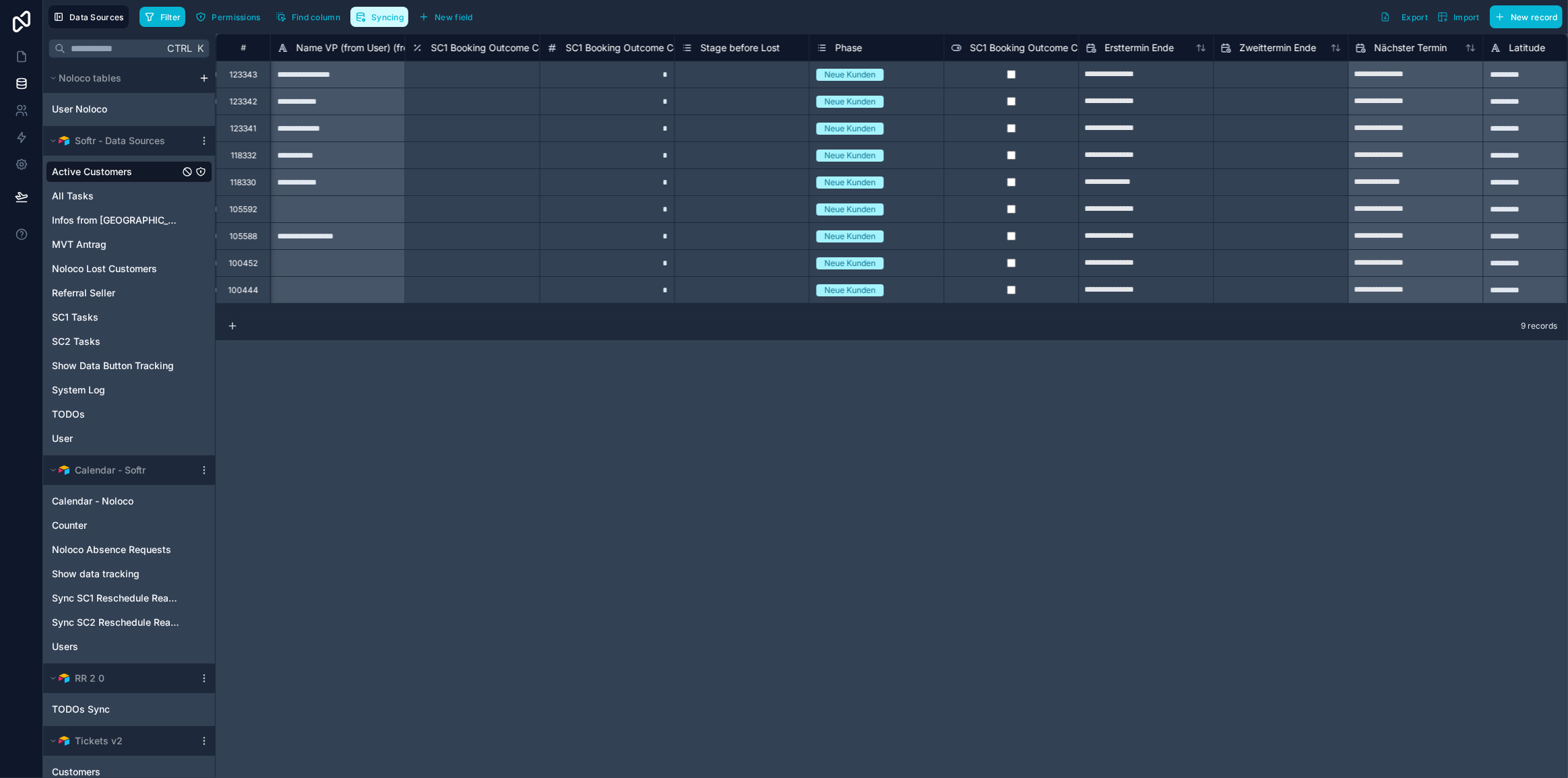
click at [392, 7] on button "Syncing" at bounding box center [379, 17] width 58 height 20
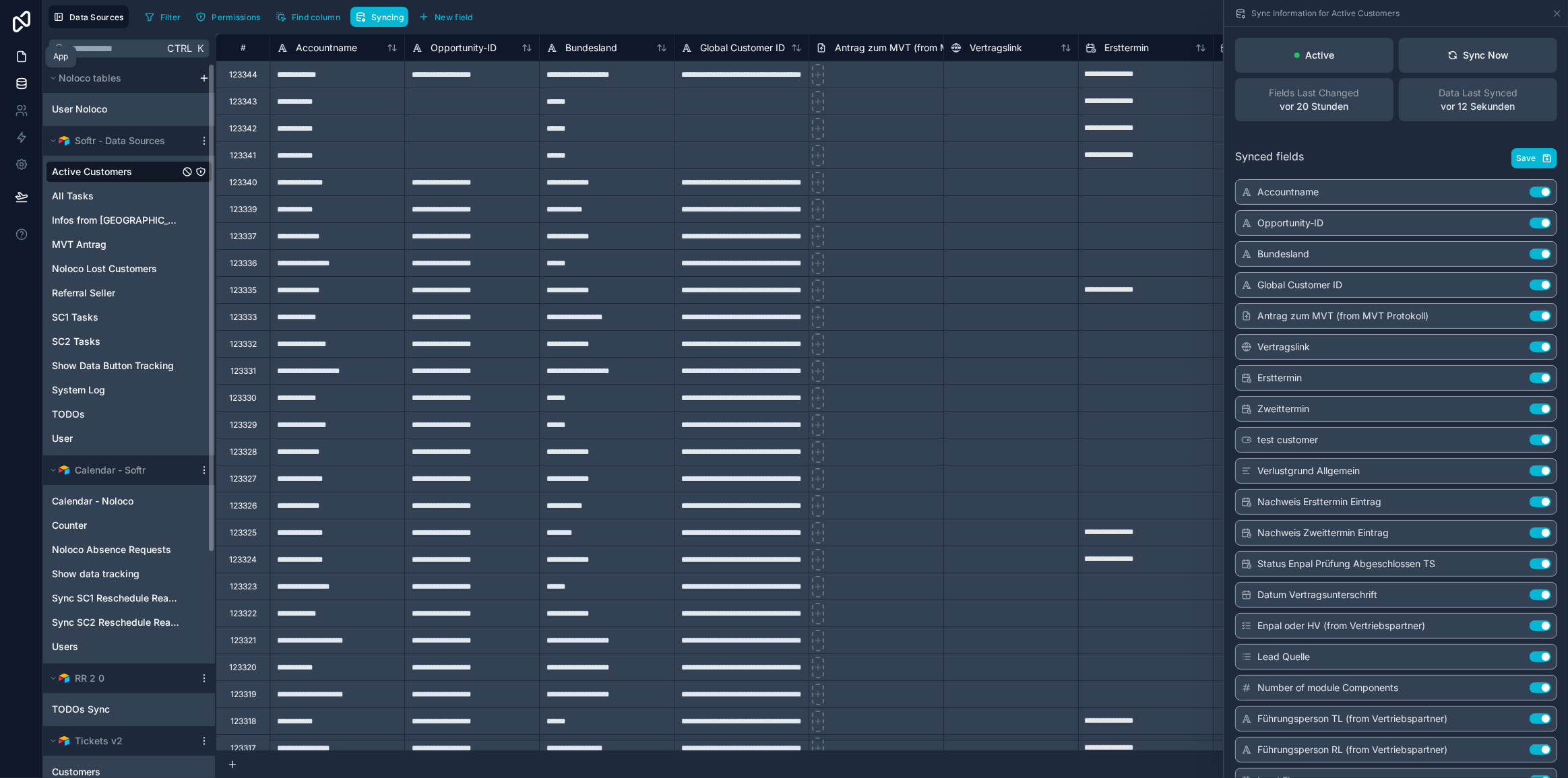
click at [12, 59] on link at bounding box center [21, 56] width 43 height 27
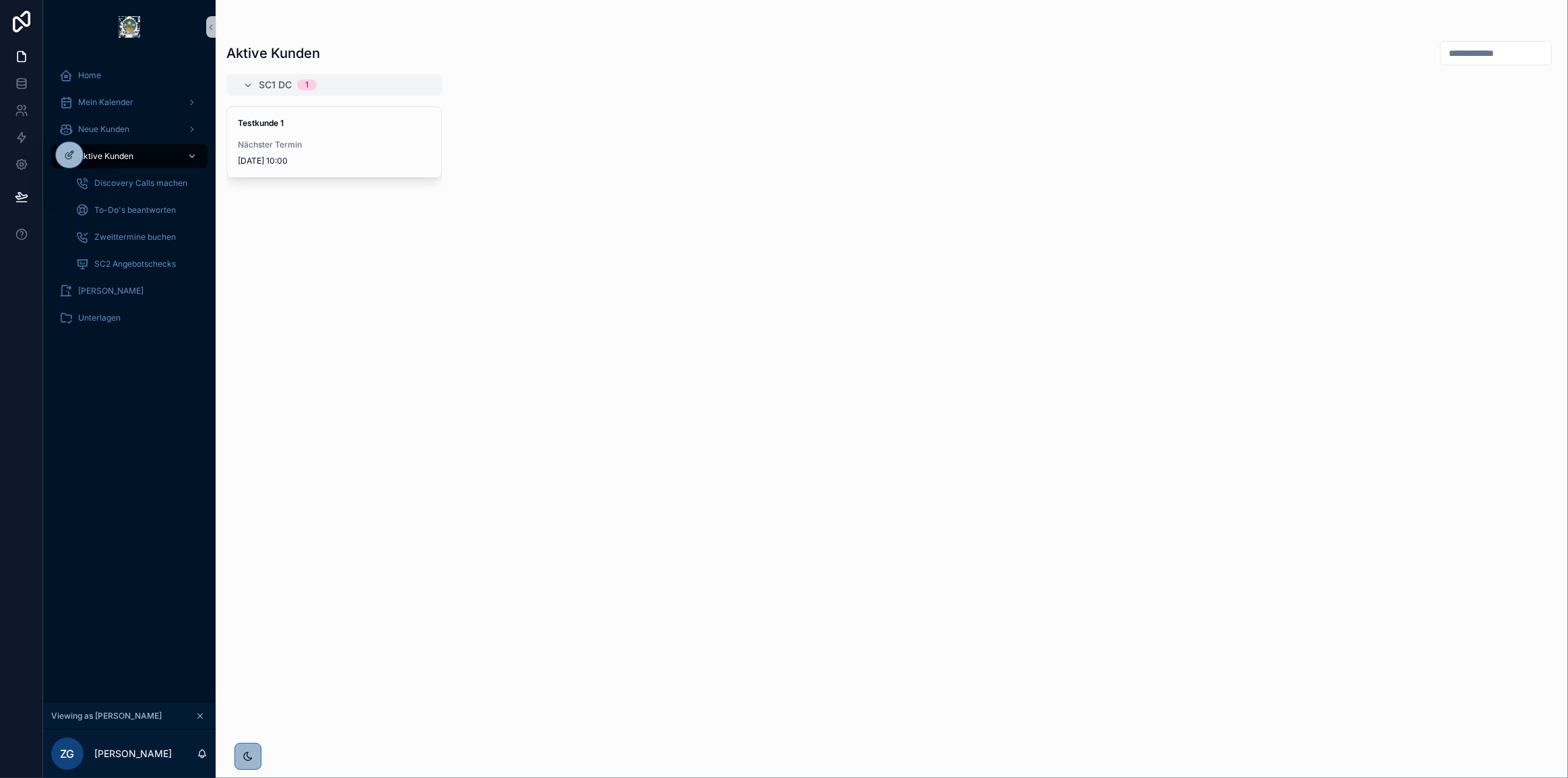
click at [458, 430] on div "SC1 DC 1 Testkunde 1 Nächster Termin 10.9.2025 10:00" at bounding box center [891, 418] width 1352 height 688
click at [94, 152] on icon at bounding box center [98, 155] width 11 height 11
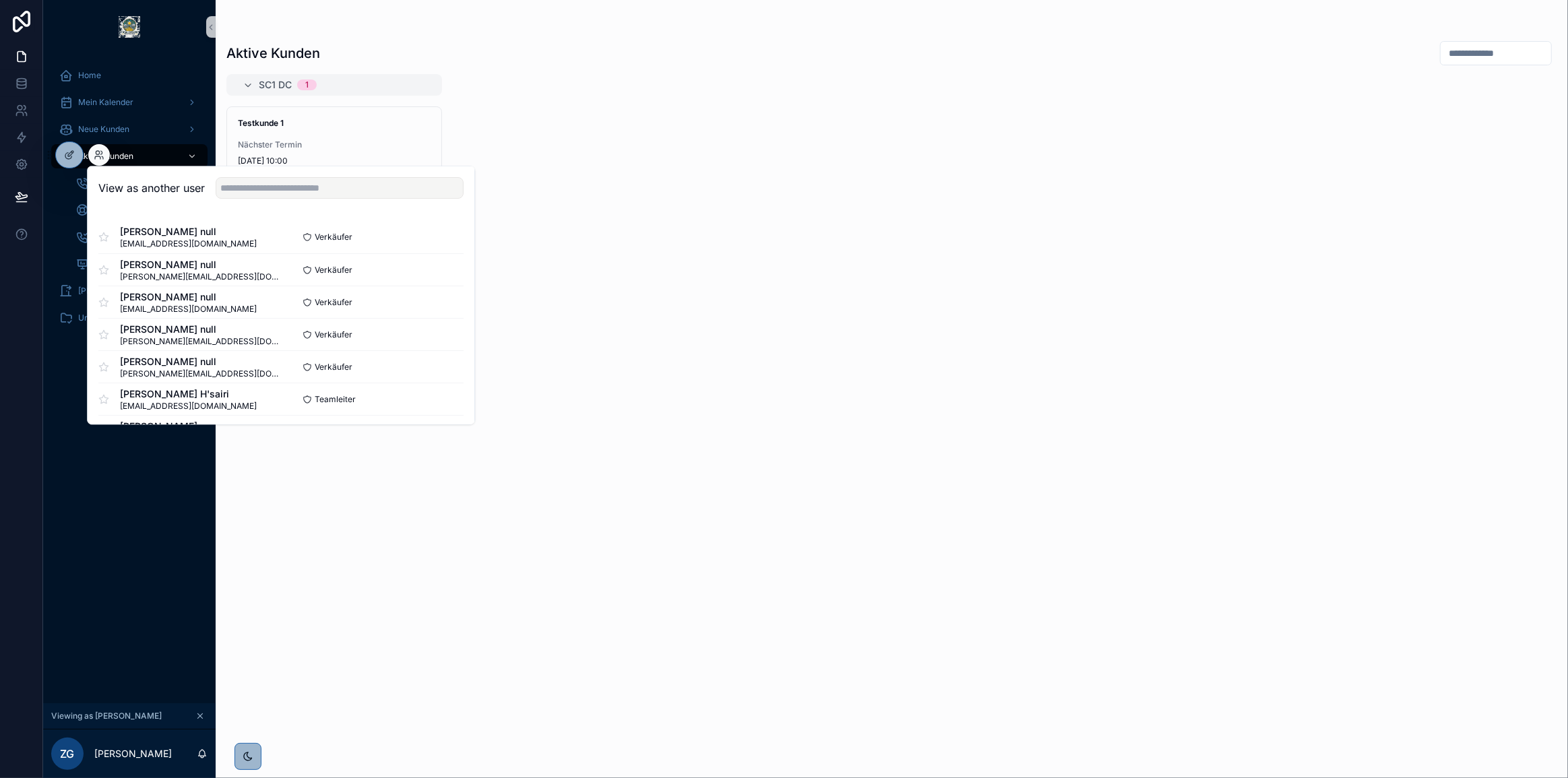
drag, startPoint x: 249, startPoint y: 174, endPoint x: 256, endPoint y: 180, distance: 9.2
click at [250, 175] on div "View as another user" at bounding box center [281, 188] width 386 height 44
click at [256, 181] on input "text" at bounding box center [339, 188] width 248 height 22
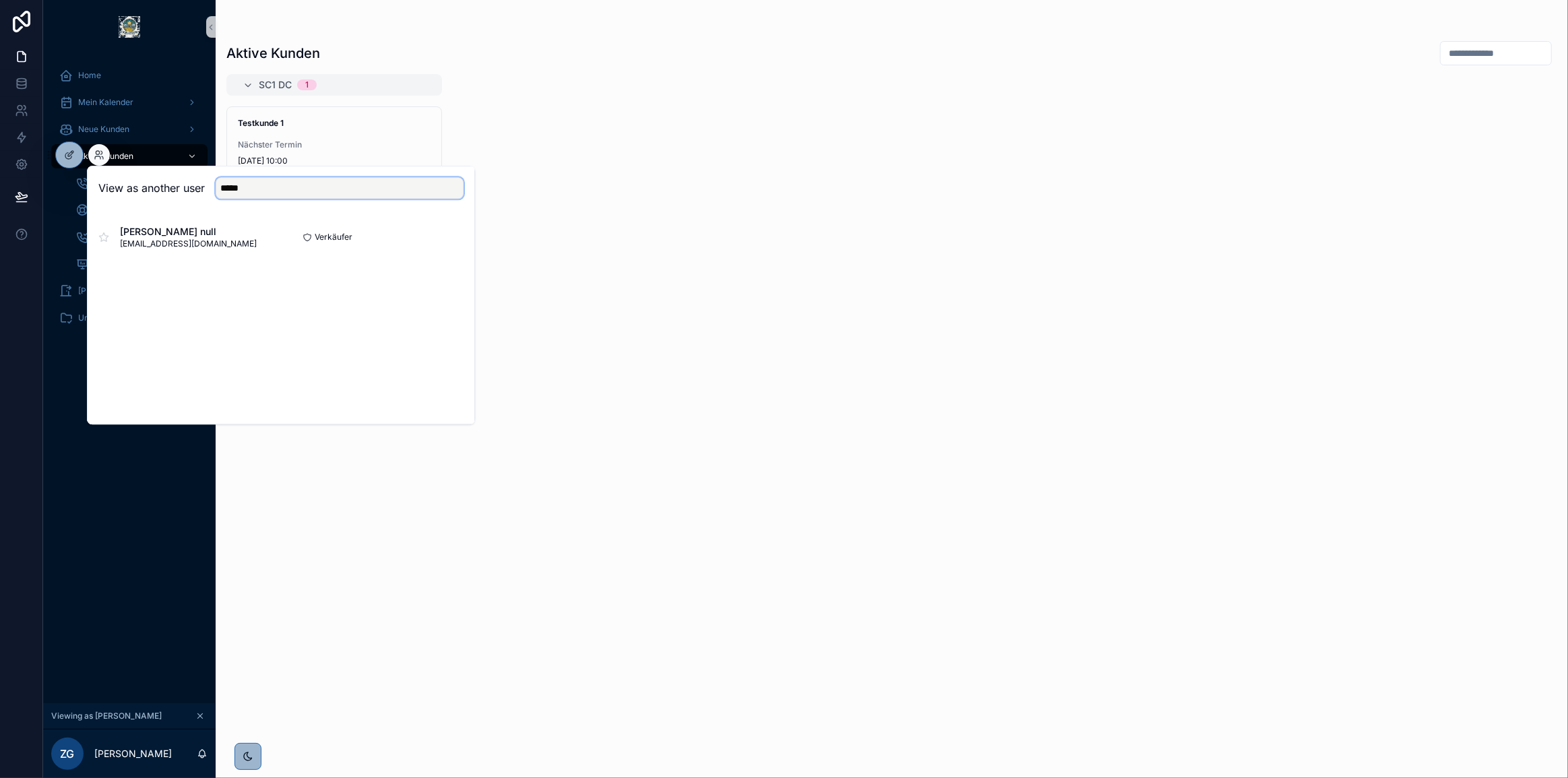
type input "*****"
click at [464, 240] on div "Jörg Mehring null joerg.mehring@enpal.de Verkäufer Select" at bounding box center [281, 237] width 386 height 54
click at [452, 240] on button "Select" at bounding box center [446, 237] width 35 height 20
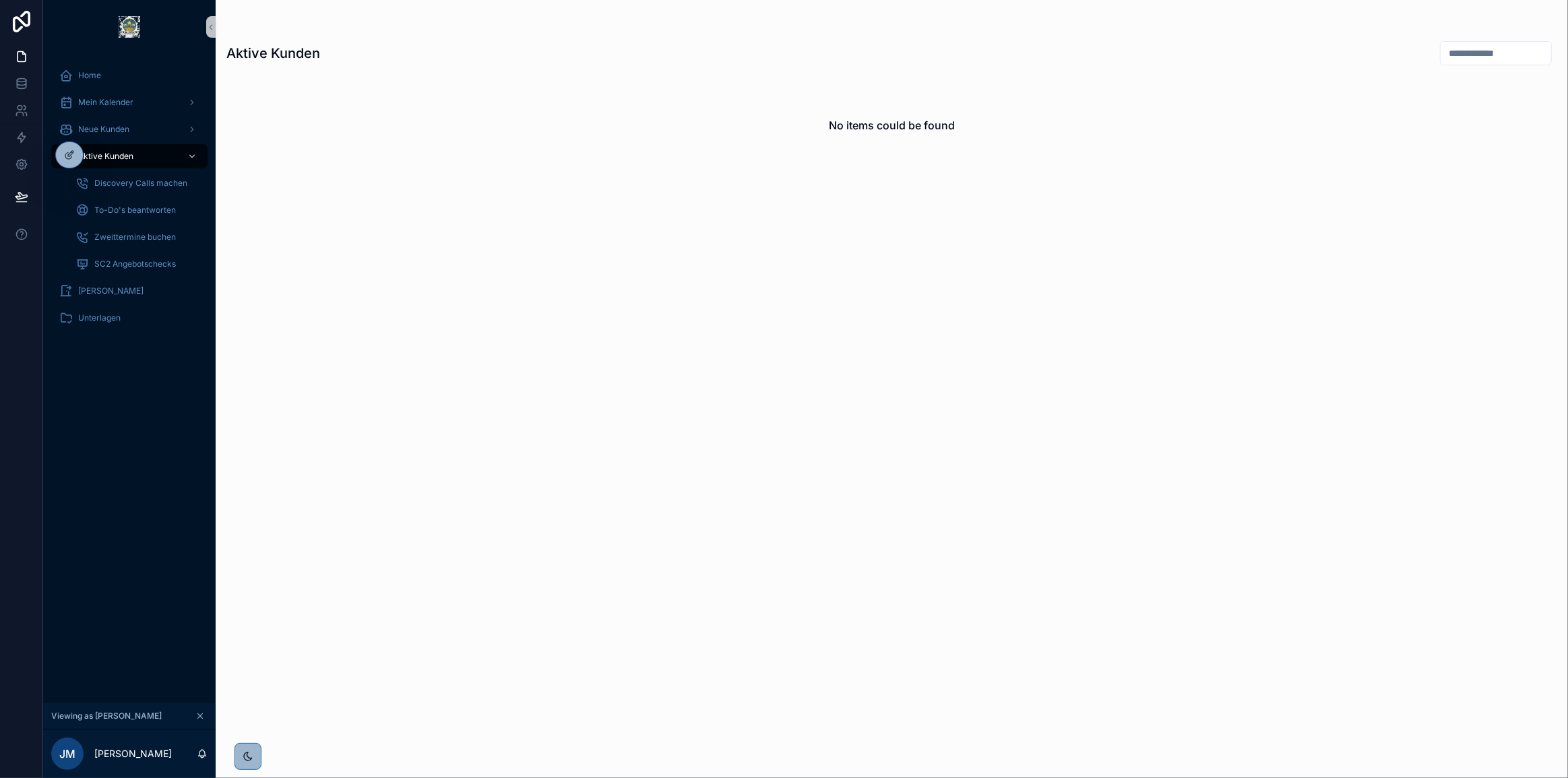
click at [696, 557] on div "No items could be found" at bounding box center [891, 418] width 1352 height 688
click at [17, 103] on link at bounding box center [21, 110] width 43 height 27
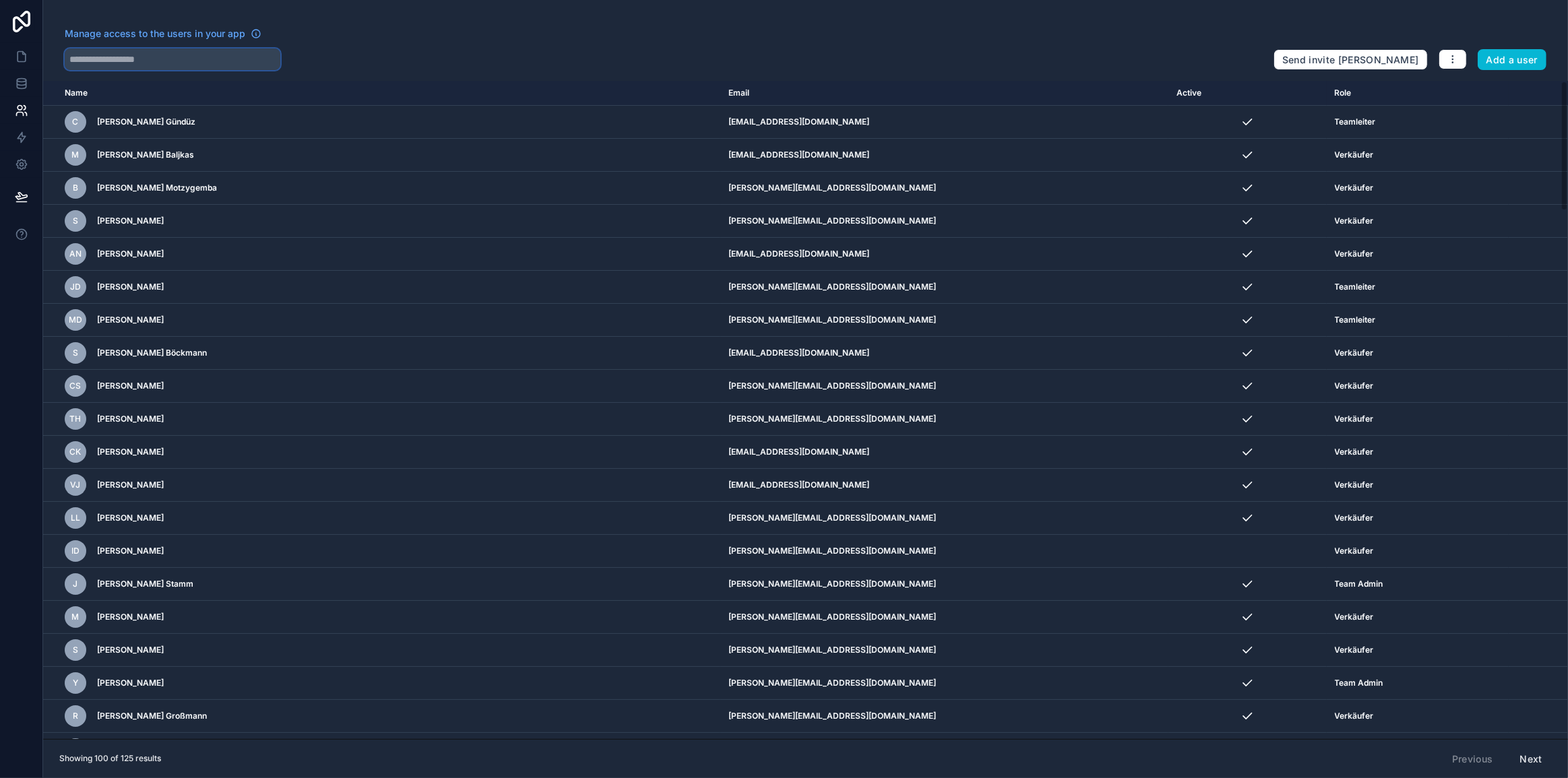
click at [155, 52] on input "text" at bounding box center [172, 59] width 216 height 22
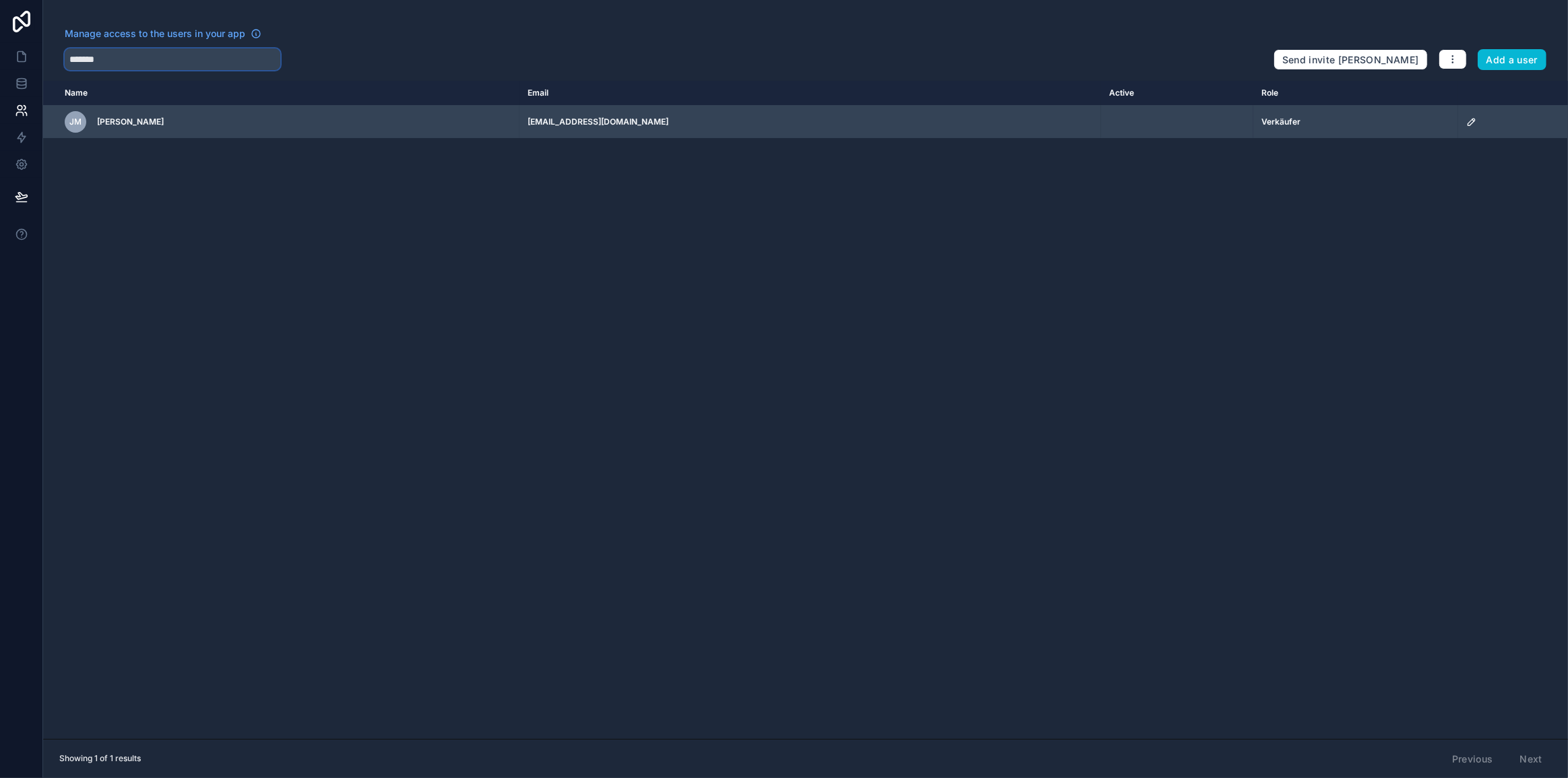
type input "*******"
click at [773, 130] on td "[EMAIL_ADDRESS][PERSON_NAME][DOMAIN_NAME]" at bounding box center [810, 122] width 582 height 33
click at [1458, 122] on td "scrollable content" at bounding box center [1513, 122] width 110 height 33
click at [1466, 122] on icon "scrollable content" at bounding box center [1471, 122] width 11 height 11
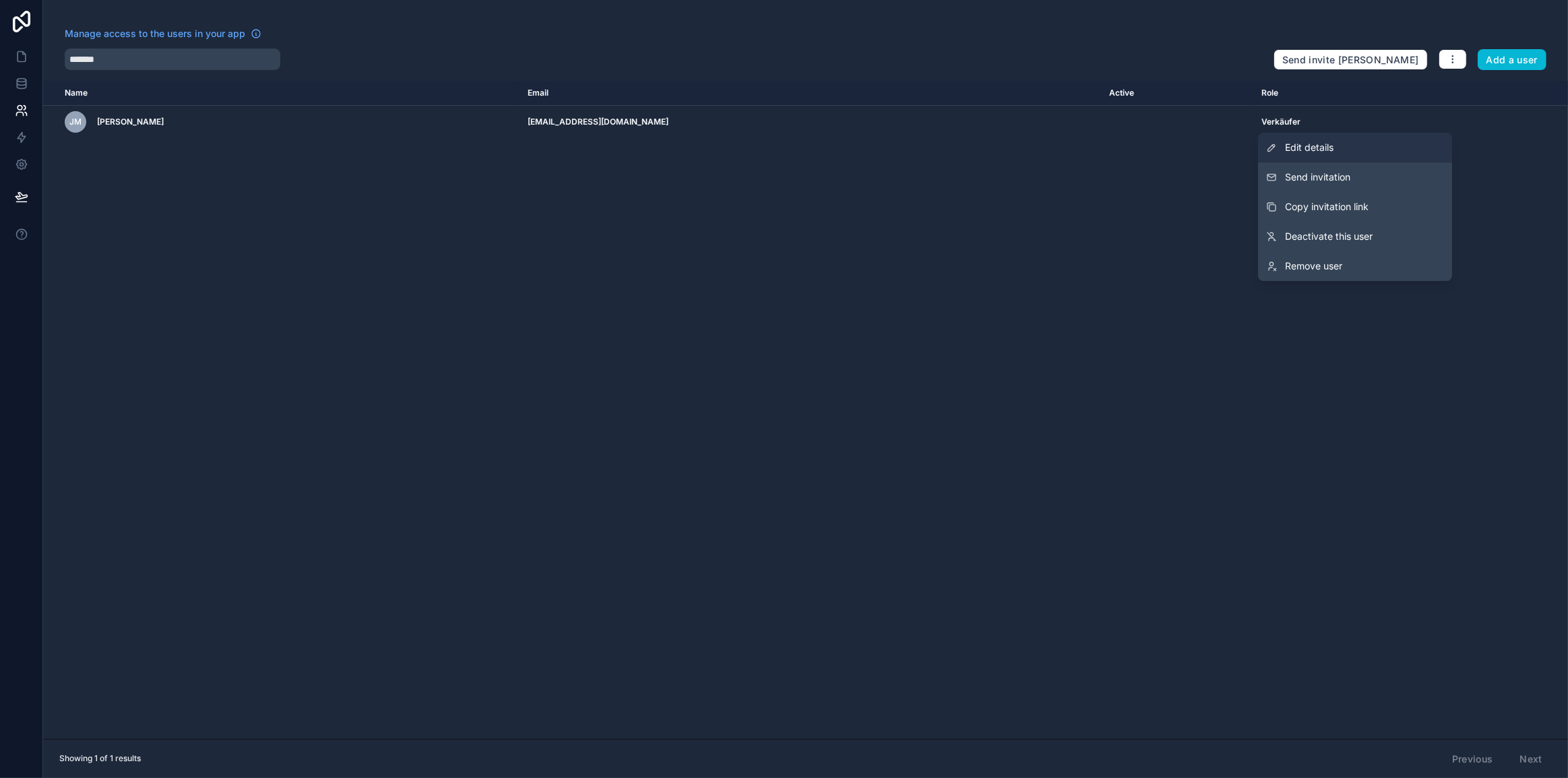
click at [1315, 151] on span "Edit details" at bounding box center [1309, 148] width 48 height 14
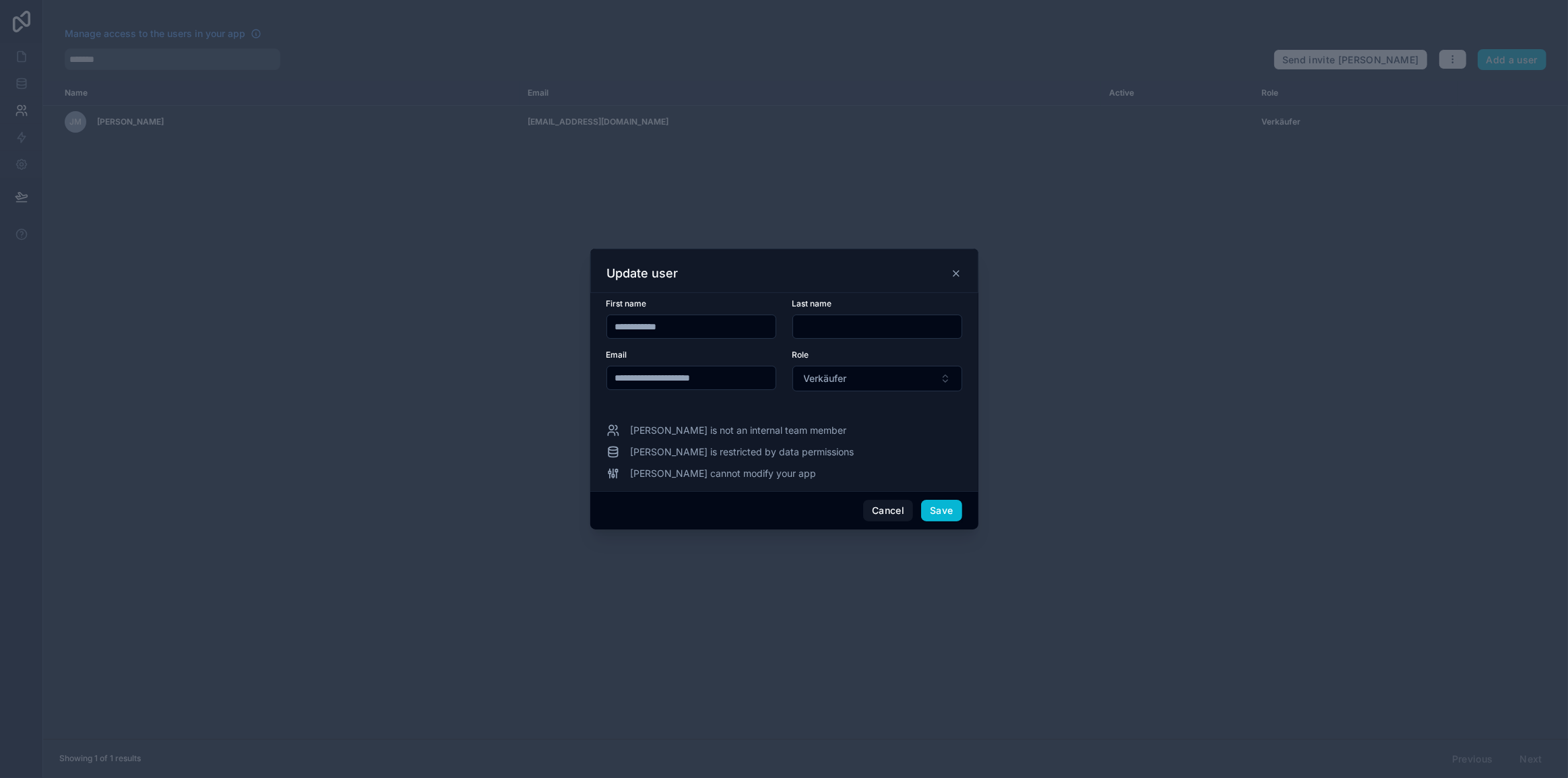
click at [730, 377] on input "**********" at bounding box center [691, 378] width 169 height 19
click at [949, 500] on button "Save" at bounding box center [941, 511] width 41 height 22
click at [950, 511] on button "Save" at bounding box center [941, 511] width 41 height 22
click at [949, 504] on button "Save" at bounding box center [941, 511] width 41 height 22
click at [957, 273] on icon at bounding box center [956, 273] width 5 height 5
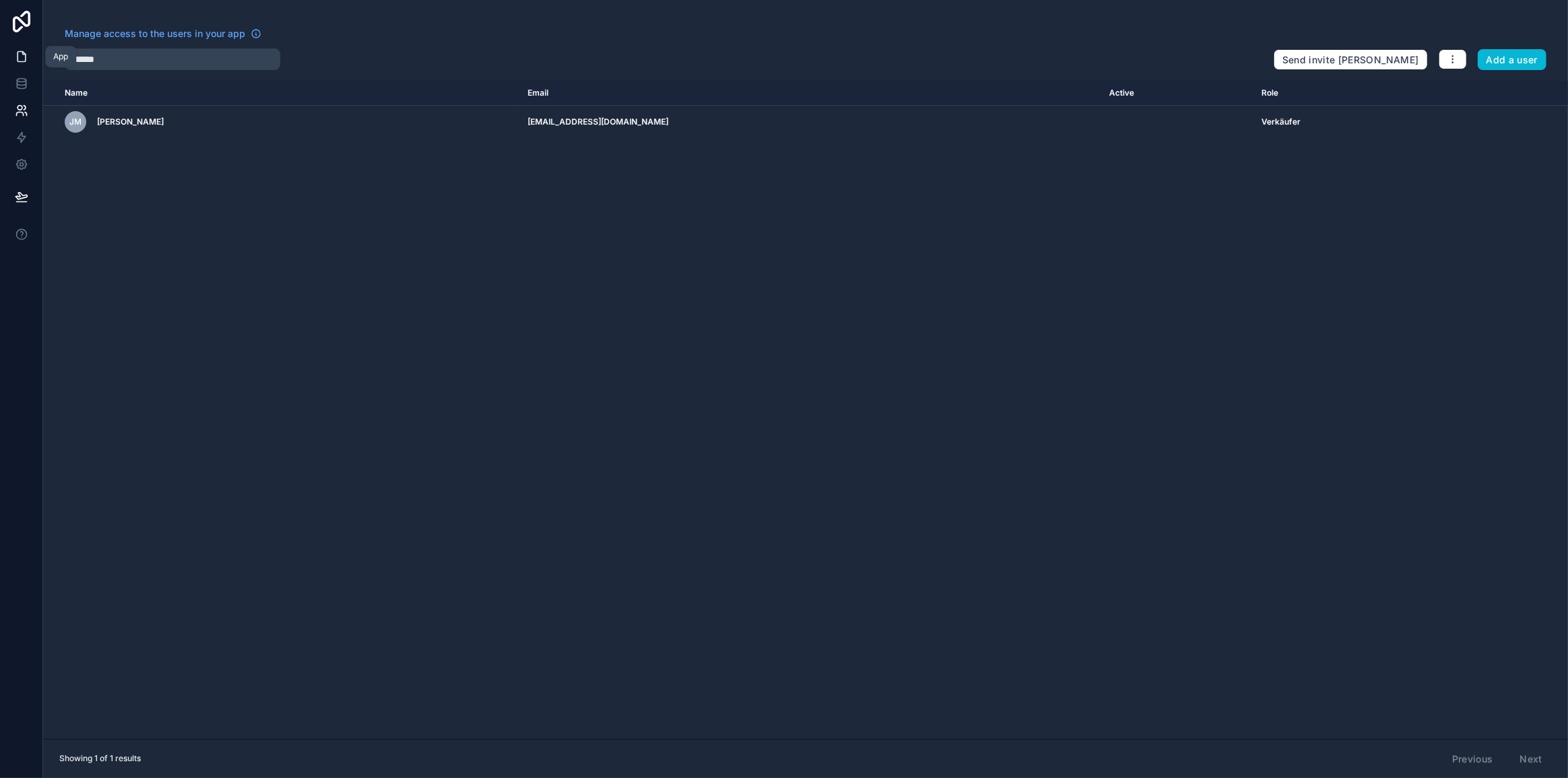
click at [15, 58] on icon at bounding box center [21, 56] width 14 height 14
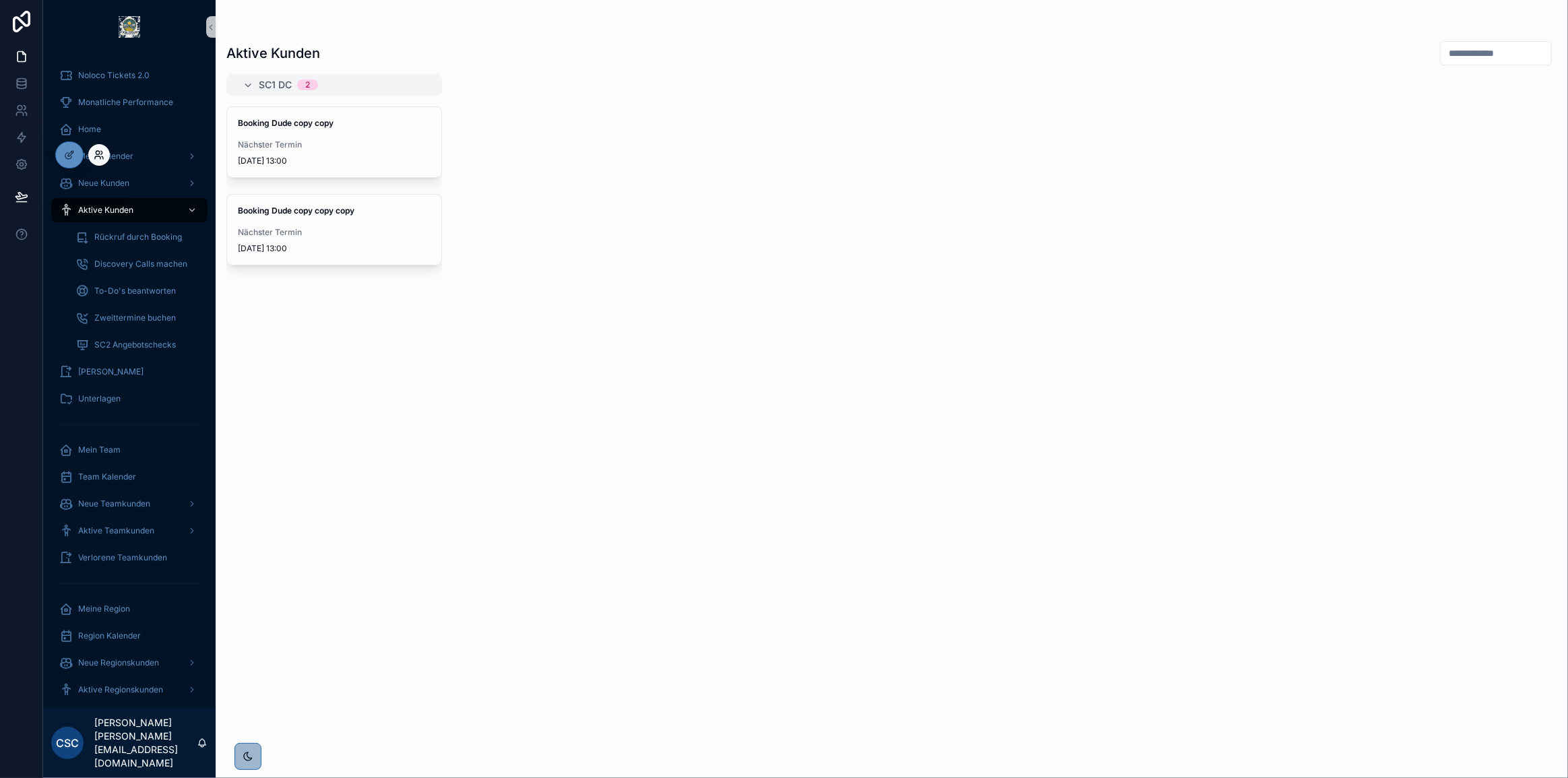
click at [94, 152] on icon at bounding box center [98, 155] width 11 height 11
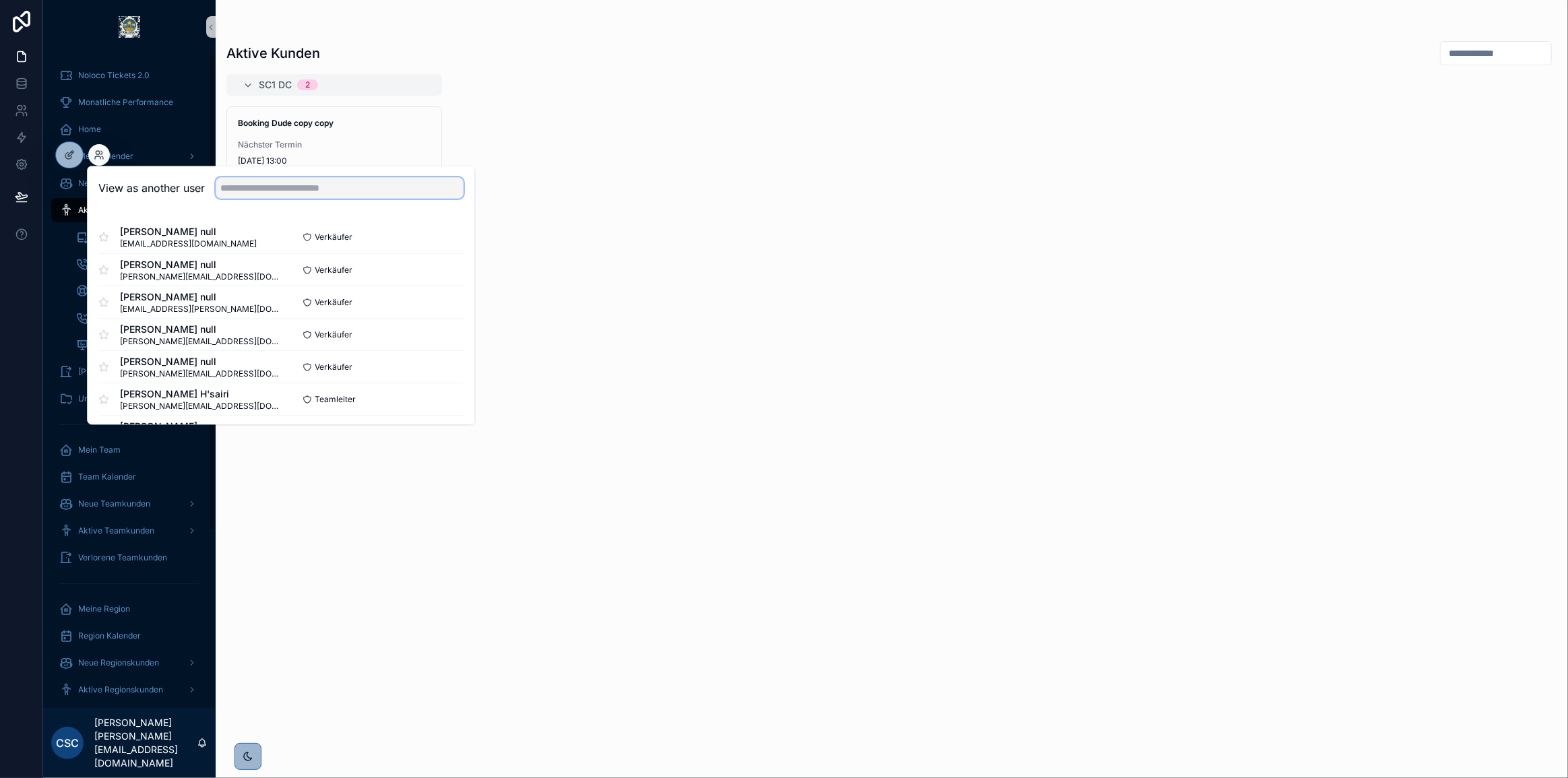
click at [244, 190] on input "text" at bounding box center [339, 188] width 248 height 22
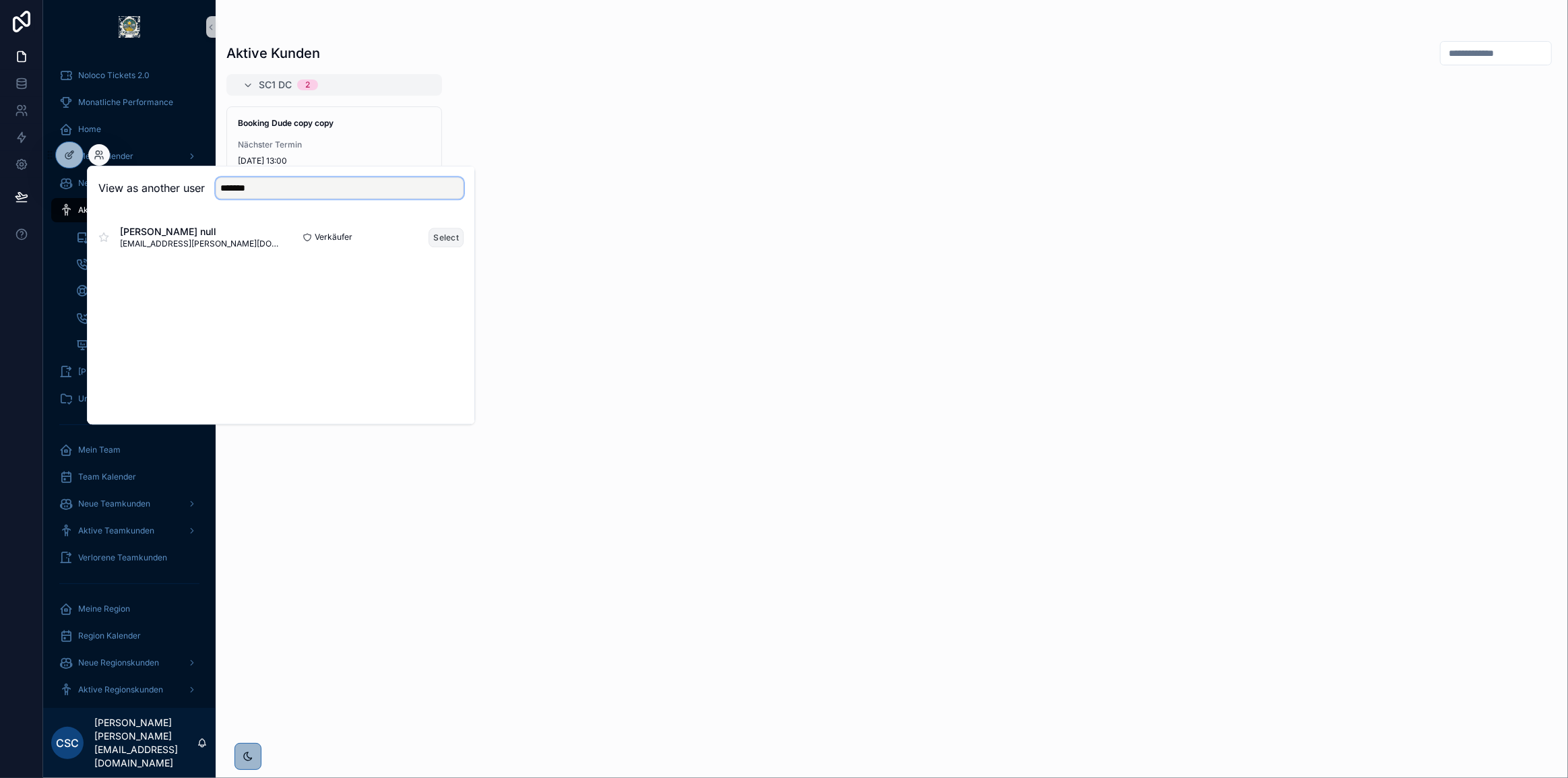
type input "*******"
click at [449, 229] on button "Select" at bounding box center [446, 237] width 35 height 20
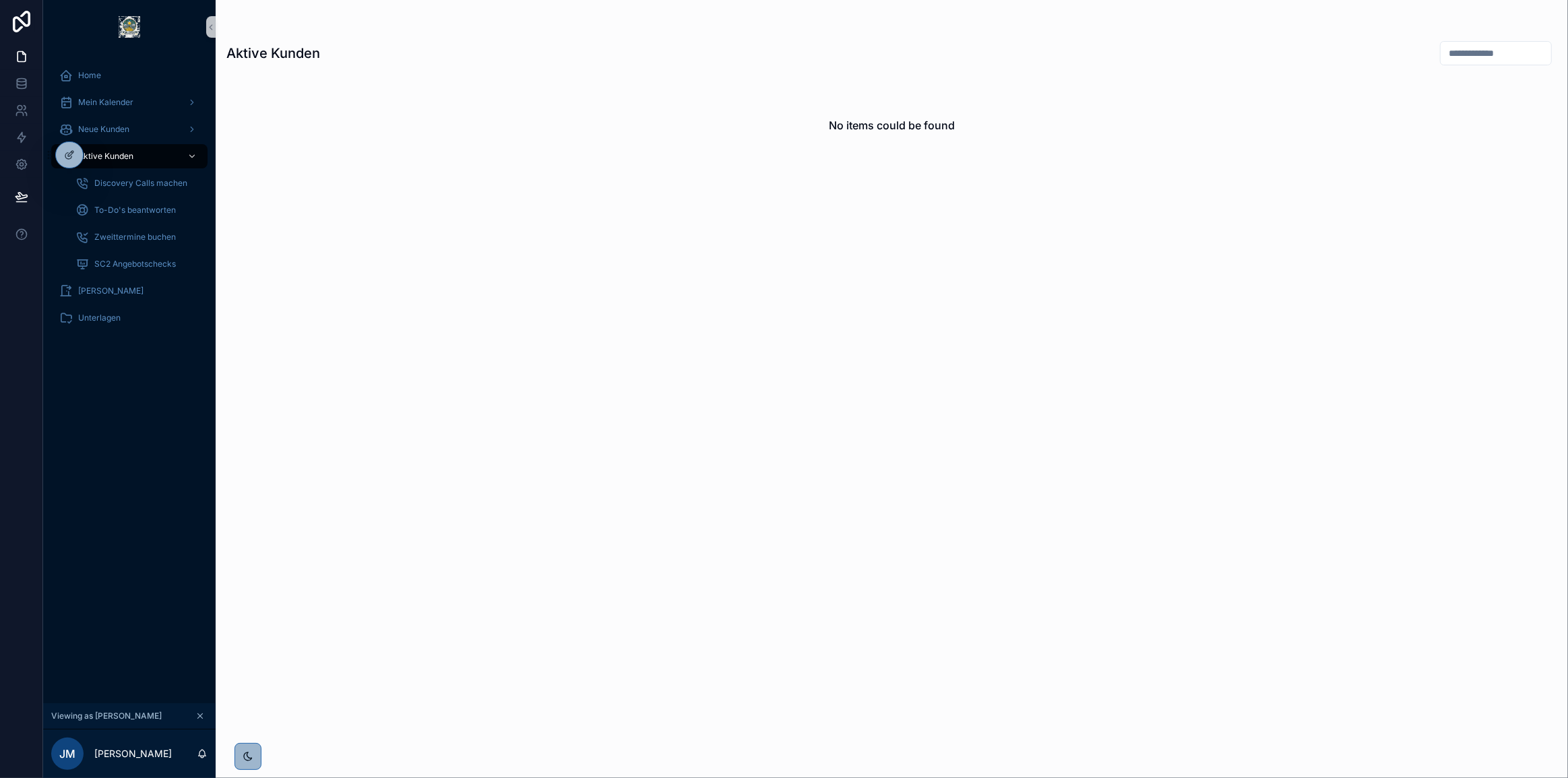
click at [978, 338] on div "No items could be found" at bounding box center [891, 418] width 1352 height 688
